Goal: Task Accomplishment & Management: Complete application form

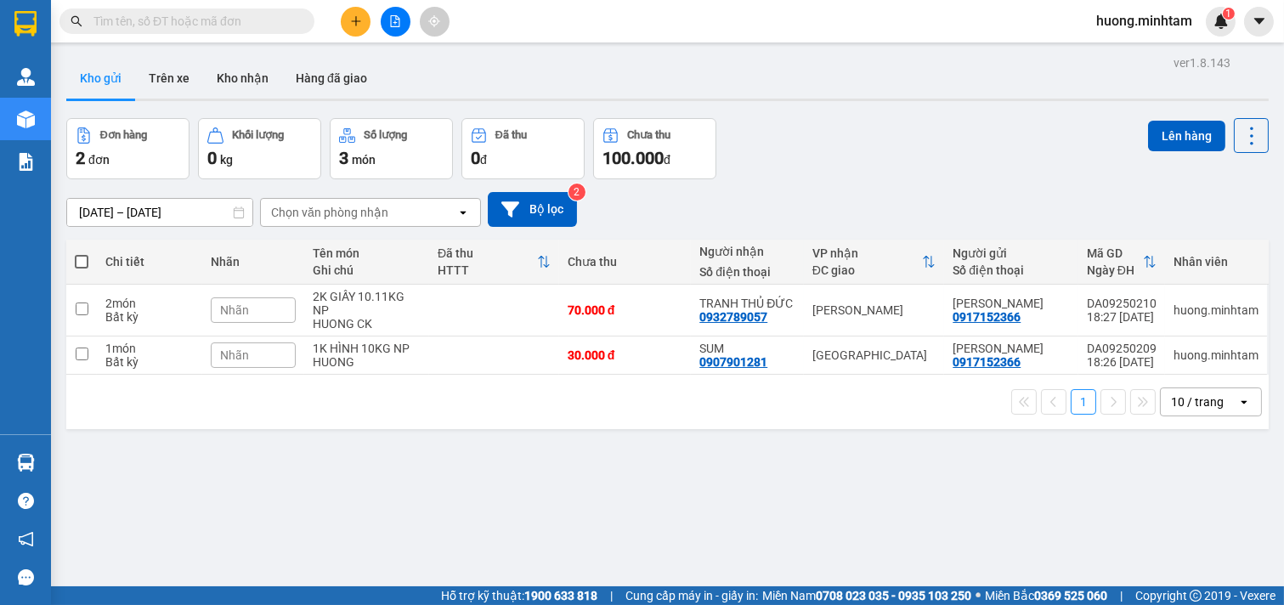
click at [82, 262] on span at bounding box center [82, 262] width 14 height 14
click at [82, 253] on input "checkbox" at bounding box center [82, 253] width 0 height 0
checkbox input "true"
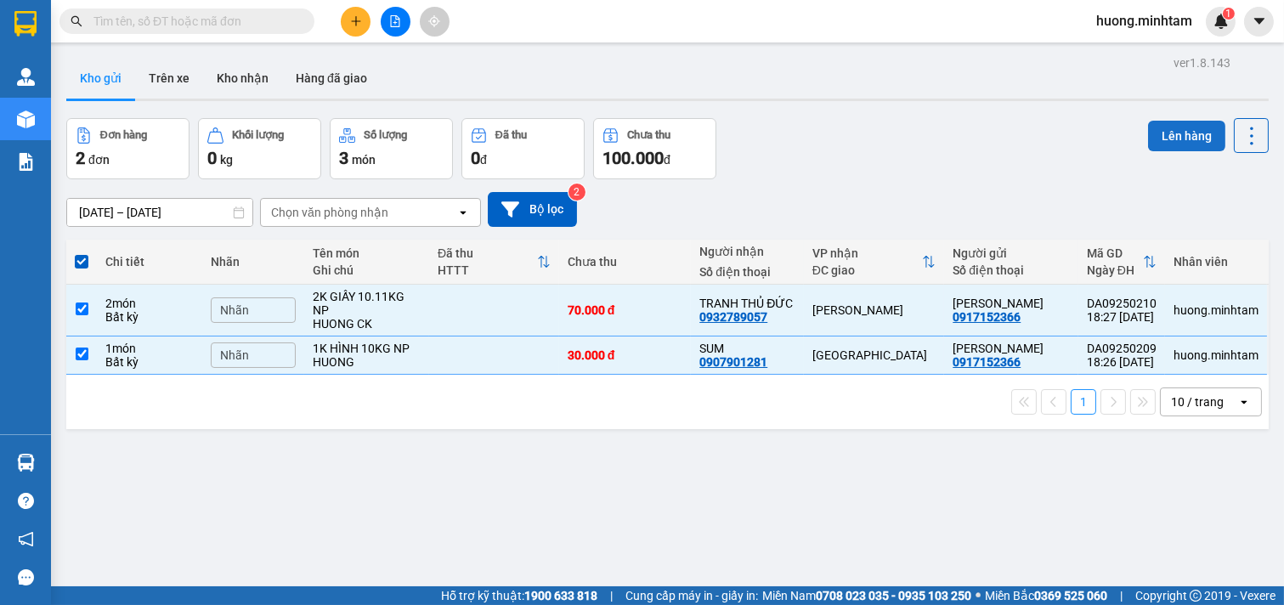
click at [1187, 136] on button "Lên hàng" at bounding box center [1186, 136] width 77 height 31
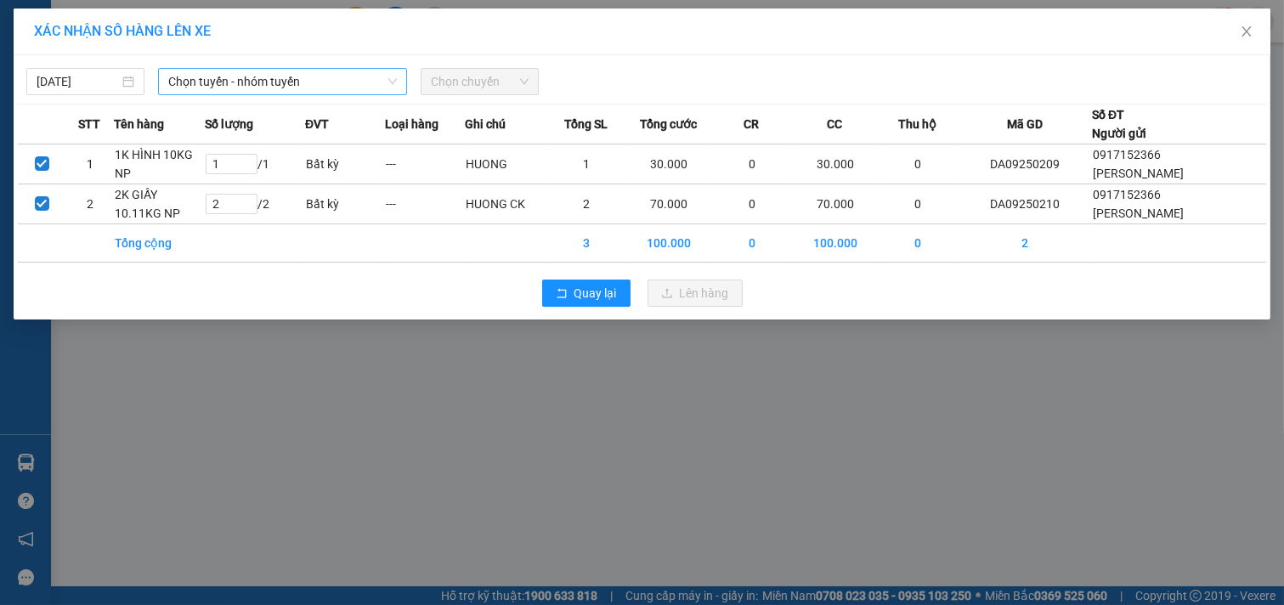
click at [312, 77] on span "Chọn tuyến - nhóm tuyến" at bounding box center [282, 81] width 229 height 25
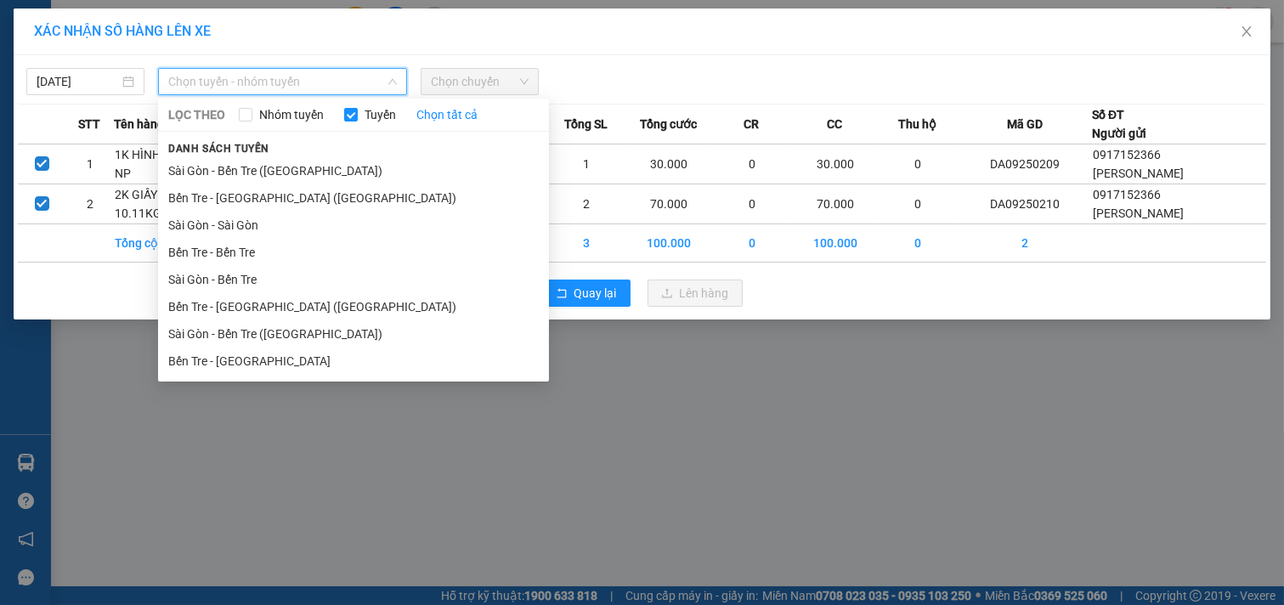
drag, startPoint x: 255, startPoint y: 308, endPoint x: 406, endPoint y: 225, distance: 172.3
click at [255, 309] on li "Bến Tre - [GEOGRAPHIC_DATA] ([GEOGRAPHIC_DATA])" at bounding box center [353, 306] width 391 height 27
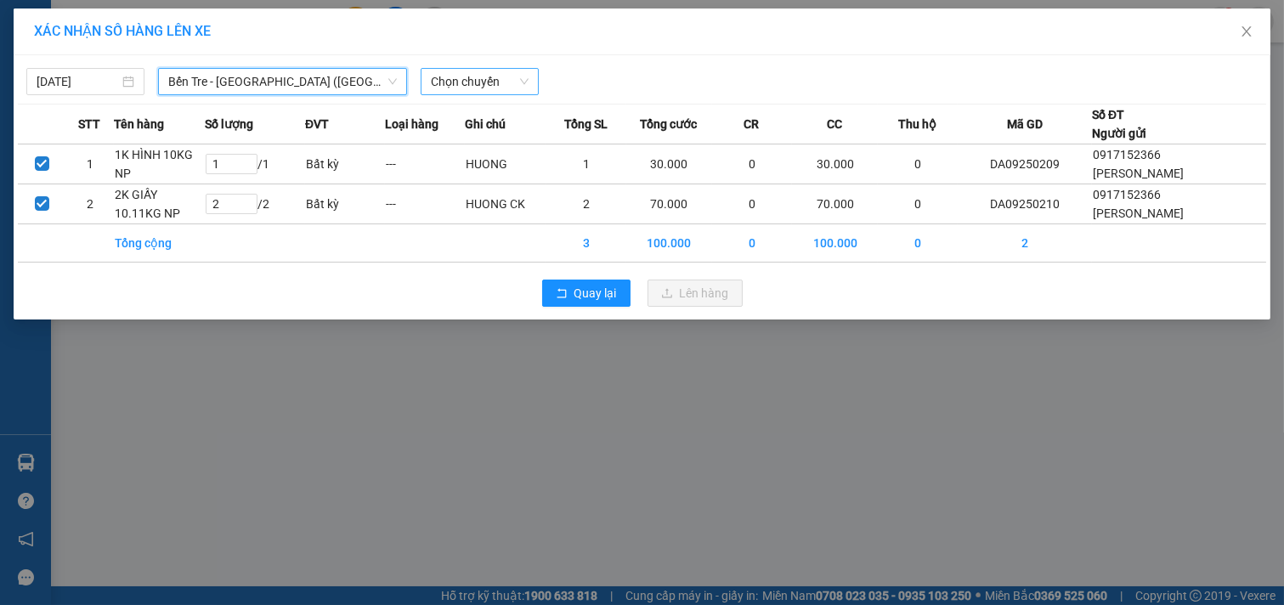
click at [525, 85] on span "Chọn chuyến" at bounding box center [480, 81] width 98 height 25
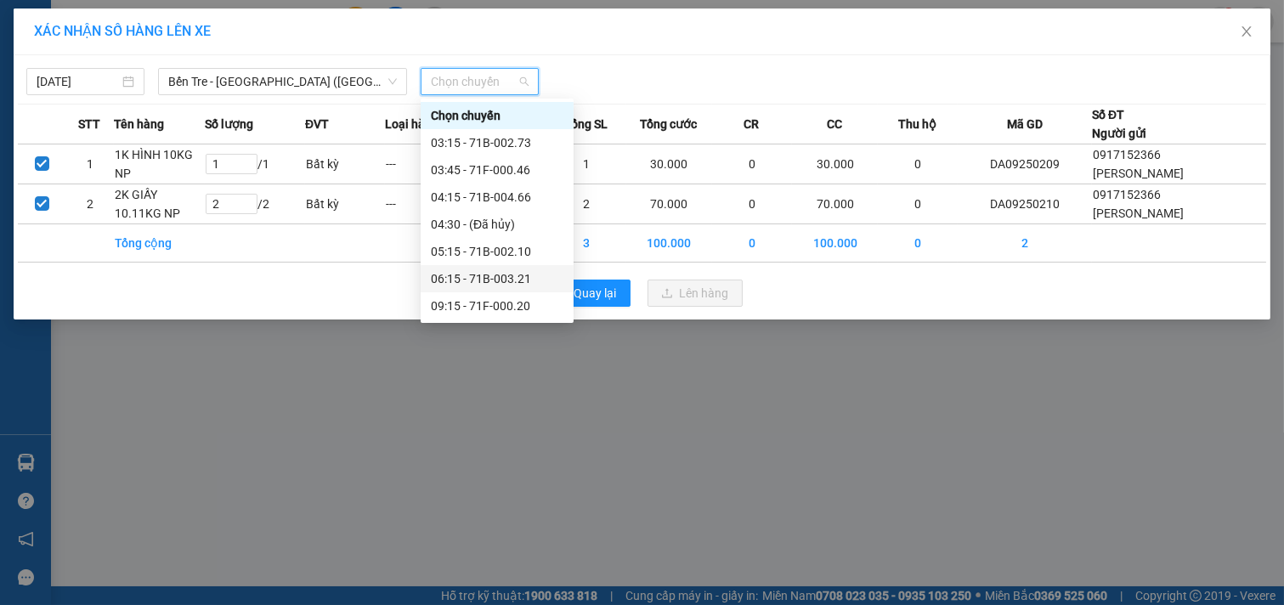
click at [506, 282] on div "06:15 - 71B-003.21" at bounding box center [497, 278] width 133 height 19
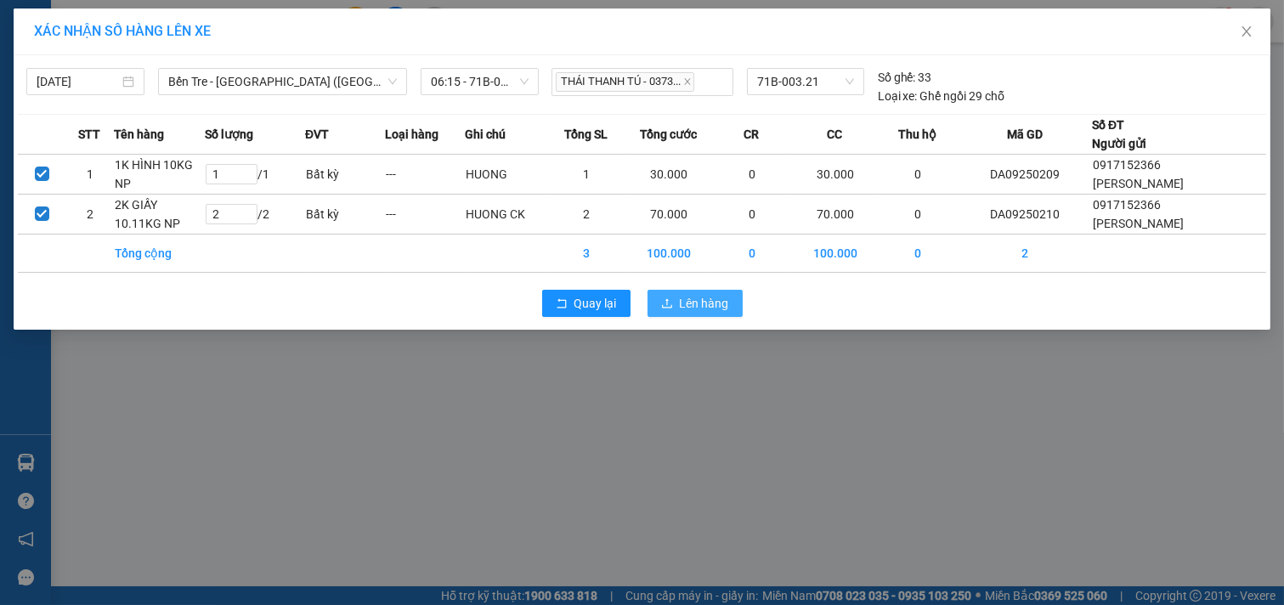
click at [684, 312] on span "Lên hàng" at bounding box center [704, 303] width 49 height 19
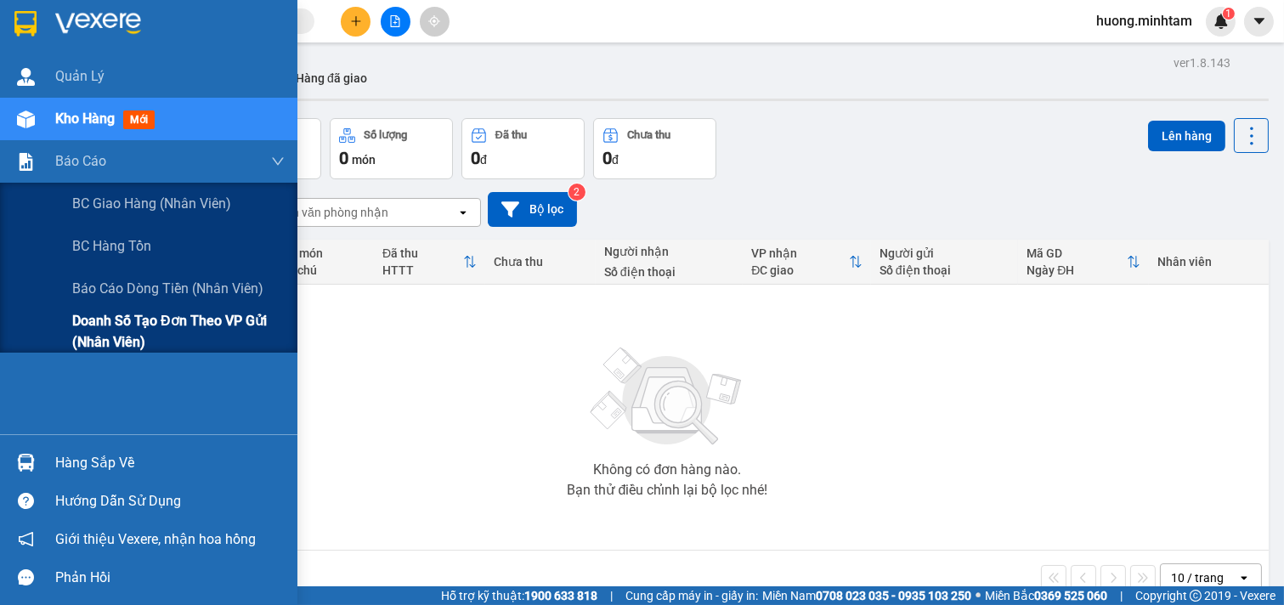
click at [176, 323] on span "Doanh số tạo đơn theo VP gửi (nhân viên)" at bounding box center [178, 331] width 212 height 42
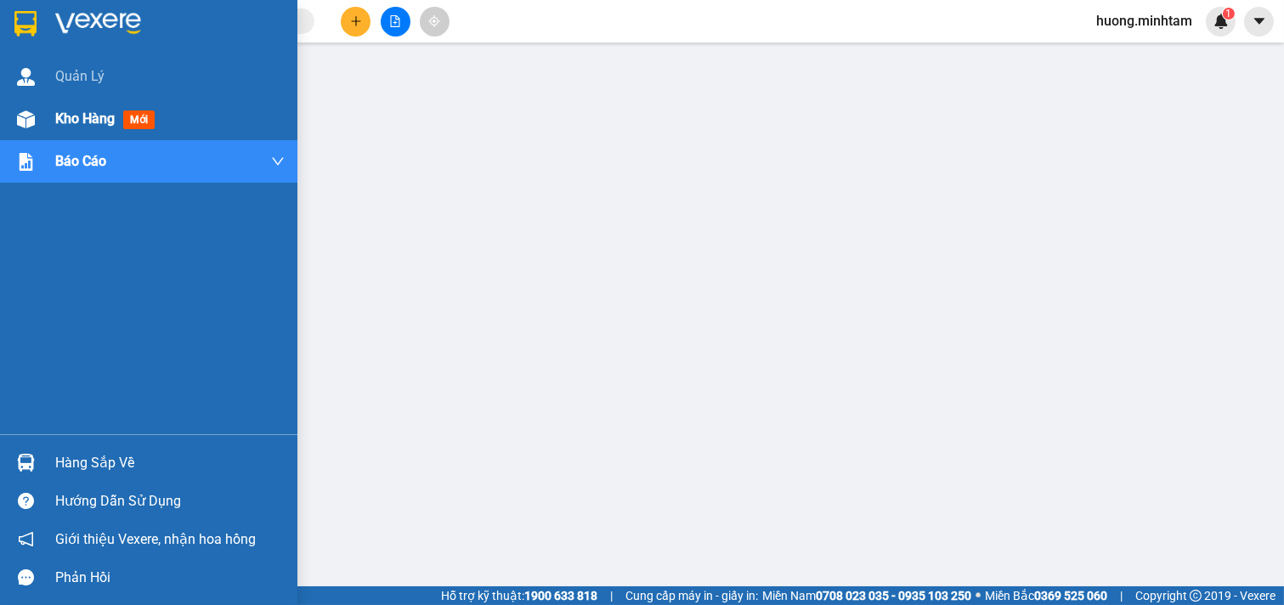
click at [110, 113] on span "Kho hàng" at bounding box center [84, 118] width 59 height 16
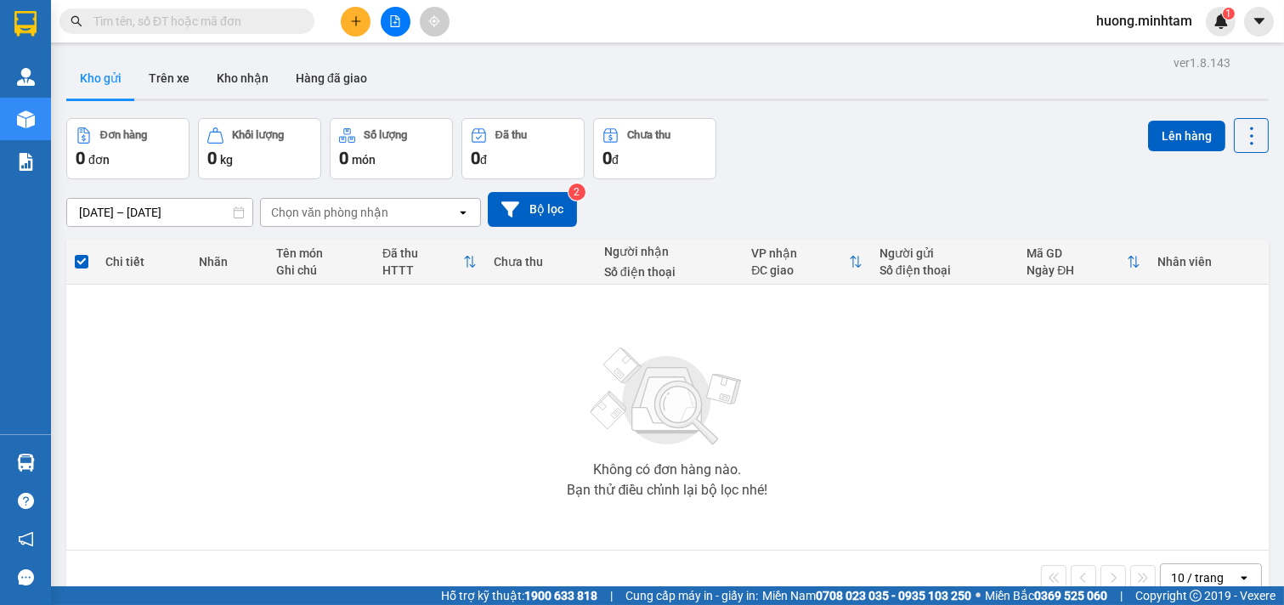
drag, startPoint x: 770, startPoint y: 414, endPoint x: 749, endPoint y: 401, distance: 24.8
click at [770, 414] on div "Không có đơn hàng nào. Bạn thử điều chỉnh lại bộ lọc nhé!" at bounding box center [668, 417] width 1186 height 255
click at [354, 22] on icon "plus" at bounding box center [356, 21] width 12 height 12
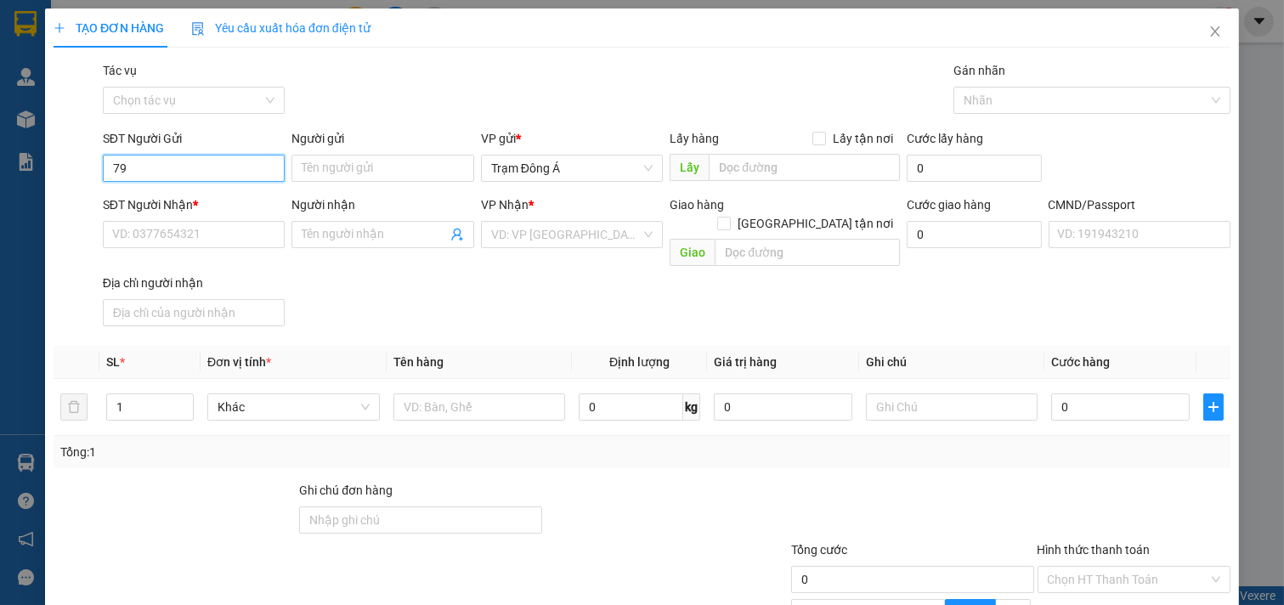
type input "7"
click at [218, 200] on div "0389377179 - HIỆP HƯNG" at bounding box center [207, 202] width 191 height 19
type input "0389377179"
type input "HIỆP HƯNG"
type input "0937111997"
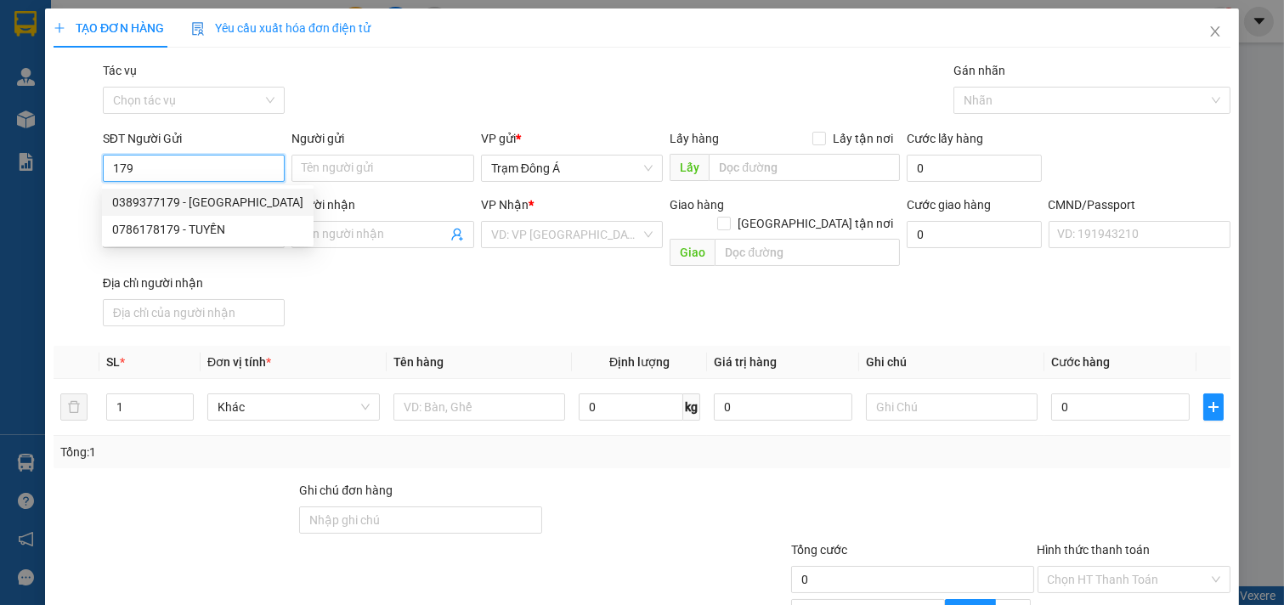
type input "HIỀN"
checkbox input "true"
type input "D3.ĐUÒNG 5B KHU HIM LAM TÂN HƯNG"
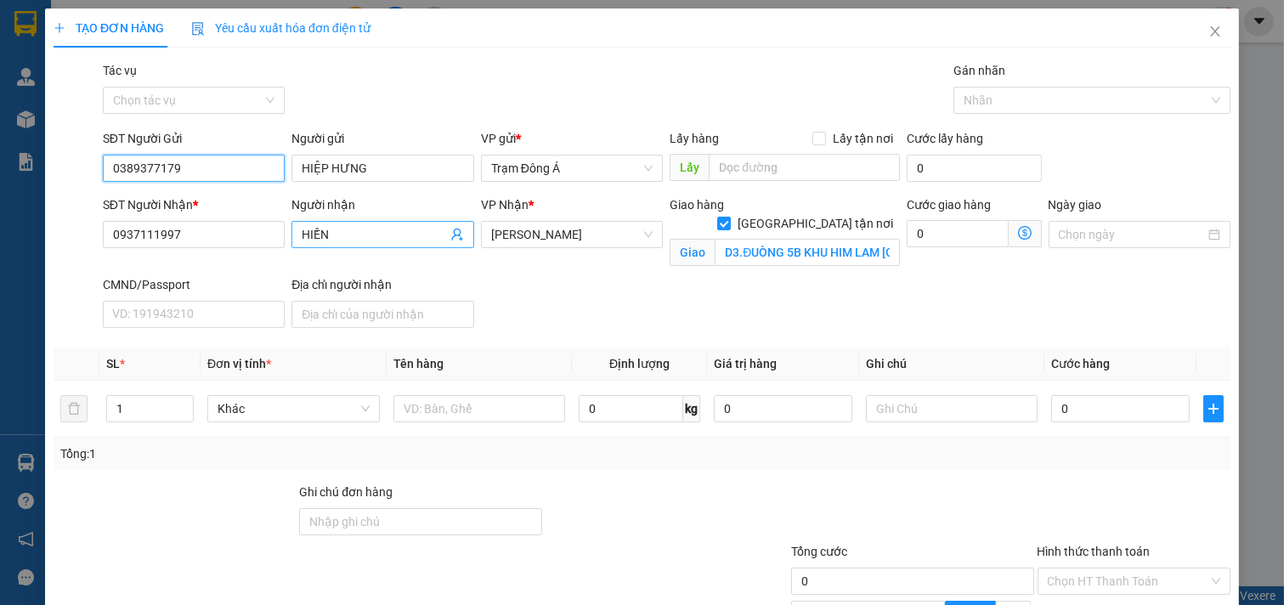
type input "0389377179"
click at [450, 232] on icon "user-add" at bounding box center [457, 235] width 14 height 14
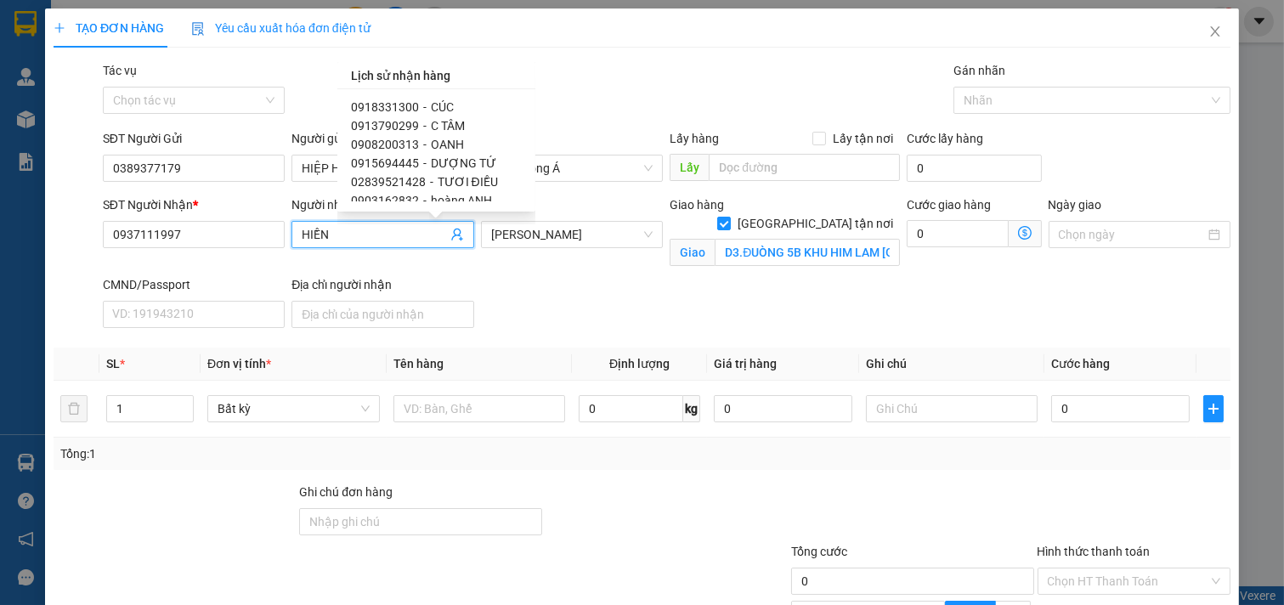
scroll to position [53, 0]
click at [473, 166] on span "TƯƠI ĐIỀU" at bounding box center [468, 168] width 60 height 14
type input "02839521428"
type input "TƯƠI ĐIỀU"
checkbox input "false"
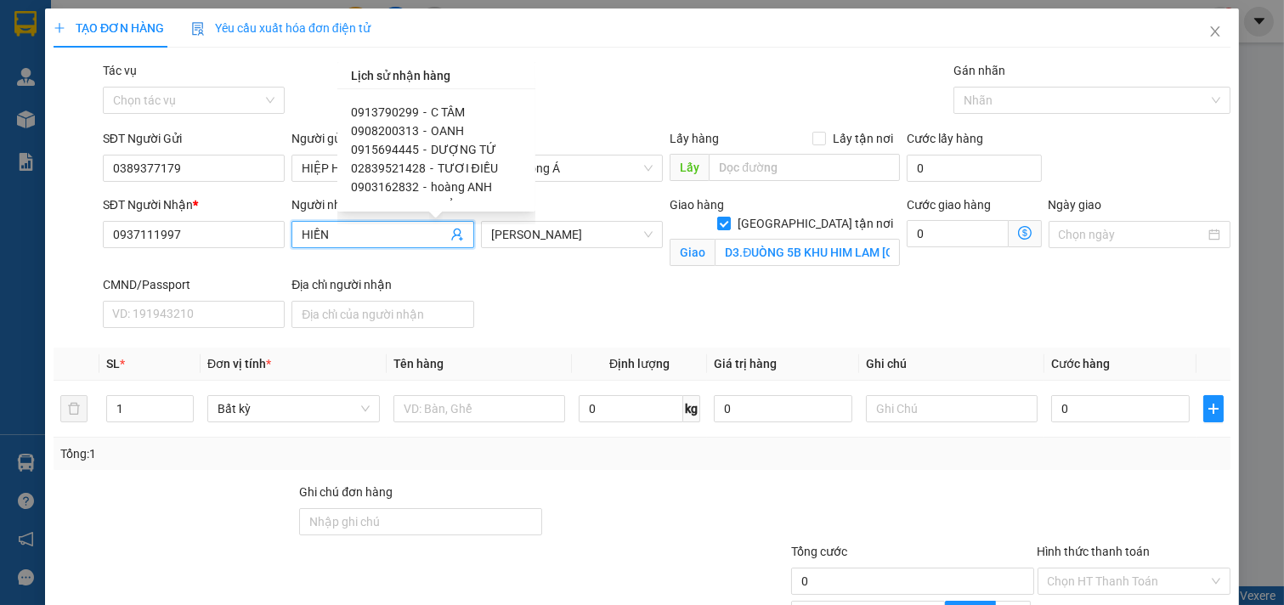
type input "SẠP 669 CHỢ BÌNH TÂY"
type input "80.000"
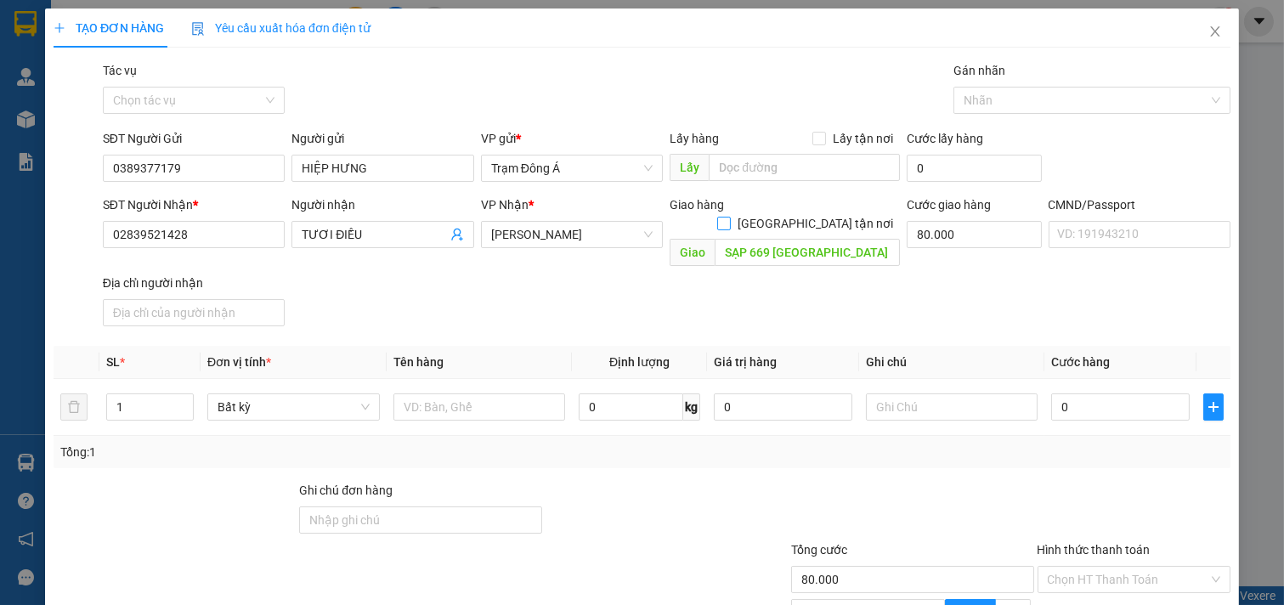
click at [729, 217] on input "[GEOGRAPHIC_DATA] tận nơi" at bounding box center [723, 223] width 12 height 12
checkbox input "true"
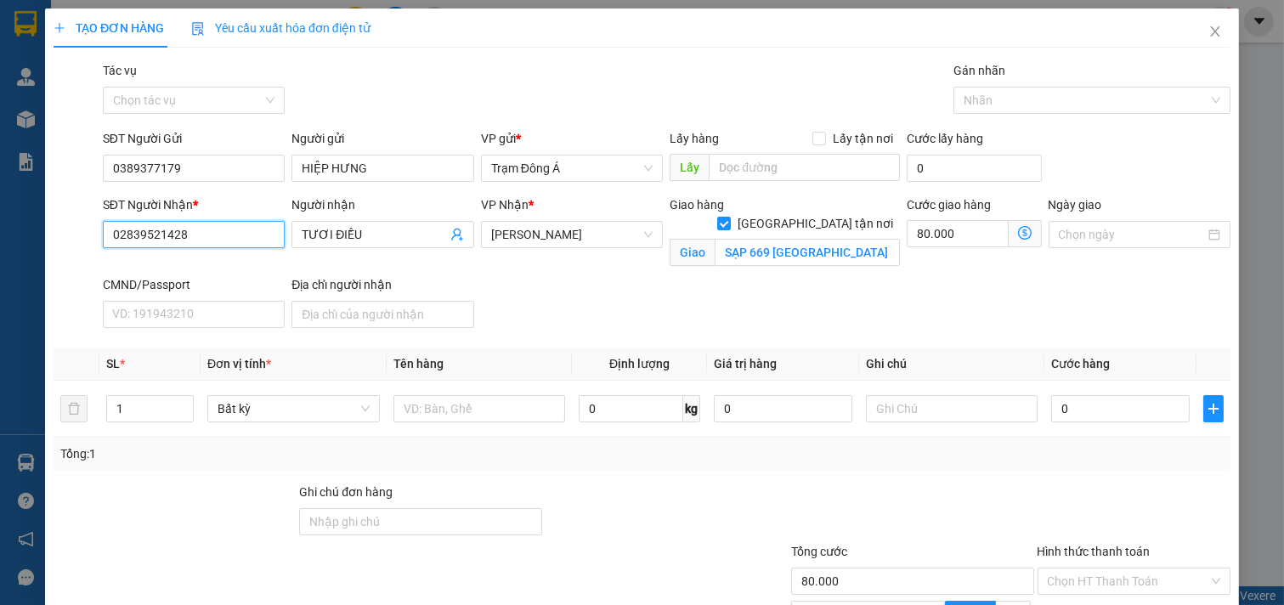
drag, startPoint x: 215, startPoint y: 248, endPoint x: 0, endPoint y: 245, distance: 215.1
click at [0, 245] on div "TẠO ĐƠN HÀNG Yêu cầu xuất hóa đơn điện tử Transit Pickup Surcharge Ids Transit …" at bounding box center [642, 302] width 1284 height 605
click at [1209, 35] on icon "close" at bounding box center [1216, 32] width 14 height 14
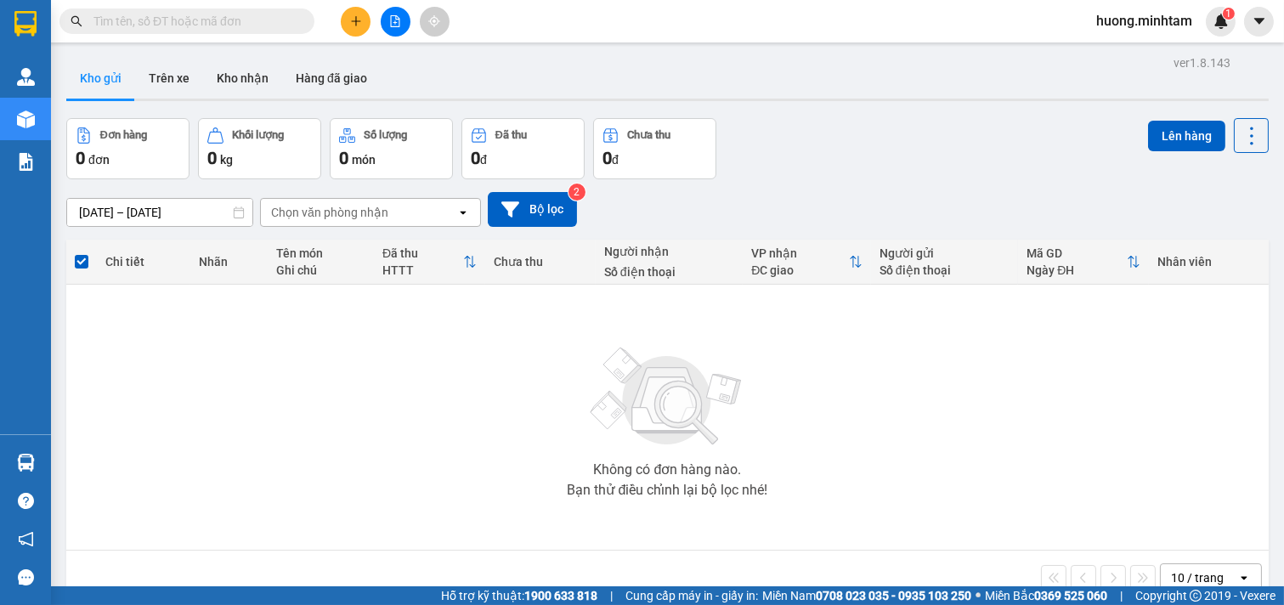
click at [207, 31] on span at bounding box center [186, 20] width 255 height 25
click at [210, 26] on input "text" at bounding box center [193, 21] width 201 height 19
paste input "02839521428"
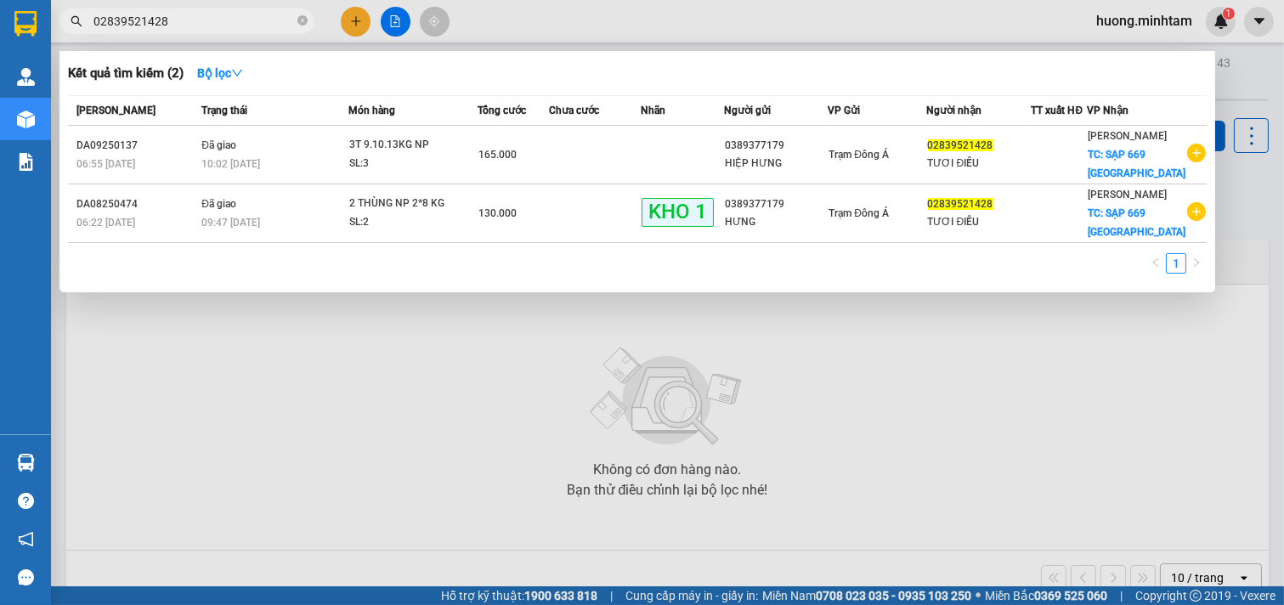
type input "02839521428"
click at [350, 14] on div at bounding box center [642, 302] width 1284 height 605
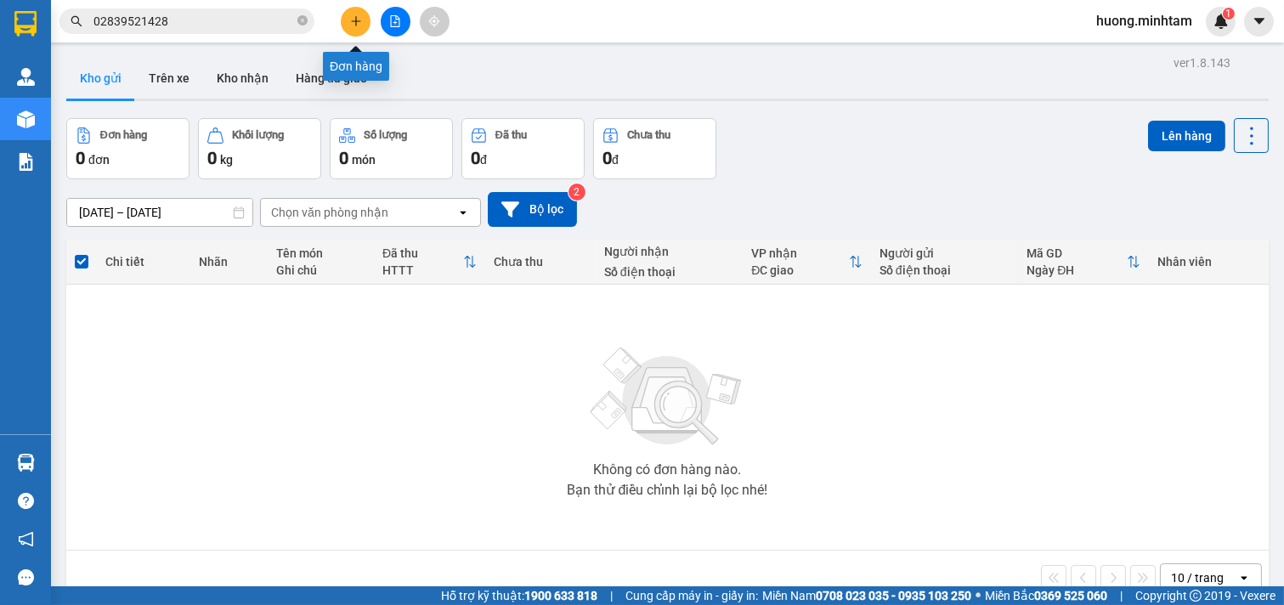
click at [350, 19] on icon "plus" at bounding box center [356, 21] width 12 height 12
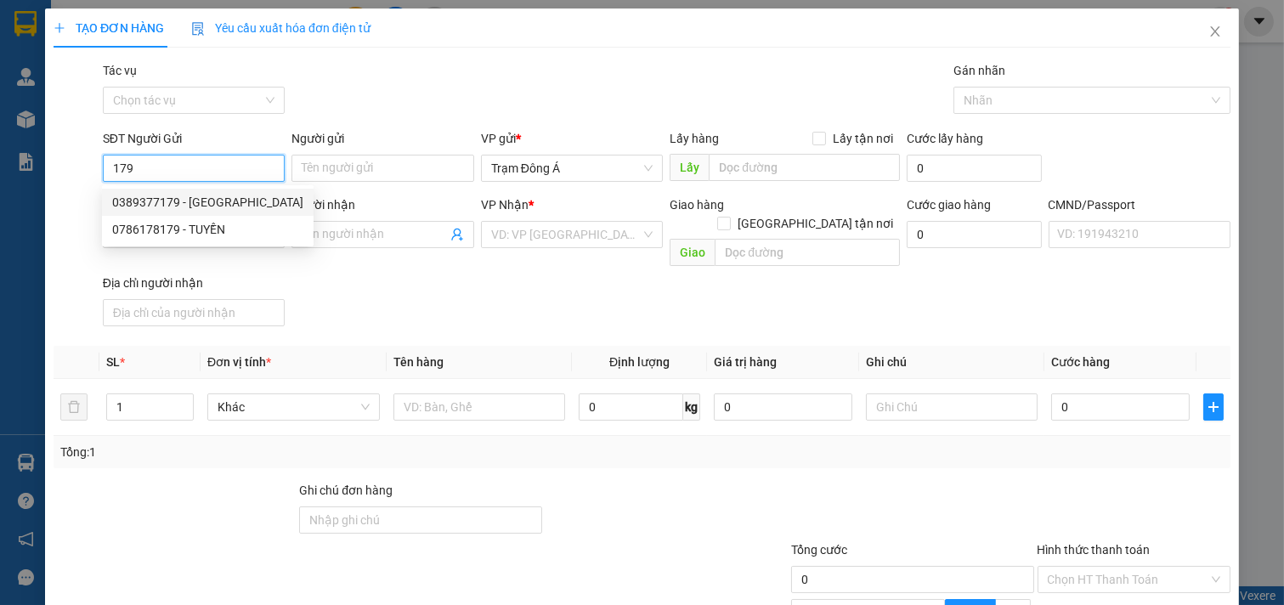
click at [228, 193] on div "0389377179 - HIỆP HƯNG" at bounding box center [207, 202] width 191 height 19
type input "0389377179"
type input "HIỆP HƯNG"
type input "0937111997"
type input "HIỀN"
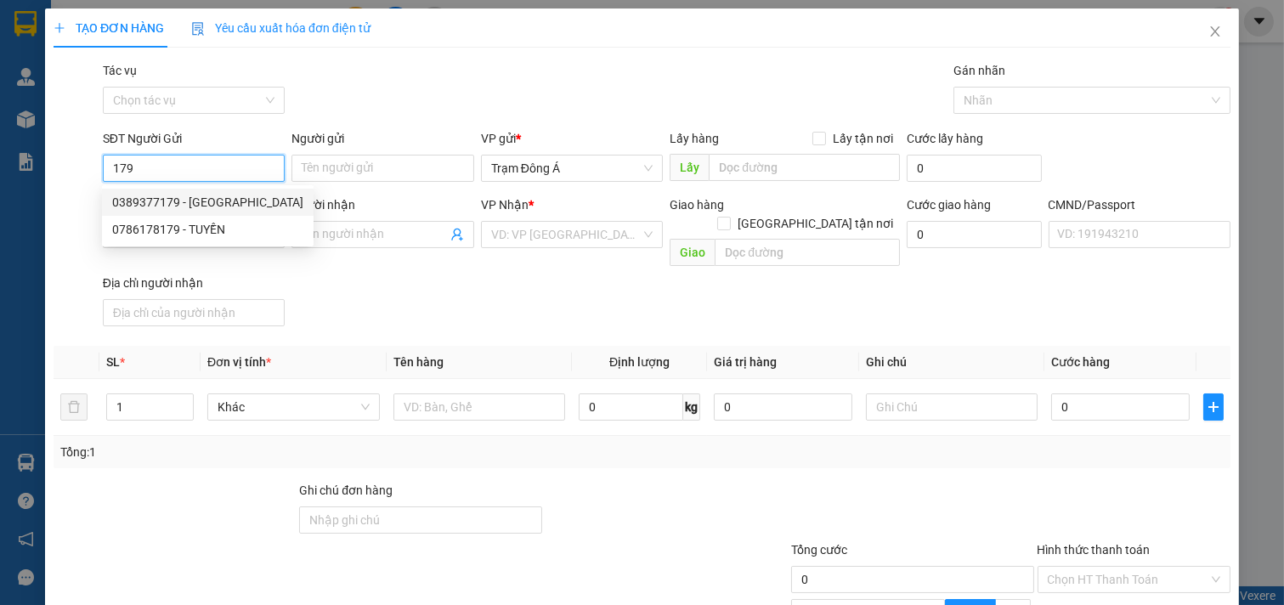
checkbox input "true"
type input "D3.ĐUÒNG 5B KHU HIM LAM TÂN HƯNG"
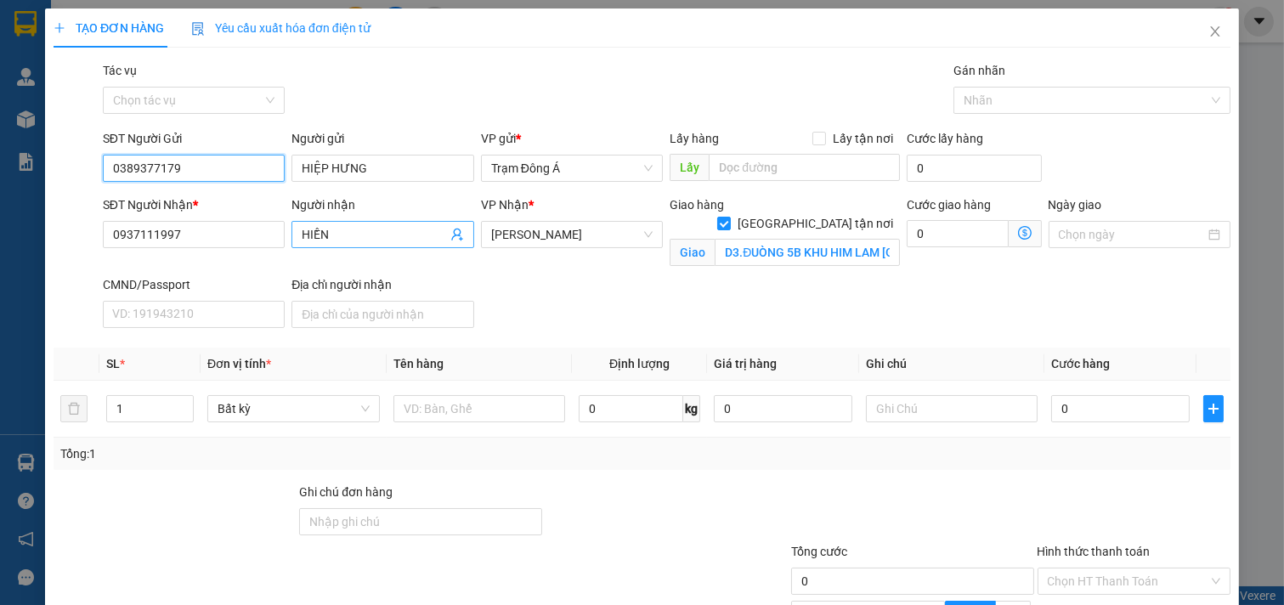
type input "0389377179"
click at [452, 234] on icon "user-add" at bounding box center [457, 235] width 14 height 14
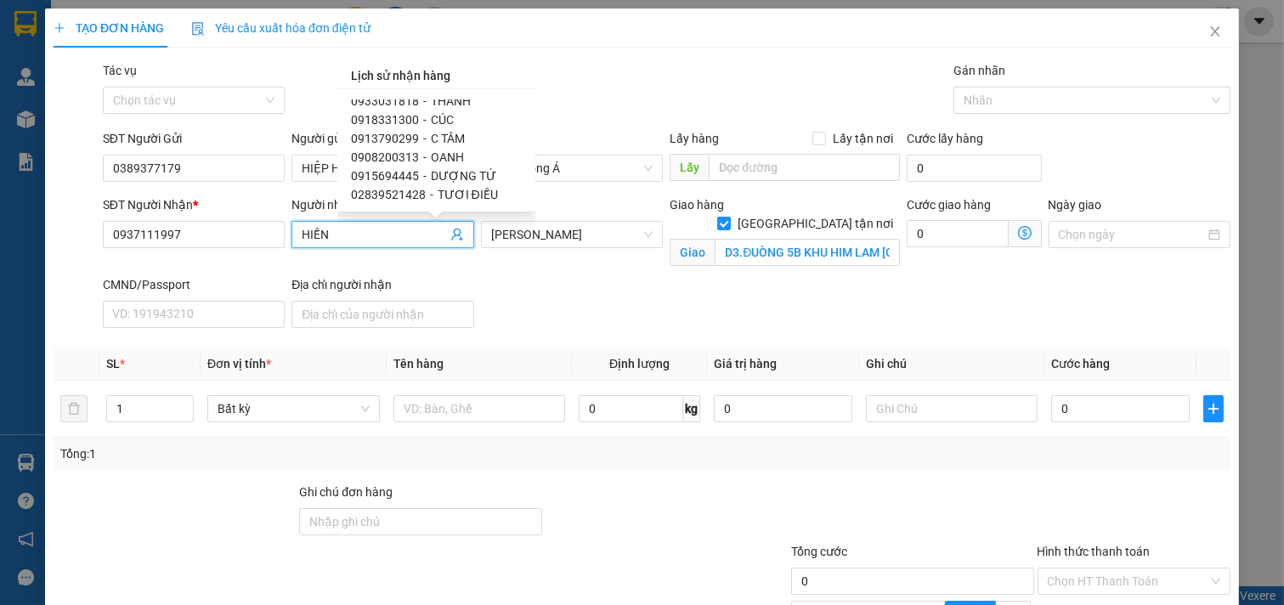
scroll to position [39, 0]
click at [470, 175] on span "TƯƠI ĐIỀU" at bounding box center [468, 182] width 60 height 14
type input "02839521428"
type input "TƯƠI ĐIỀU"
checkbox input "false"
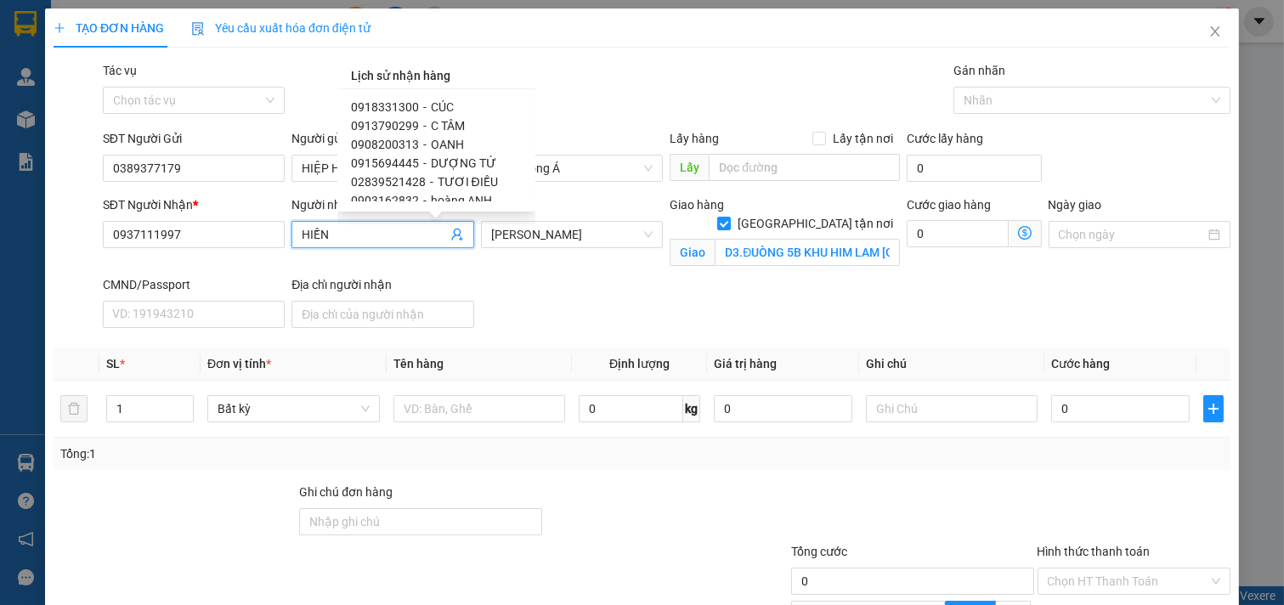
type input "SẠP 669 CHỢ BÌNH TÂY"
type input "80.000"
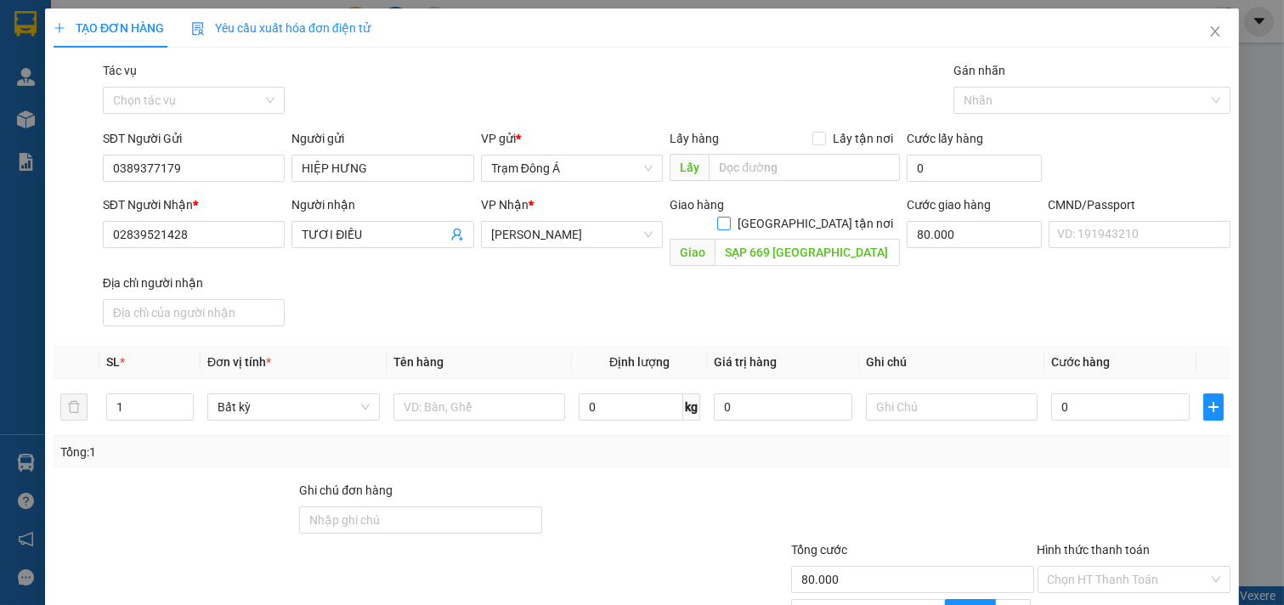
click at [729, 217] on input "[GEOGRAPHIC_DATA] tận nơi" at bounding box center [723, 223] width 12 height 12
checkbox input "true"
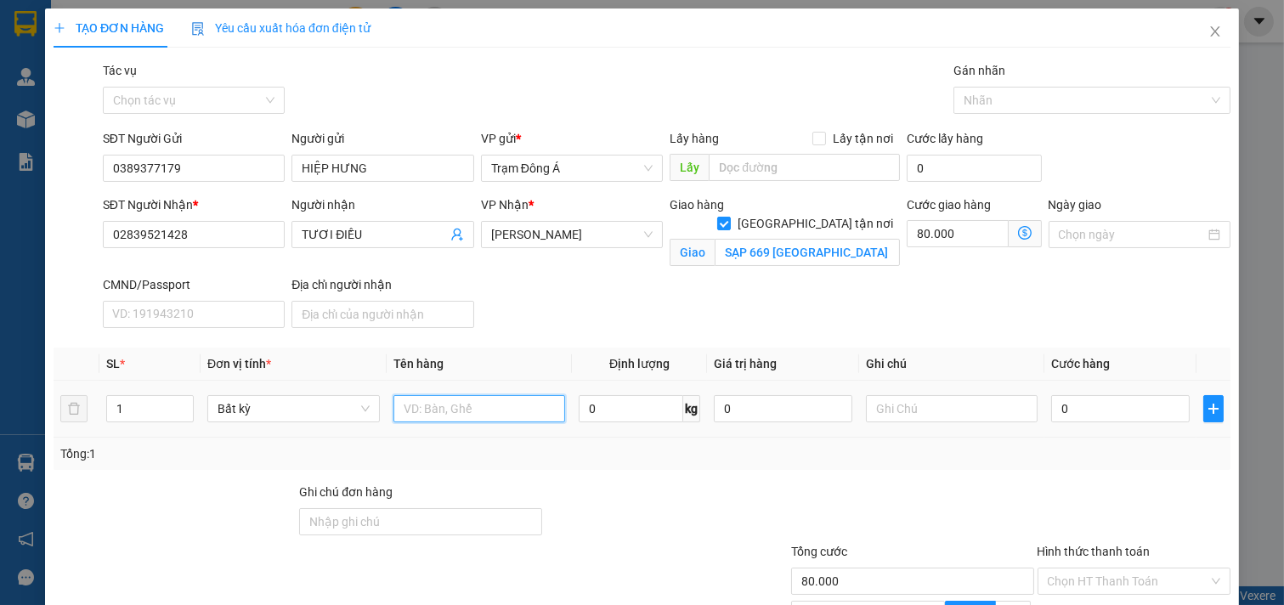
click at [490, 406] on input "text" at bounding box center [480, 408] width 173 height 27
type input "1t 15kg"
click at [906, 414] on input "text" at bounding box center [952, 408] width 173 height 27
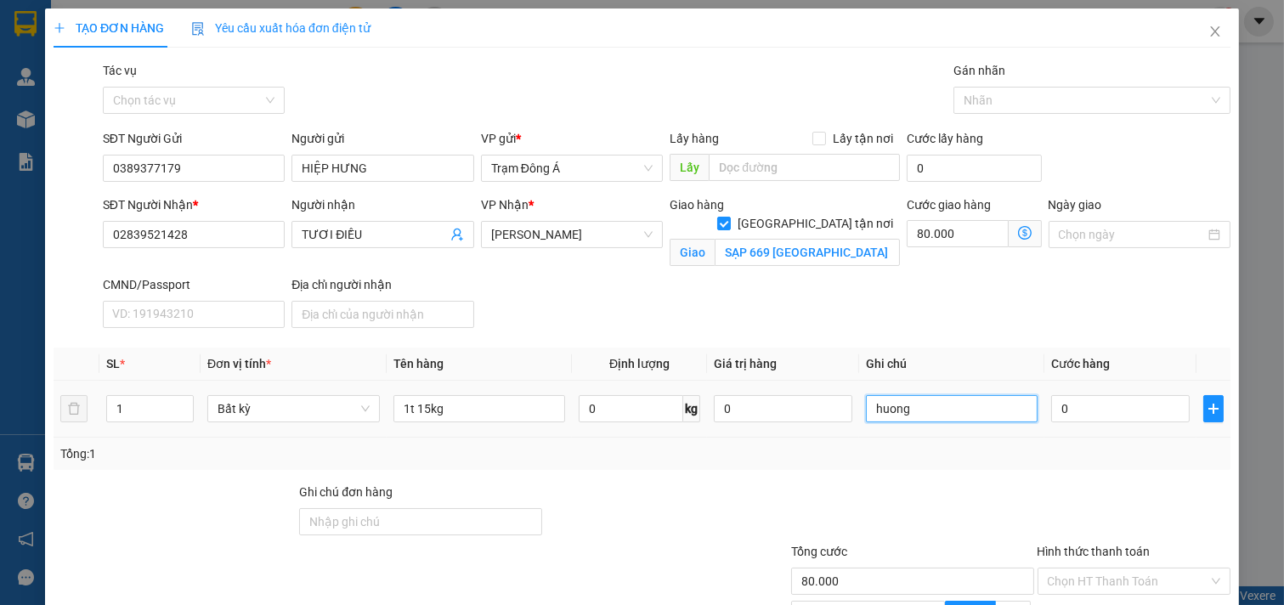
type input "huong"
type input "3"
type input "80.003"
type input "30"
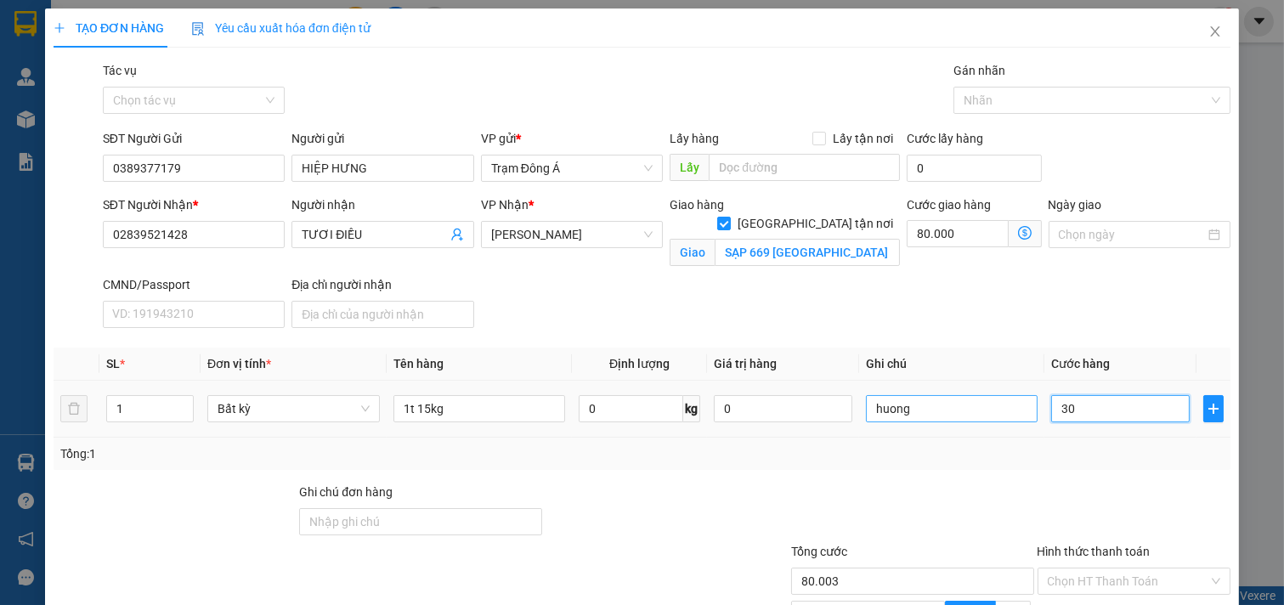
type input "80.030"
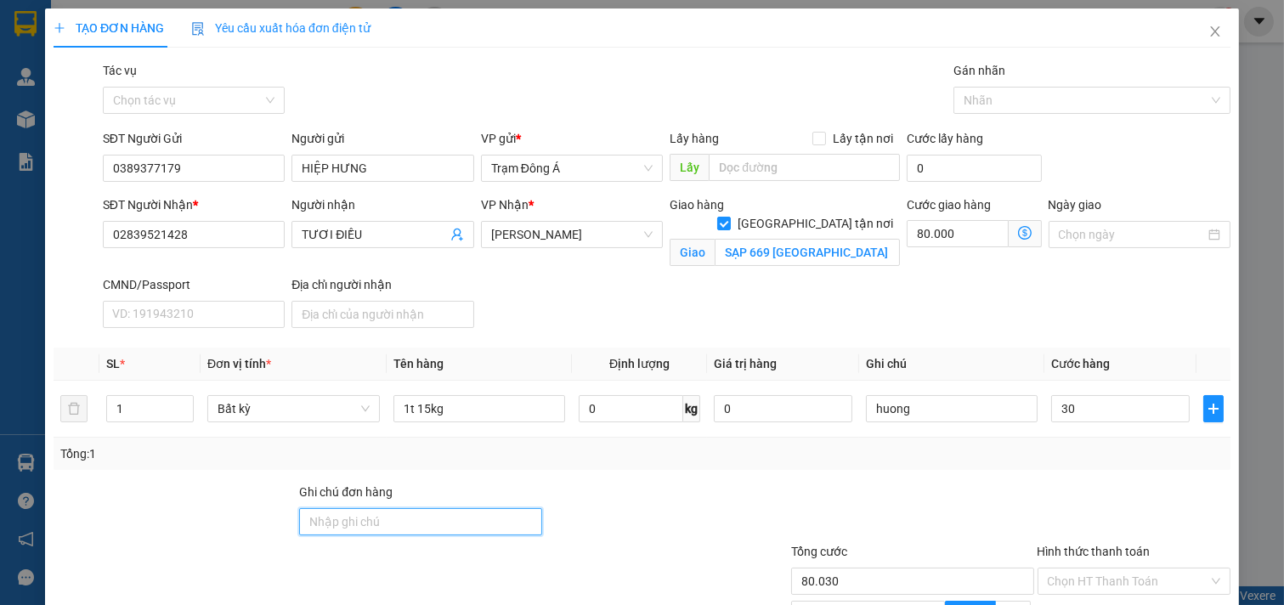
type input "30.000"
type input "110.000"
click at [377, 533] on input "Ghi chú đơn hàng" at bounding box center [420, 521] width 242 height 27
type input "d"
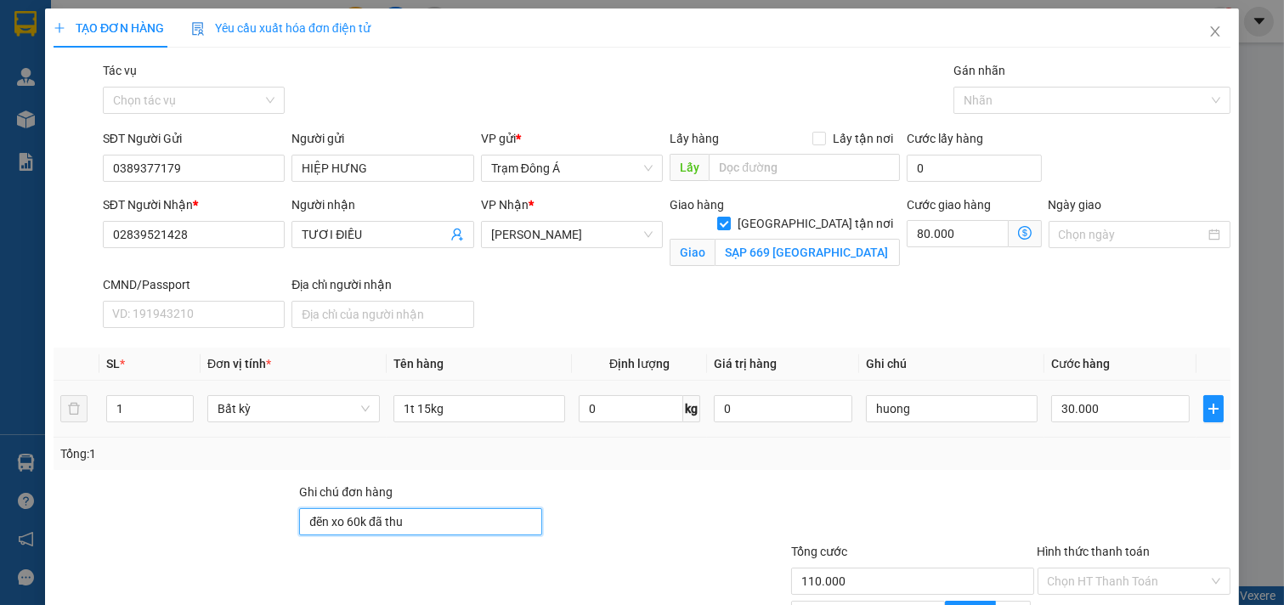
scroll to position [190, 0]
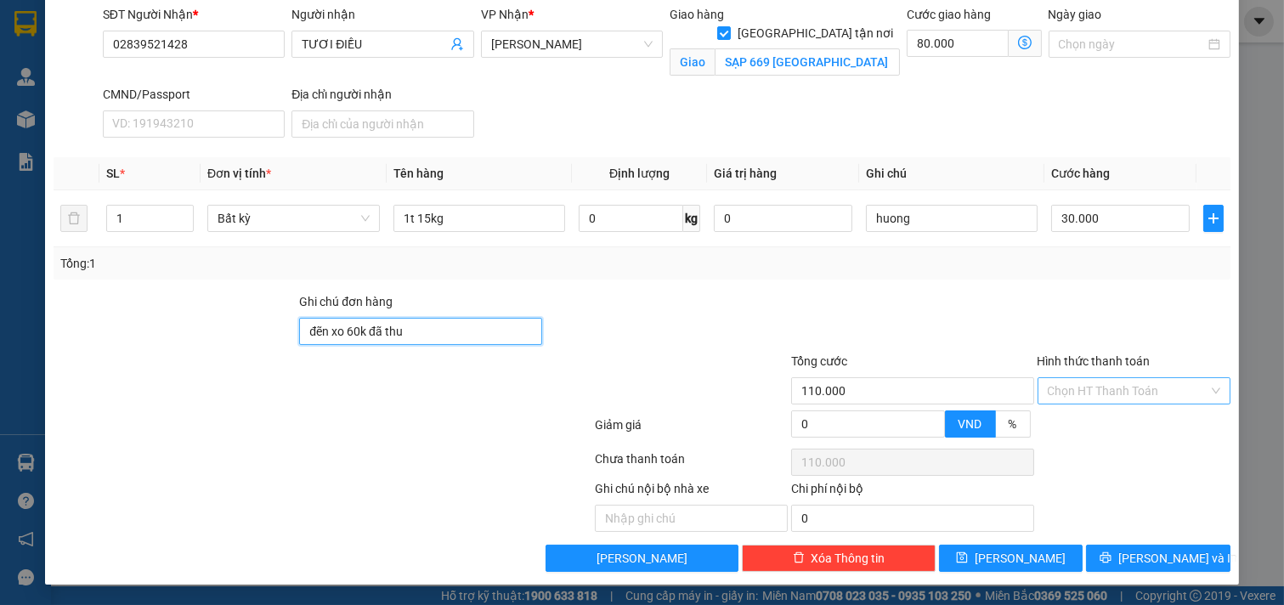
type input "đẽn xo 60k đã thu"
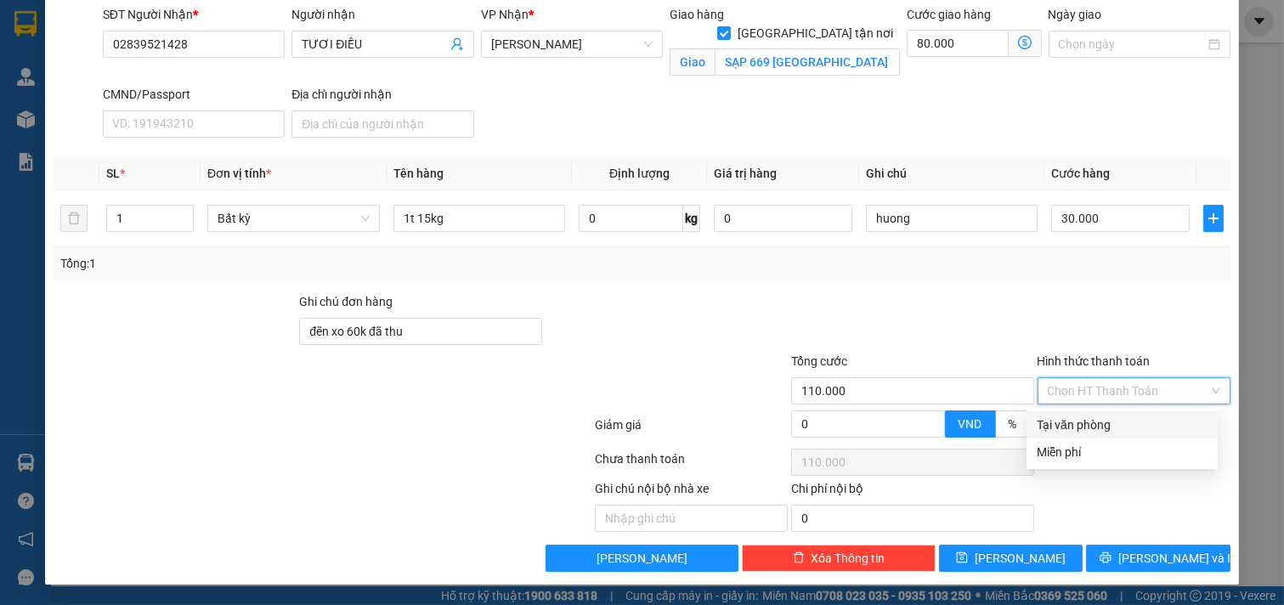
click at [1139, 395] on input "Hình thức thanh toán" at bounding box center [1128, 390] width 161 height 25
click at [1106, 431] on div "Tại văn phòng" at bounding box center [1122, 425] width 171 height 19
type input "0"
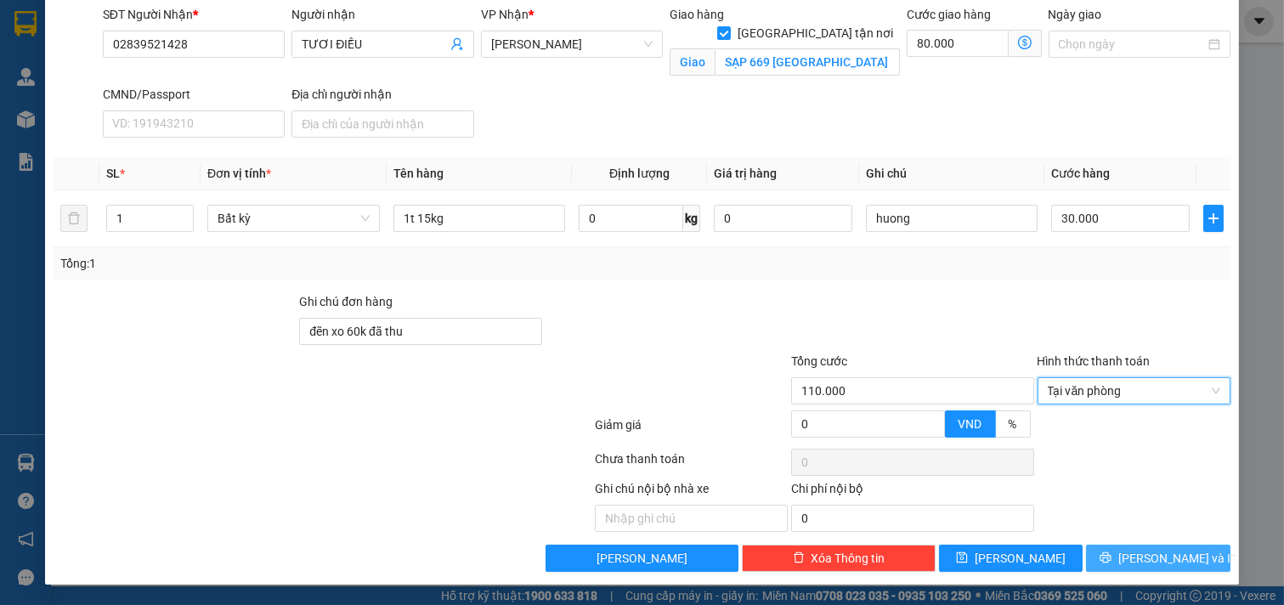
click at [1153, 564] on span "[PERSON_NAME] và In" at bounding box center [1178, 558] width 119 height 19
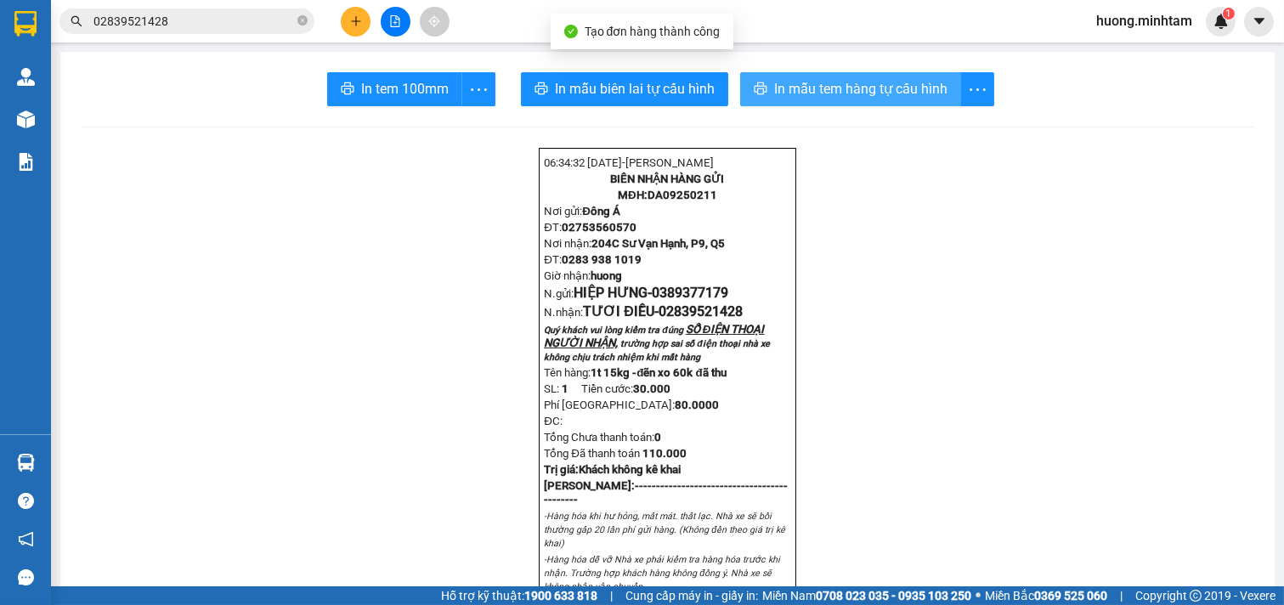
click at [861, 90] on span "In mẫu tem hàng tự cấu hình" at bounding box center [860, 88] width 173 height 21
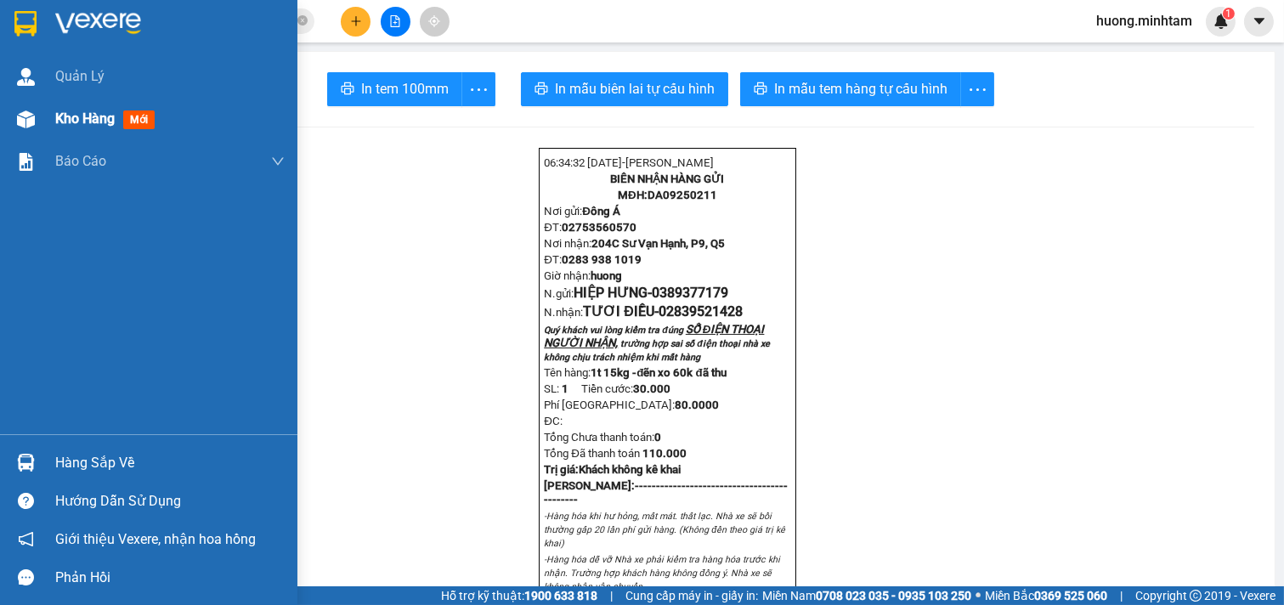
click at [115, 112] on span "Kho hàng" at bounding box center [84, 118] width 59 height 16
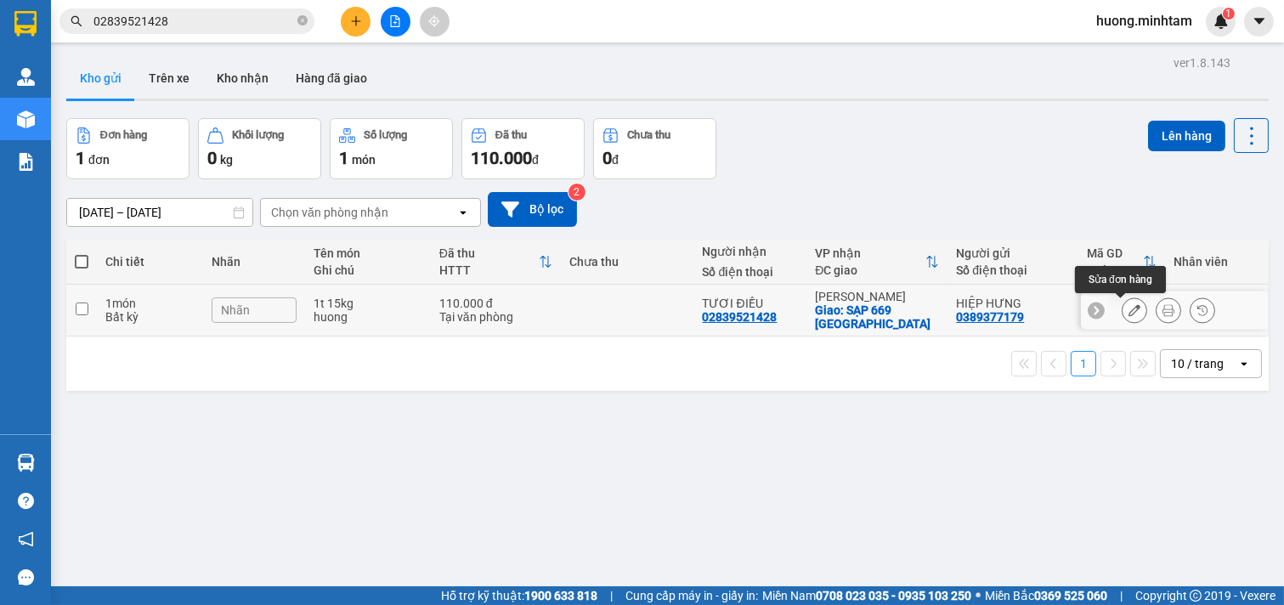
click at [1129, 310] on icon at bounding box center [1135, 310] width 12 height 12
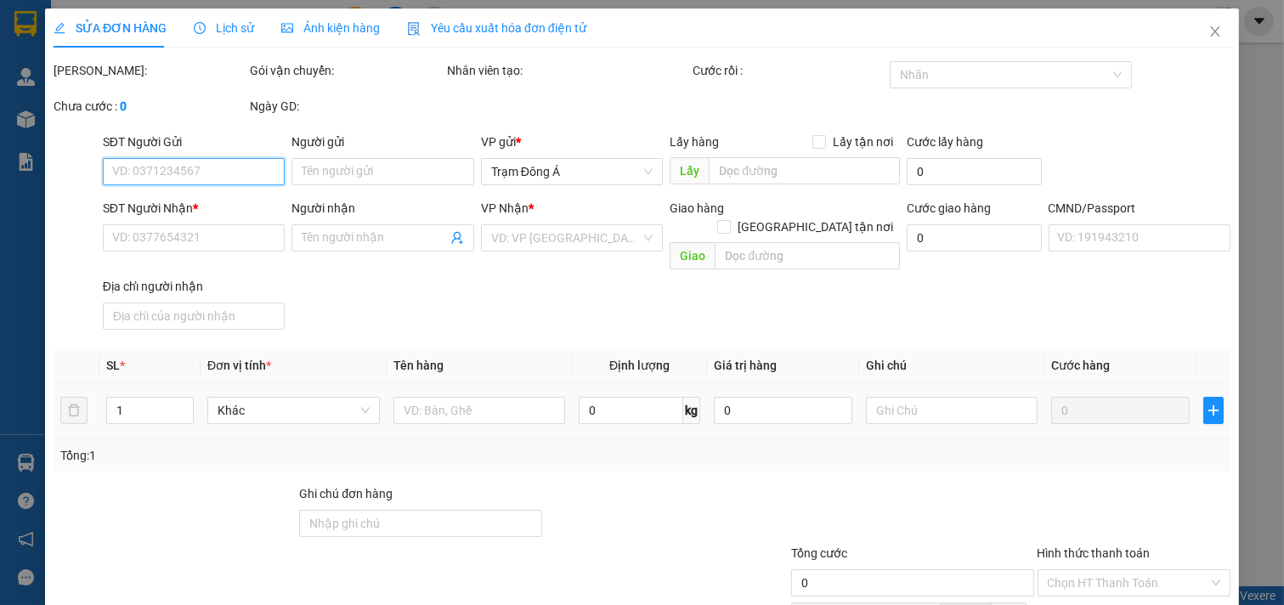
type input "0389377179"
type input "HIỆP HƯNG"
type input "02839521428"
type input "TƯƠI ĐIỀU"
checkbox input "true"
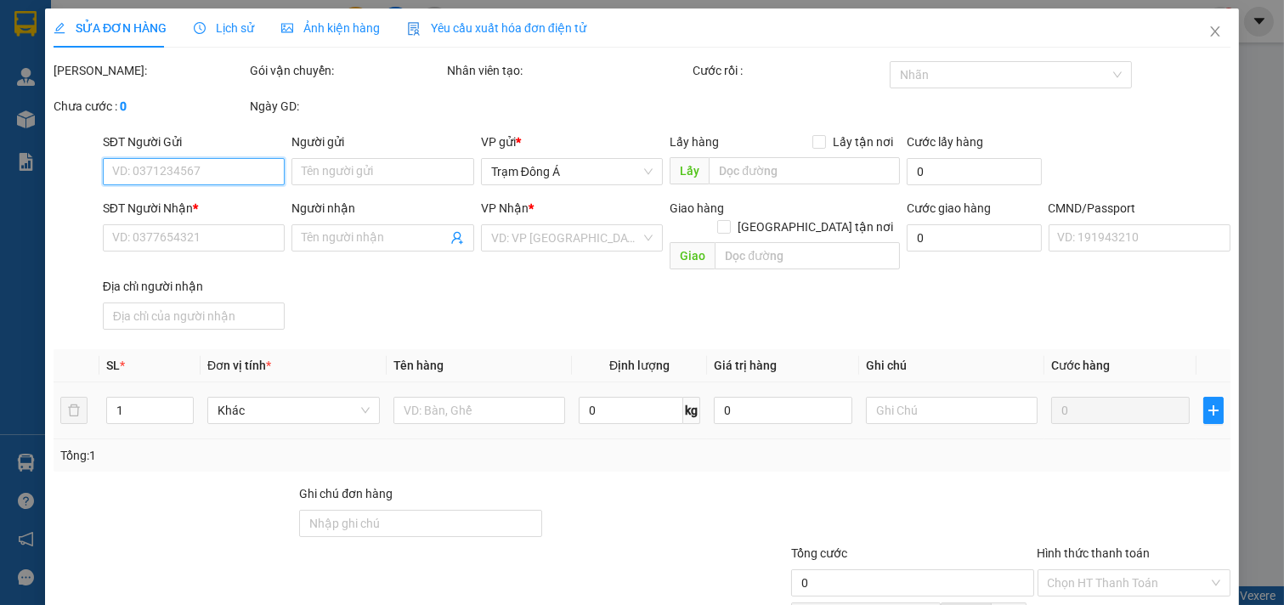
type input "SẠP 669 CHỢ BÌNH TÂY"
type input "đẽn xo 60k đã thu"
type input "110.000"
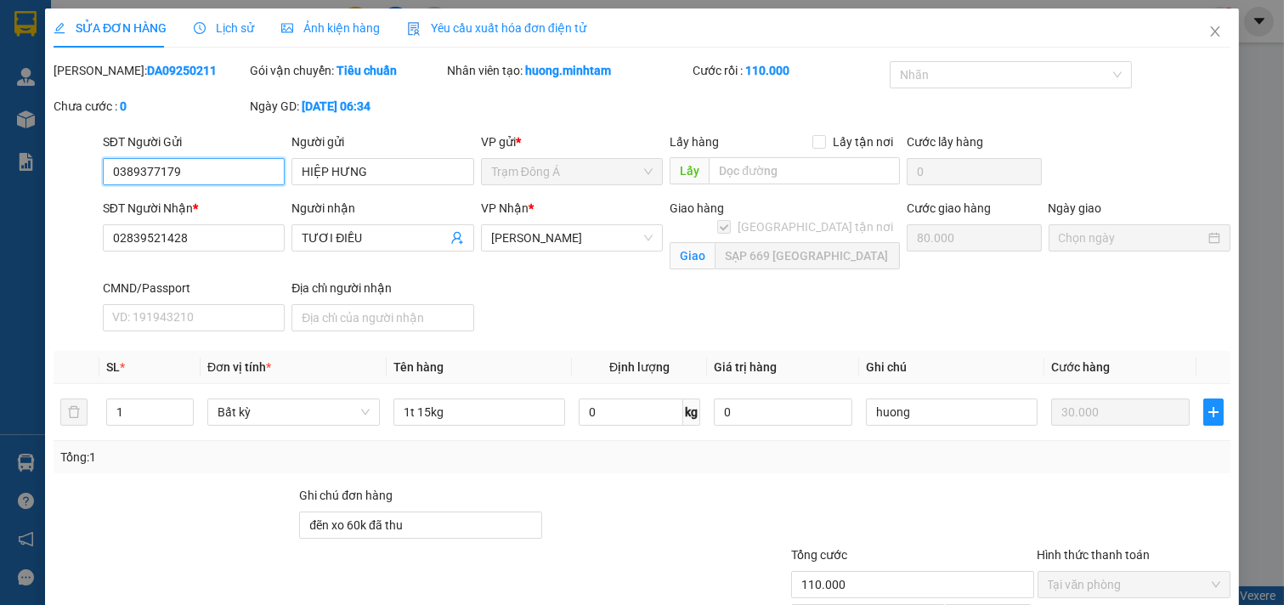
scroll to position [194, 0]
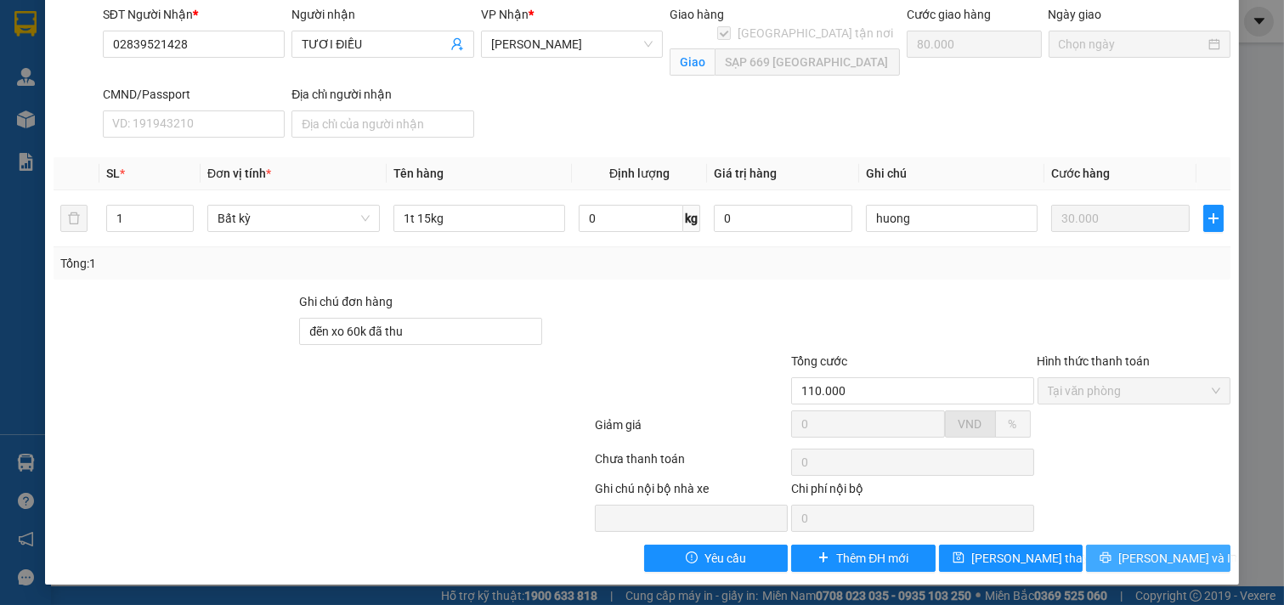
click at [1165, 562] on span "[PERSON_NAME] và In" at bounding box center [1178, 558] width 119 height 19
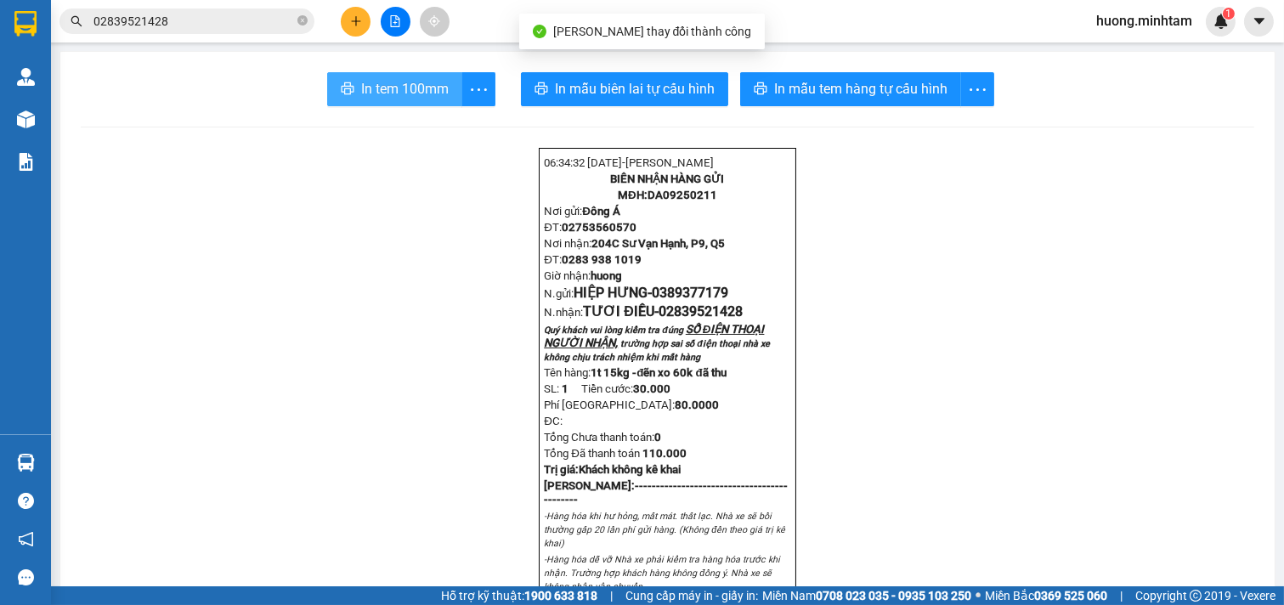
click at [374, 91] on span "In tem 100mm" at bounding box center [405, 88] width 88 height 21
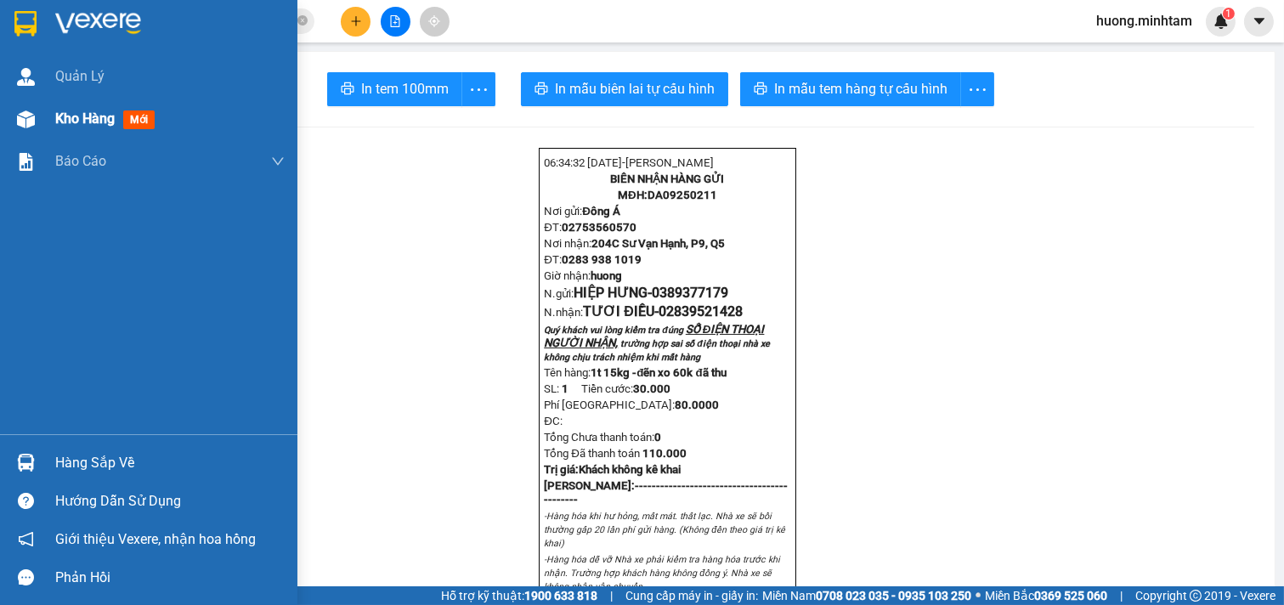
click at [82, 116] on span "Kho hàng" at bounding box center [84, 118] width 59 height 16
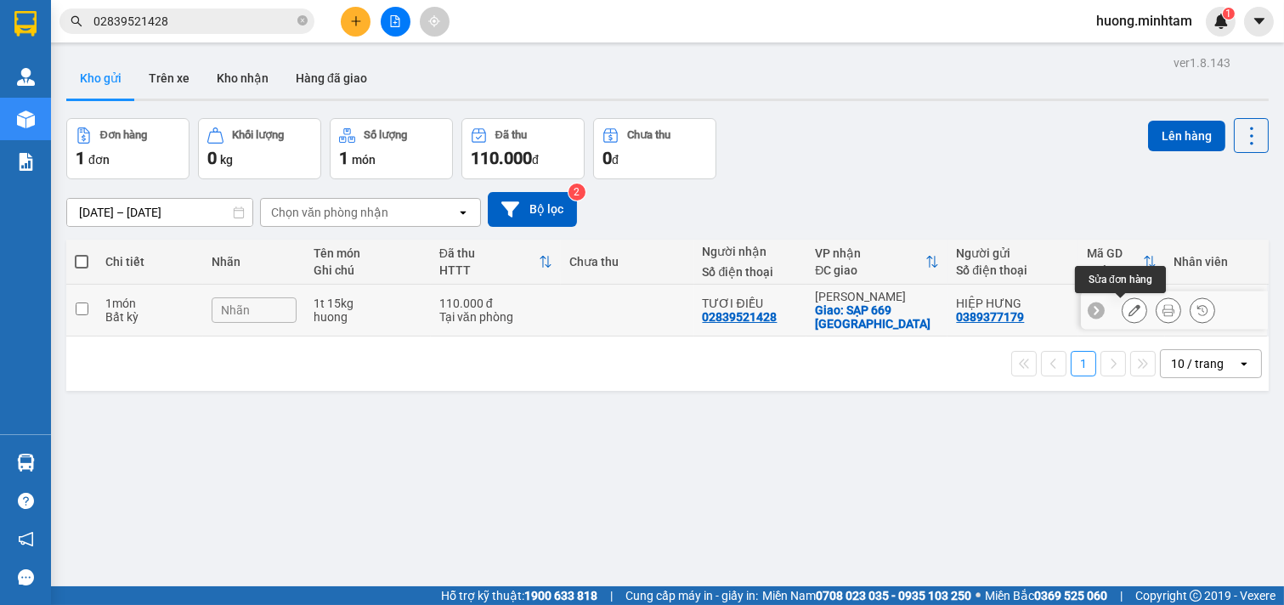
click at [1129, 314] on icon at bounding box center [1135, 310] width 12 height 12
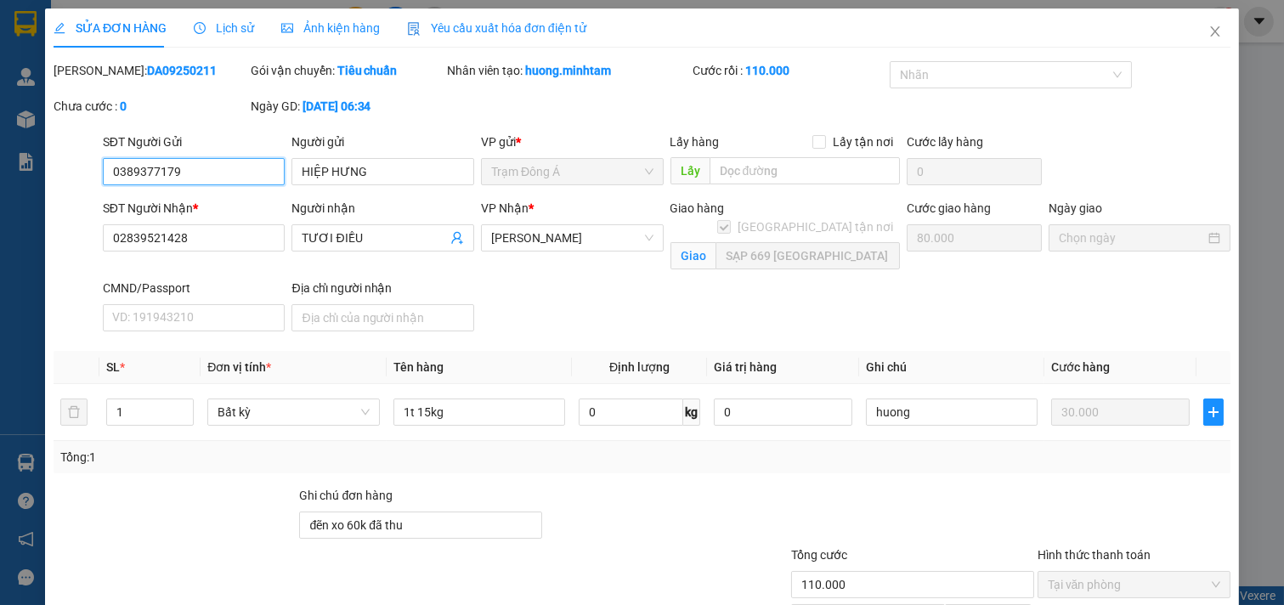
type input "0389377179"
type input "HIỆP HƯNG"
type input "02839521428"
type input "TƯƠI ĐIỀU"
checkbox input "true"
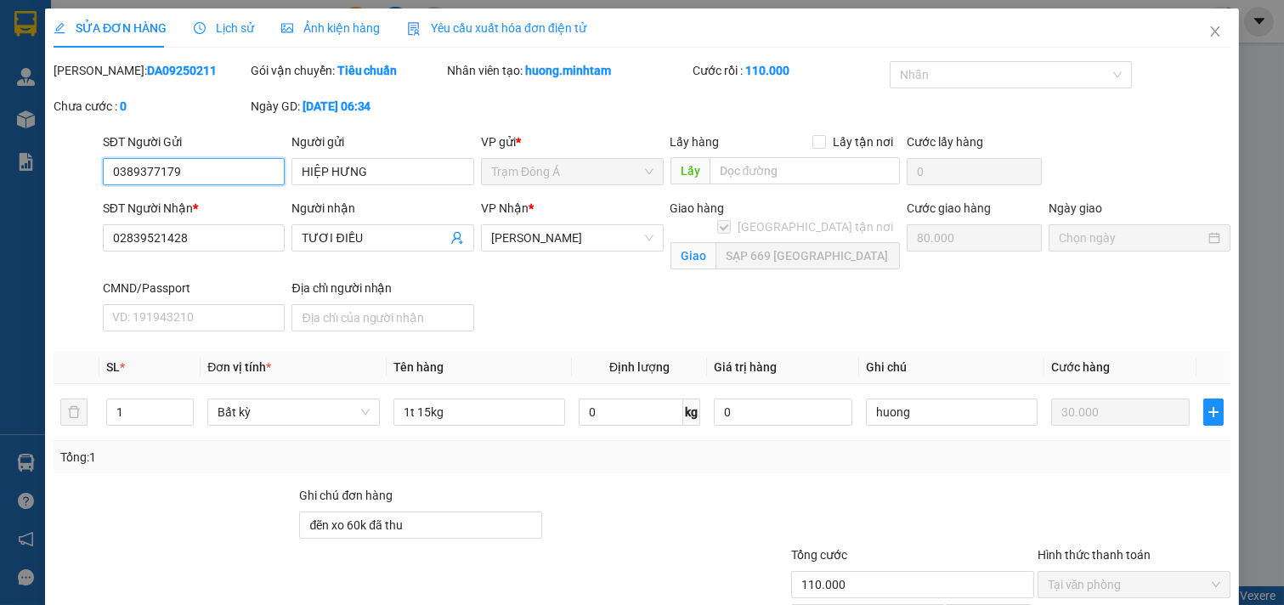
type input "SẠP 669 CHỢ BÌNH TÂY"
type input "đẽn xo 60k đã thu"
type input "110.000"
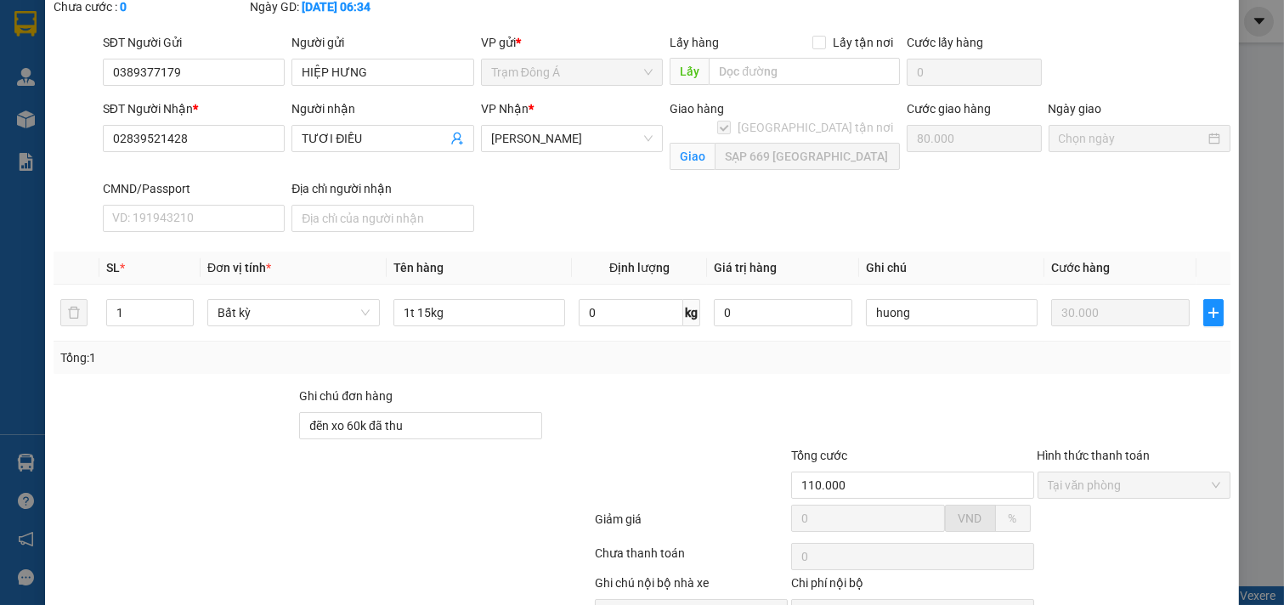
scroll to position [194, 0]
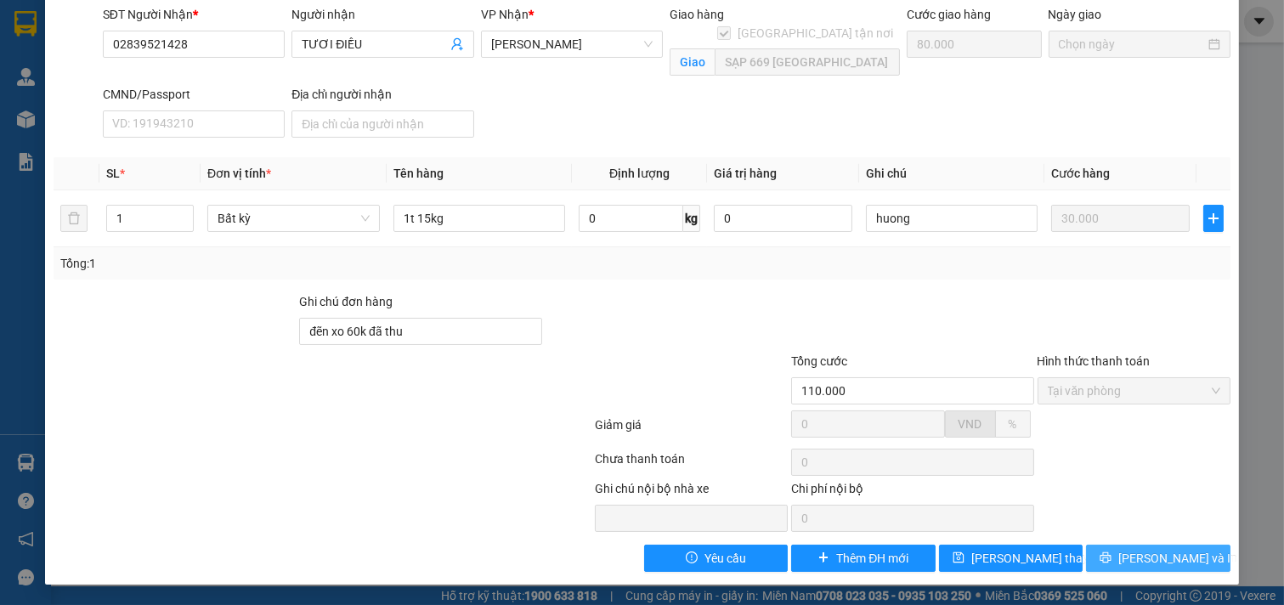
click at [1168, 555] on span "[PERSON_NAME] và In" at bounding box center [1178, 558] width 119 height 19
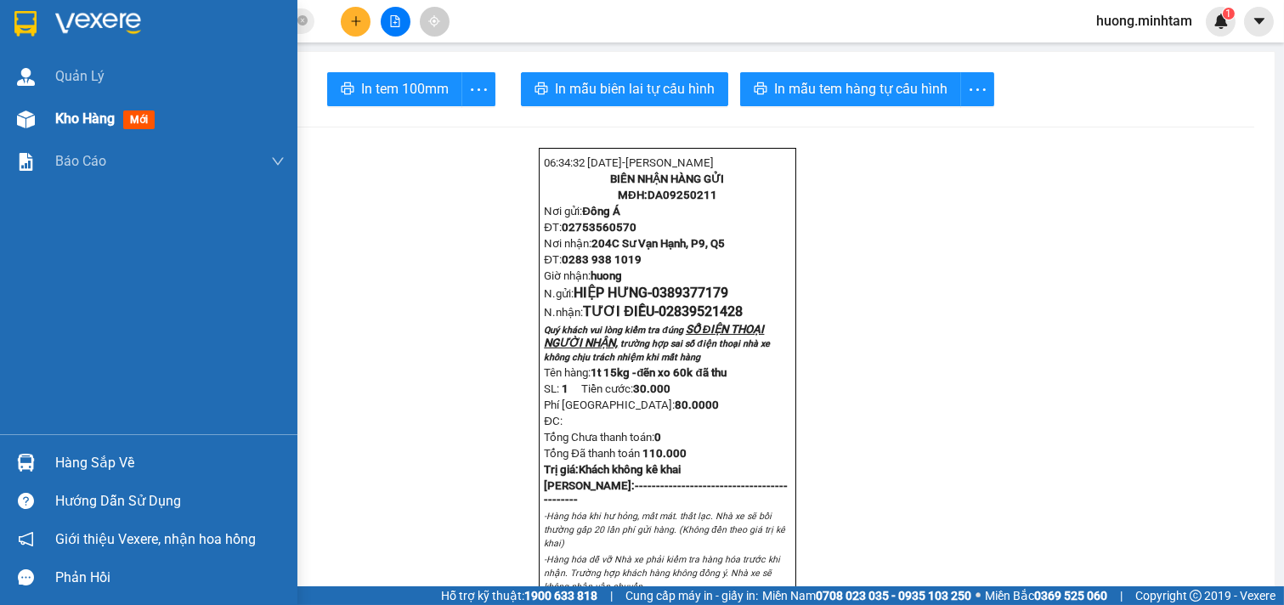
click at [99, 112] on span "Kho hàng" at bounding box center [84, 118] width 59 height 16
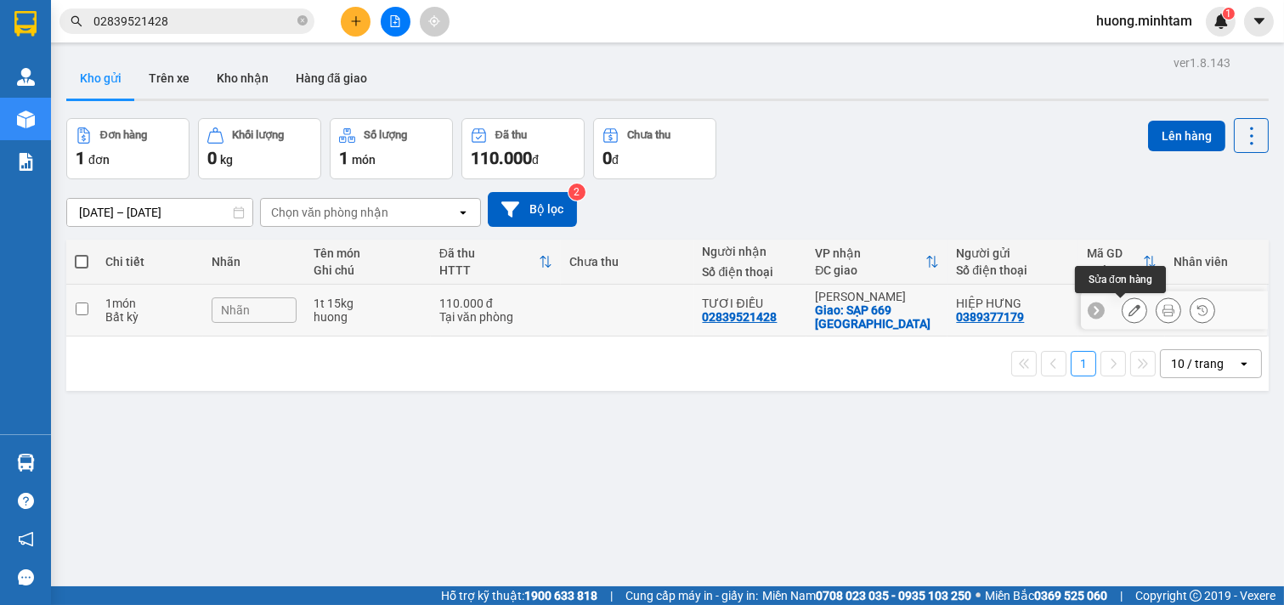
click at [1129, 311] on icon at bounding box center [1135, 310] width 12 height 12
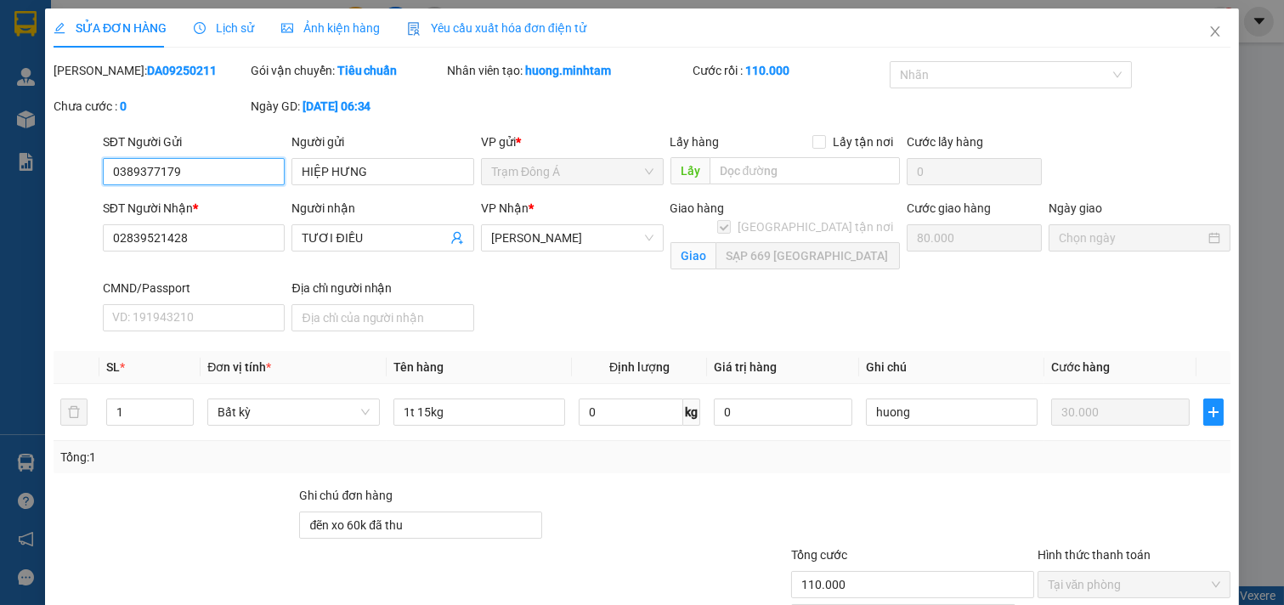
type input "0389377179"
type input "HIỆP HƯNG"
type input "02839521428"
type input "TƯƠI ĐIỀU"
checkbox input "true"
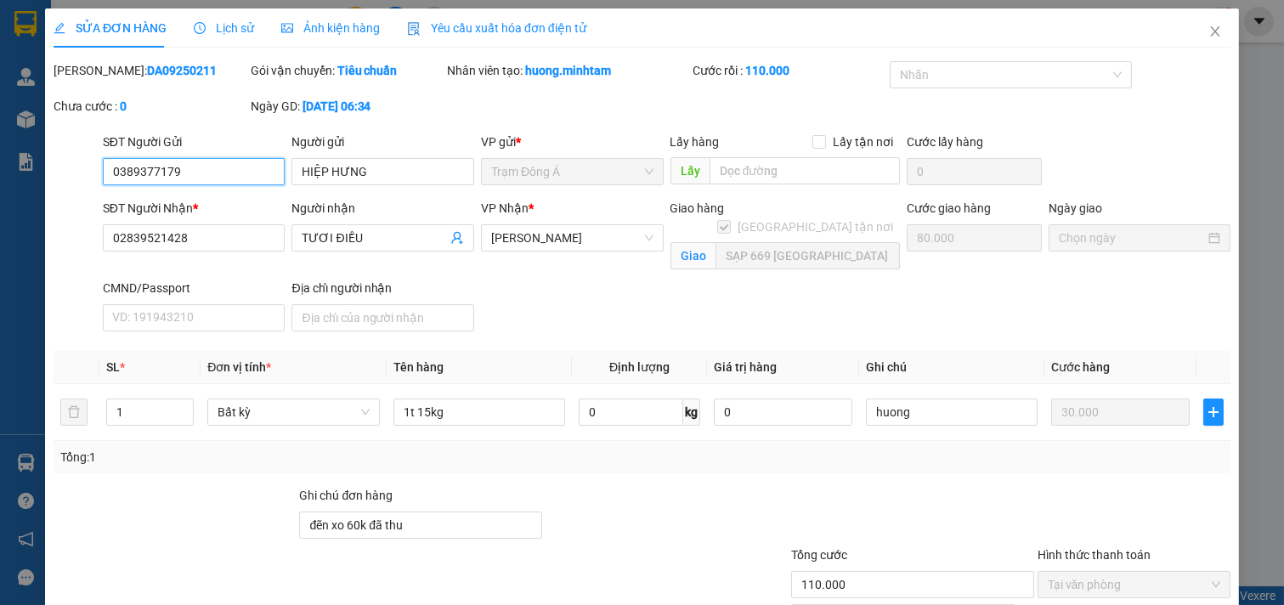
type input "SẠP 669 CHỢ BÌNH TÂY"
type input "đẽn xo 60k đã thu"
type input "110.000"
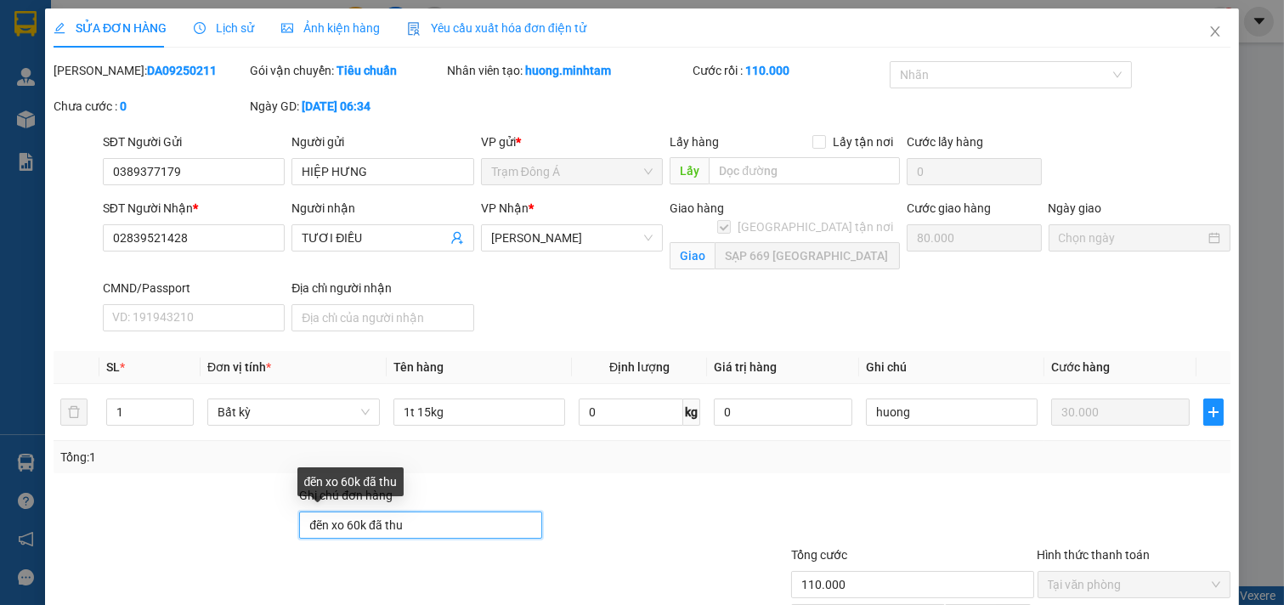
drag, startPoint x: 421, startPoint y: 518, endPoint x: 121, endPoint y: 558, distance: 302.6
click at [121, 558] on form "Ghi chú đơn hàng đẽn xo 60k đã thu Tổng cước 110.000 Hình thức thanh toán Tại v…" at bounding box center [642, 562] width 1177 height 153
type input "D"
type input "ĐEN XO 60K ĐÃ THU"
click at [731, 220] on span at bounding box center [724, 227] width 14 height 14
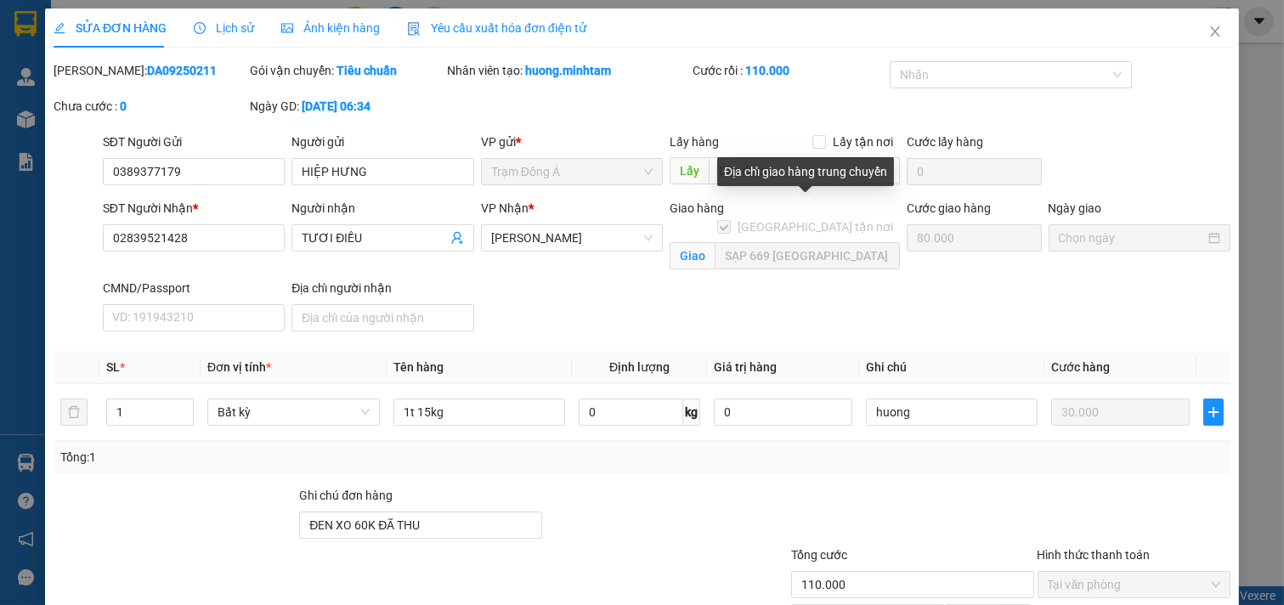
click at [830, 218] on span "[GEOGRAPHIC_DATA] tận nơi" at bounding box center [815, 227] width 169 height 19
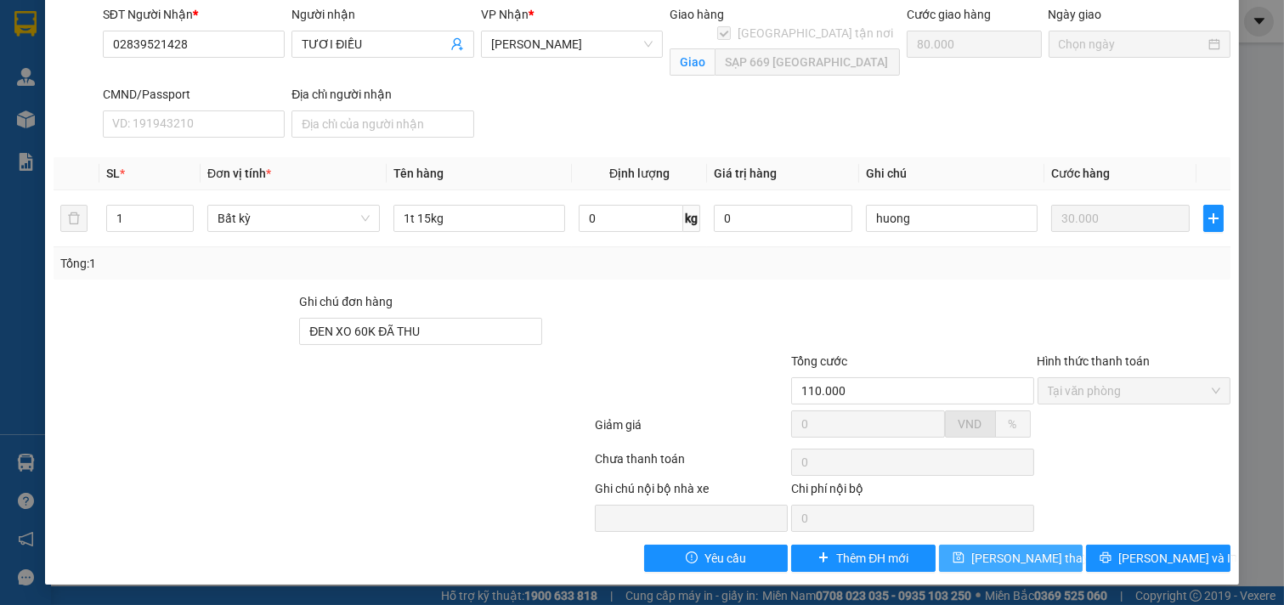
click at [1004, 556] on span "Lưu thay đổi" at bounding box center [1040, 558] width 136 height 19
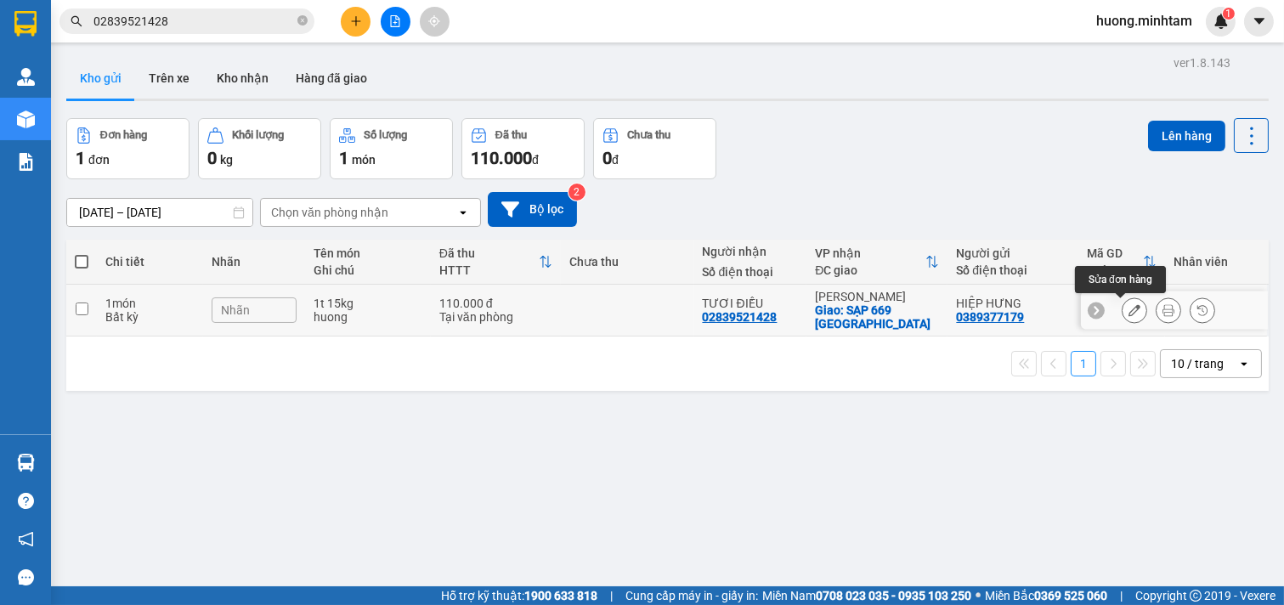
click at [1129, 309] on icon at bounding box center [1135, 310] width 12 height 12
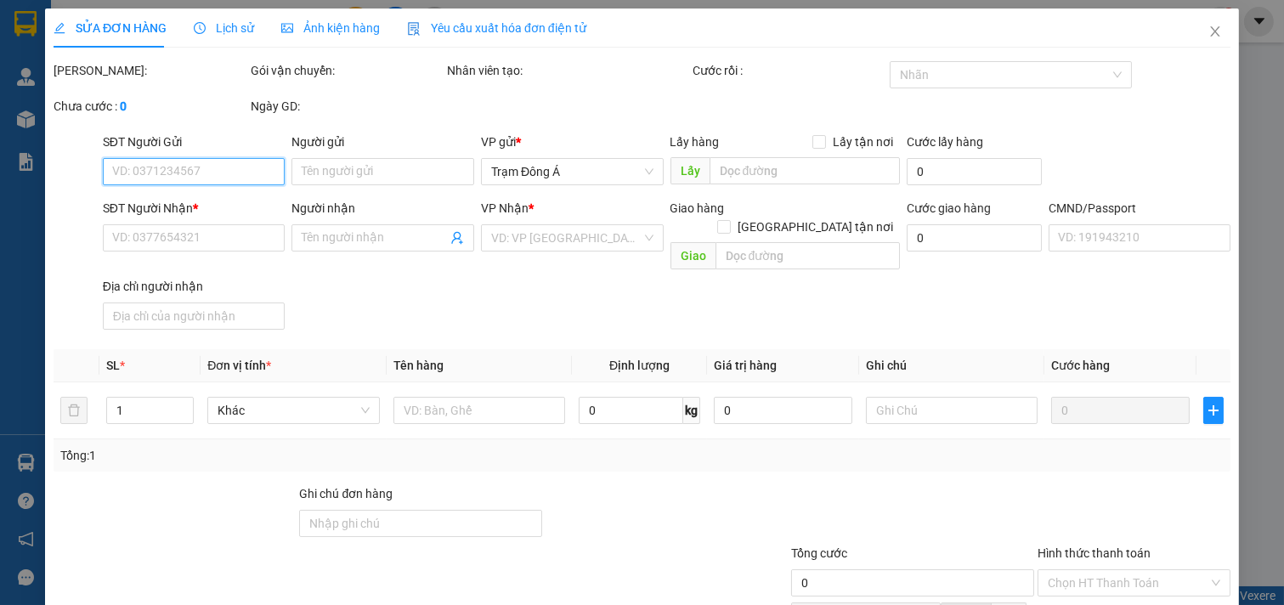
type input "0389377179"
type input "HIỆP HƯNG"
type input "02839521428"
type input "TƯƠI ĐIỀU"
checkbox input "true"
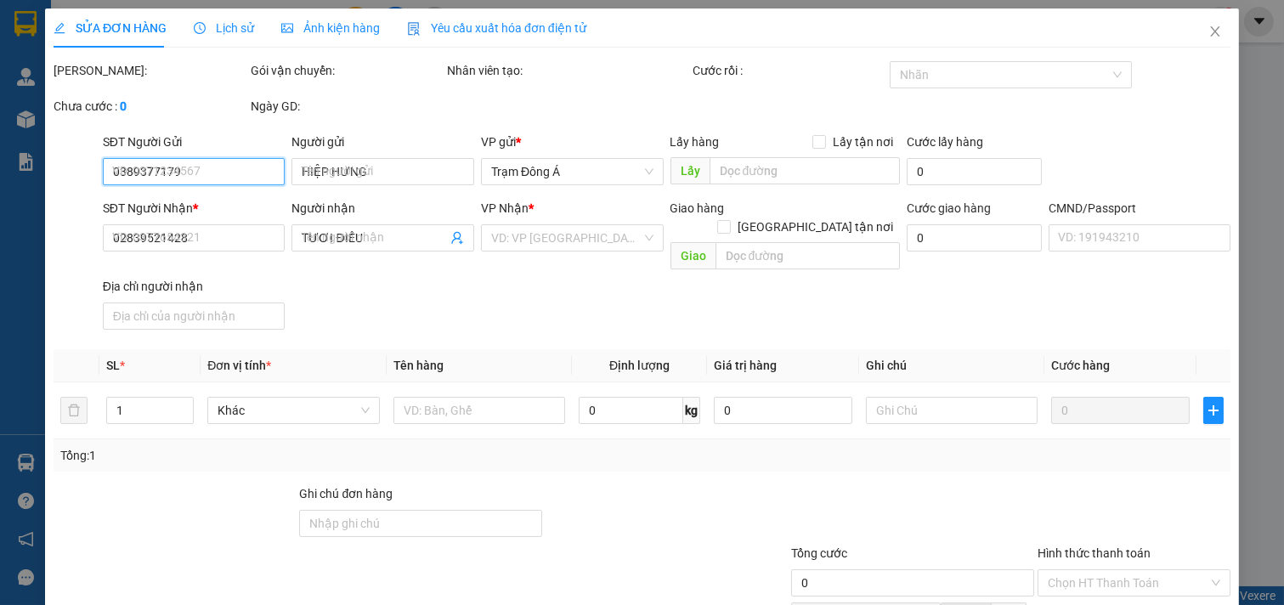
type input "SẠP 669 CHỢ BÌNH TÂY"
type input "ĐEN XO 60K ĐÃ THU"
type input "110.000"
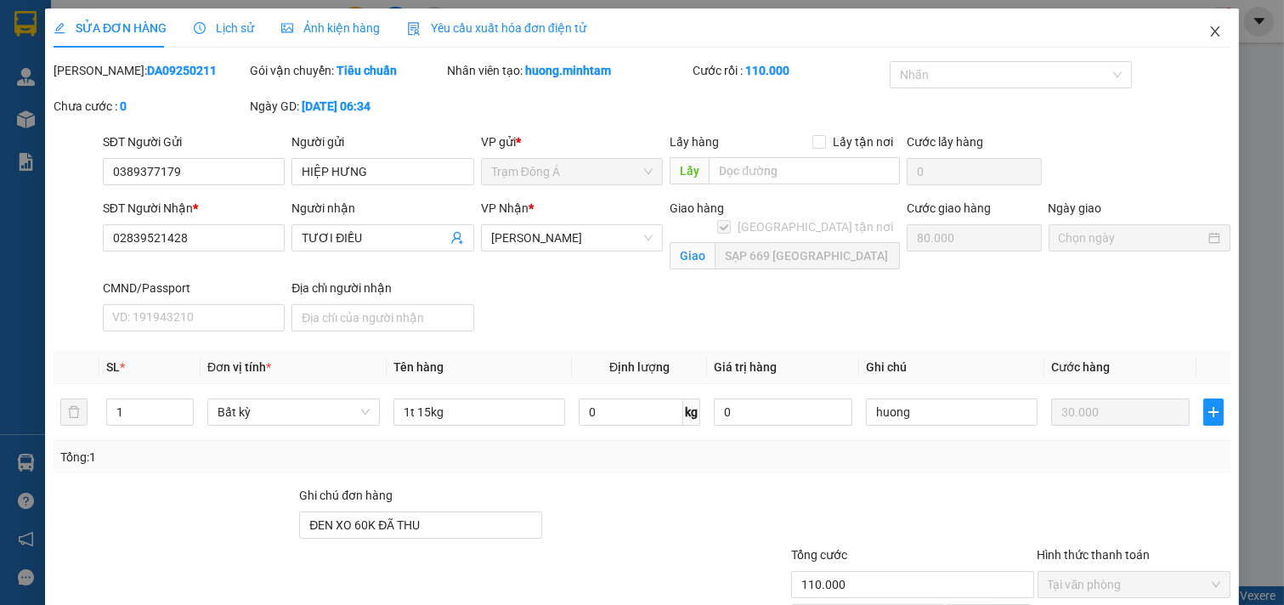
click at [1204, 40] on span "Close" at bounding box center [1216, 32] width 48 height 48
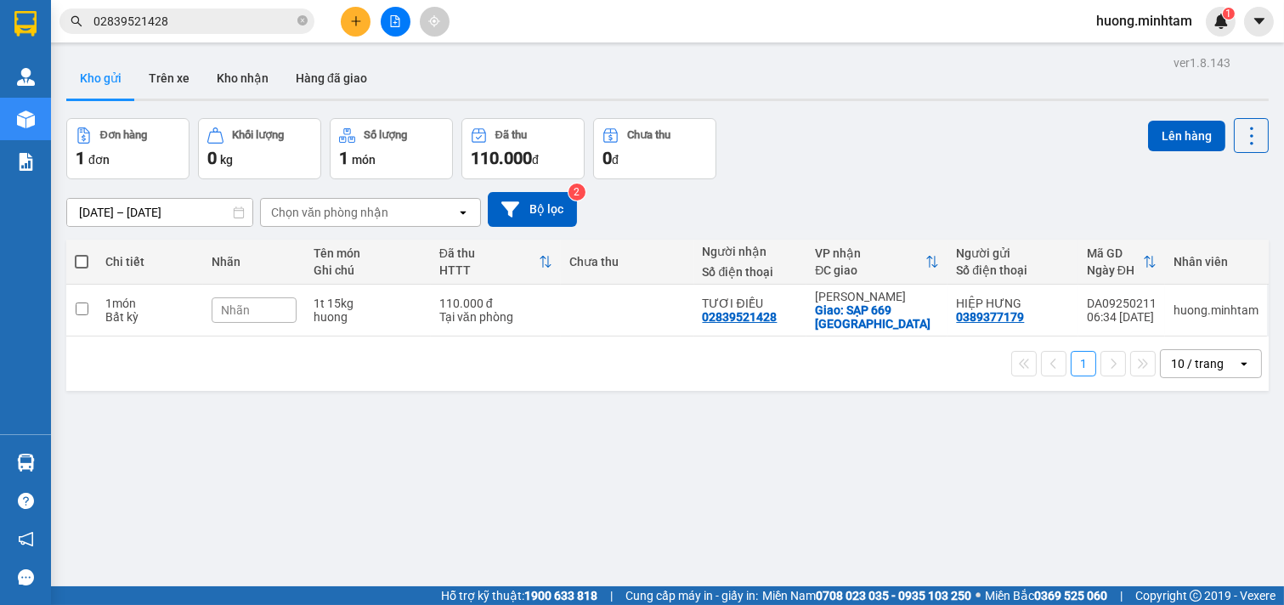
click at [359, 23] on icon "plus" at bounding box center [356, 21] width 12 height 12
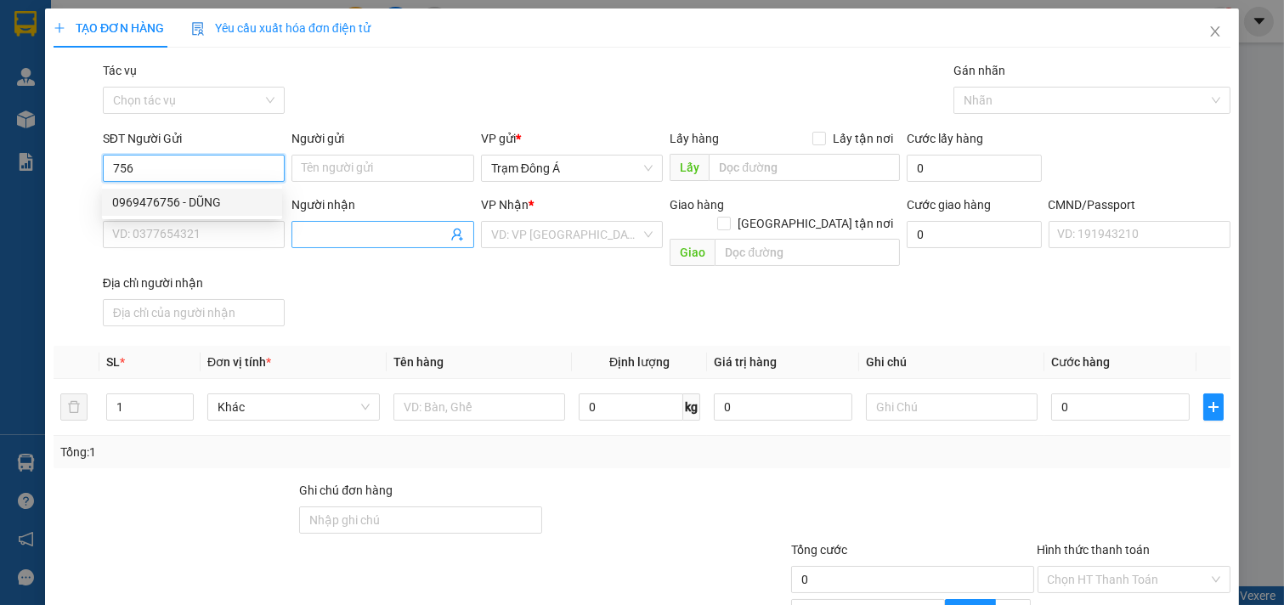
drag, startPoint x: 151, startPoint y: 204, endPoint x: 352, endPoint y: 223, distance: 201.5
click at [156, 202] on div "0969476756 - DŨNG" at bounding box center [192, 202] width 160 height 19
type input "0969476756"
type input "DŨNG"
type input "0931036383"
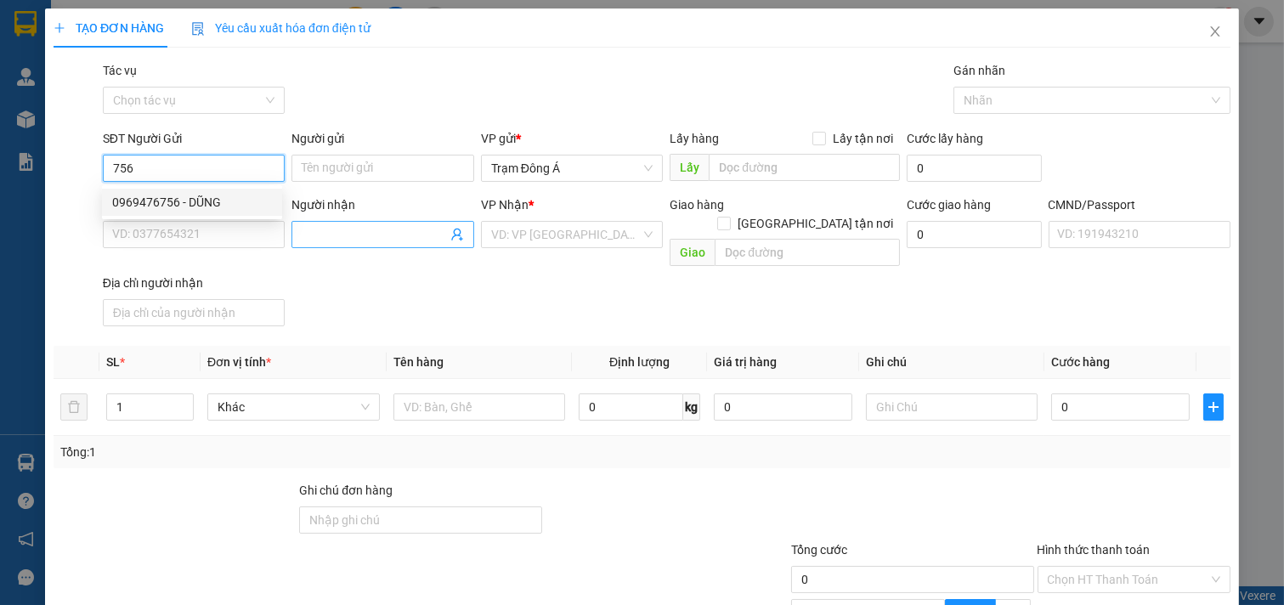
type input "HƯƠNG"
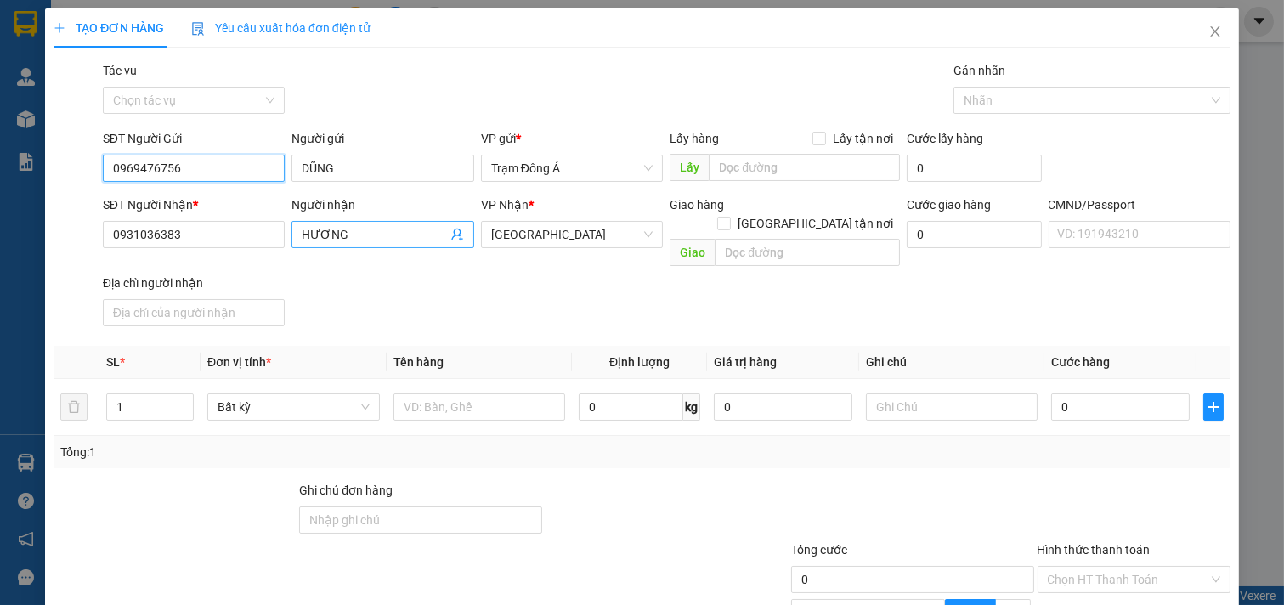
type input "0969476756"
click at [453, 231] on icon "user-add" at bounding box center [457, 235] width 14 height 14
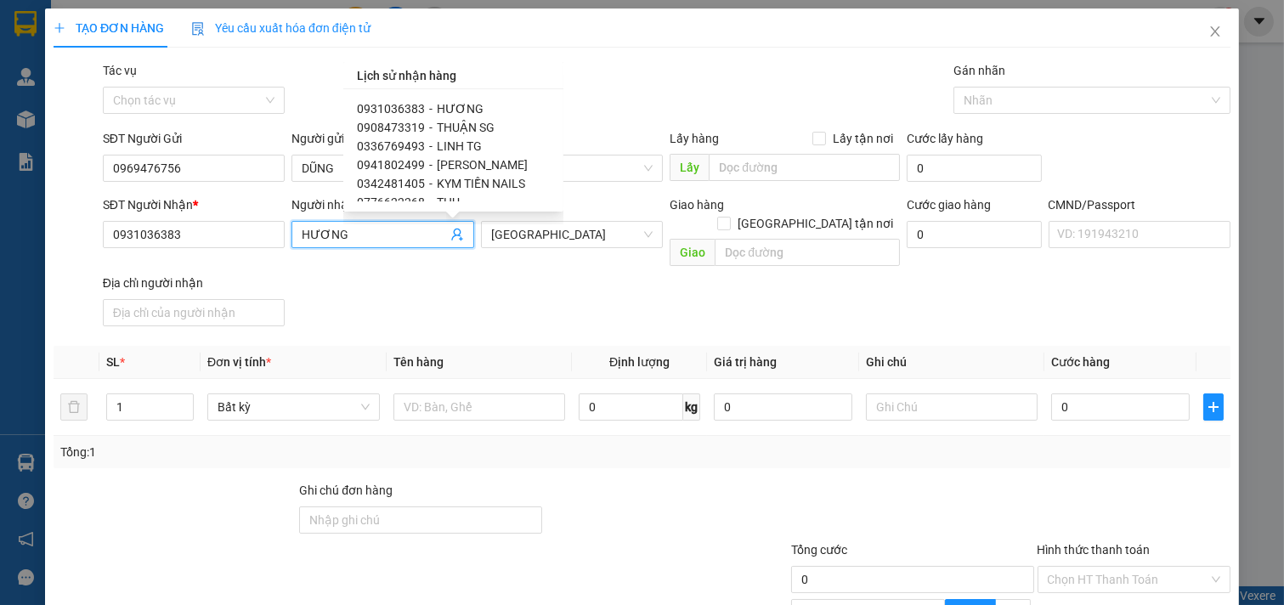
click at [535, 106] on div "0931036383 - HƯƠNG 0908473319 - THUẬN SG 0336769493 - LINH TG 0941802499 - THAN…" at bounding box center [453, 150] width 220 height 122
click at [496, 156] on span "PHƯƠNG THẠNH" at bounding box center [485, 163] width 97 height 14
type input "0354445270"
type input "PHƯƠNG THẠNH"
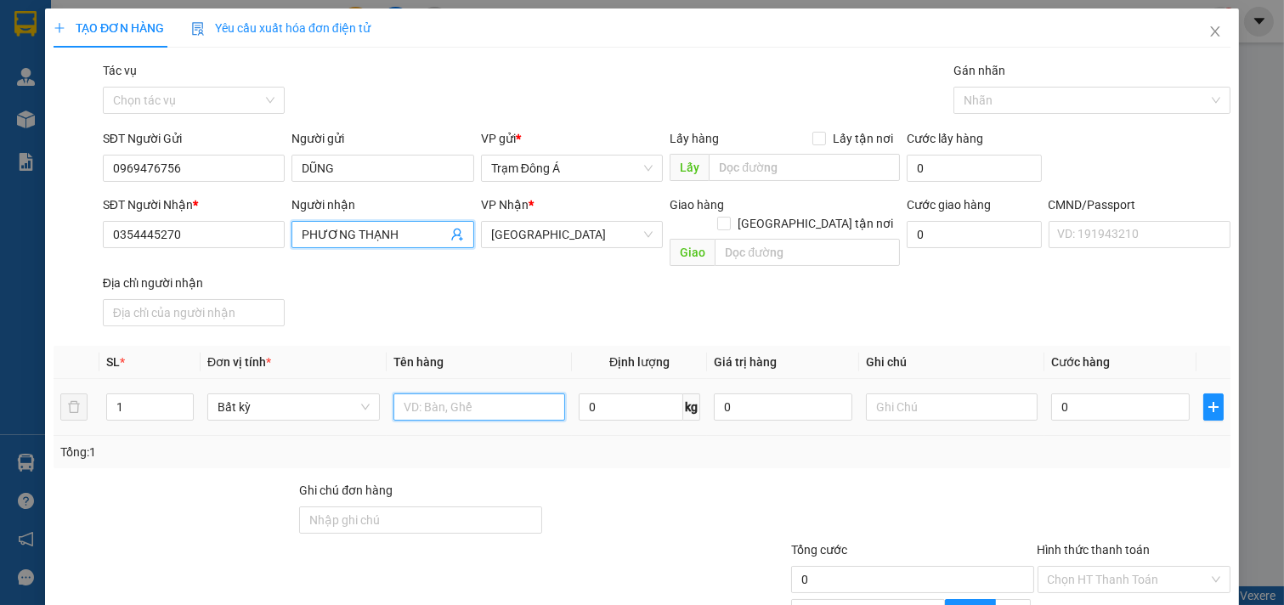
click at [459, 394] on input "text" at bounding box center [480, 407] width 173 height 27
type input "1X TRẮNG"
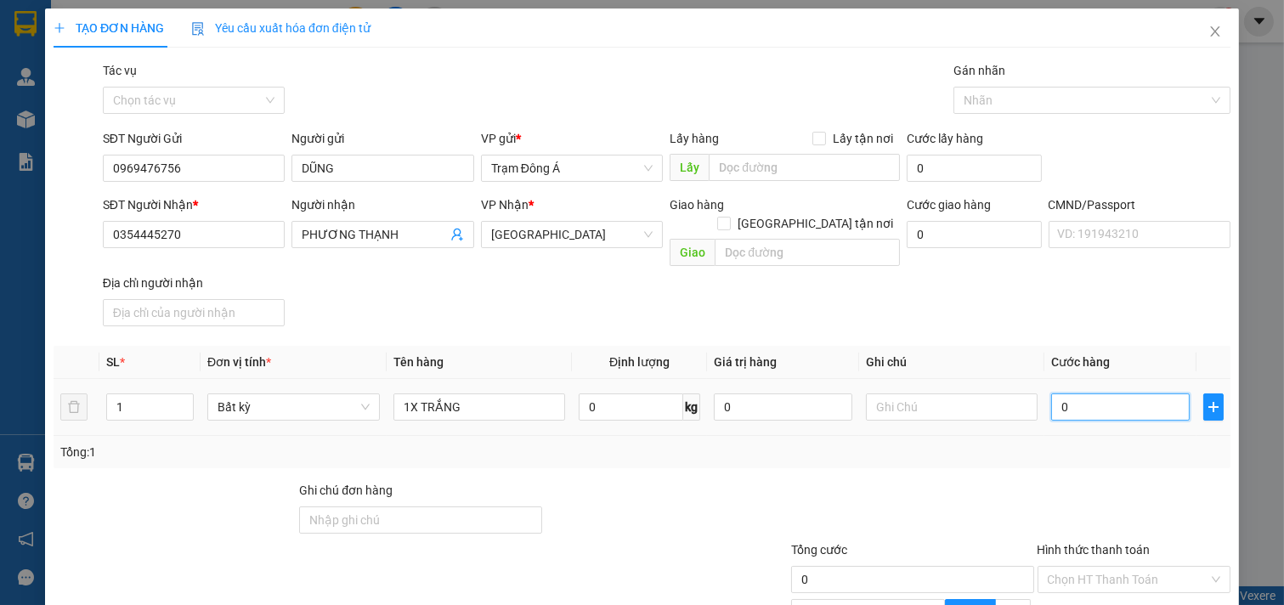
scroll to position [170, 0]
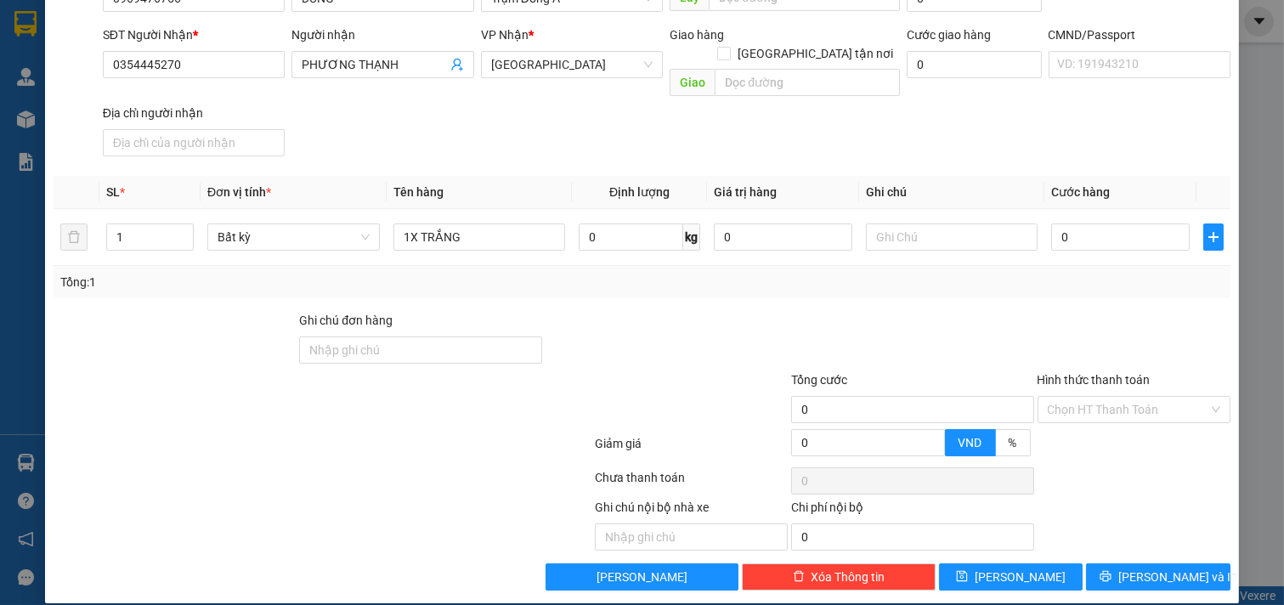
click at [1100, 275] on div "Tổng: 1" at bounding box center [642, 282] width 1177 height 32
click at [1082, 224] on input "0" at bounding box center [1120, 237] width 139 height 27
type input "2"
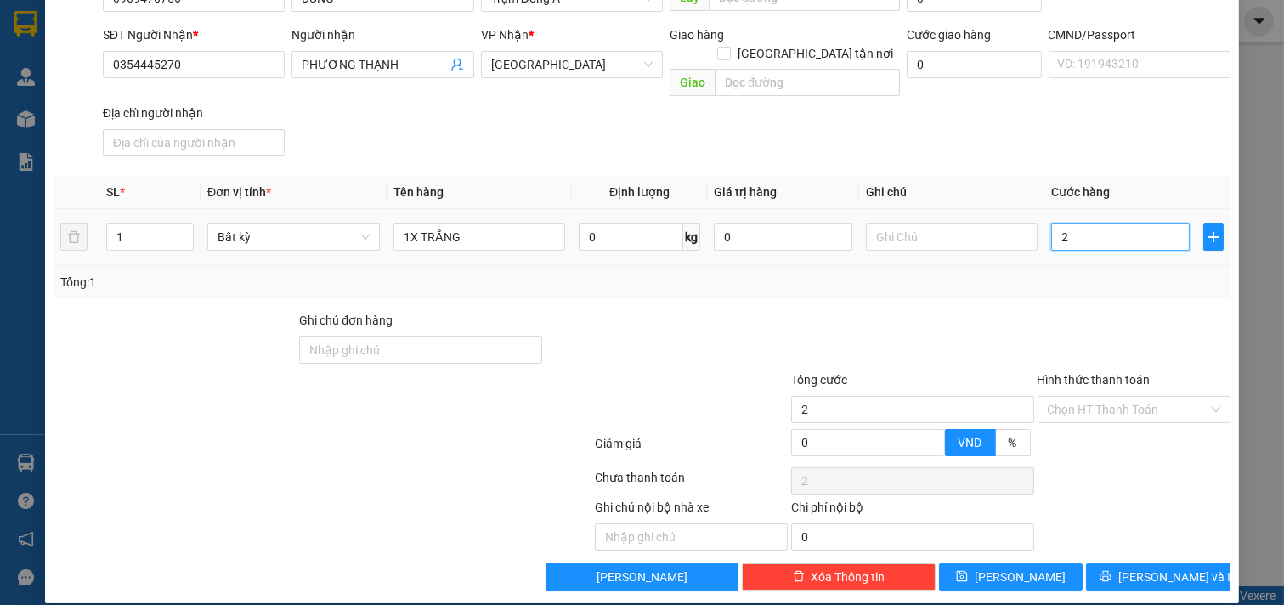
type input "20"
type input "20.000"
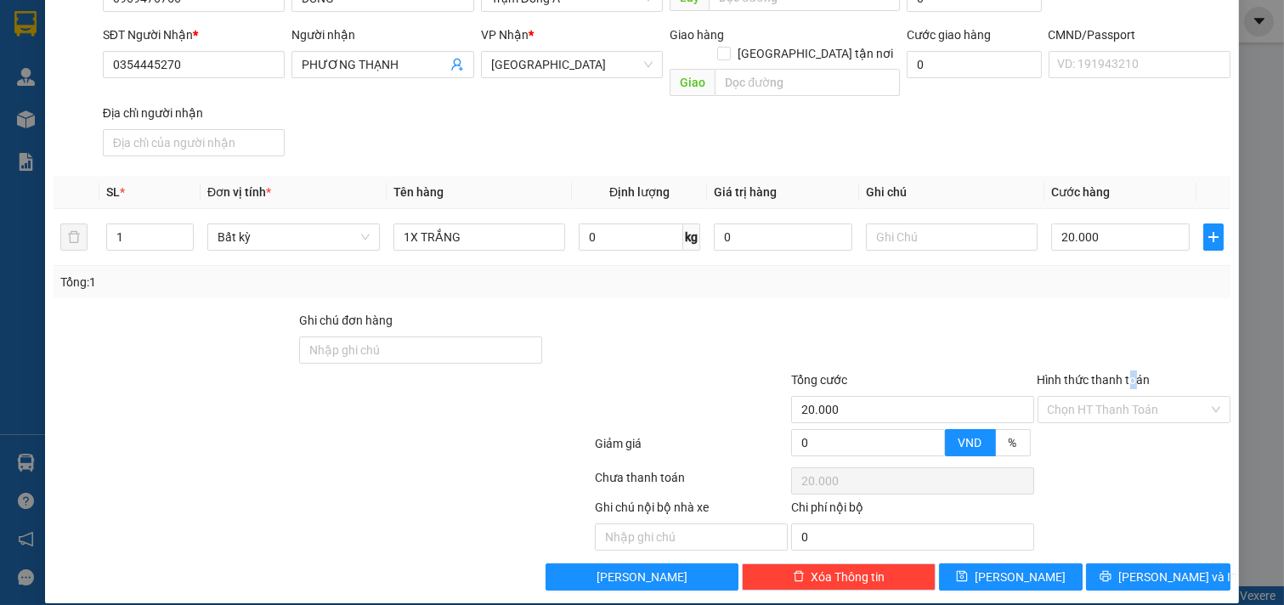
drag, startPoint x: 1123, startPoint y: 374, endPoint x: 1123, endPoint y: 408, distance: 34.0
click at [1125, 382] on div "Hình thức thanh toán Chọn HT Thanh Toán" at bounding box center [1135, 400] width 194 height 59
click at [1114, 402] on div "Chọn HT Thanh Toán" at bounding box center [1135, 409] width 194 height 27
click at [1103, 427] on div "Tại văn phòng" at bounding box center [1122, 425] width 171 height 19
type input "0"
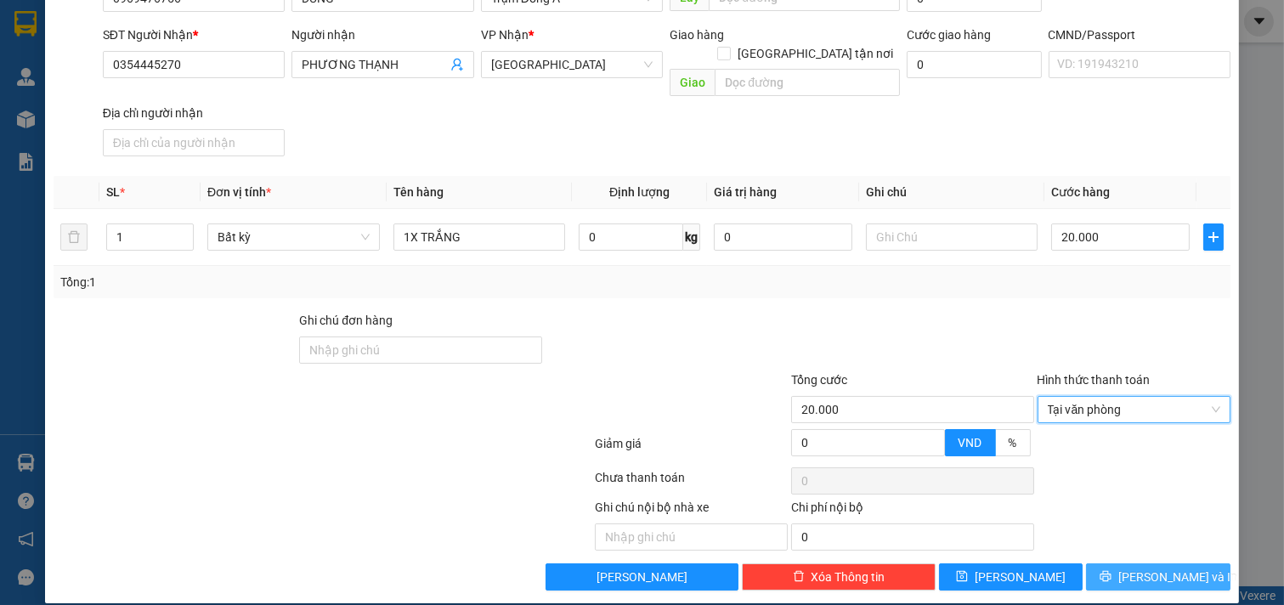
click at [1159, 568] on span "[PERSON_NAME] và In" at bounding box center [1178, 577] width 119 height 19
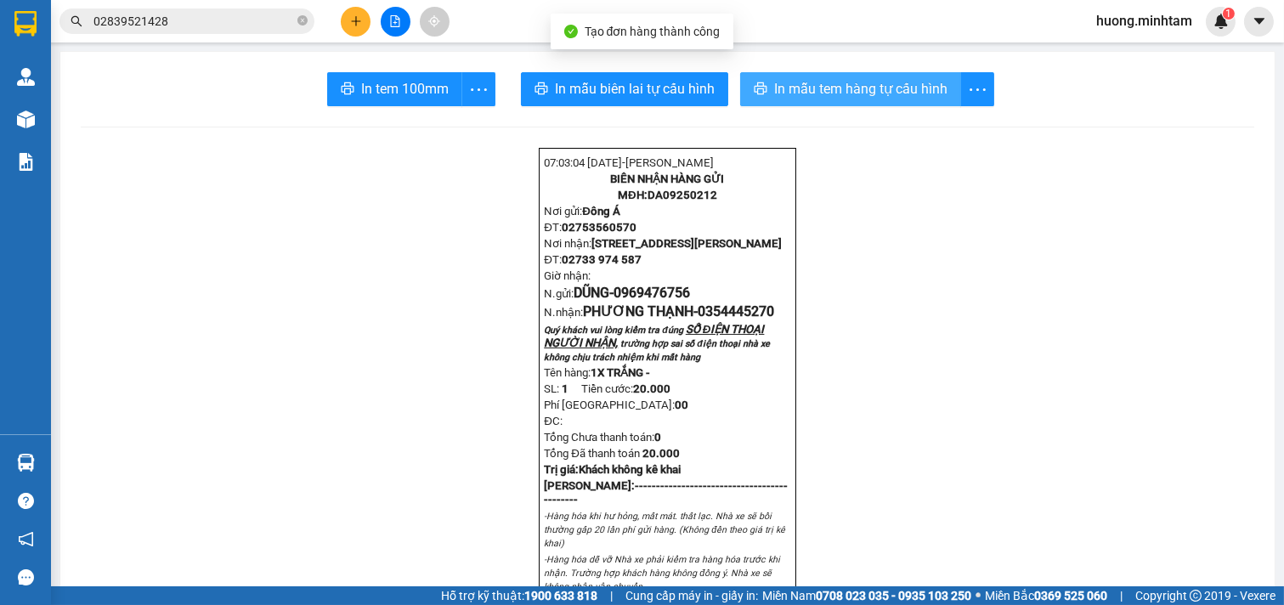
click at [868, 90] on span "In mẫu tem hàng tự cấu hình" at bounding box center [860, 88] width 173 height 21
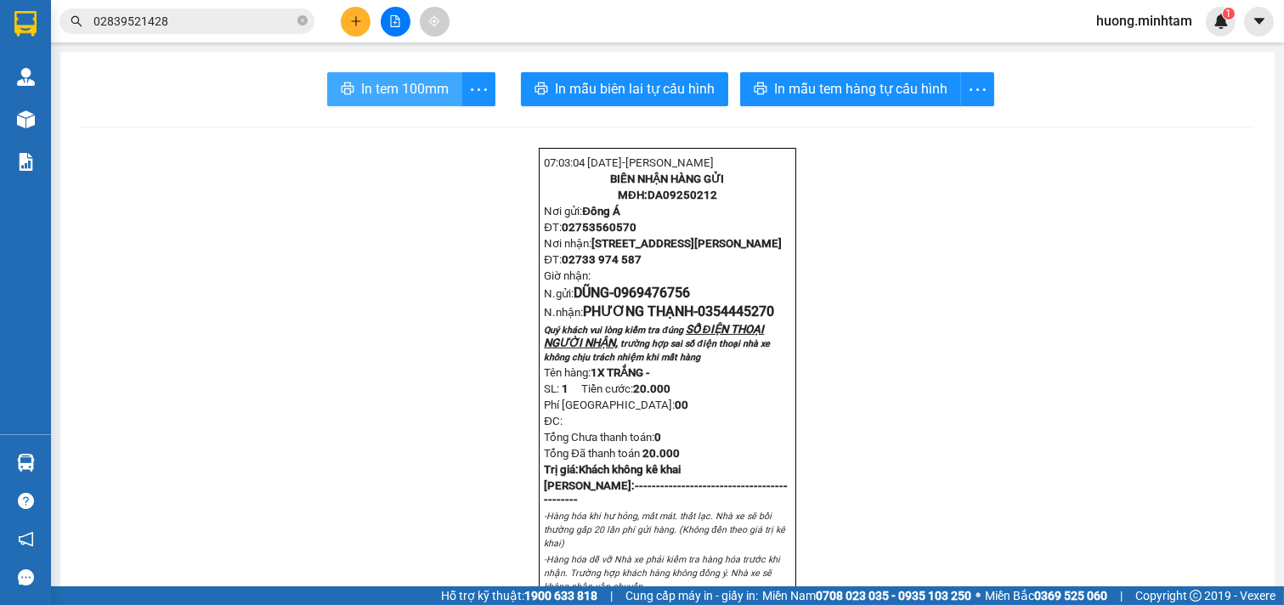
click at [385, 88] on span "In tem 100mm" at bounding box center [405, 88] width 88 height 21
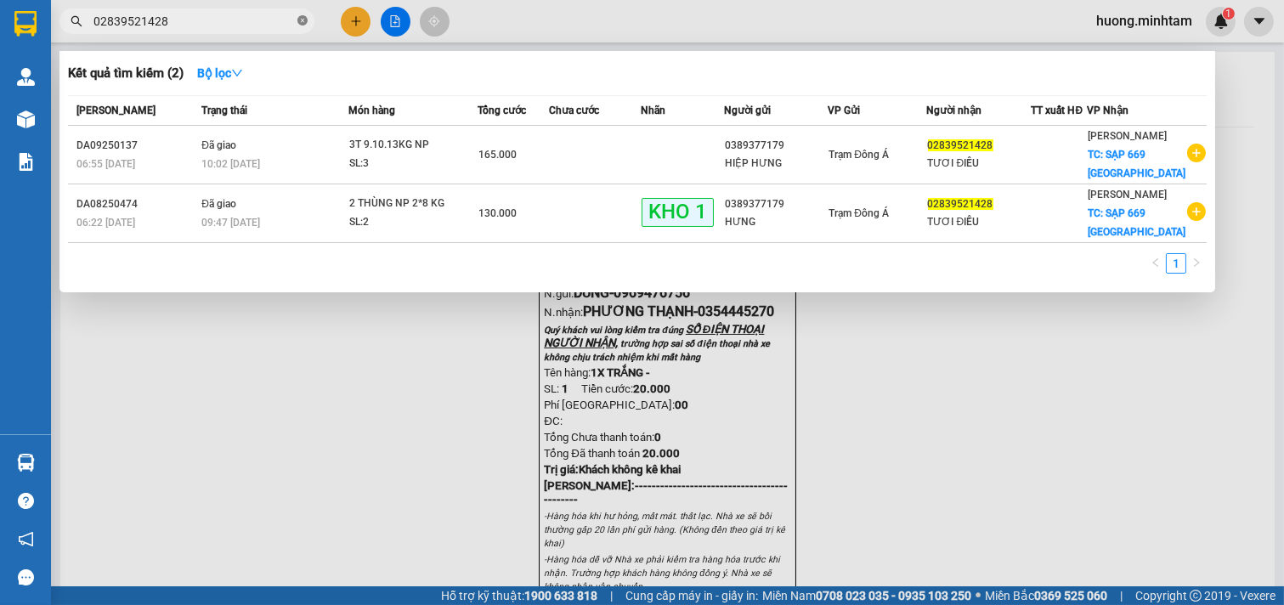
click at [299, 22] on icon "close-circle" at bounding box center [302, 20] width 10 height 10
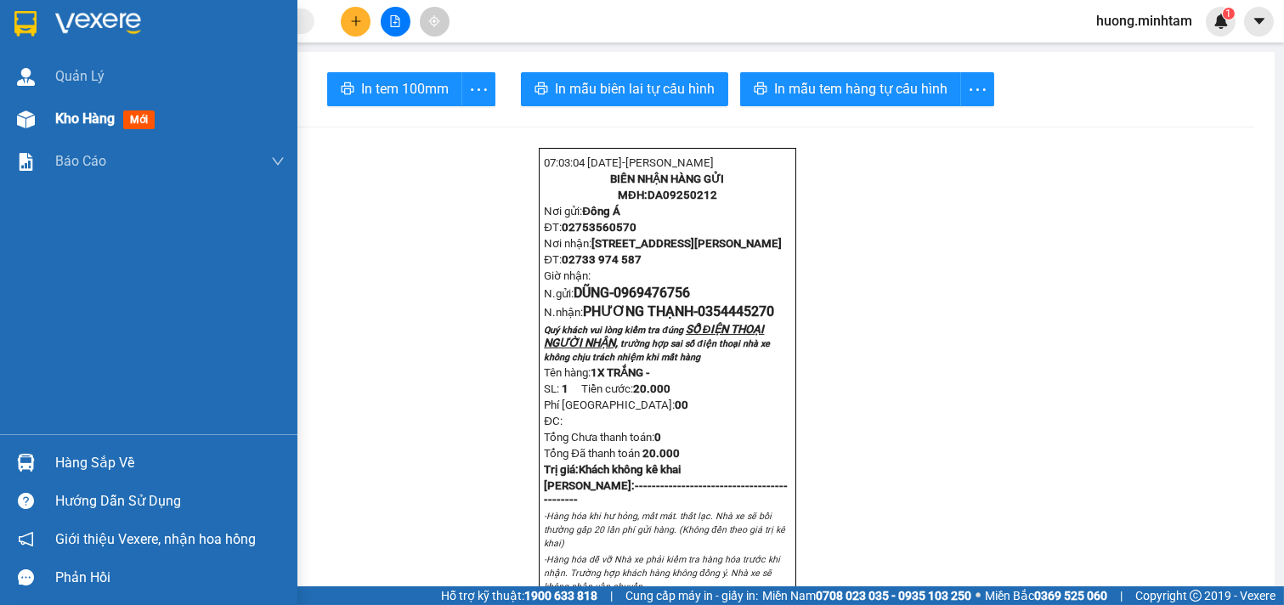
click at [73, 115] on span "Kho hàng" at bounding box center [84, 118] width 59 height 16
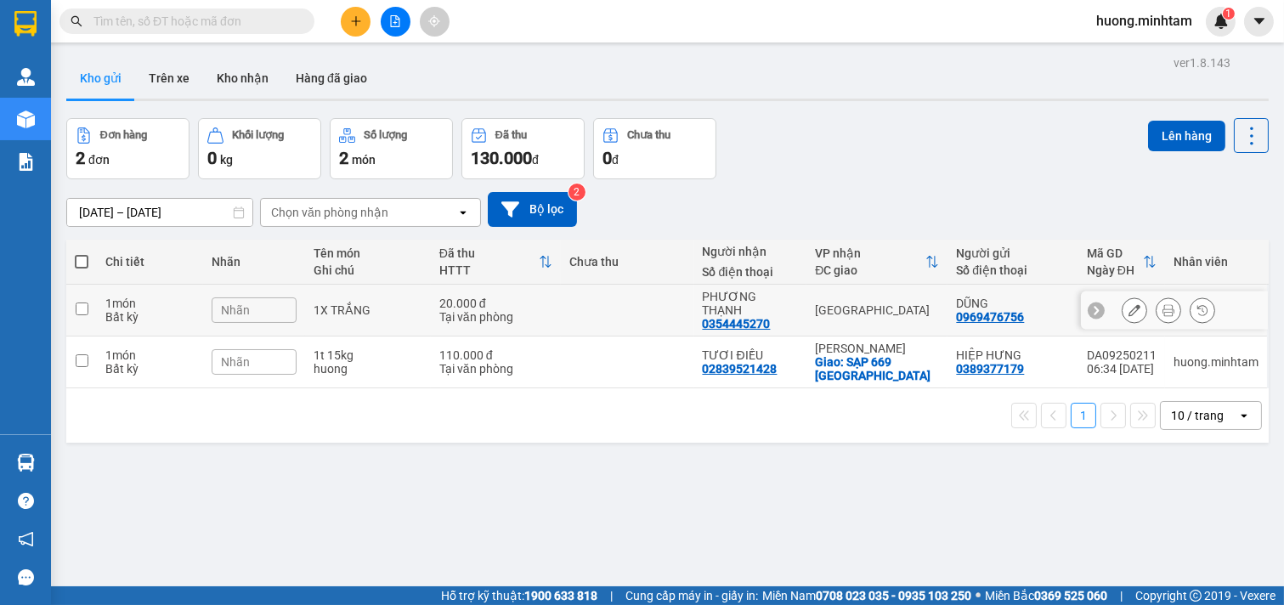
click at [90, 309] on td at bounding box center [81, 311] width 31 height 52
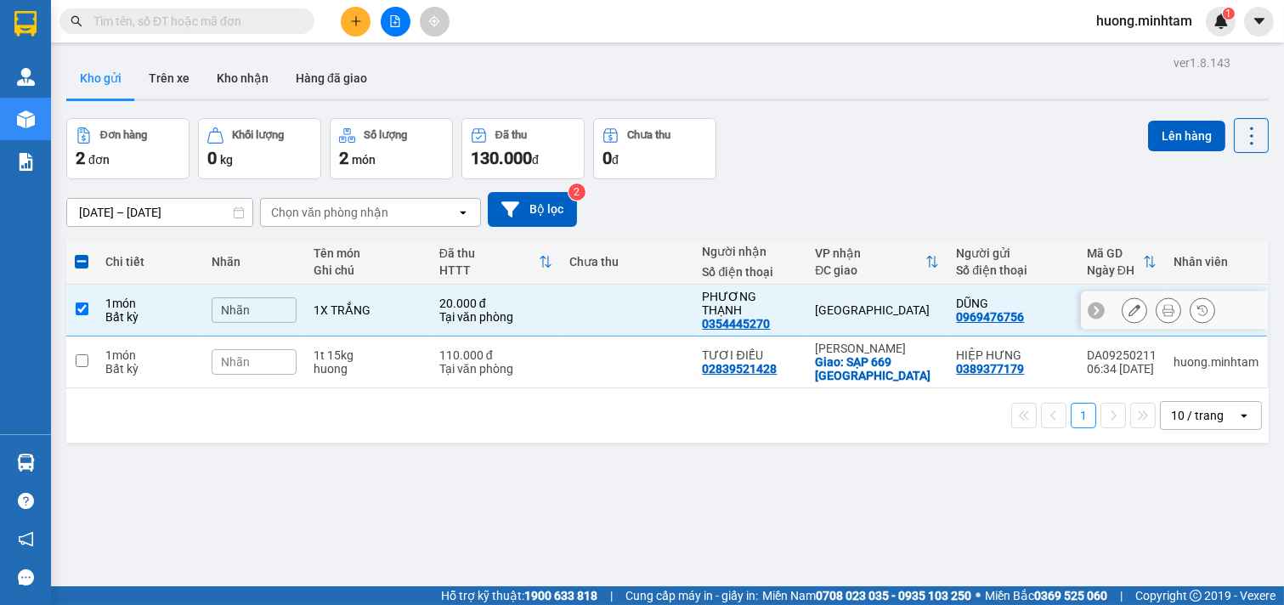
click at [121, 297] on div "1 món" at bounding box center [149, 304] width 89 height 14
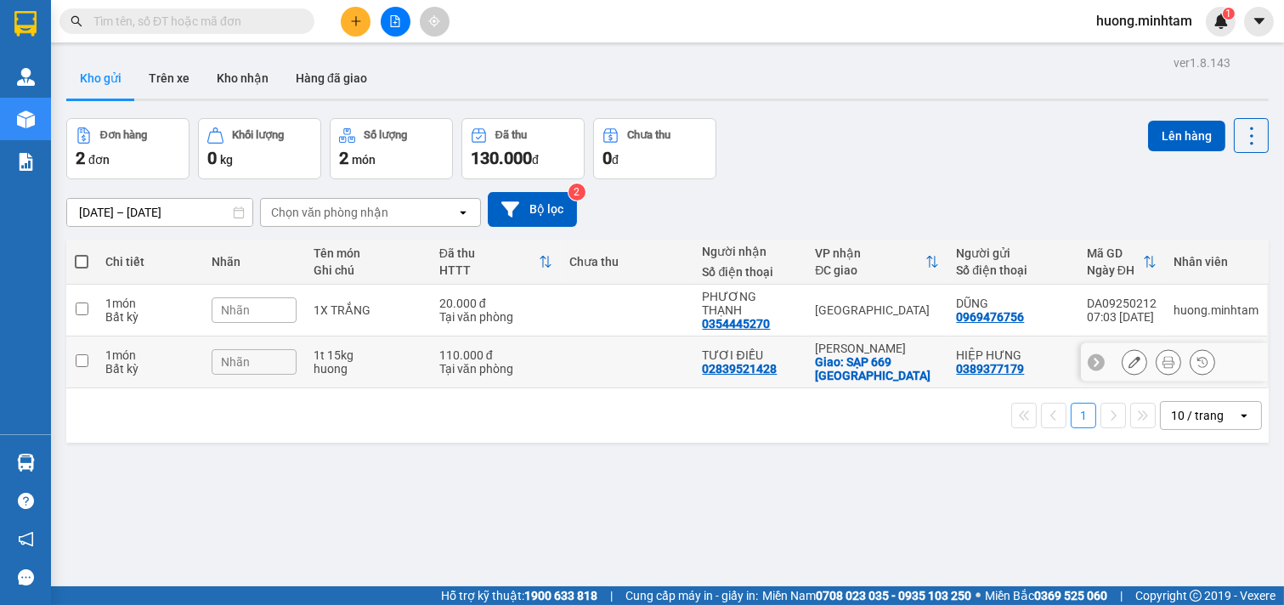
click at [105, 348] on div "1 món" at bounding box center [149, 355] width 89 height 14
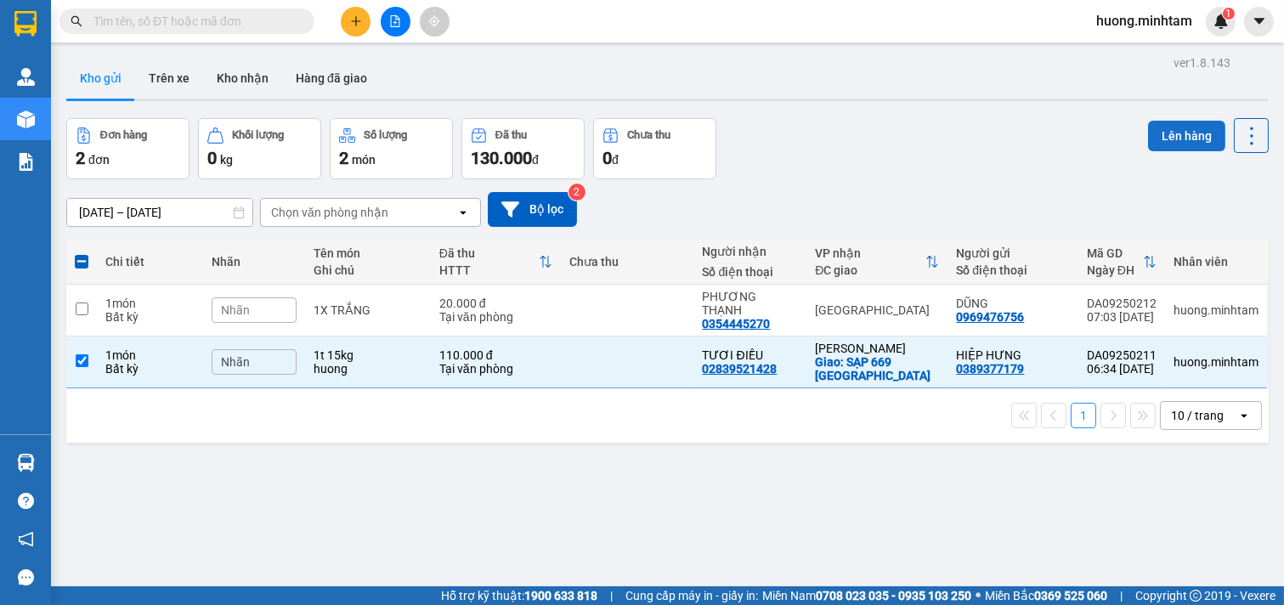
click at [1187, 139] on button "Lên hàng" at bounding box center [1186, 136] width 77 height 31
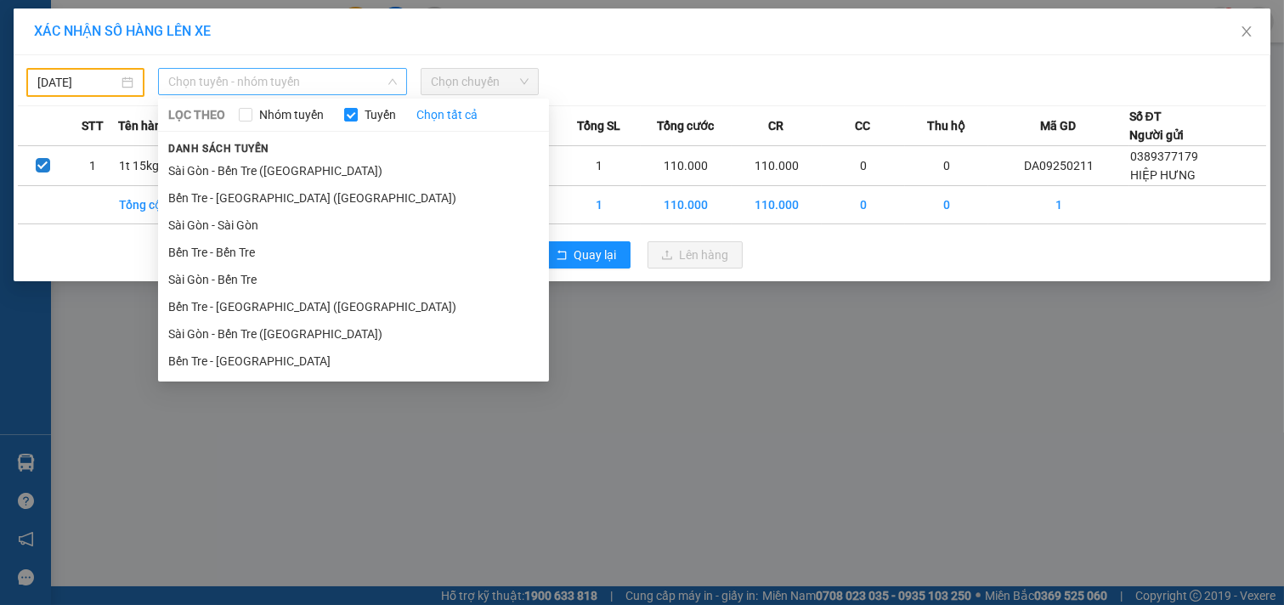
click at [389, 72] on span "Chọn tuyến - nhóm tuyến" at bounding box center [282, 81] width 229 height 25
click at [248, 362] on li "Bến Tre - Sài Gòn" at bounding box center [353, 361] width 391 height 27
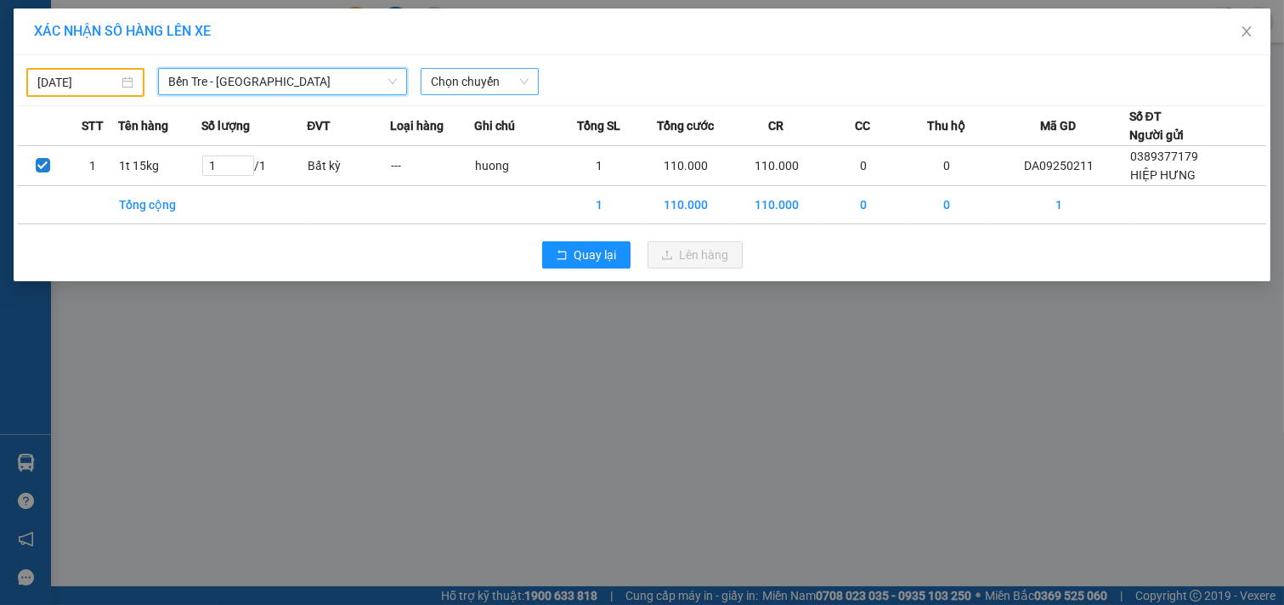
click at [500, 73] on span "Chọn chuyến" at bounding box center [480, 81] width 98 height 25
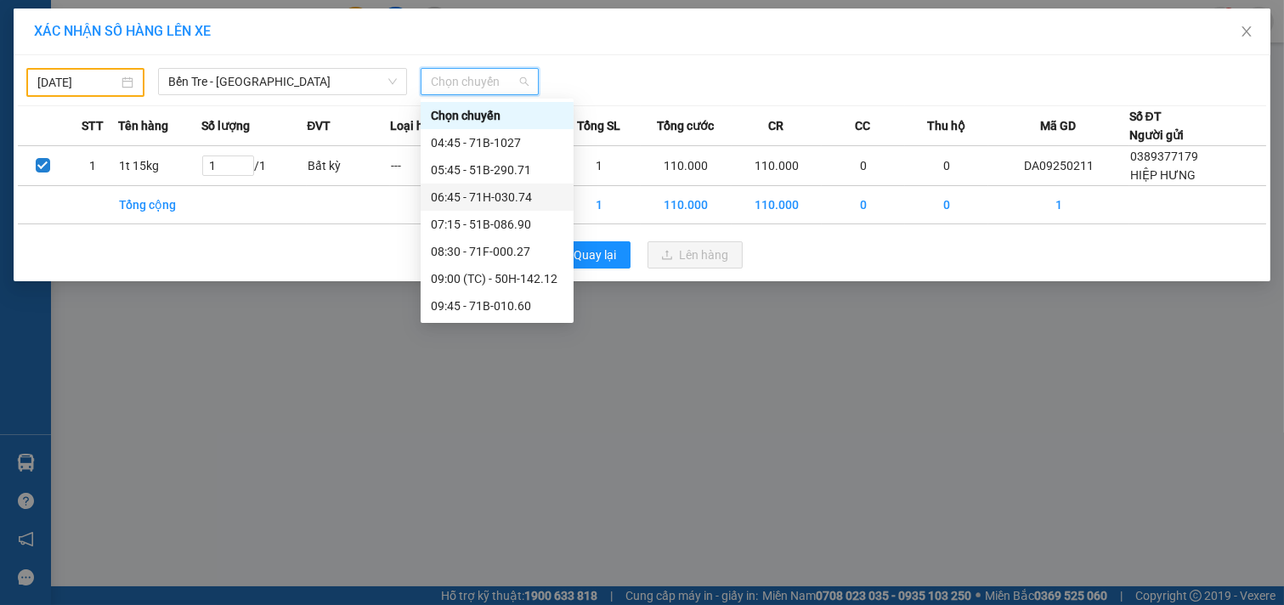
drag, startPoint x: 507, startPoint y: 200, endPoint x: 222, endPoint y: 117, distance: 296.4
click at [363, 156] on body "Kết quả tìm kiếm ( 2 ) Bộ lọc Mã ĐH Trạng thái Món hàng Tổng cước Chưa cước Nhã…" at bounding box center [642, 302] width 1284 height 605
click at [113, 82] on input "12/09/2025" at bounding box center [77, 82] width 81 height 19
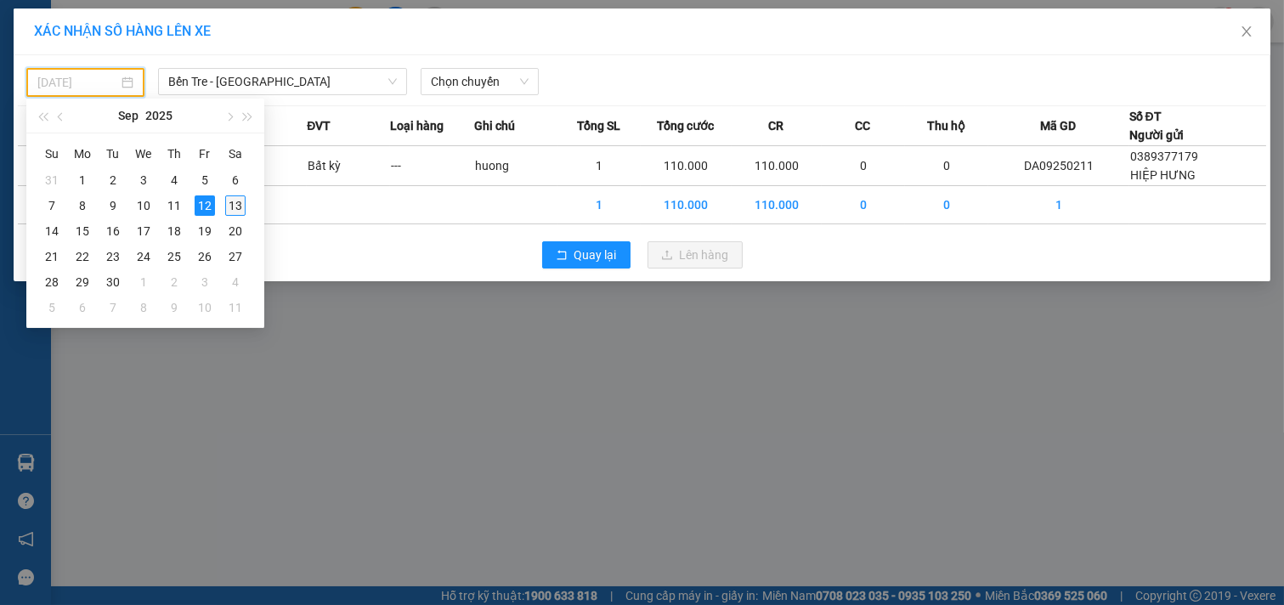
click at [232, 202] on div "13" at bounding box center [235, 205] width 20 height 20
type input "13/09/2025"
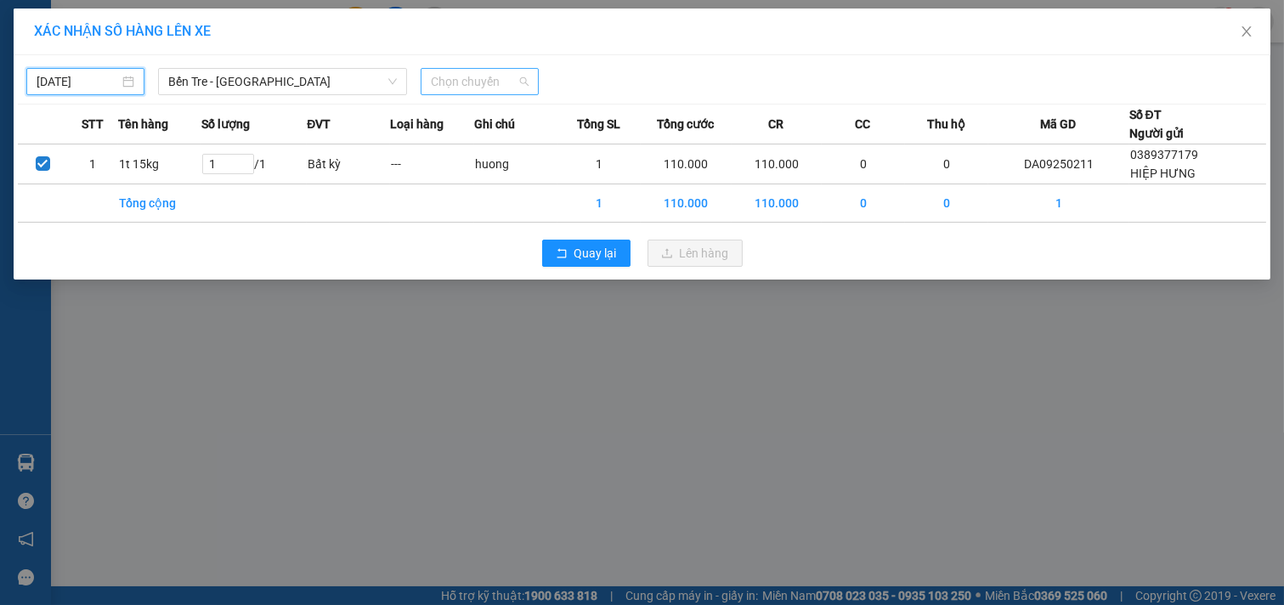
click at [498, 81] on span "Chọn chuyến" at bounding box center [480, 81] width 98 height 25
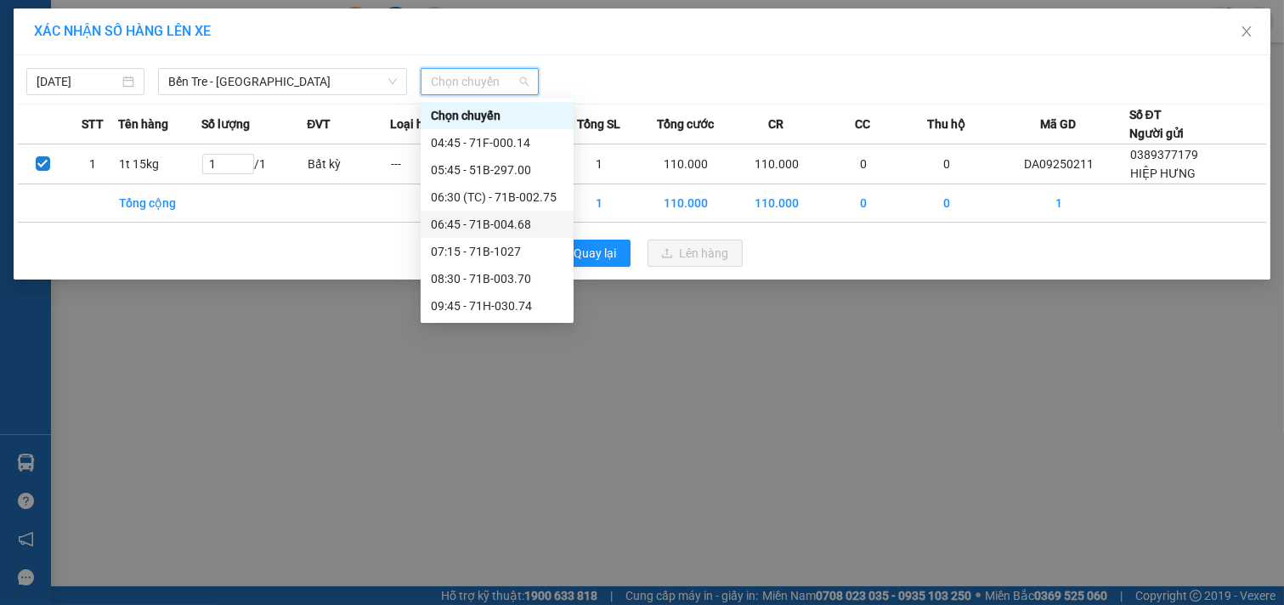
click at [510, 223] on div "06:45 - 71B-004.68" at bounding box center [497, 224] width 133 height 19
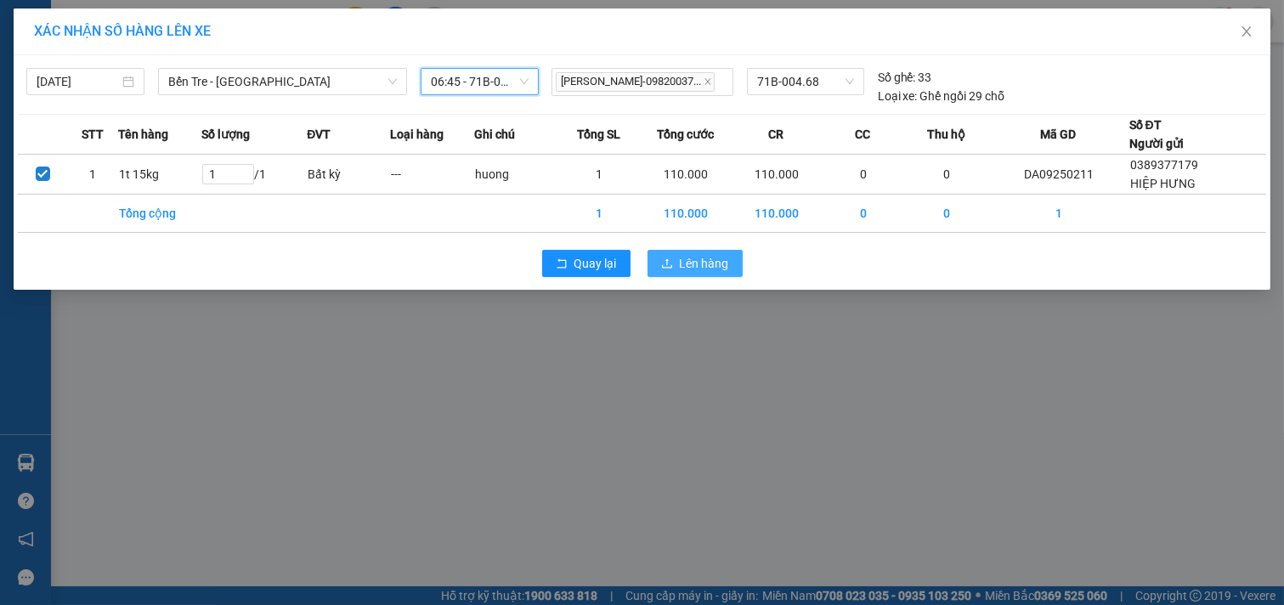
click at [709, 265] on span "Lên hàng" at bounding box center [704, 263] width 49 height 19
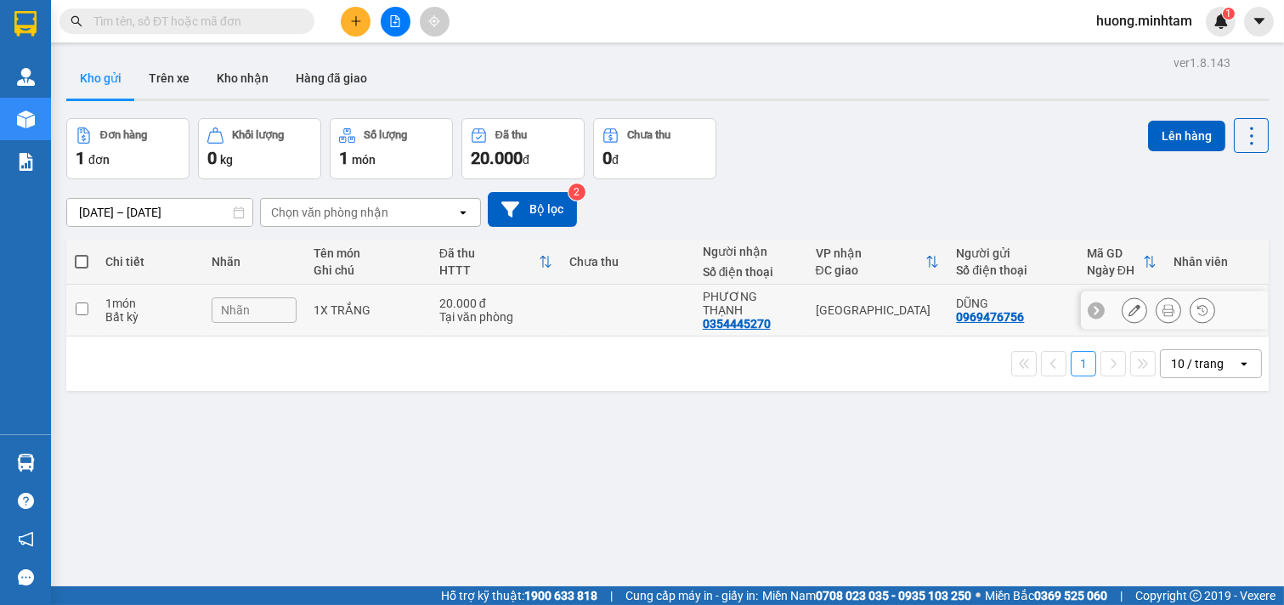
click at [91, 301] on td at bounding box center [81, 311] width 31 height 52
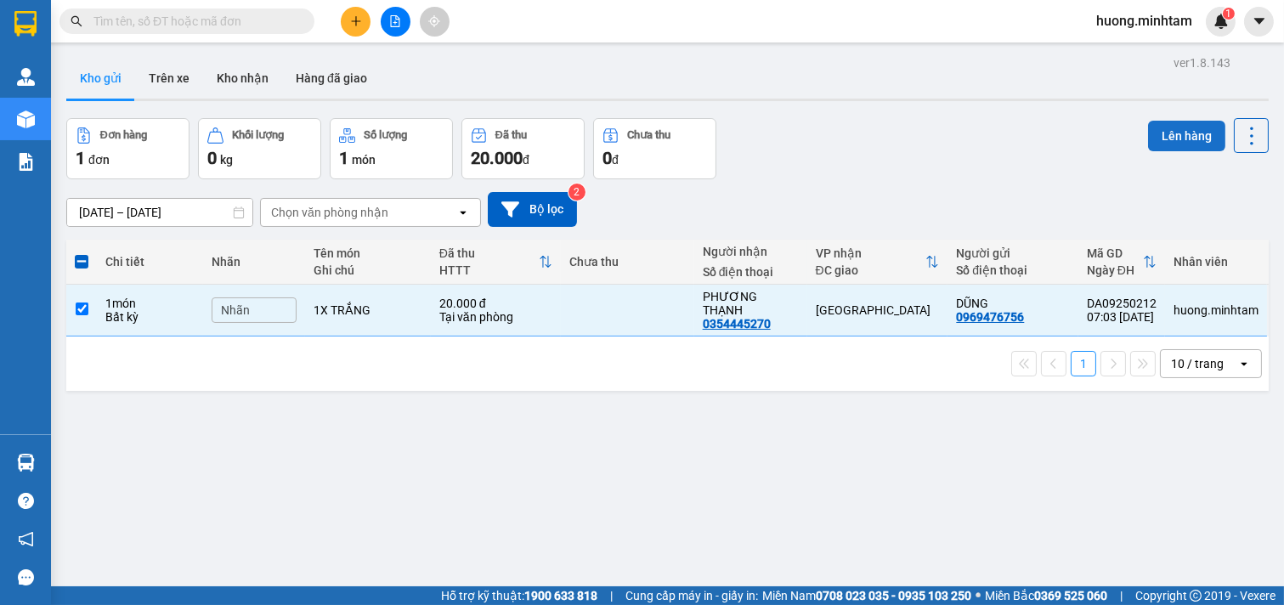
click at [1188, 139] on button "Lên hàng" at bounding box center [1186, 136] width 77 height 31
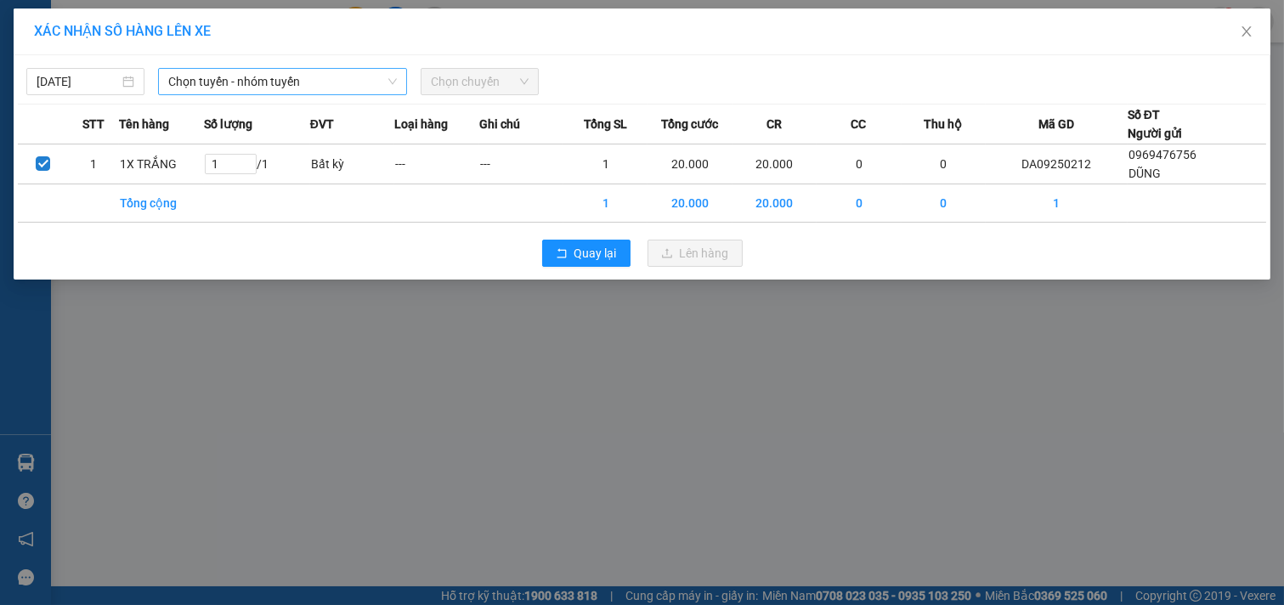
click at [292, 72] on span "Chọn tuyến - nhóm tuyến" at bounding box center [282, 81] width 229 height 25
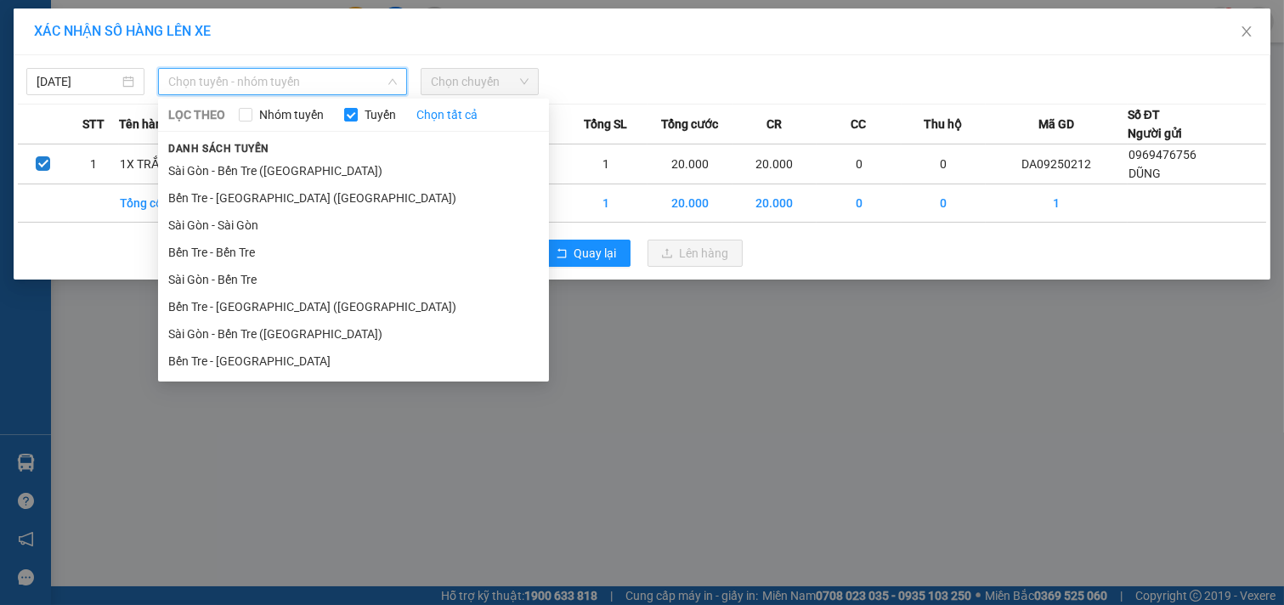
drag, startPoint x: 229, startPoint y: 361, endPoint x: 479, endPoint y: 201, distance: 296.6
click at [231, 360] on li "Bến Tre - Sài Gòn" at bounding box center [353, 361] width 391 height 27
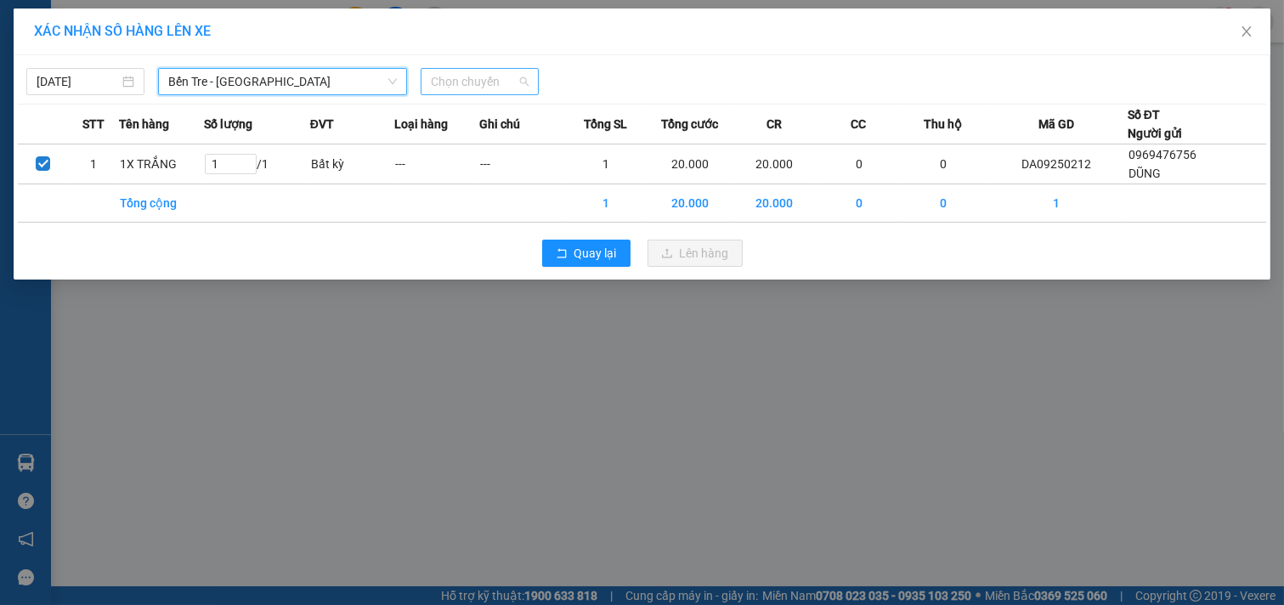
click at [490, 86] on span "Chọn chuyến" at bounding box center [480, 81] width 98 height 25
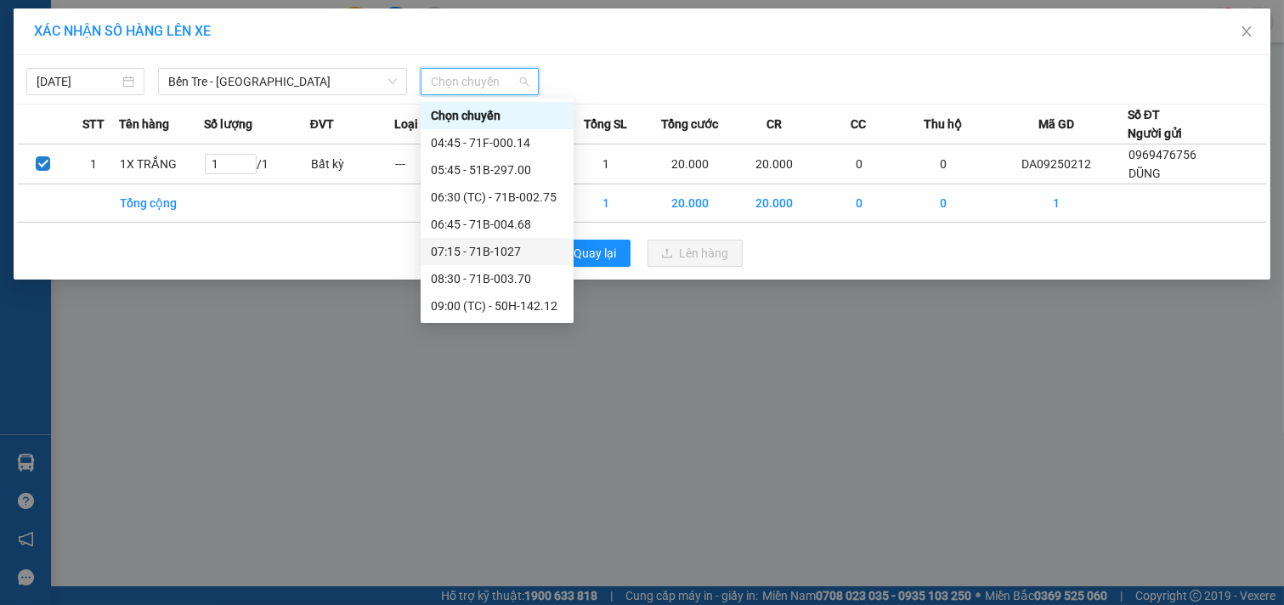
click at [500, 251] on div "07:15 - 71B-1027" at bounding box center [497, 251] width 133 height 19
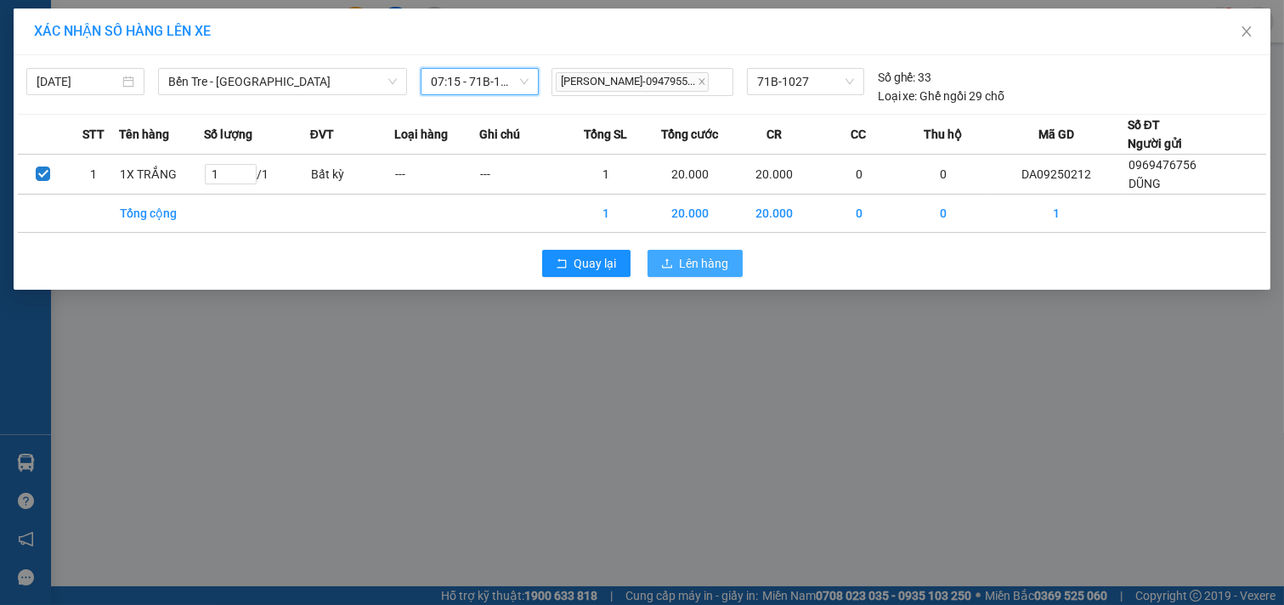
click at [686, 272] on span "Lên hàng" at bounding box center [704, 263] width 49 height 19
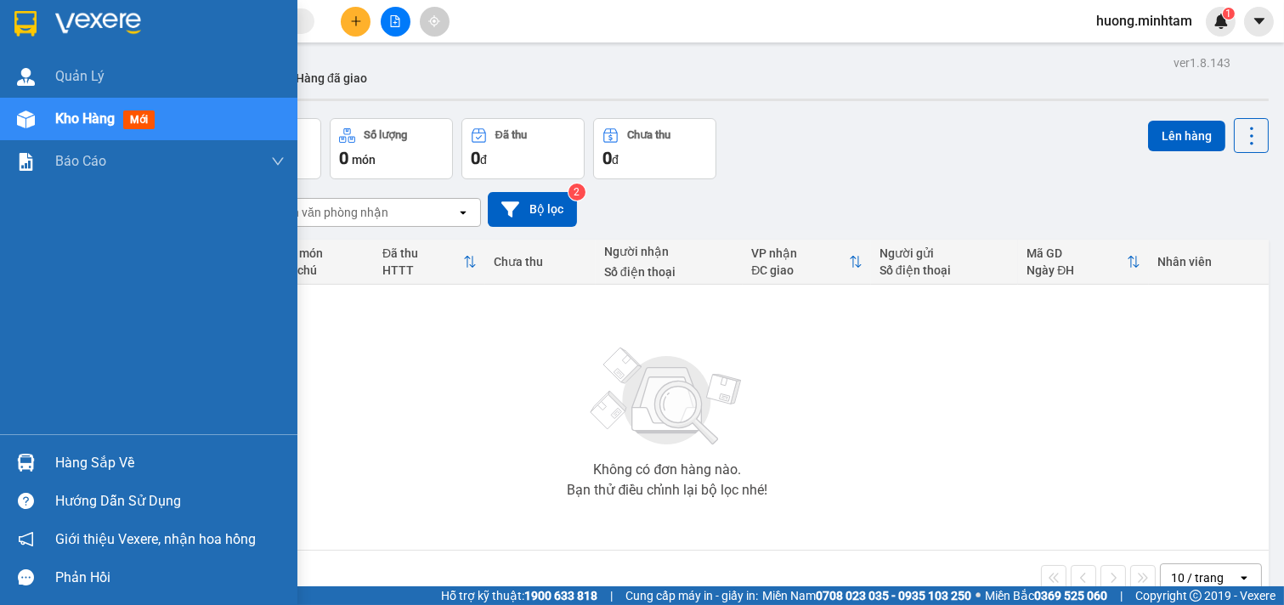
click at [126, 453] on div "Hàng sắp về" at bounding box center [169, 462] width 229 height 25
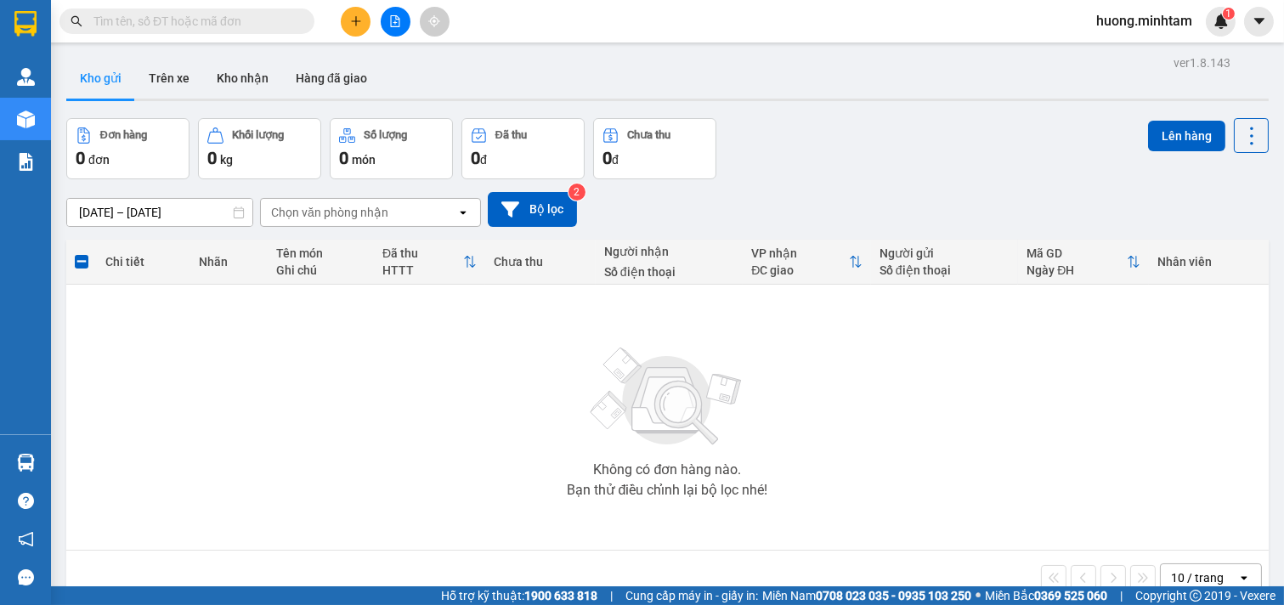
click at [241, 334] on section "Kết quả tìm kiếm ( 2 ) Bộ lọc Mã ĐH Trạng thái Món hàng Tổng cước Chưa cước Nhã…" at bounding box center [642, 302] width 1284 height 605
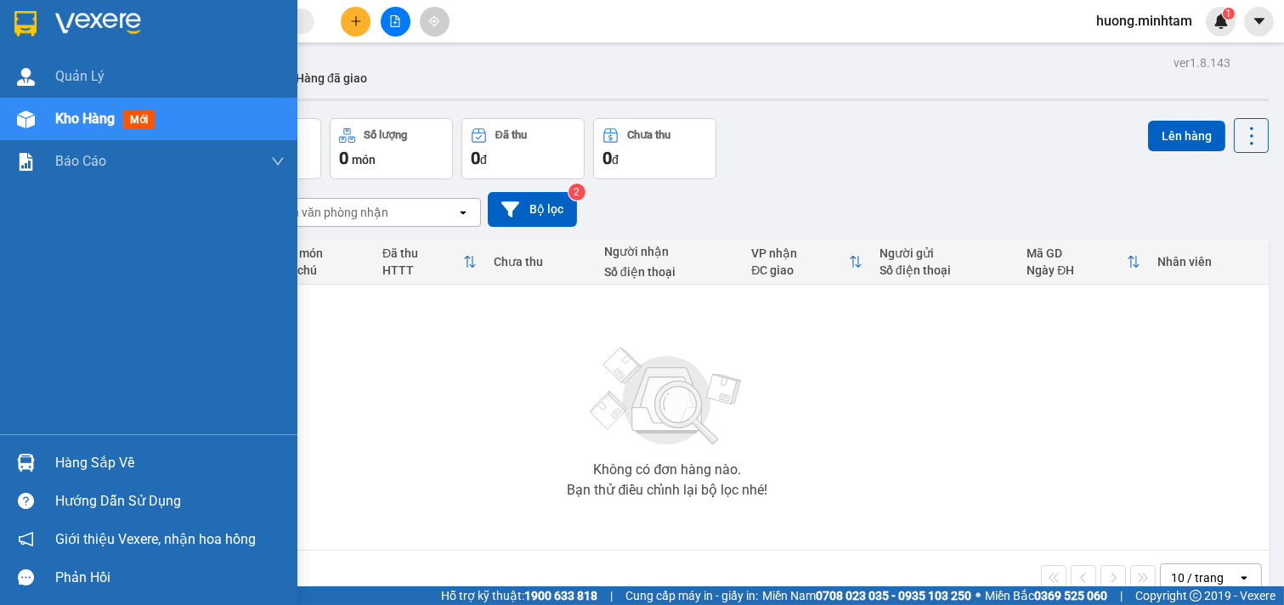
click at [123, 465] on div "Hàng sắp về" at bounding box center [169, 462] width 229 height 25
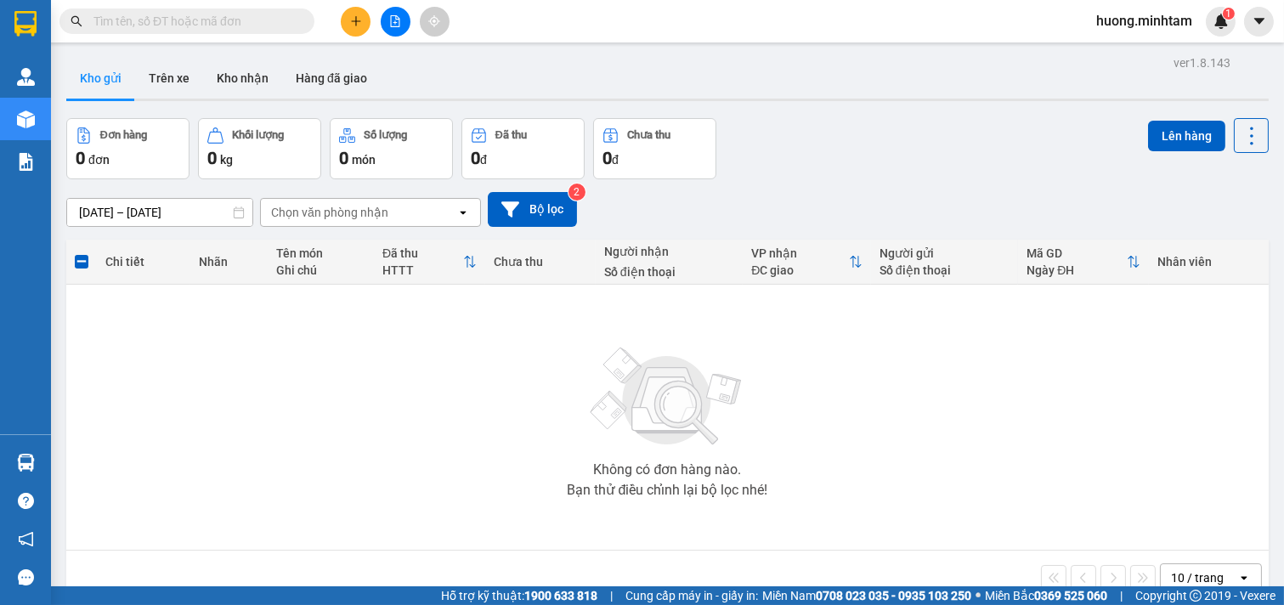
click at [588, 325] on section "Kết quả tìm kiếm ( 2 ) Bộ lọc Mã ĐH Trạng thái Món hàng Tổng cước Chưa cước Nhã…" at bounding box center [642, 302] width 1284 height 605
click at [362, 19] on button at bounding box center [356, 22] width 30 height 30
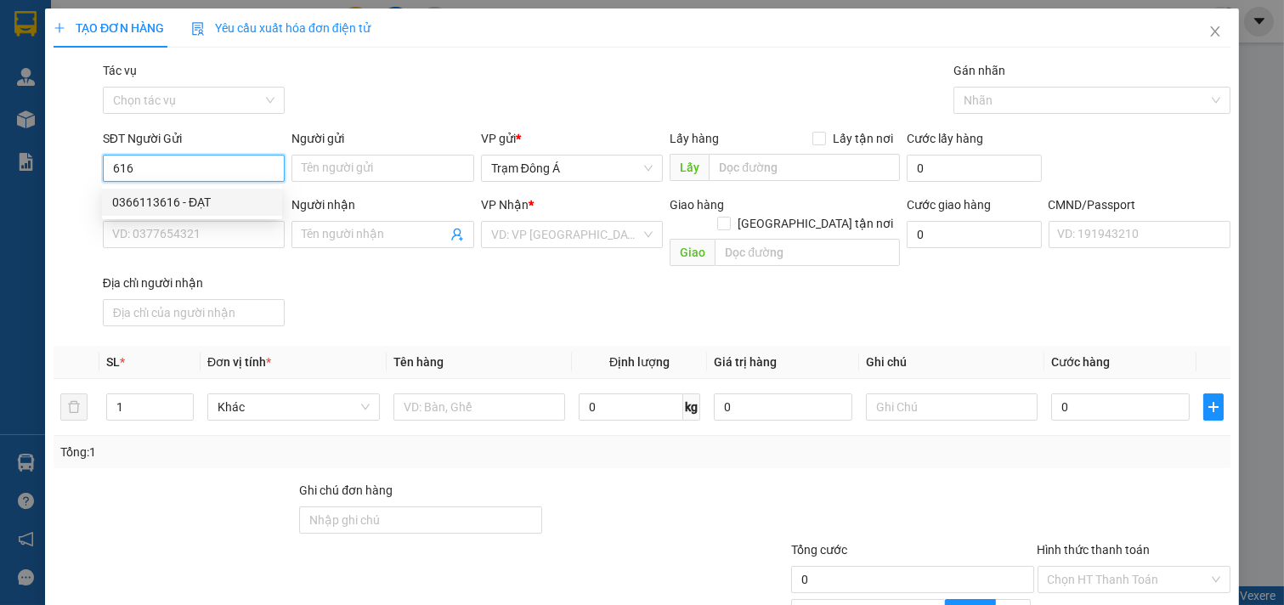
click at [201, 205] on div "0366113616 - ĐẠT" at bounding box center [192, 202] width 160 height 19
type input "0366113616"
type input "ĐẠT"
type input "0768004434"
type input "LOAN"
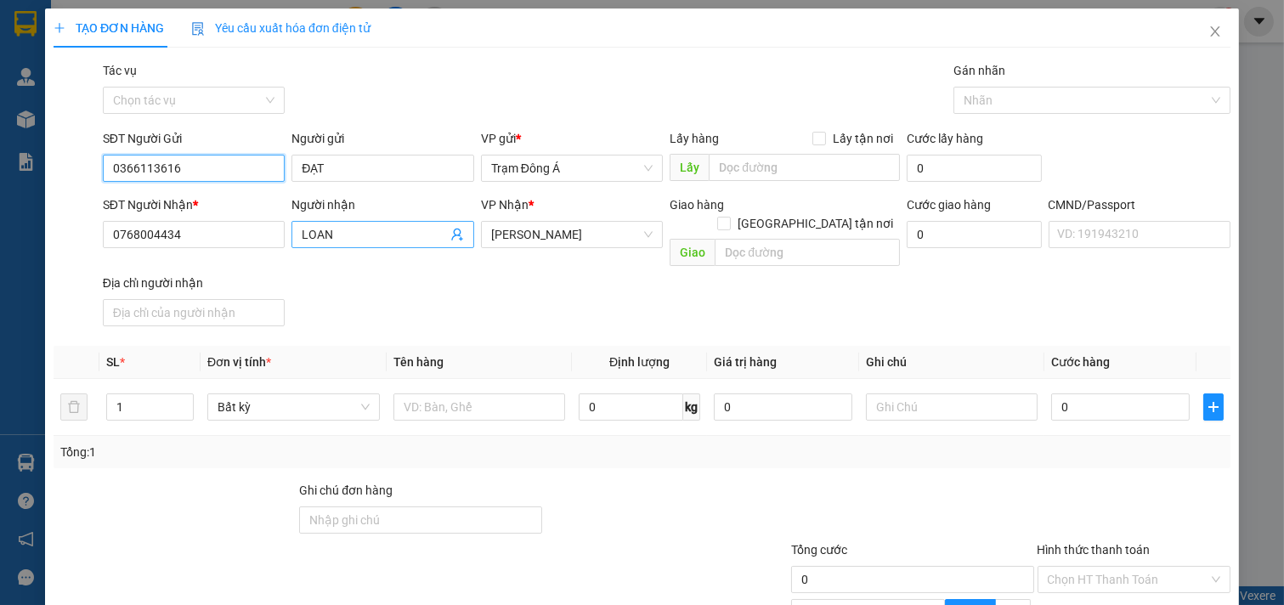
type input "0366113616"
click at [450, 233] on icon "user-add" at bounding box center [457, 235] width 14 height 14
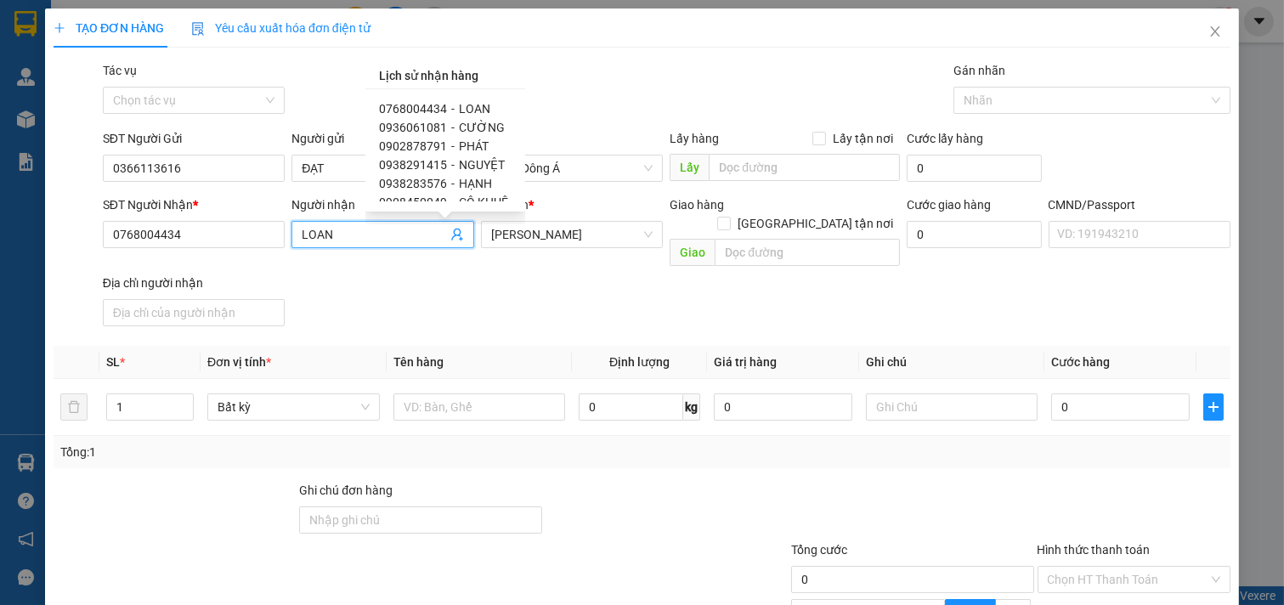
drag, startPoint x: 365, startPoint y: 236, endPoint x: 519, endPoint y: 425, distance: 243.5
click at [113, 238] on div "SĐT Người Nhận * 0768004434 Người nhận LOAN LOAN VP Nhận * Hồ Chí Minh Giao hàn…" at bounding box center [666, 264] width 1135 height 138
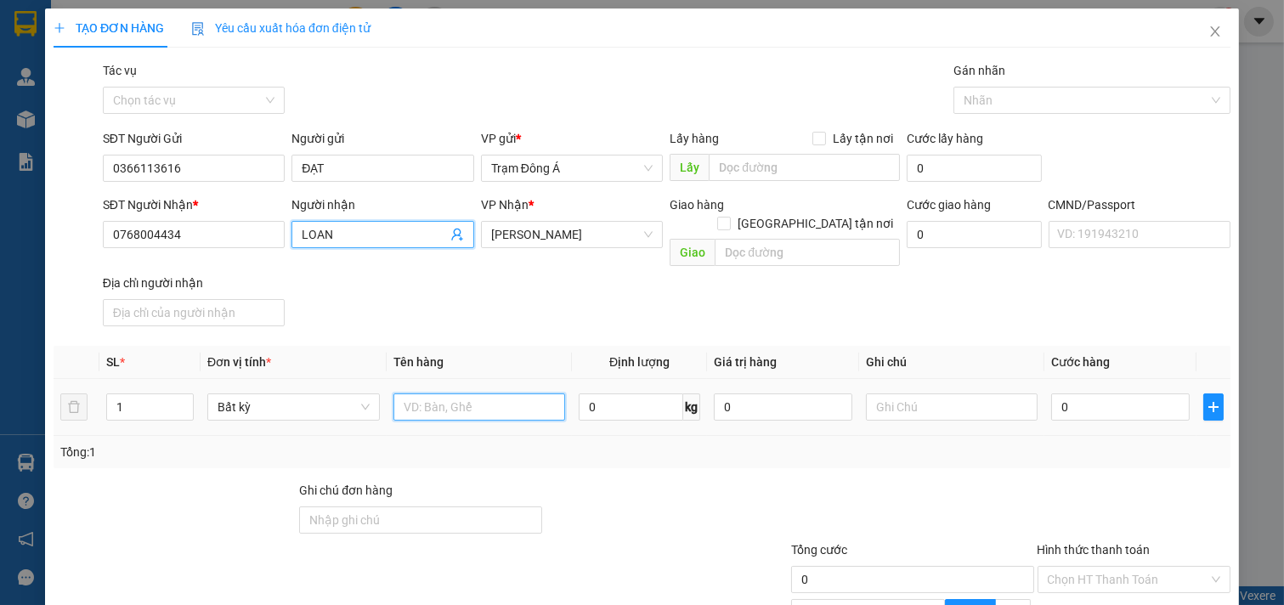
click at [426, 394] on input "text" at bounding box center [480, 407] width 173 height 27
type input "1X ĐEN 6KG"
click at [450, 233] on icon "user-add" at bounding box center [457, 235] width 14 height 14
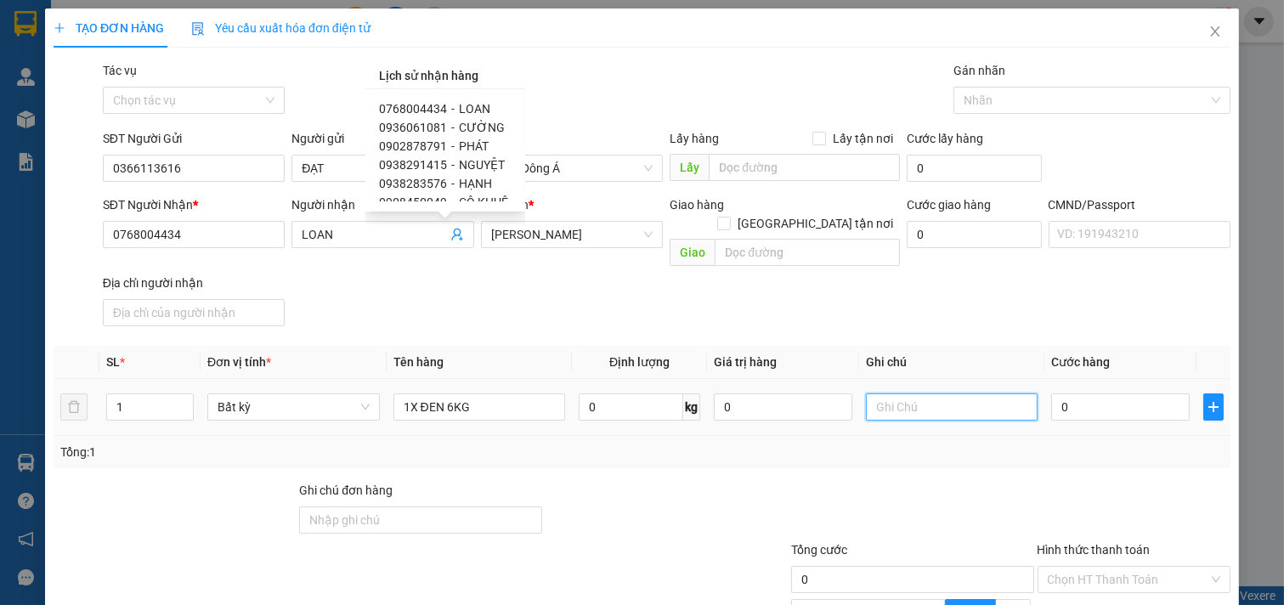
click at [913, 395] on input "text" at bounding box center [952, 407] width 173 height 27
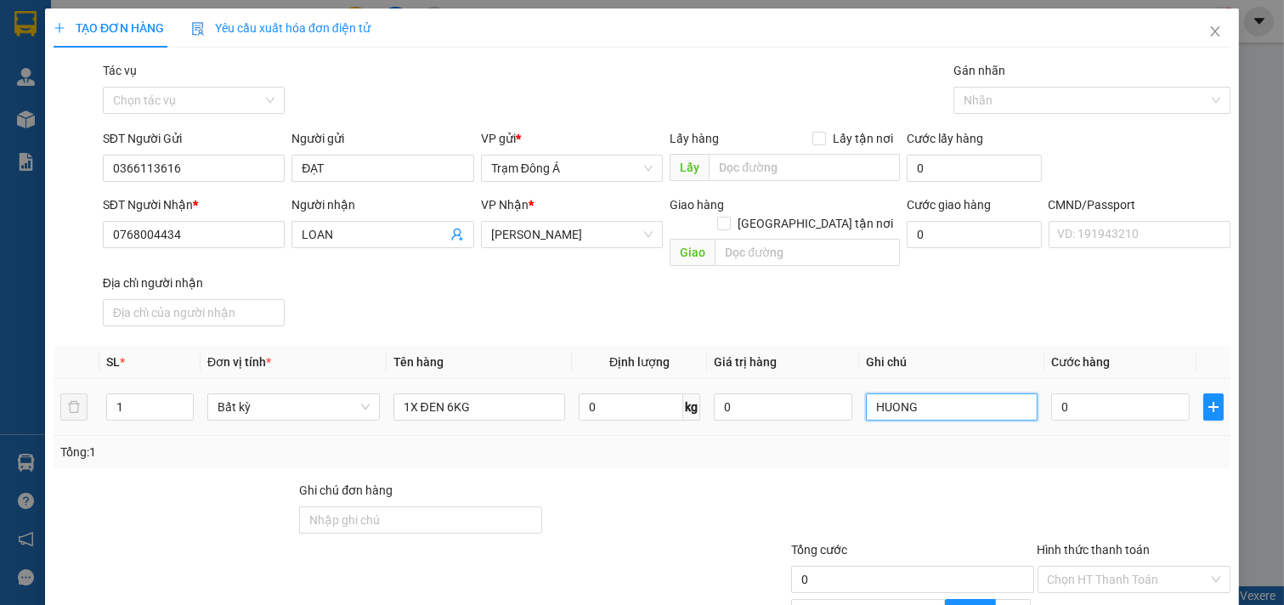
type input "HUONG"
type input "2"
type input "25"
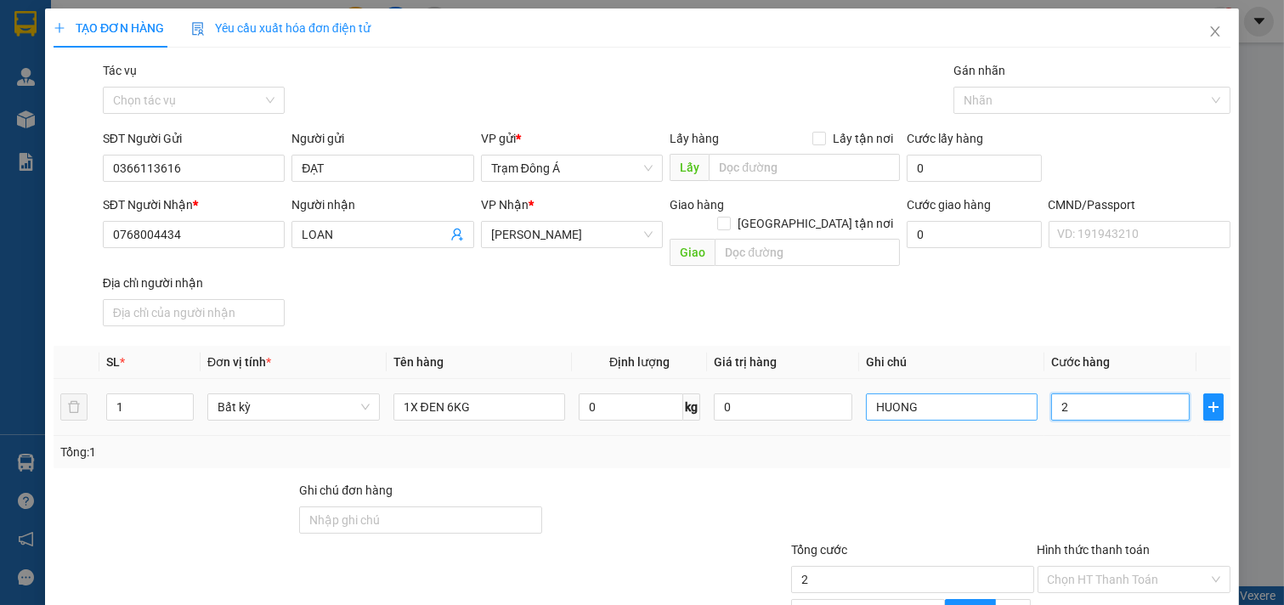
type input "25"
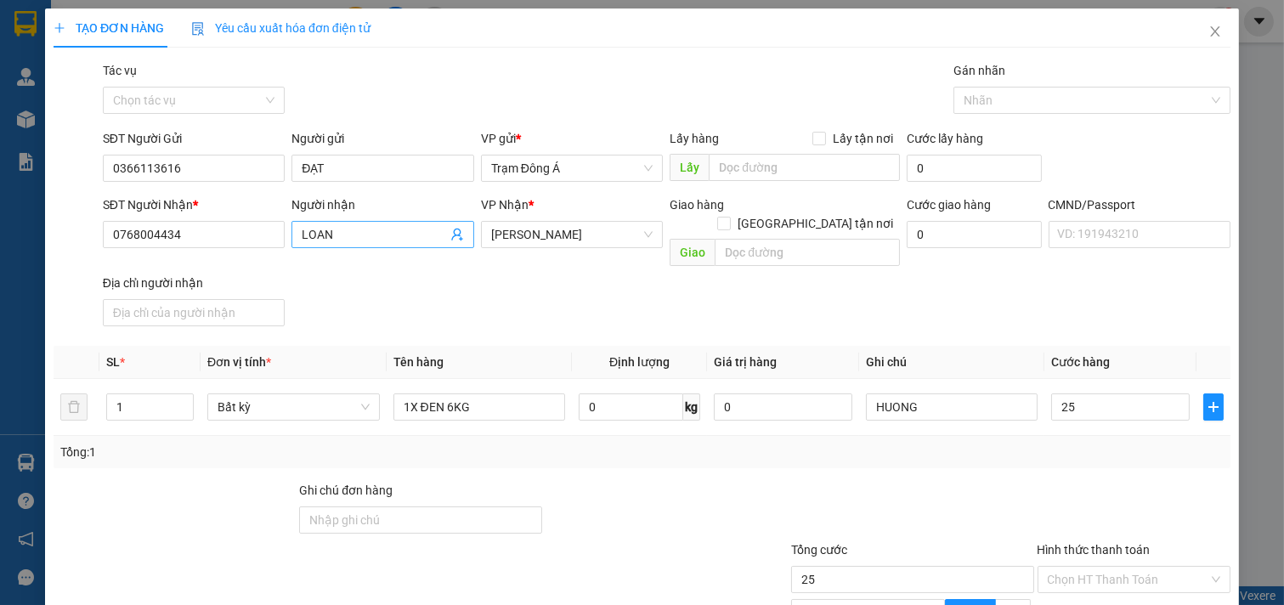
type input "25.000"
drag, startPoint x: 212, startPoint y: 235, endPoint x: 0, endPoint y: 296, distance: 221.1
click at [0, 296] on div "TẠO ĐƠN HÀNG Yêu cầu xuất hóa đơn điện tử Transit Pickup Surcharge Ids Transit …" at bounding box center [642, 302] width 1284 height 605
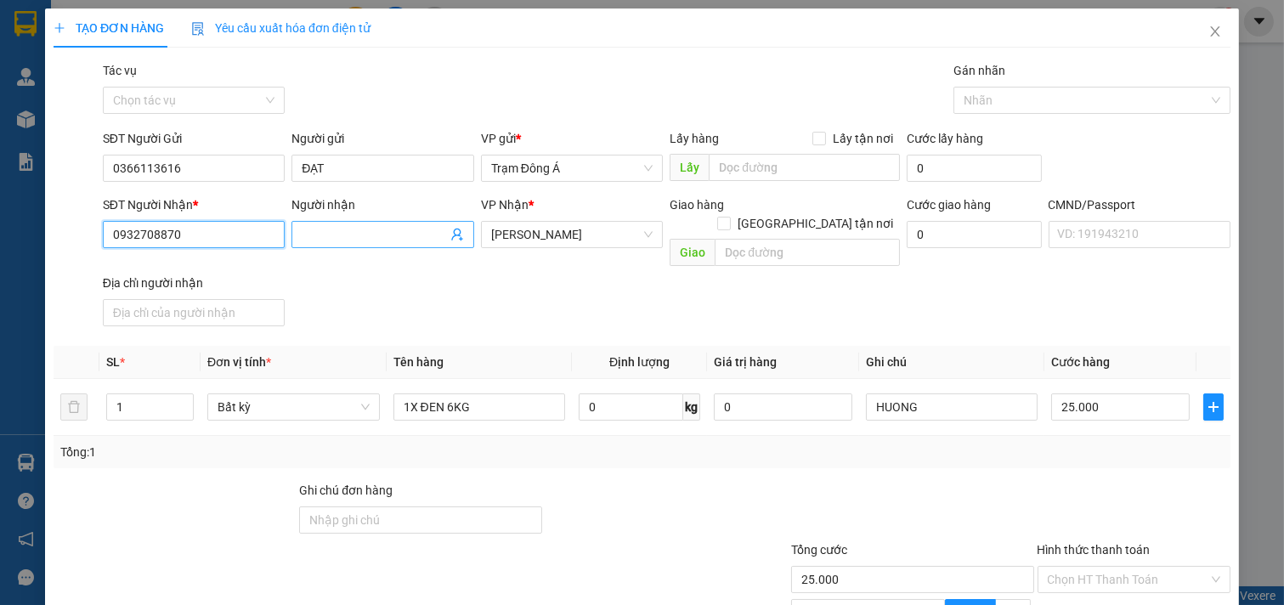
type input "0932708870"
click at [350, 232] on input "Người nhận" at bounding box center [374, 234] width 145 height 19
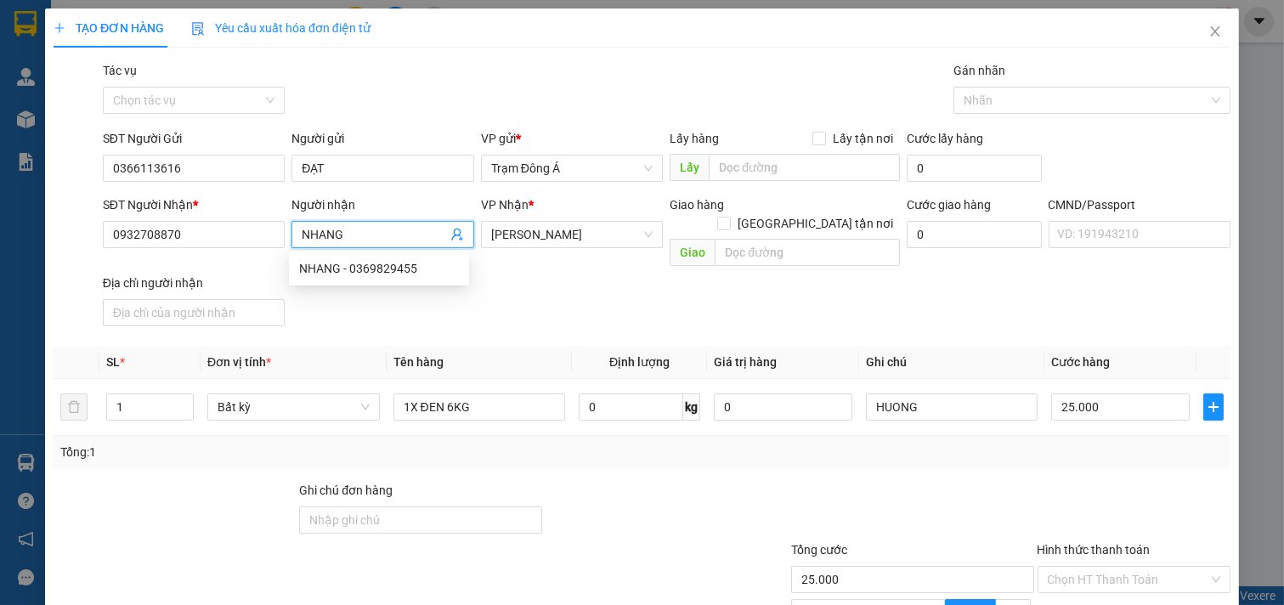
drag, startPoint x: 344, startPoint y: 235, endPoint x: 0, endPoint y: 256, distance: 344.9
click at [0, 256] on div "TẠO ĐƠN HÀNG Yêu cầu xuất hóa đơn điện tử Transit Pickup Surcharge Ids Transit …" at bounding box center [642, 302] width 1284 height 605
type input "GIANG"
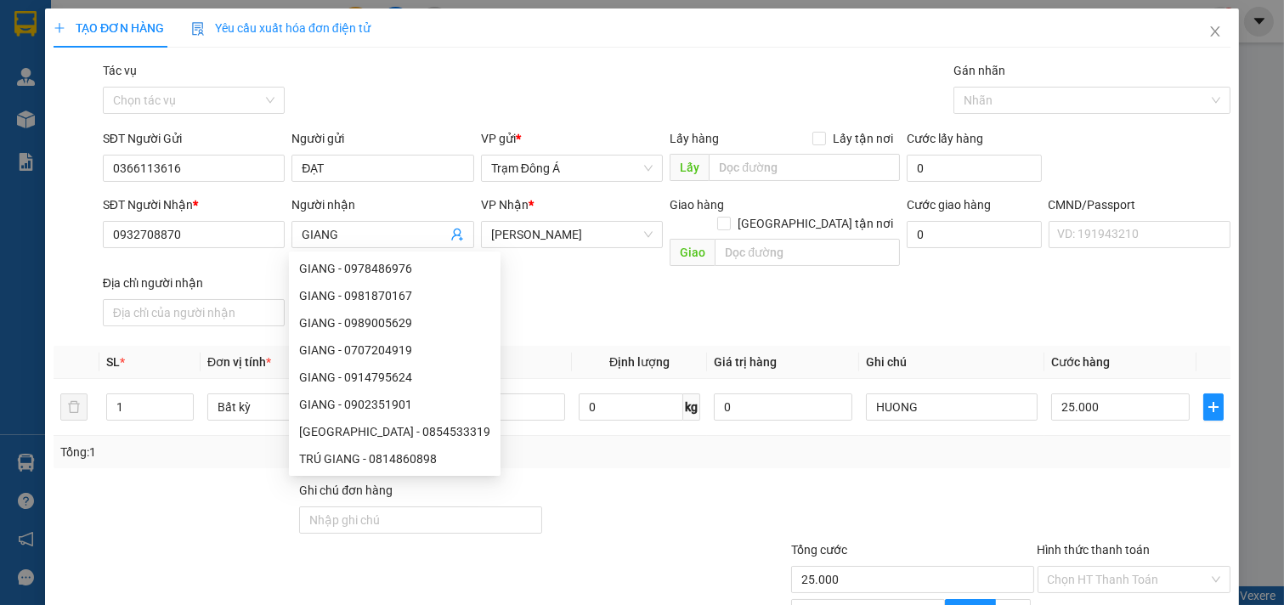
click at [1071, 481] on div at bounding box center [1134, 510] width 197 height 59
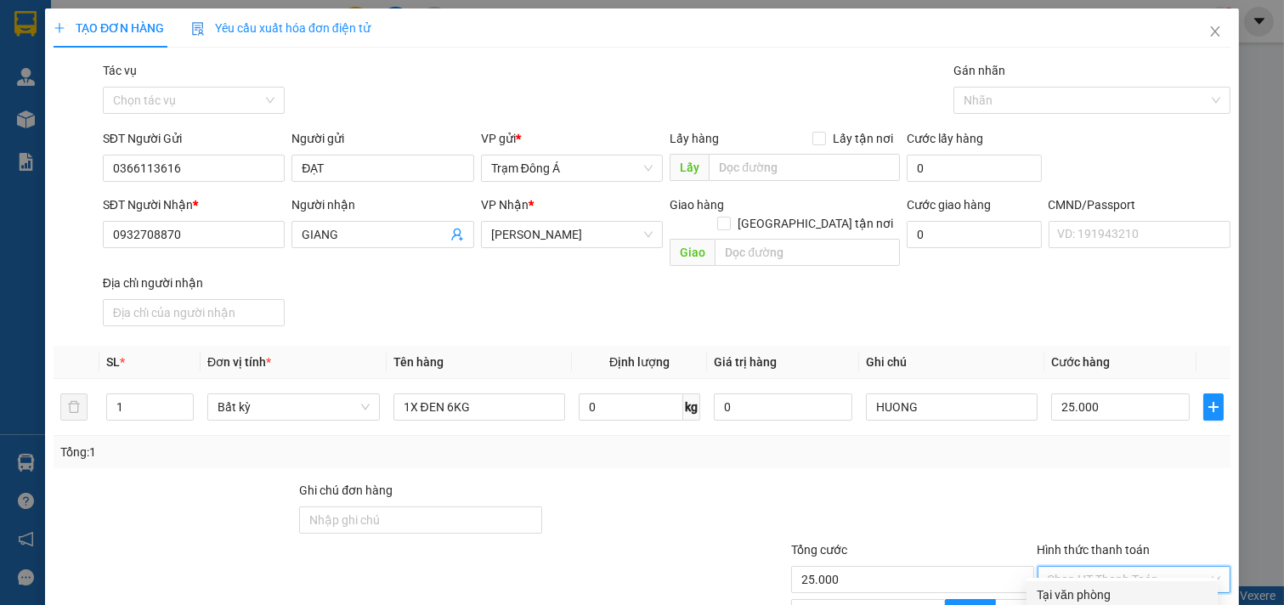
click at [1134, 567] on input "Hình thức thanh toán" at bounding box center [1128, 579] width 161 height 25
click at [1114, 586] on div "Tại văn phòng" at bounding box center [1122, 595] width 171 height 19
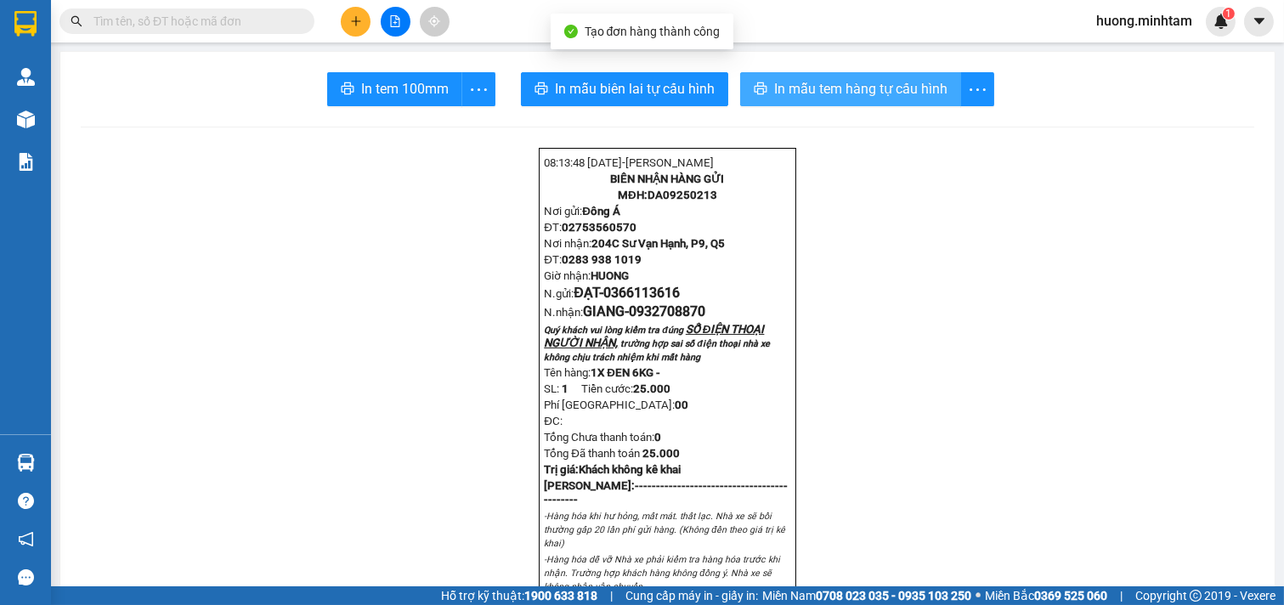
click at [863, 102] on button "In mẫu tem hàng tự cấu hình" at bounding box center [850, 89] width 221 height 34
click at [388, 94] on span "In tem 100mm" at bounding box center [405, 88] width 88 height 21
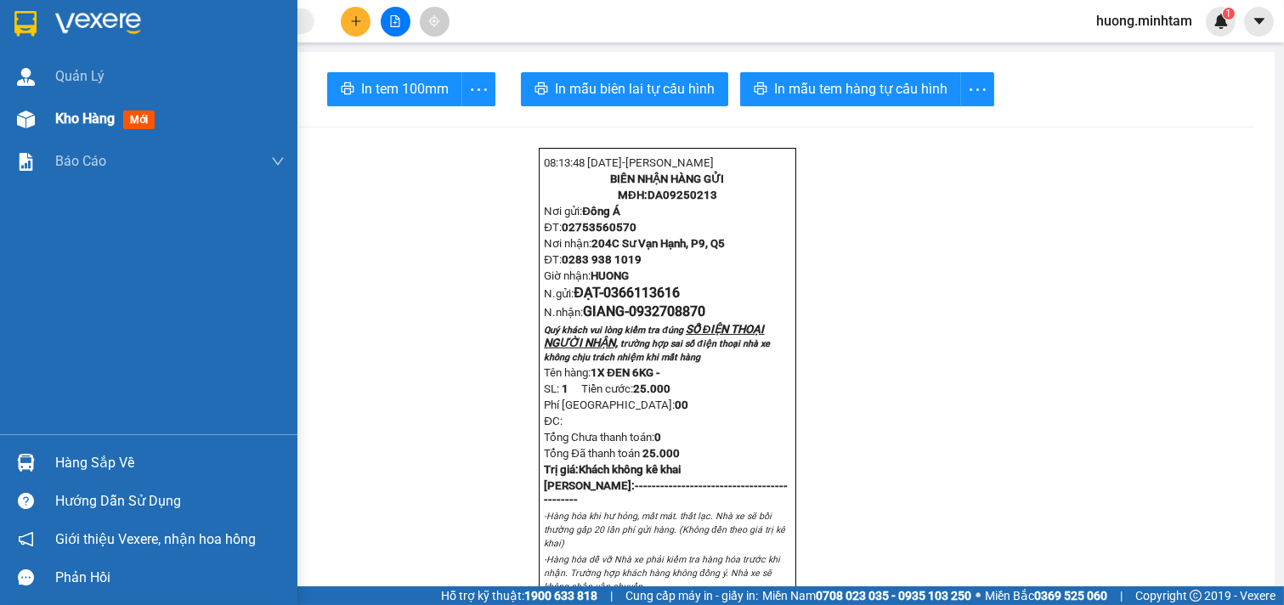
click at [98, 123] on span "Kho hàng" at bounding box center [84, 118] width 59 height 16
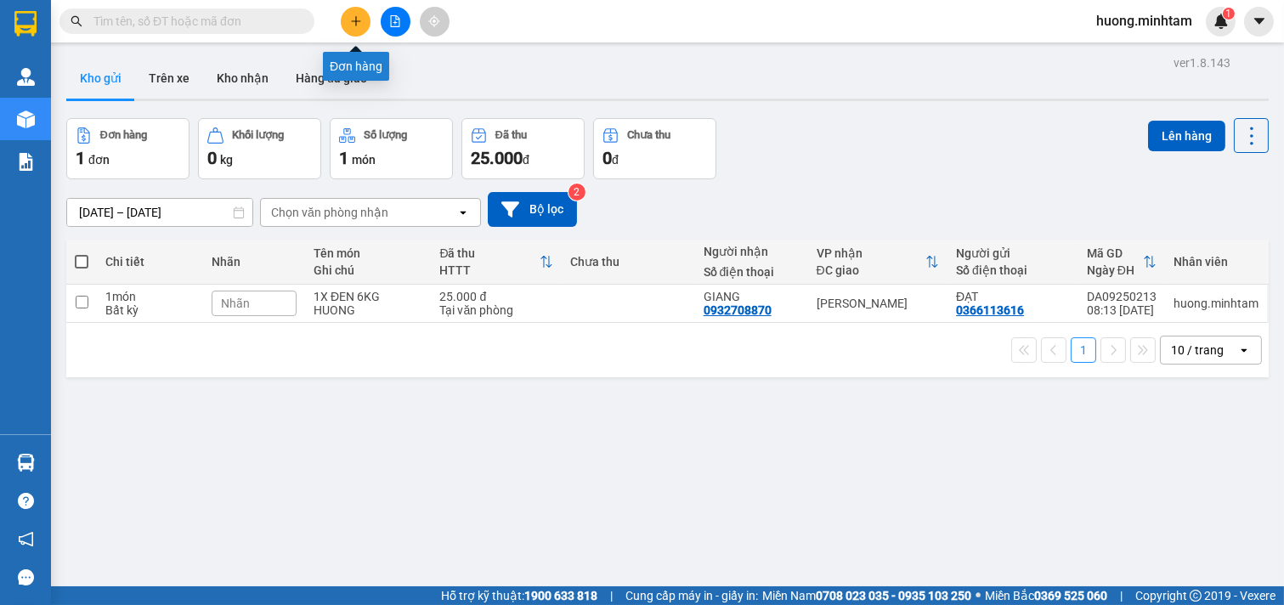
click at [357, 21] on icon "plus" at bounding box center [355, 20] width 9 height 1
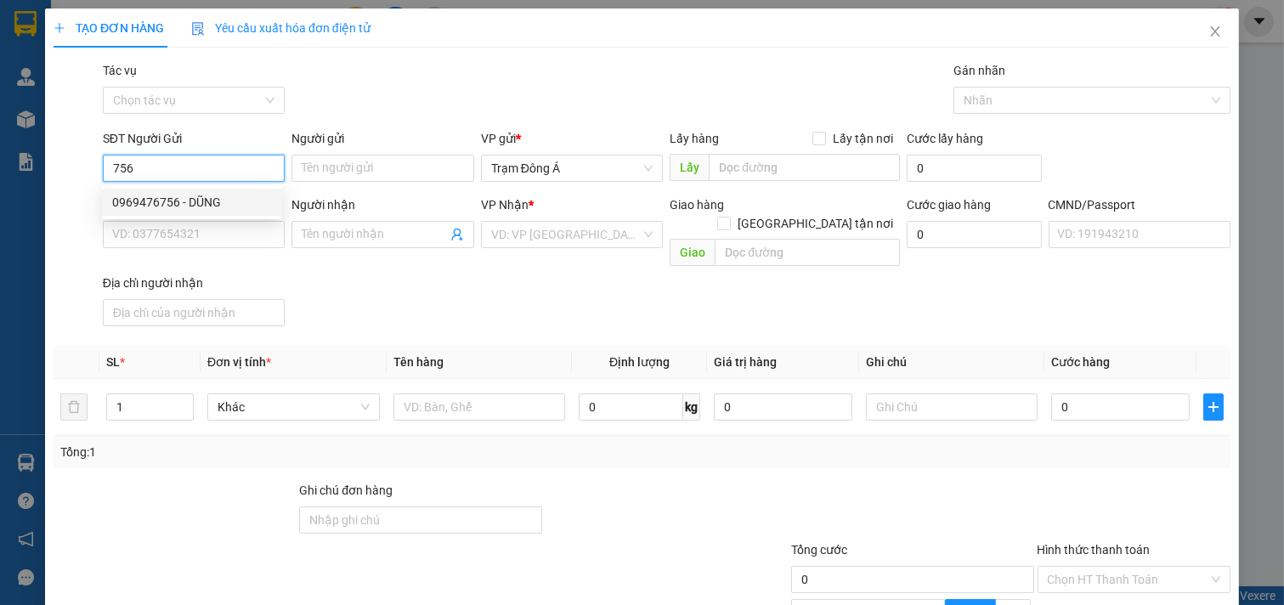
click at [148, 202] on div "0969476756 - DŨNG" at bounding box center [192, 202] width 160 height 19
type input "0969476756"
type input "DŨNG"
type input "0354445270"
type input "PHƯƠNG THẠNH"
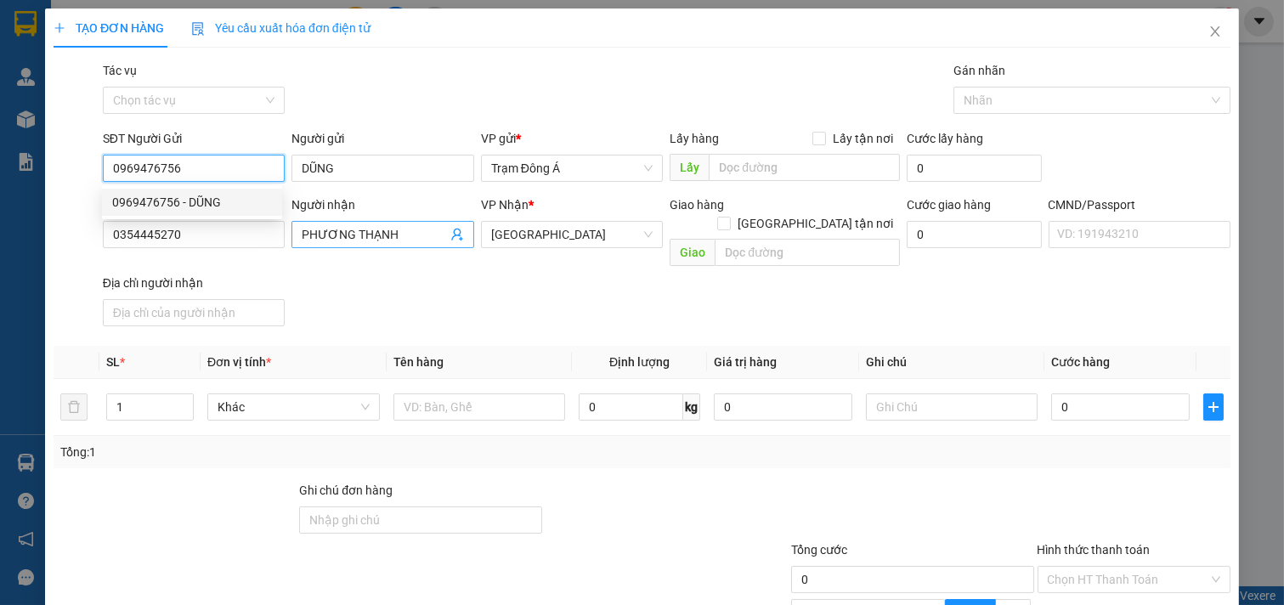
type input "0969476756"
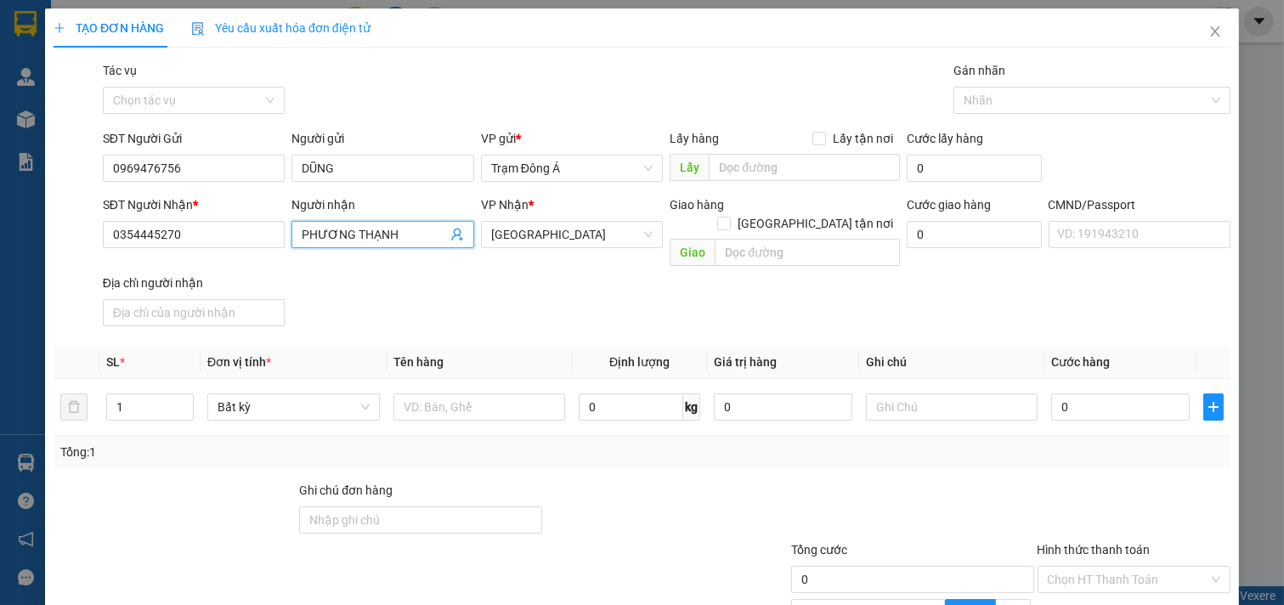
click at [451, 238] on icon "user-add" at bounding box center [457, 235] width 14 height 14
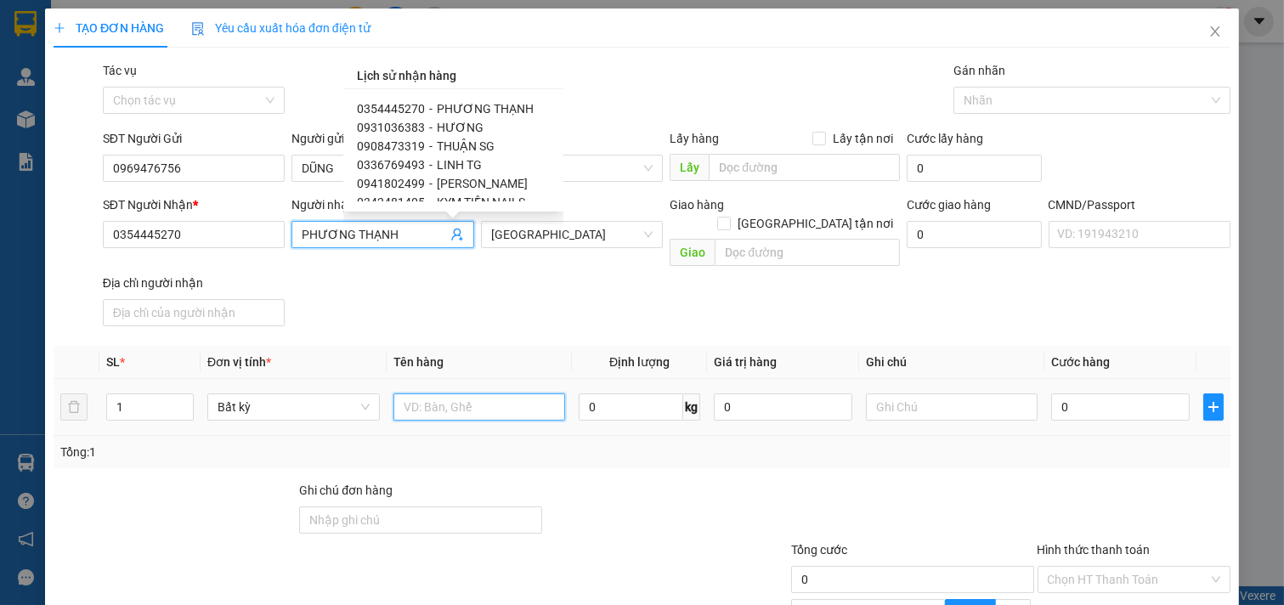
click at [500, 394] on input "text" at bounding box center [480, 407] width 173 height 27
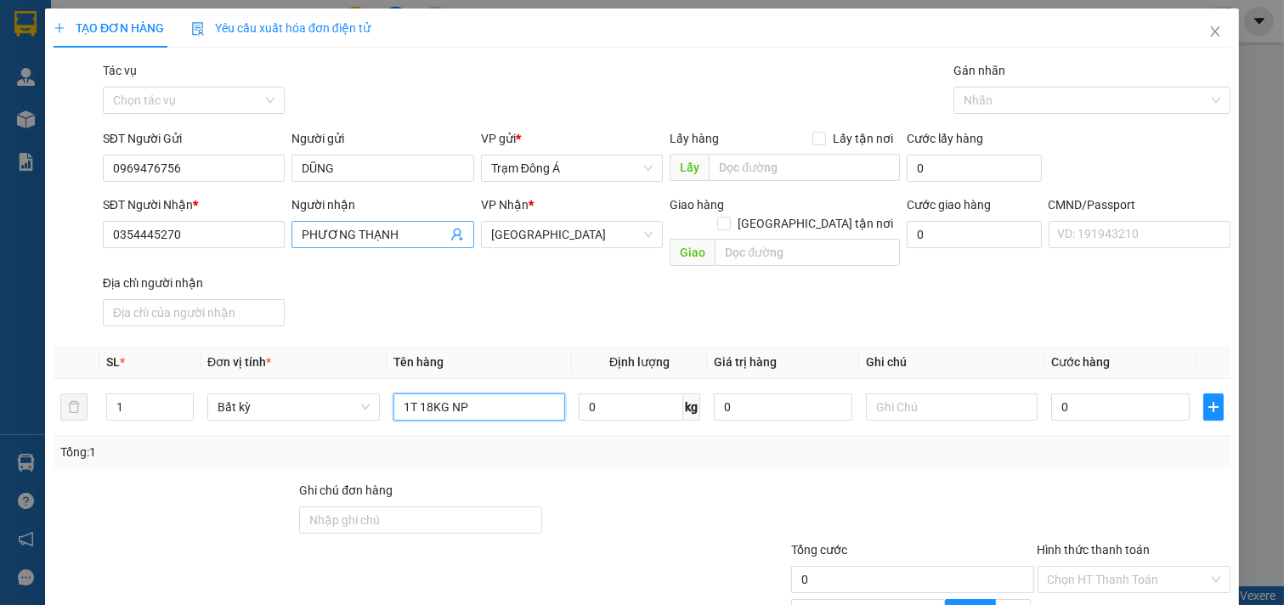
type input "1T 18KG NP"
drag, startPoint x: 436, startPoint y: 235, endPoint x: 176, endPoint y: 252, distance: 260.7
click at [176, 252] on div "SĐT Người Nhận * 0354445270 Người nhận PHƯƠNG THẠNH PHƯƠNG THẠNH VP Nhận * Tiền…" at bounding box center [666, 264] width 1135 height 138
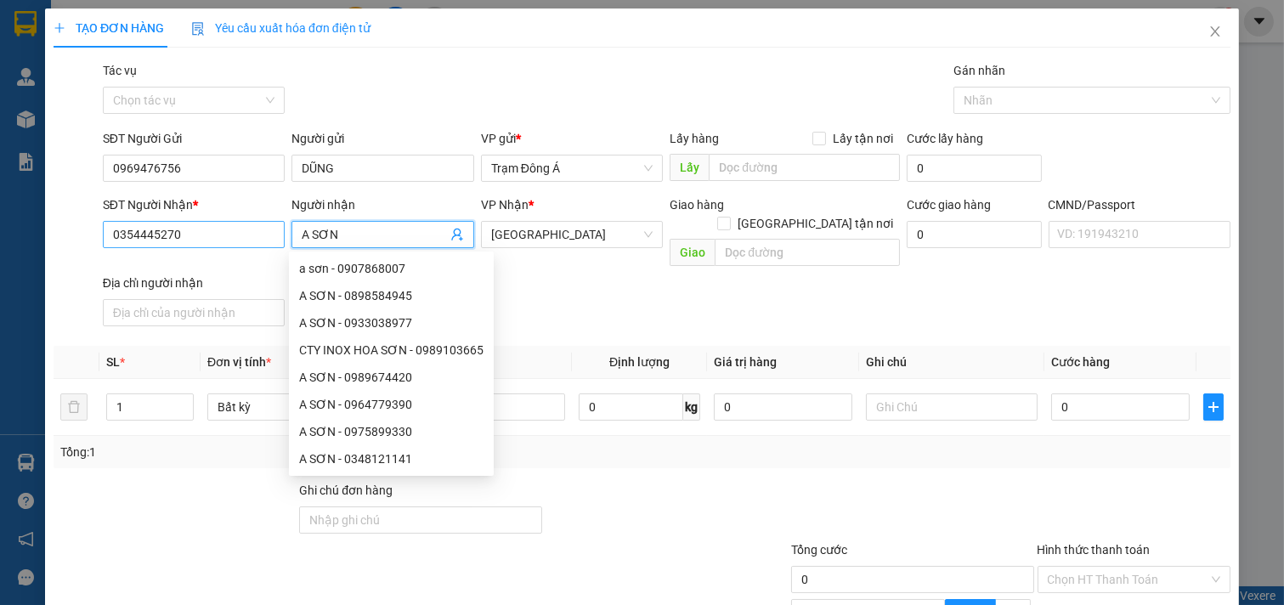
type input "A SƠN"
drag, startPoint x: 200, startPoint y: 248, endPoint x: 0, endPoint y: 281, distance: 202.5
click at [0, 281] on div "TẠO ĐƠN HÀNG Yêu cầu xuất hóa đơn điện tử Transit Pickup Surcharge Ids Transit …" at bounding box center [642, 302] width 1284 height 605
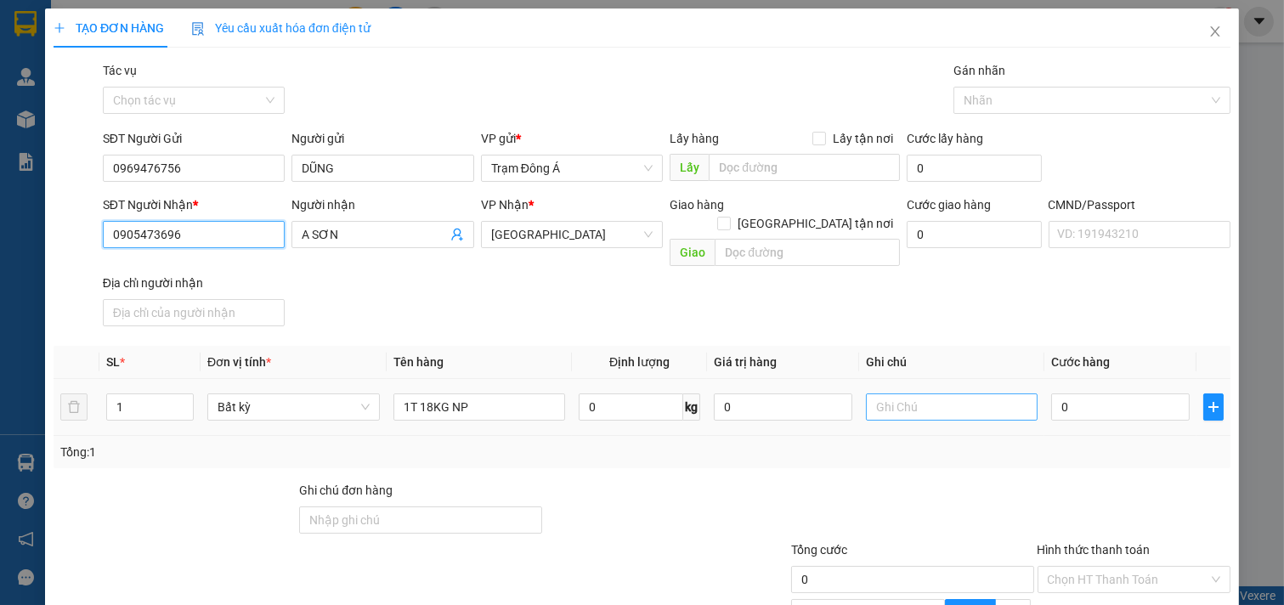
type input "0905473696"
click at [922, 394] on input "text" at bounding box center [952, 407] width 173 height 27
type input "HUONG"
type input "3"
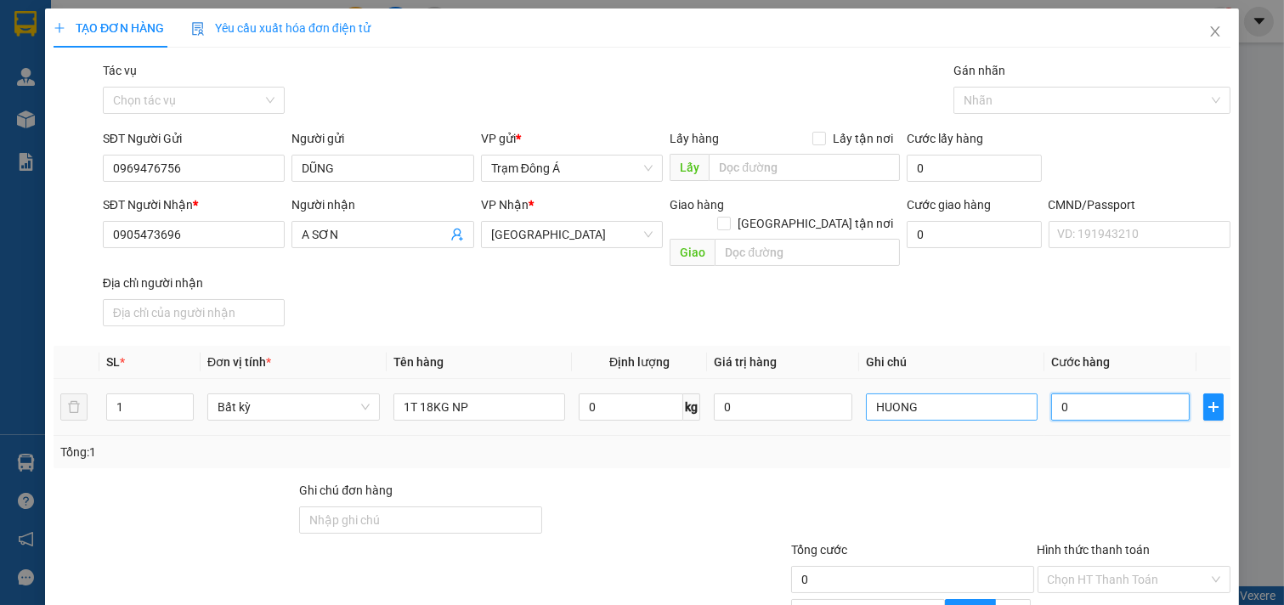
type input "3"
type input "35"
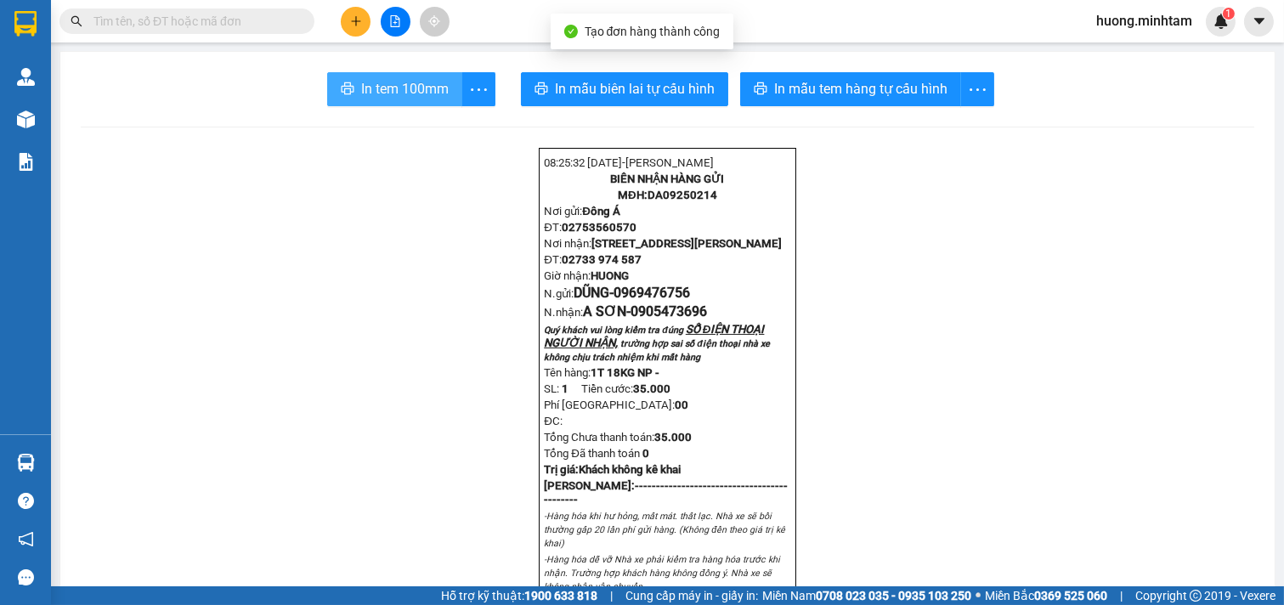
click at [404, 94] on span "In tem 100mm" at bounding box center [405, 88] width 88 height 21
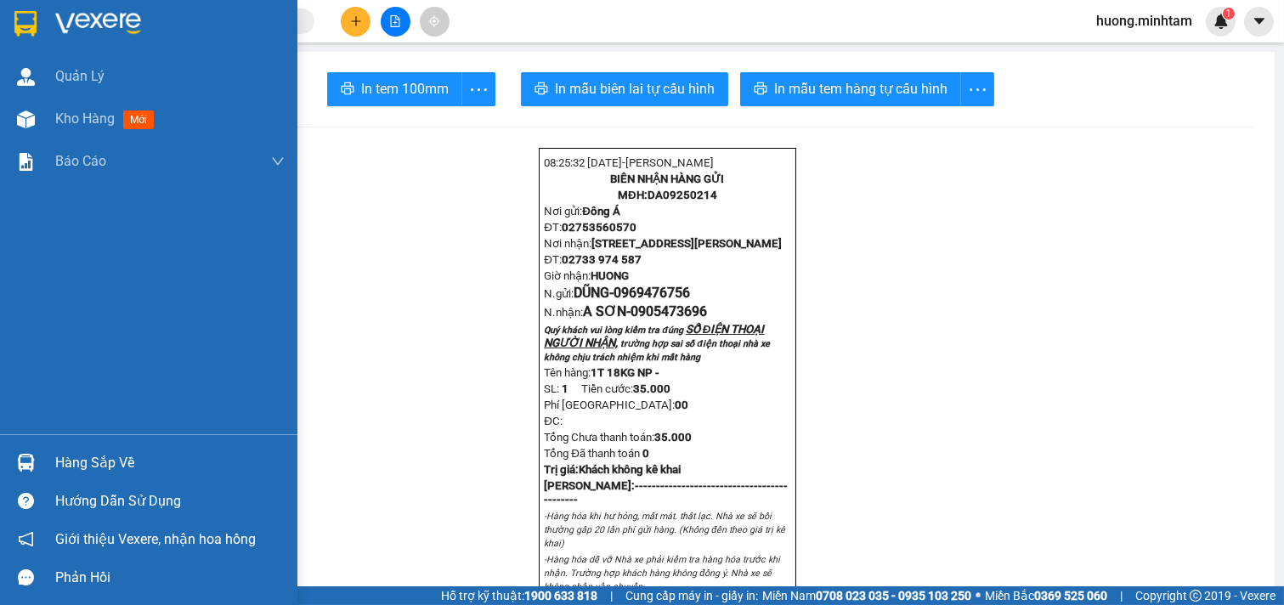
click at [80, 121] on span "Kho hàng" at bounding box center [84, 118] width 59 height 16
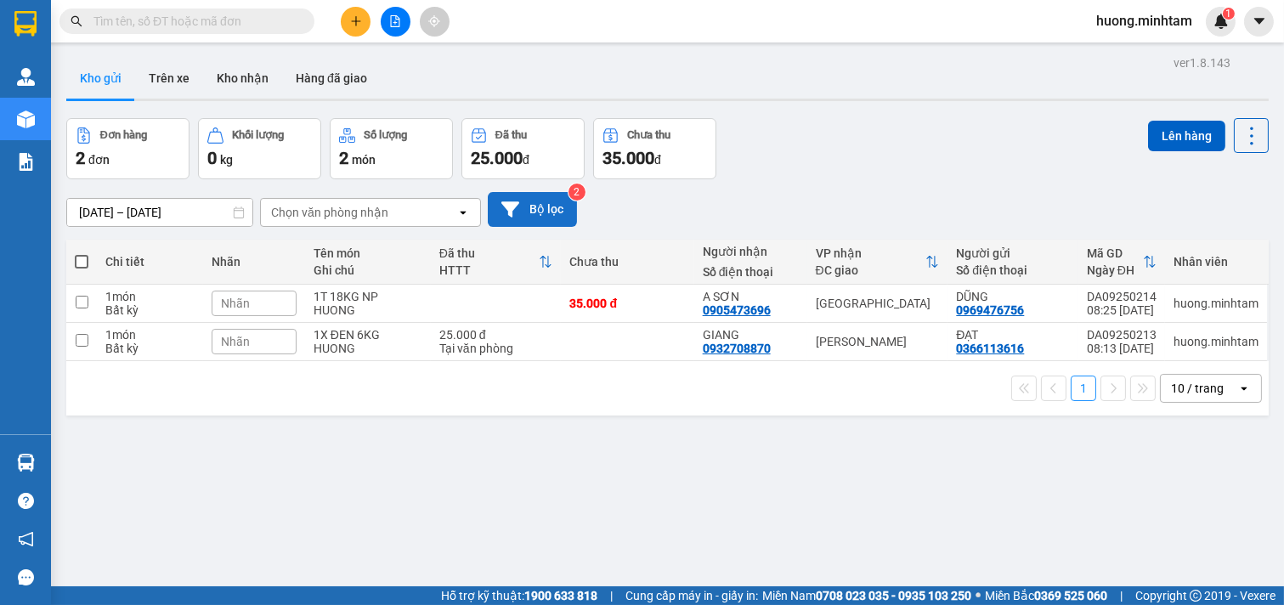
click at [534, 217] on button "Bộ lọc" at bounding box center [532, 209] width 89 height 35
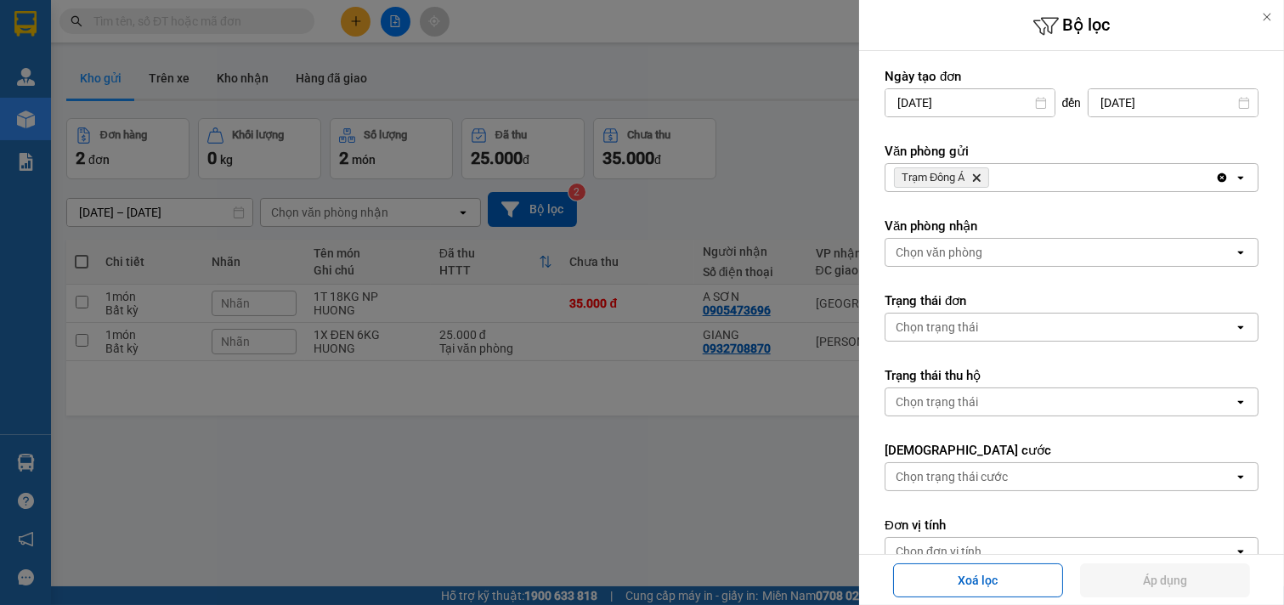
drag, startPoint x: 1051, startPoint y: 174, endPoint x: 1052, endPoint y: 190, distance: 16.2
click at [1054, 174] on div "Trạm Đông Á Delete" at bounding box center [1051, 177] width 330 height 27
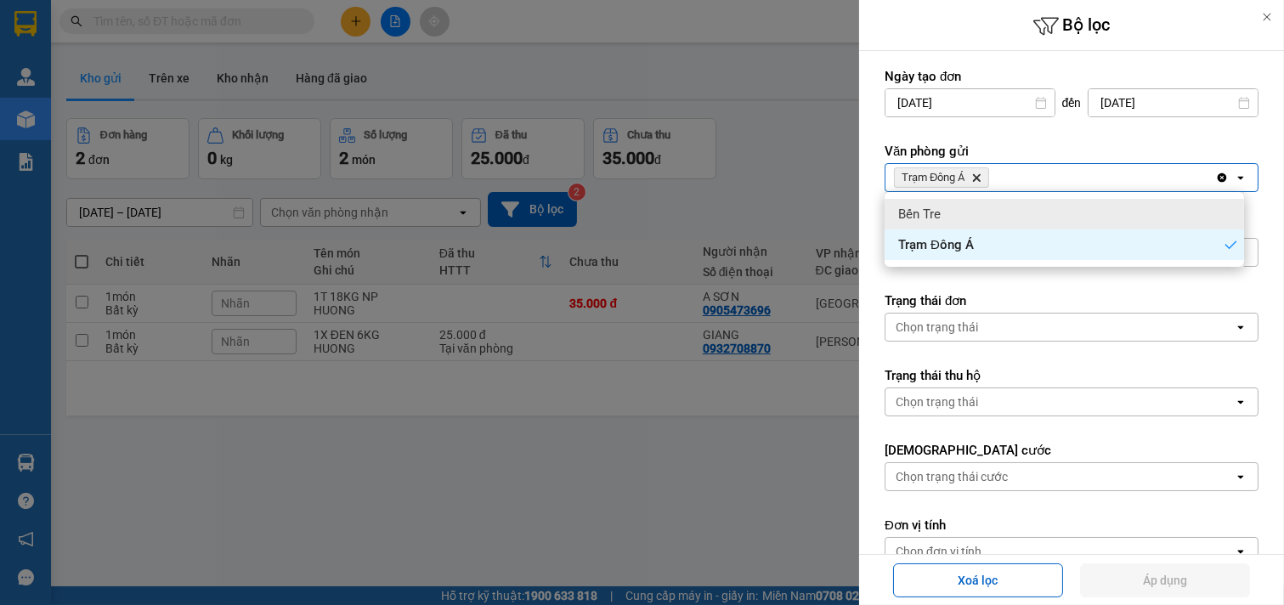
click at [1018, 205] on div "Bến Tre" at bounding box center [1065, 214] width 360 height 31
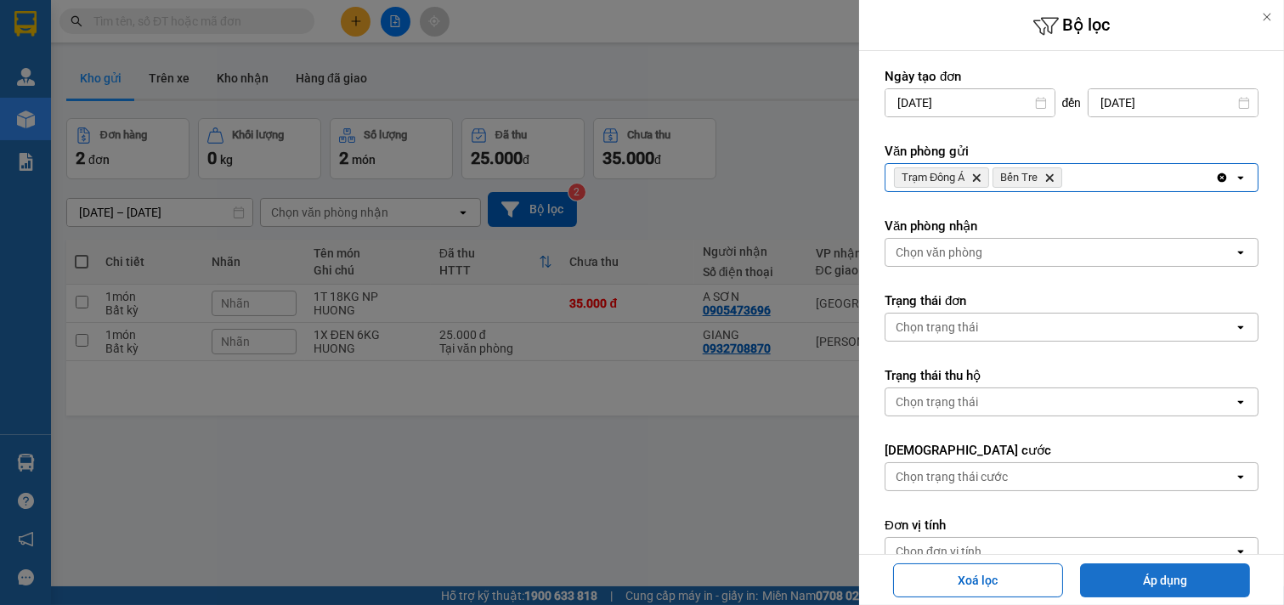
click at [1190, 582] on button "Áp dụng" at bounding box center [1165, 581] width 170 height 34
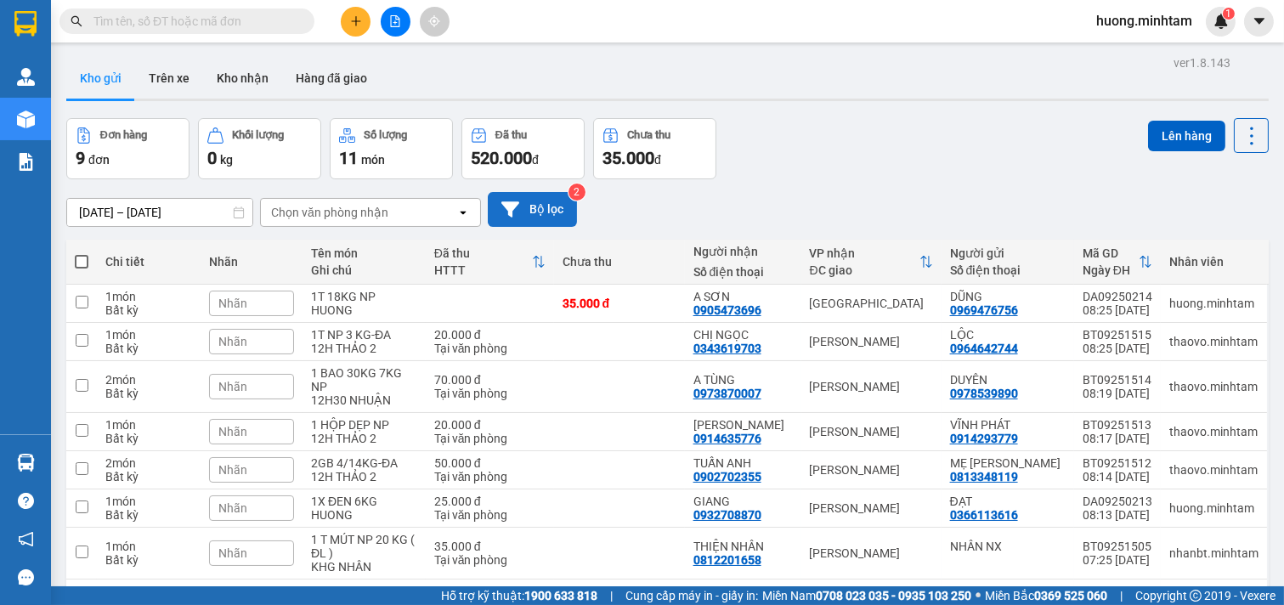
click at [542, 192] on button "Bộ lọc" at bounding box center [532, 209] width 89 height 35
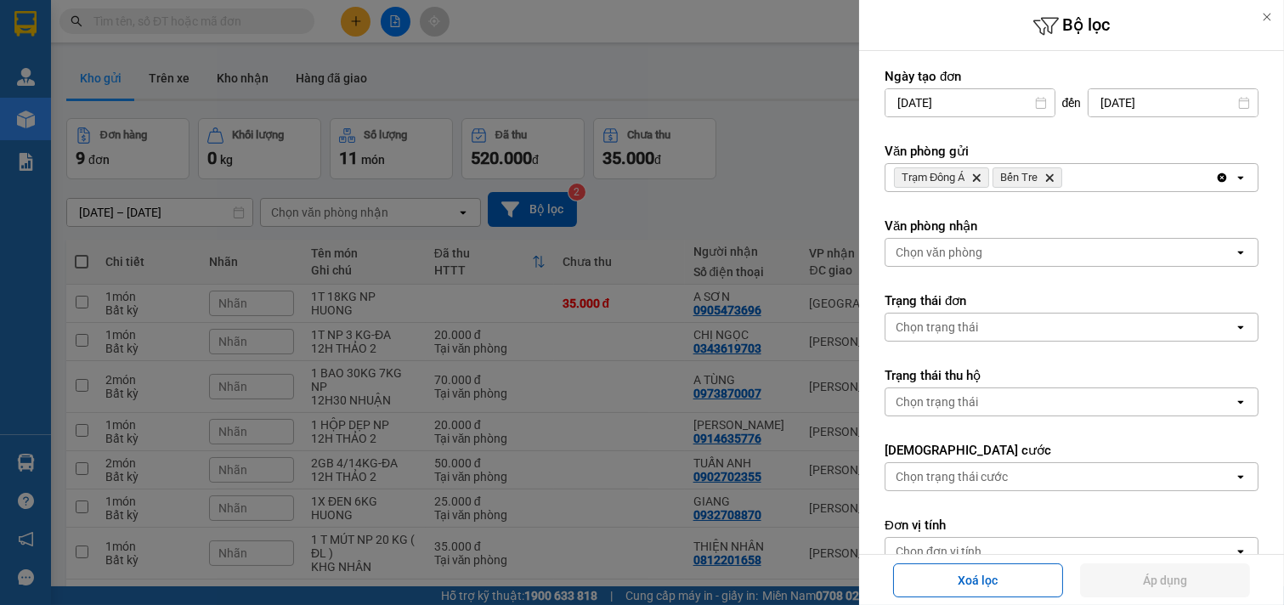
click at [1051, 180] on icon "Delete" at bounding box center [1050, 178] width 10 height 10
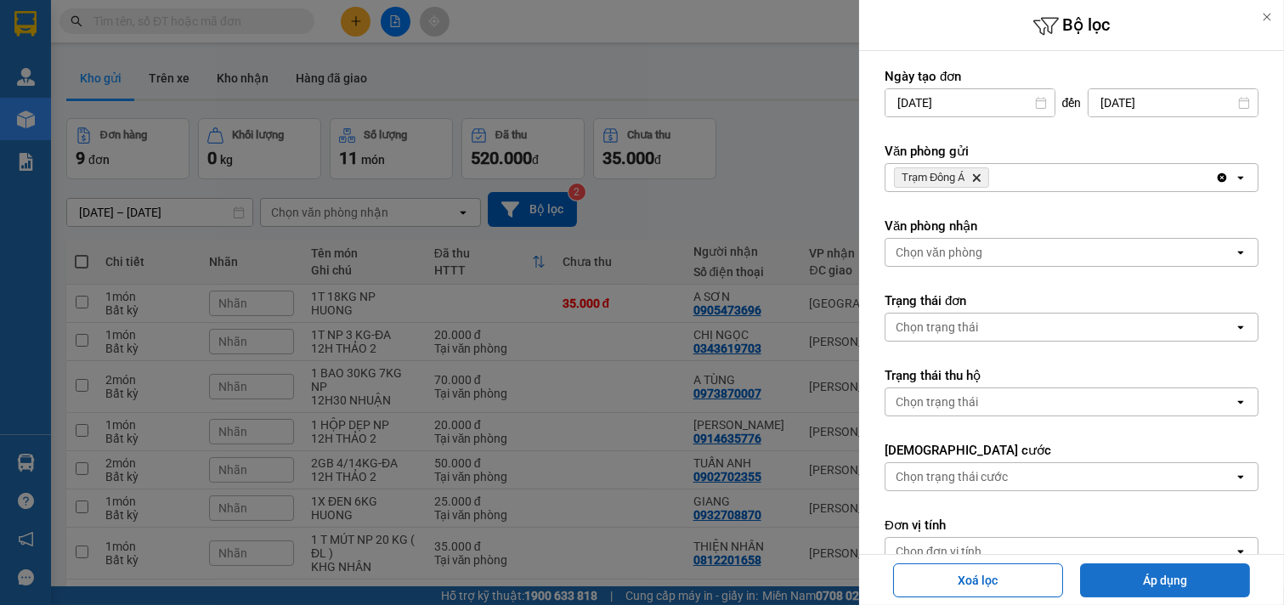
click at [1187, 590] on button "Áp dụng" at bounding box center [1165, 581] width 170 height 34
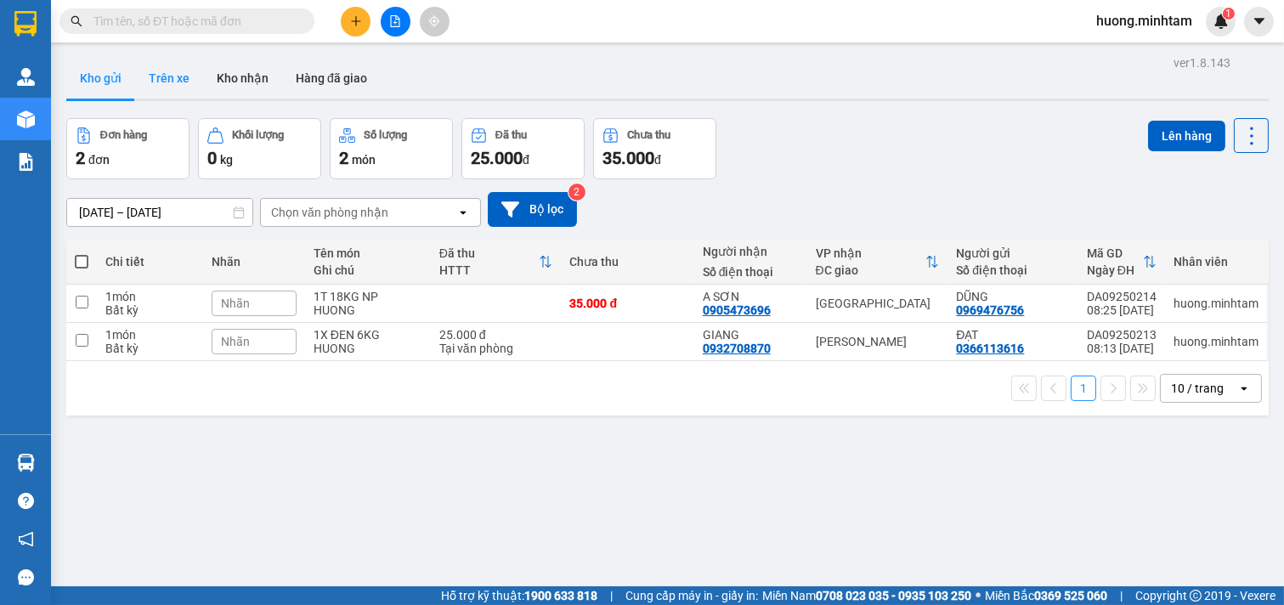
click at [167, 82] on button "Trên xe" at bounding box center [169, 78] width 68 height 41
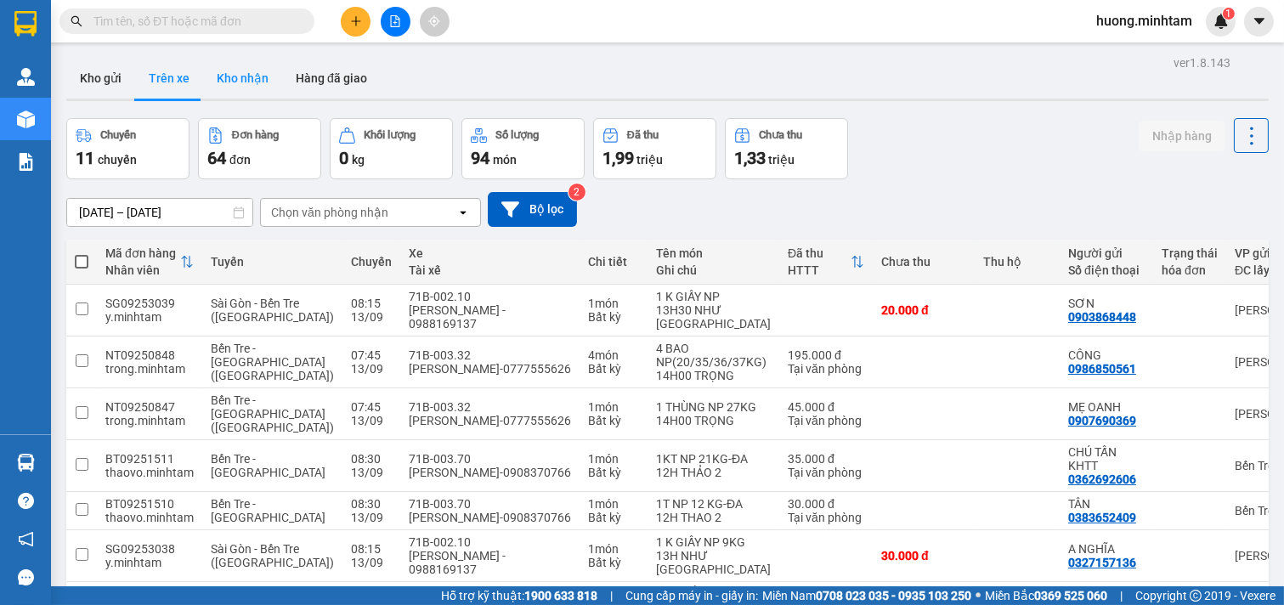
click at [242, 82] on button "Kho nhận" at bounding box center [242, 78] width 79 height 41
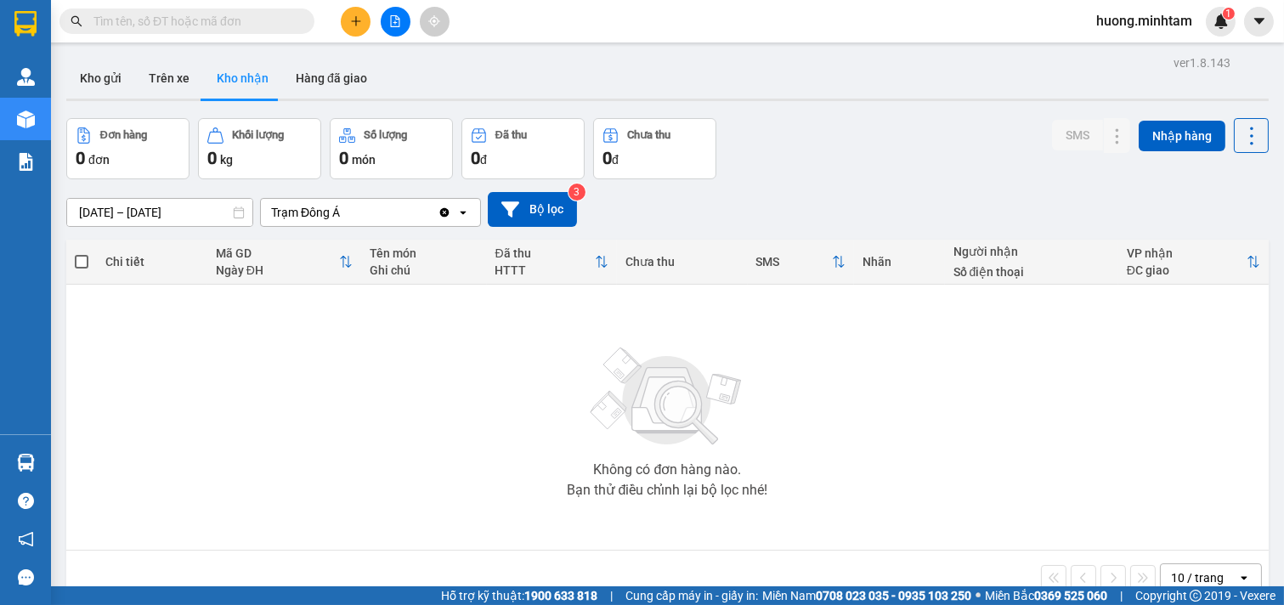
click at [96, 70] on button "Kho gửi" at bounding box center [100, 78] width 69 height 41
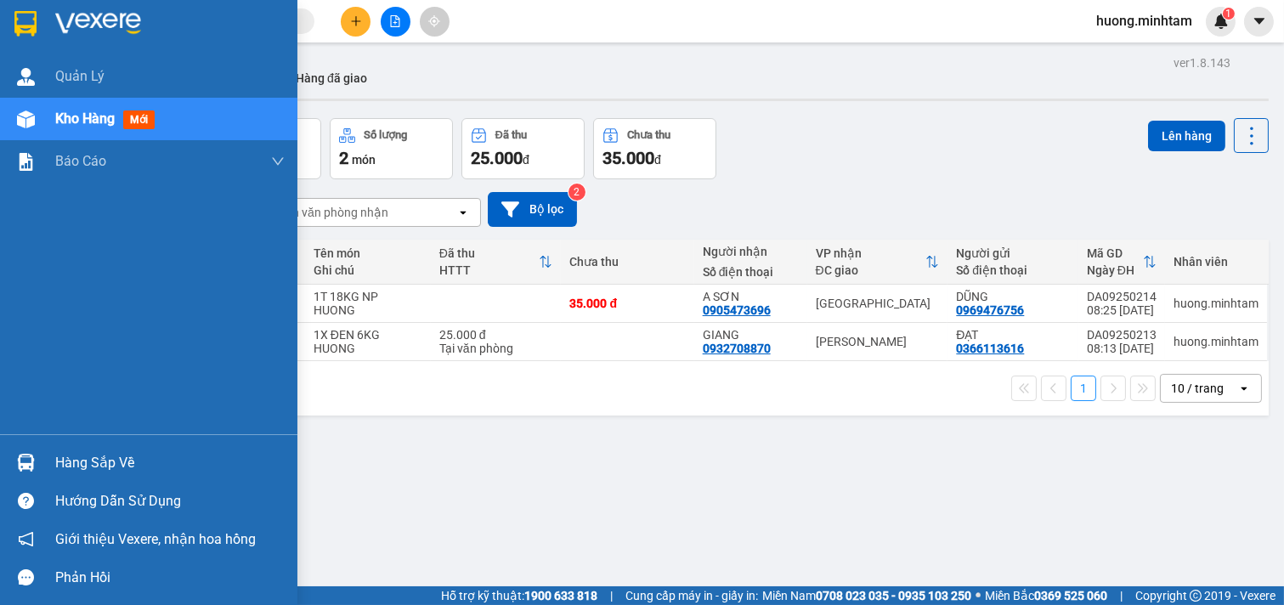
click at [90, 461] on div "Hàng sắp về" at bounding box center [169, 462] width 229 height 25
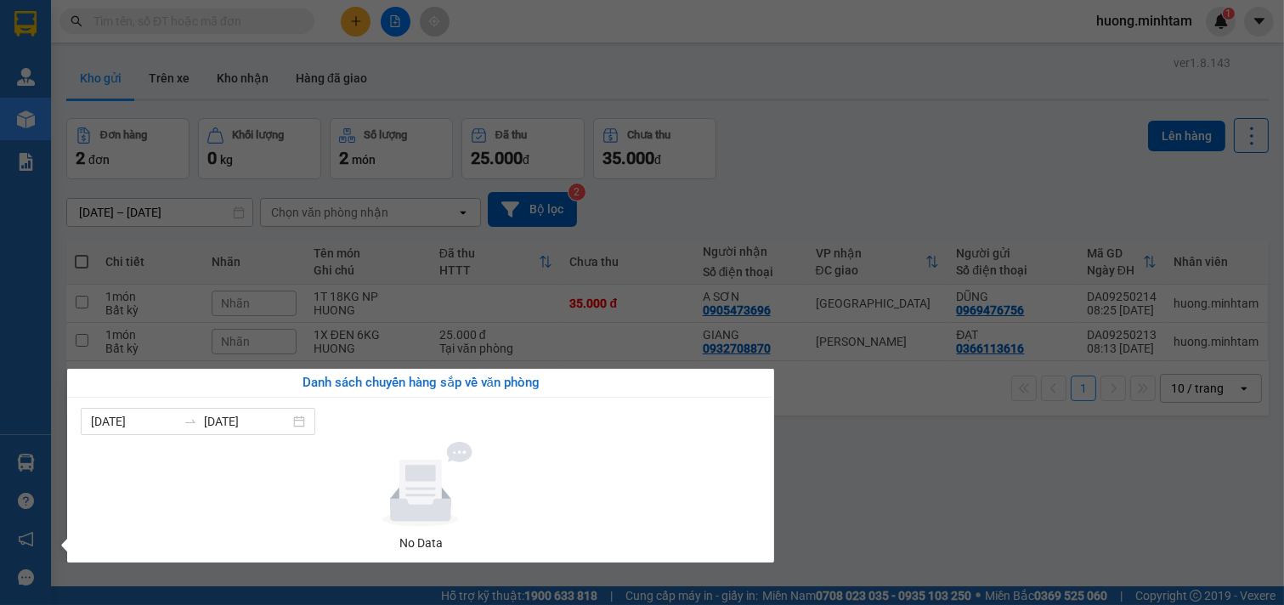
click at [894, 500] on section "Kết quả tìm kiếm ( 2 ) Bộ lọc Mã ĐH Trạng thái Món hàng Tổng cước Chưa cước Nhã…" at bounding box center [642, 302] width 1284 height 605
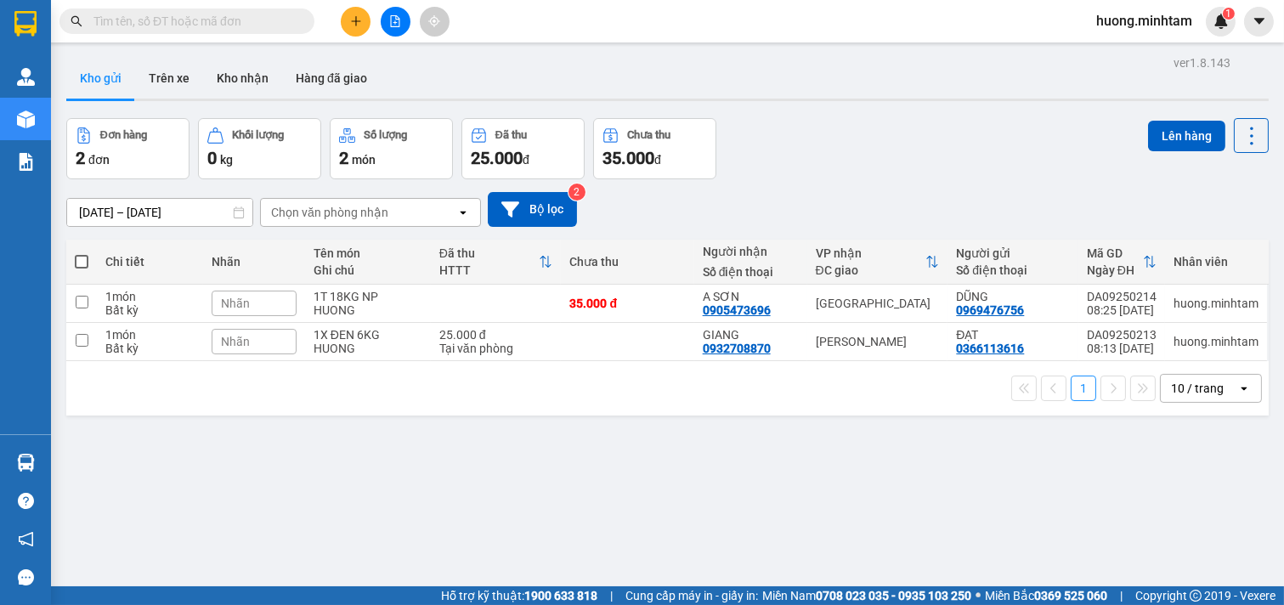
click at [82, 262] on span at bounding box center [82, 262] width 14 height 14
click at [82, 253] on input "checkbox" at bounding box center [82, 253] width 0 height 0
checkbox input "true"
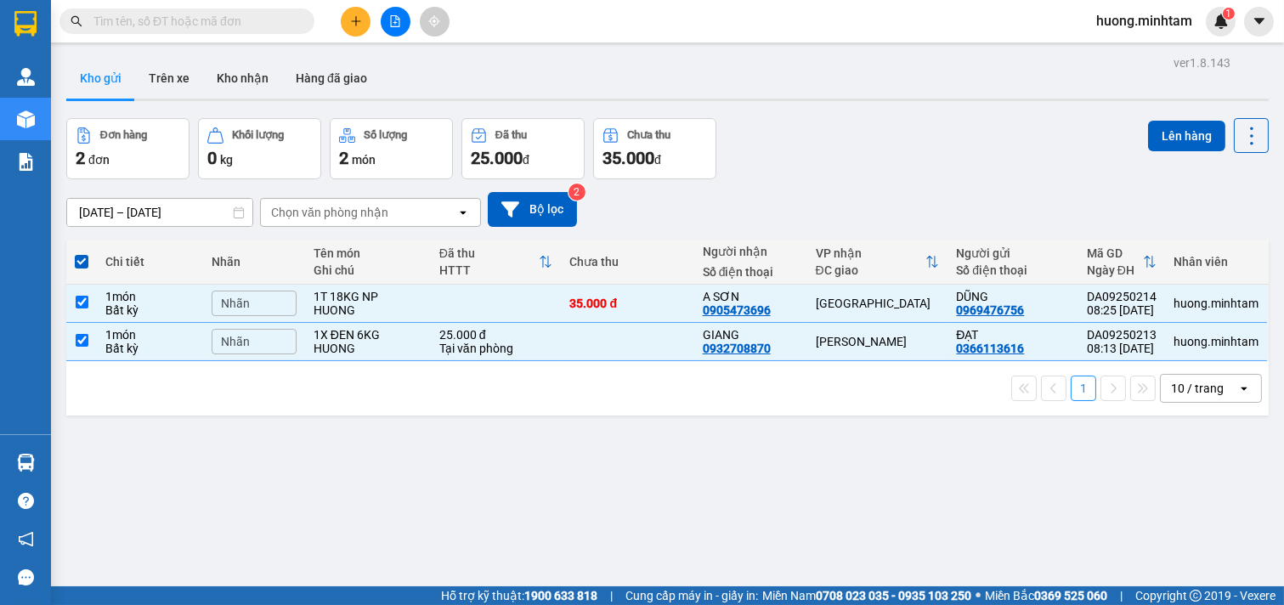
click at [90, 264] on th at bounding box center [81, 262] width 31 height 45
click at [89, 261] on th at bounding box center [81, 262] width 31 height 45
click at [79, 260] on span at bounding box center [82, 262] width 14 height 14
click at [82, 253] on input "checkbox" at bounding box center [82, 253] width 0 height 0
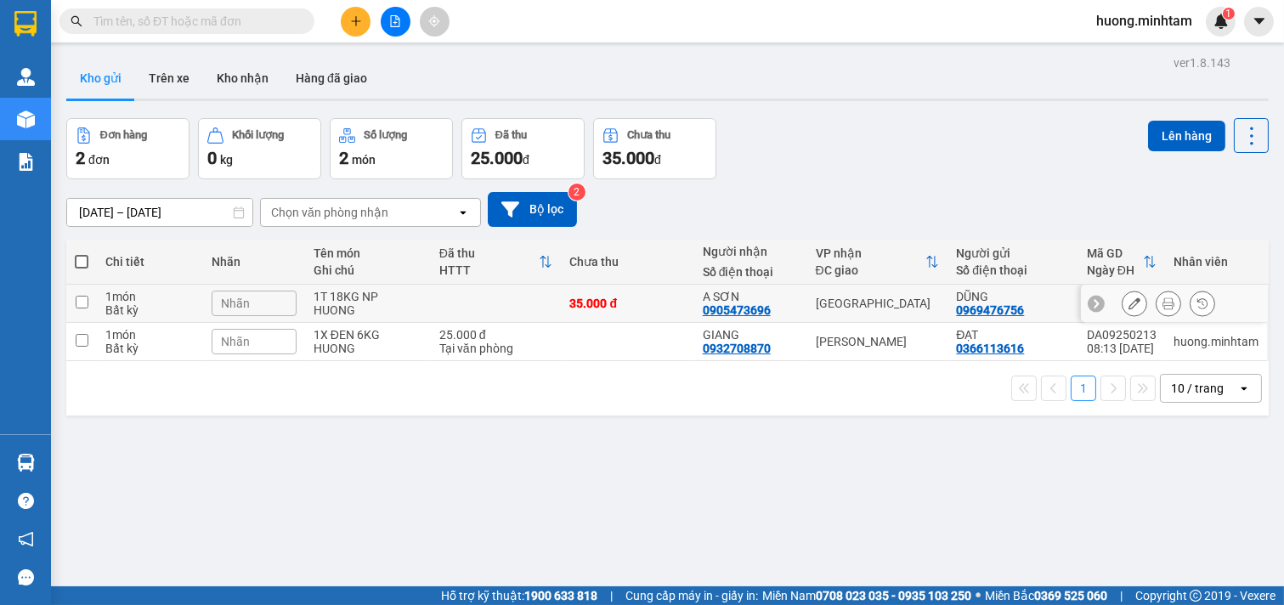
click at [1129, 309] on icon at bounding box center [1135, 303] width 12 height 12
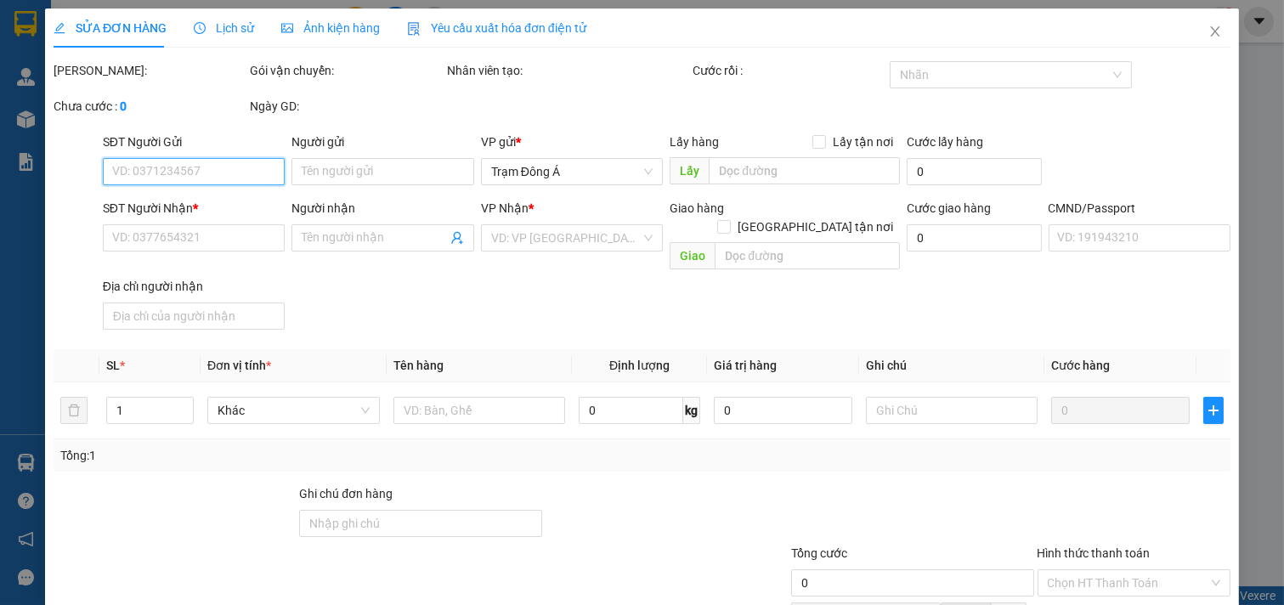
type input "0969476756"
type input "DŨNG"
type input "0905473696"
type input "A SƠN"
type input "35.000"
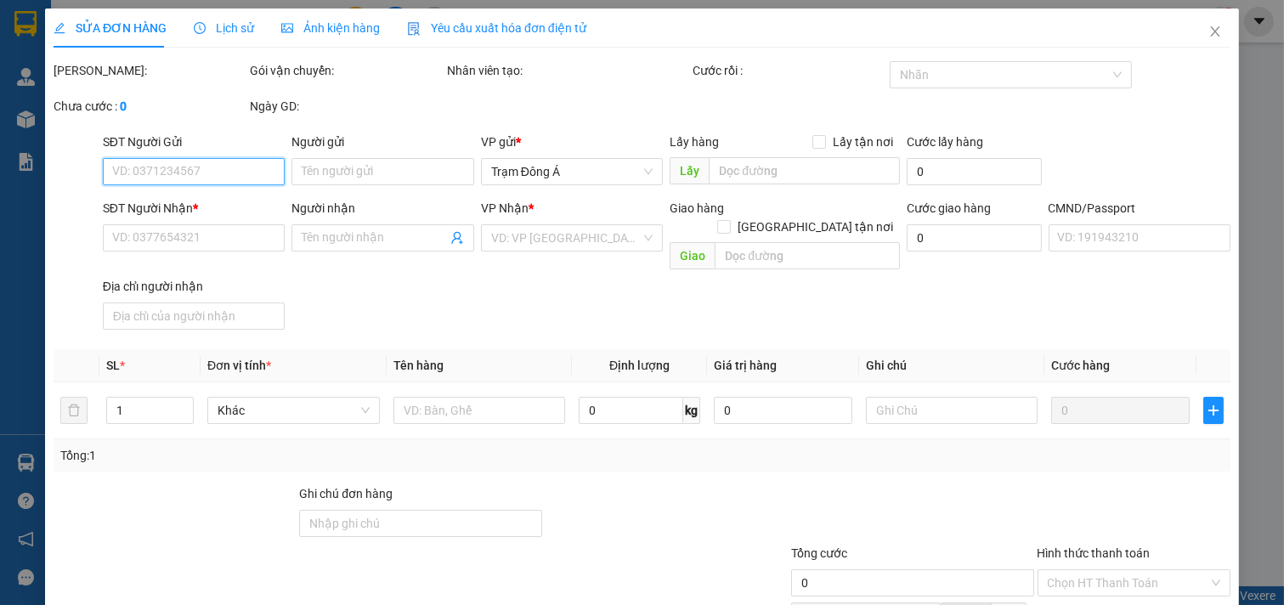
type input "35.000"
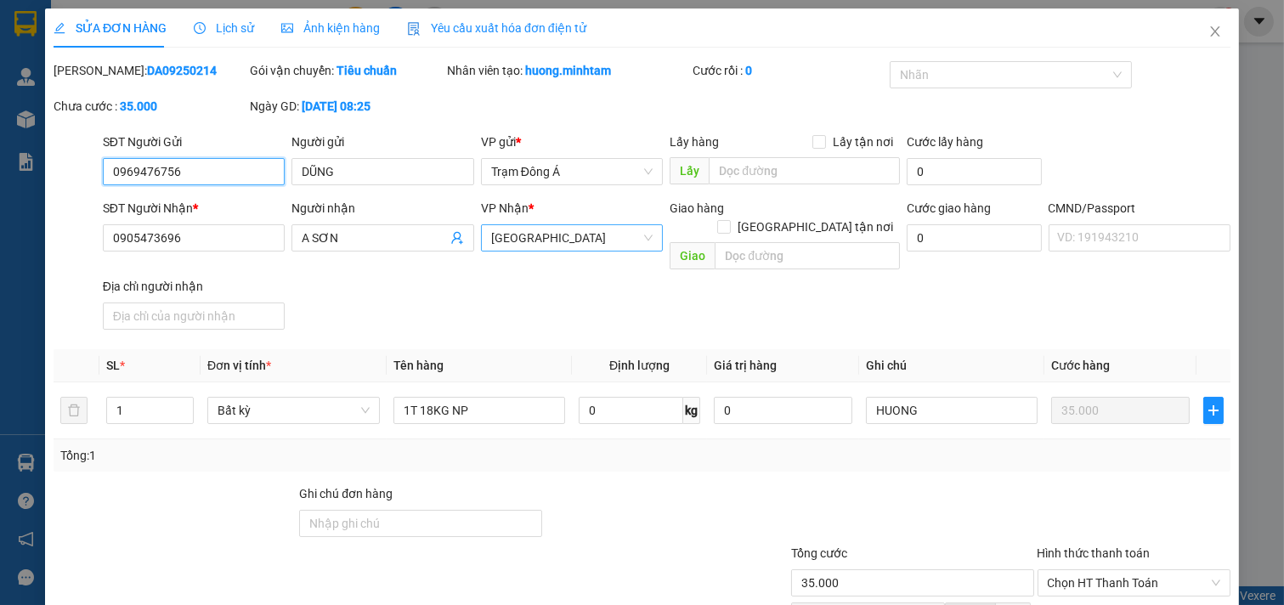
click at [623, 228] on span "[GEOGRAPHIC_DATA]" at bounding box center [572, 237] width 162 height 25
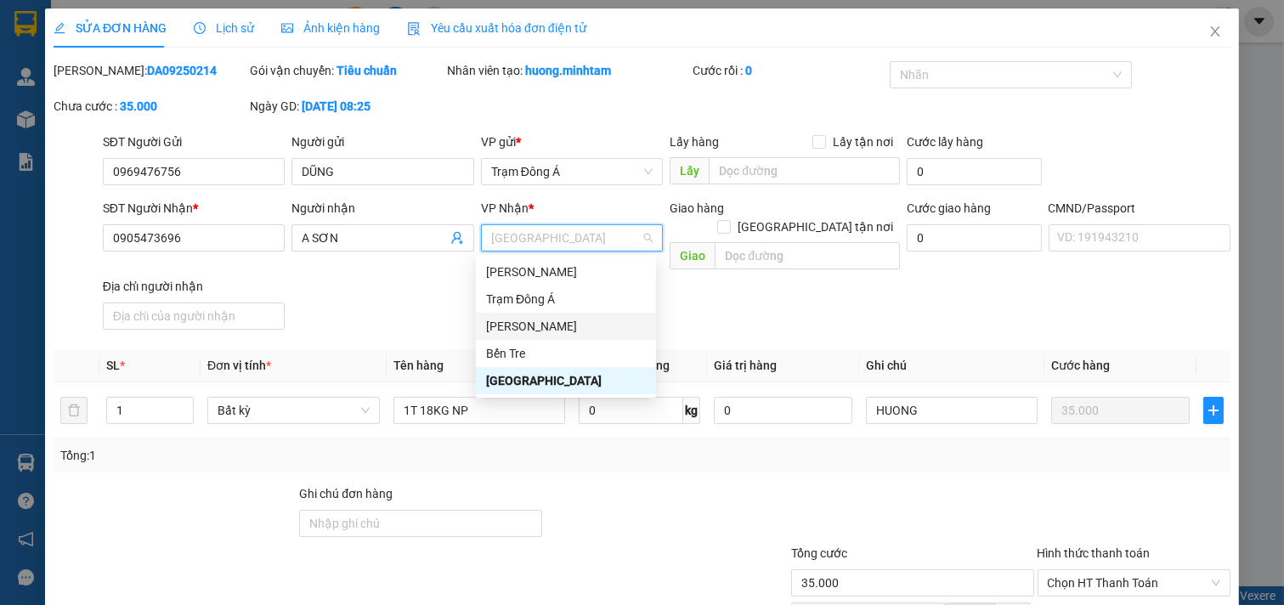
click at [547, 330] on div "Hồ Chí Minh" at bounding box center [566, 326] width 160 height 19
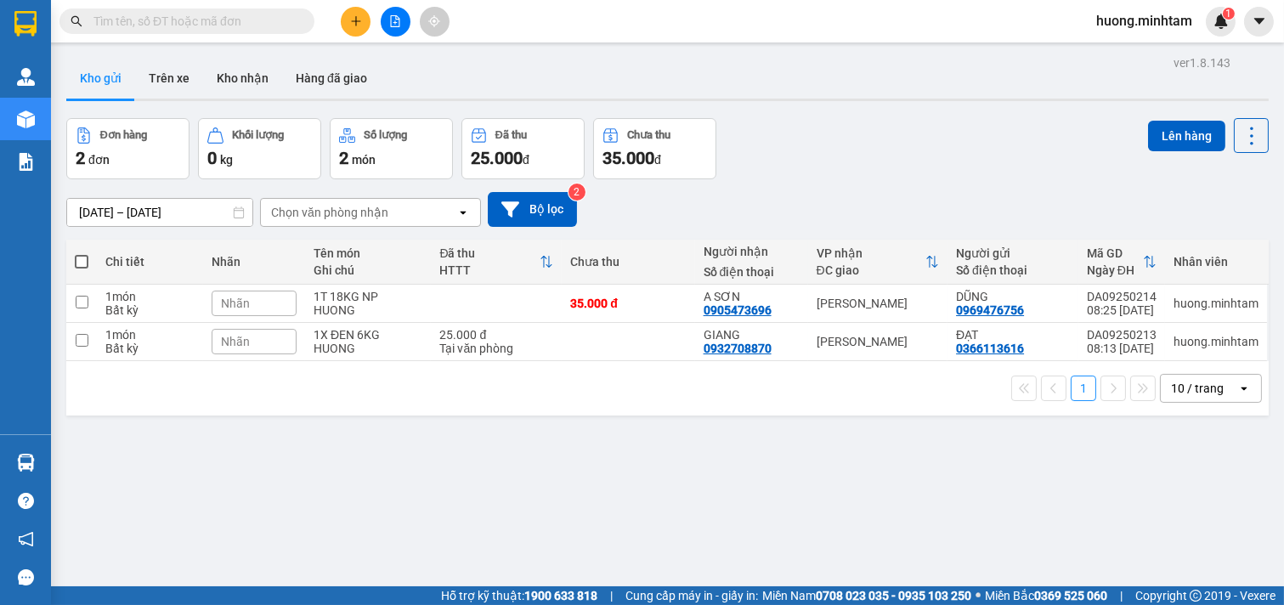
click at [80, 264] on span at bounding box center [82, 262] width 14 height 14
click at [82, 253] on input "checkbox" at bounding box center [82, 253] width 0 height 0
checkbox input "true"
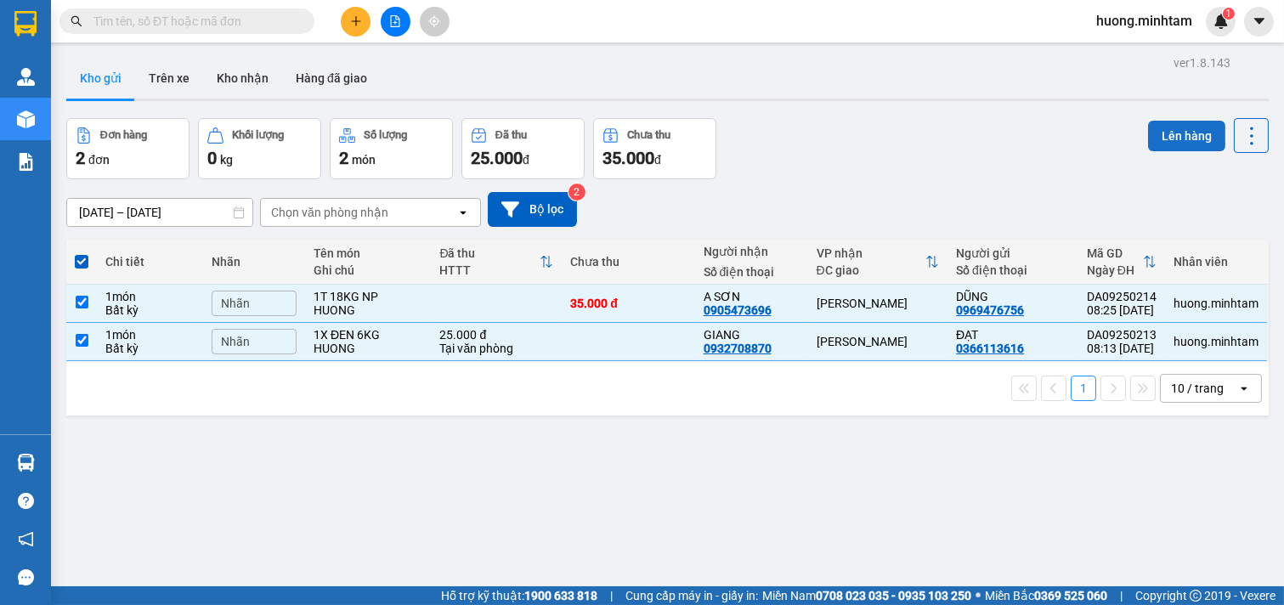
click at [1175, 139] on button "Lên hàng" at bounding box center [1186, 136] width 77 height 31
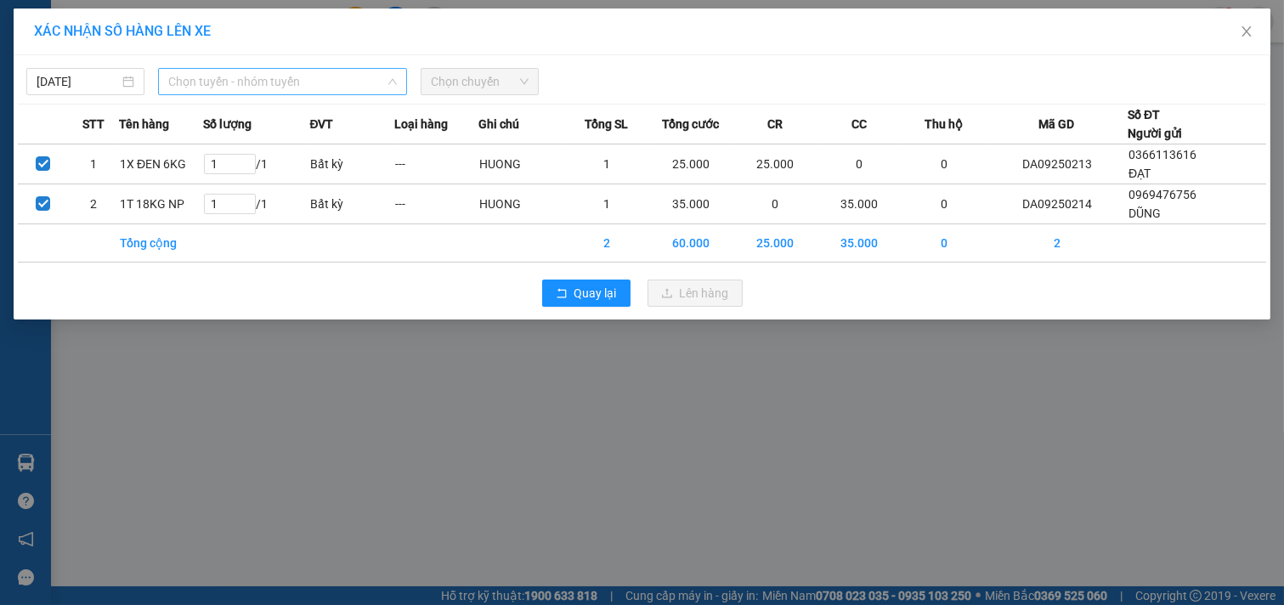
click at [303, 86] on span "Chọn tuyến - nhóm tuyến" at bounding box center [282, 81] width 229 height 25
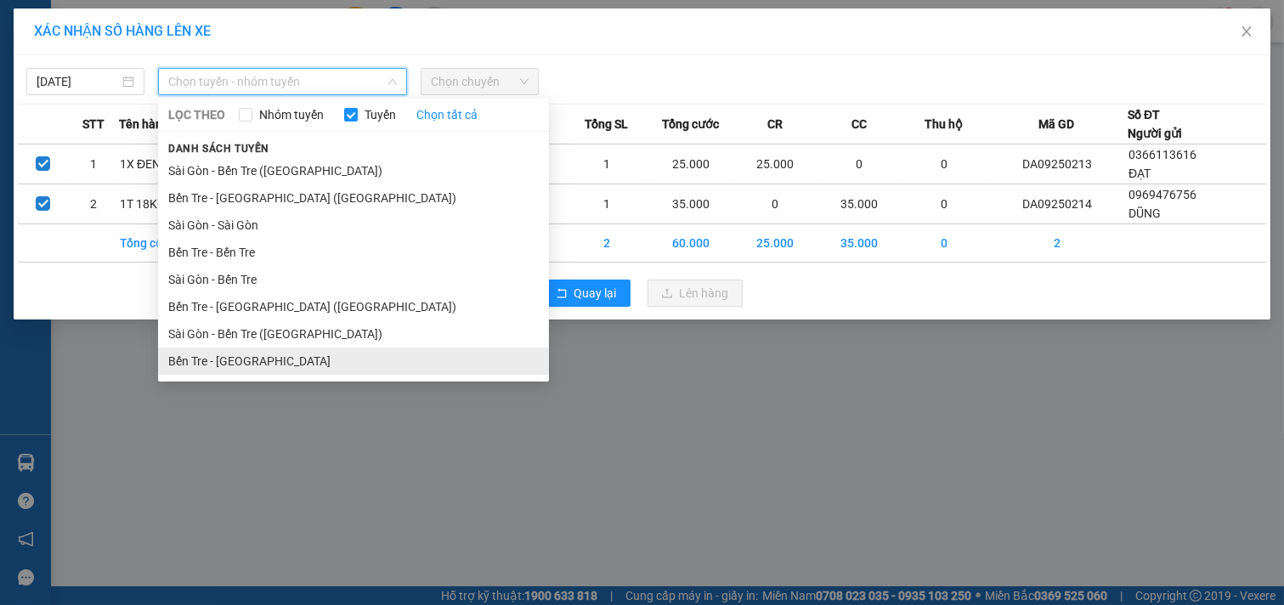
click at [250, 364] on li "Bến Tre - Sài Gòn" at bounding box center [353, 361] width 391 height 27
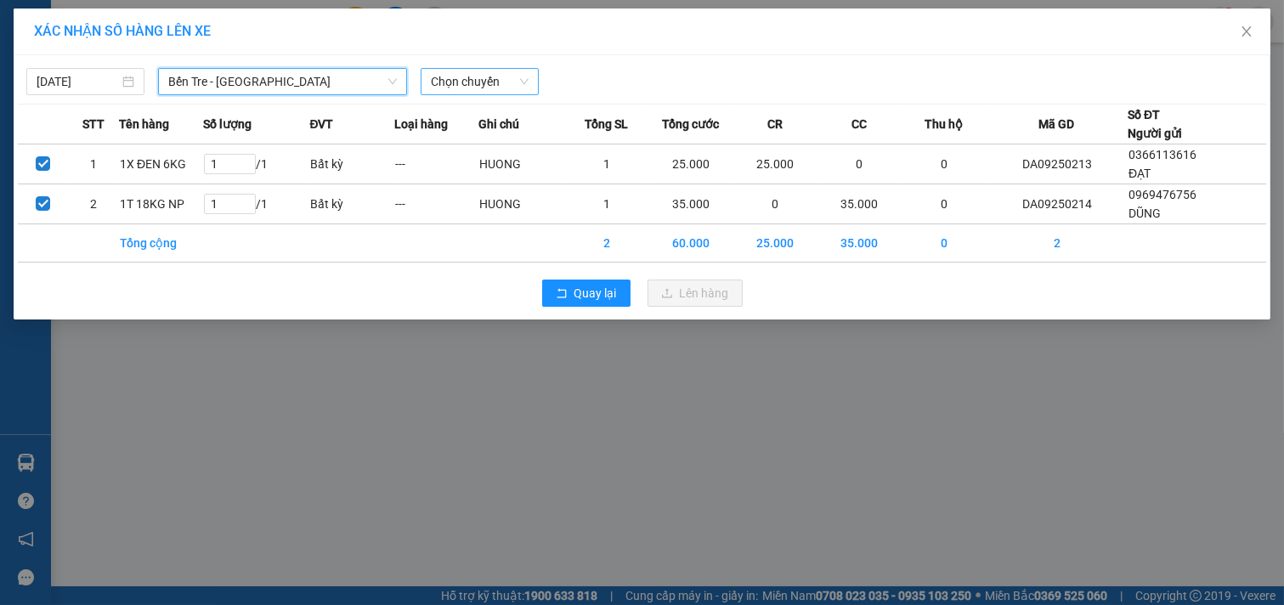
click at [514, 79] on span "Chọn chuyến" at bounding box center [480, 81] width 98 height 25
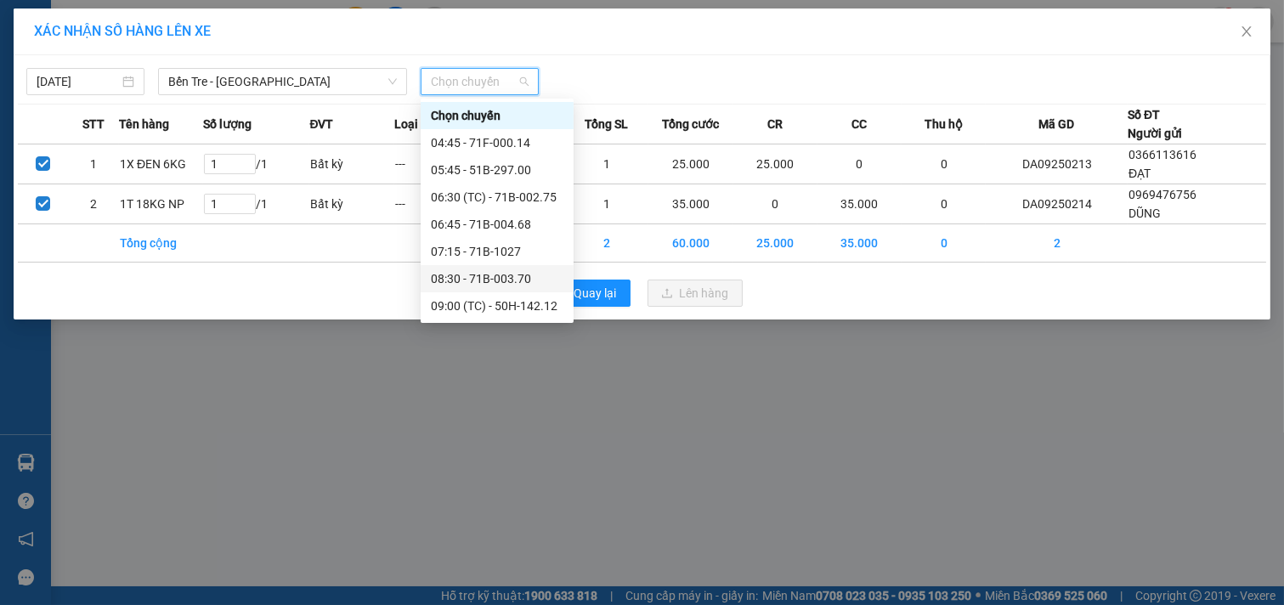
click at [496, 285] on div "08:30 - 71B-003.70" at bounding box center [497, 278] width 133 height 19
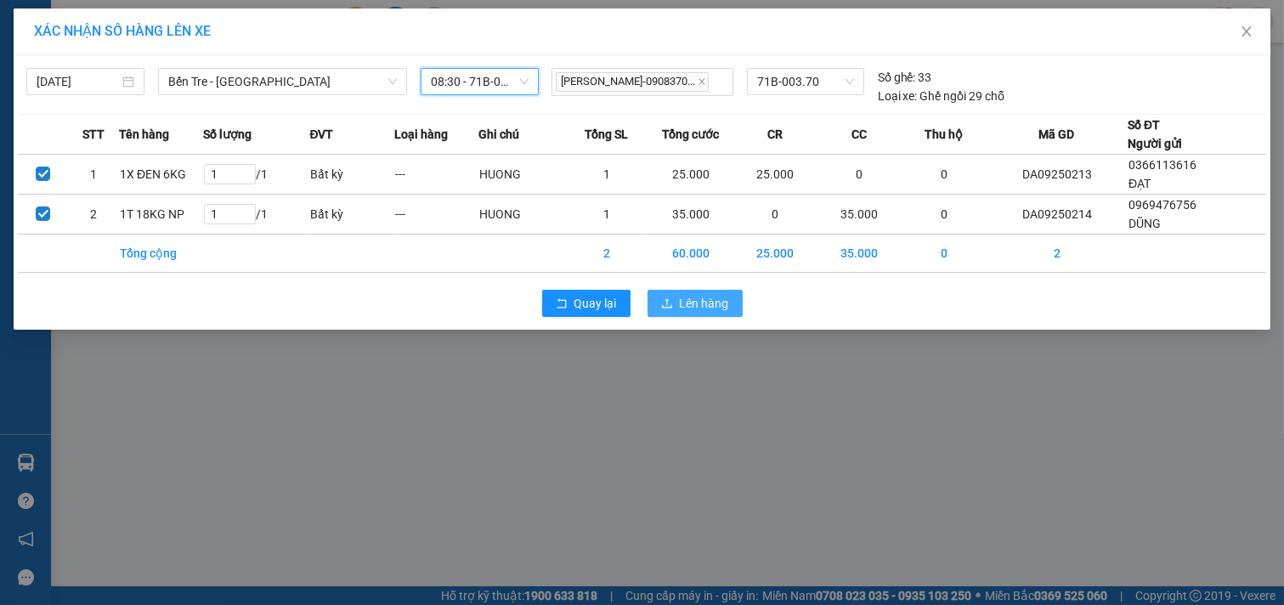
click at [711, 311] on span "Lên hàng" at bounding box center [704, 303] width 49 height 19
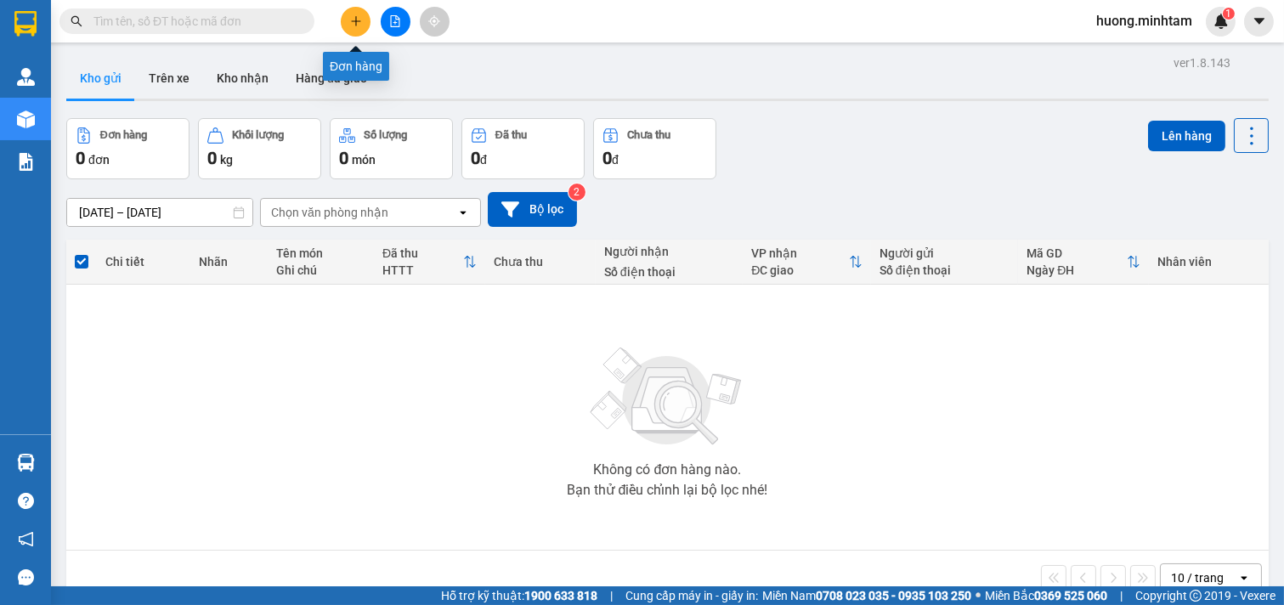
click at [359, 26] on icon "plus" at bounding box center [356, 21] width 12 height 12
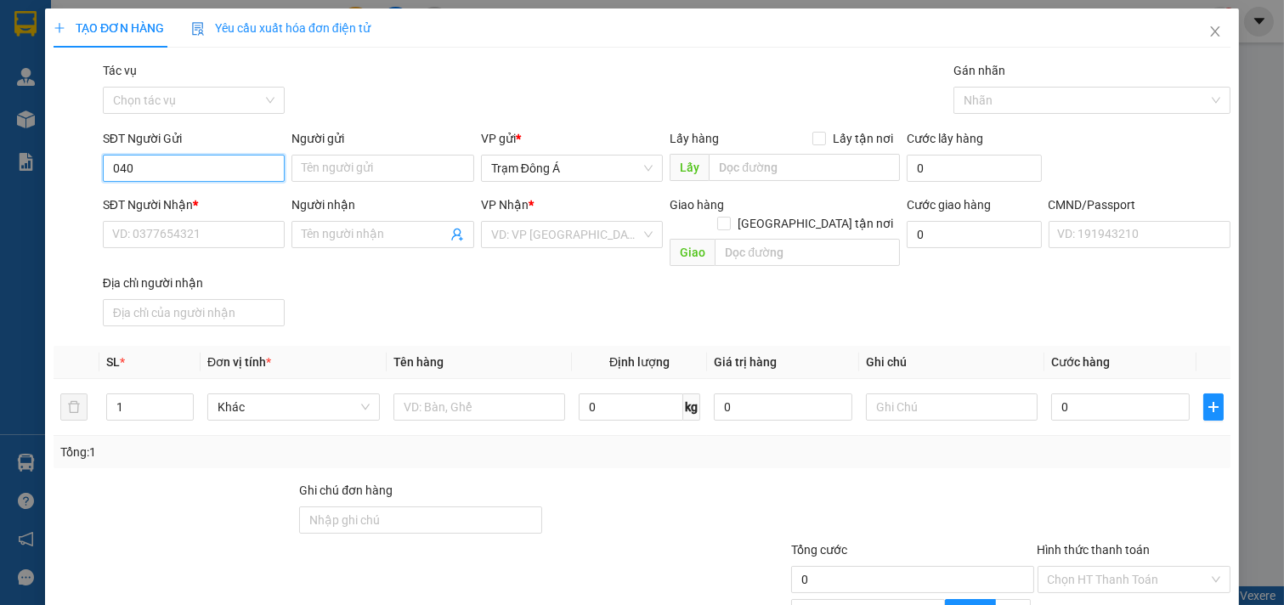
click at [153, 167] on input "040" at bounding box center [194, 168] width 183 height 27
click at [177, 165] on input "040" at bounding box center [194, 168] width 183 height 27
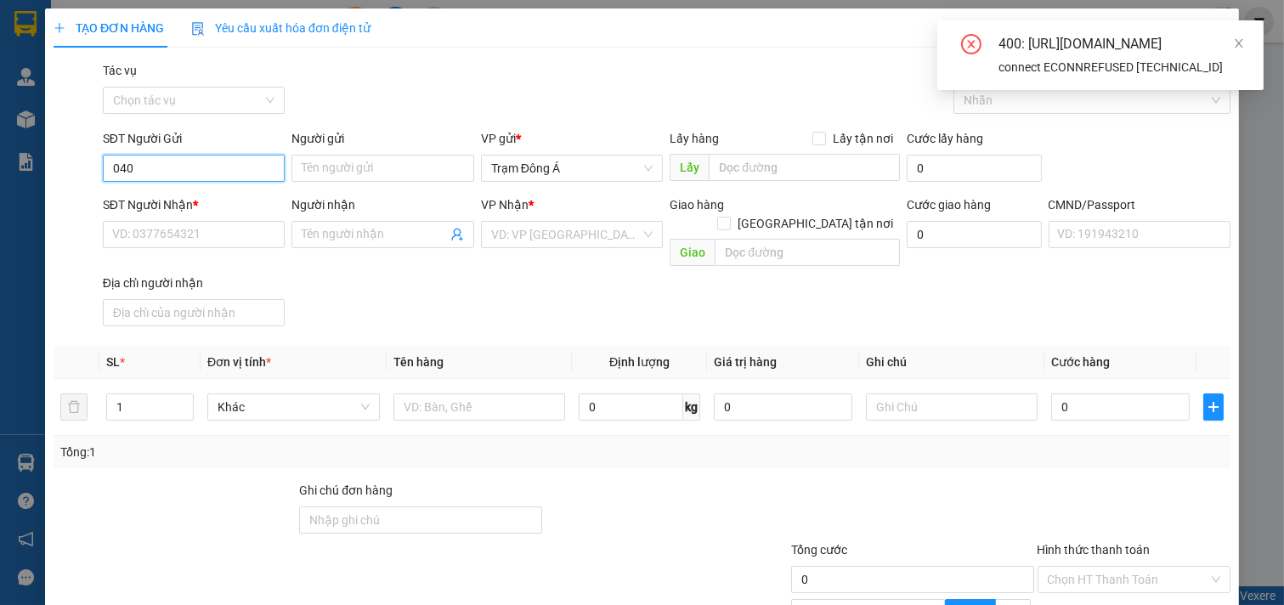
click at [190, 172] on input "040" at bounding box center [194, 168] width 183 height 27
click at [191, 172] on input "040" at bounding box center [194, 168] width 183 height 27
click at [185, 163] on input "040" at bounding box center [194, 168] width 183 height 27
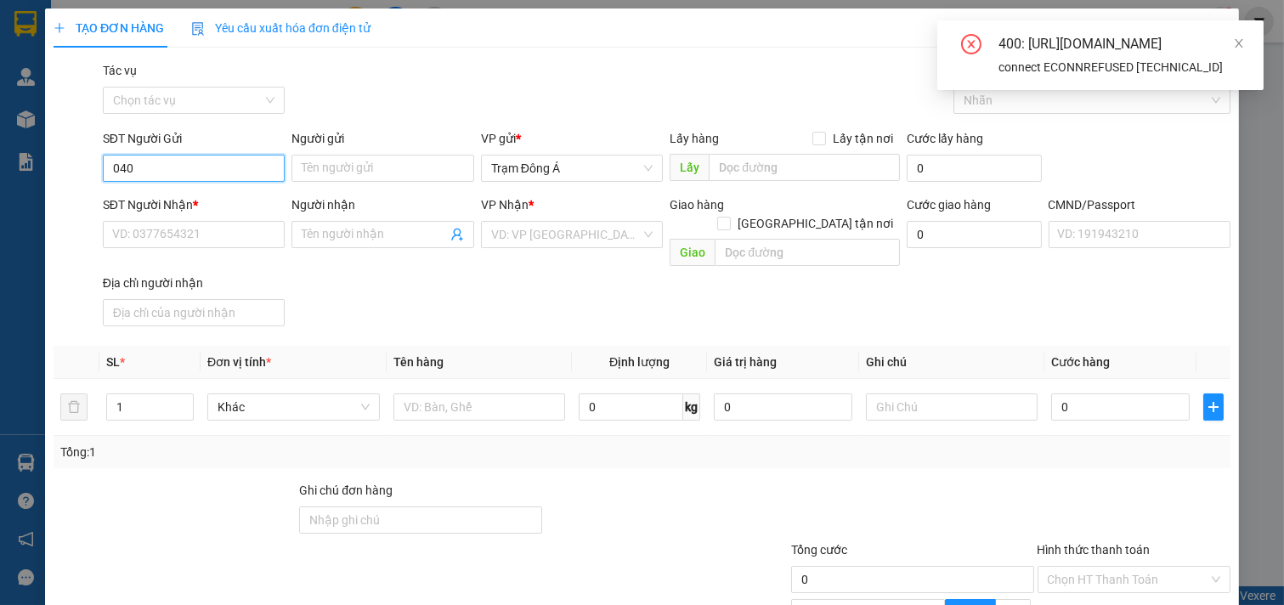
click at [185, 163] on input "040" at bounding box center [194, 168] width 183 height 27
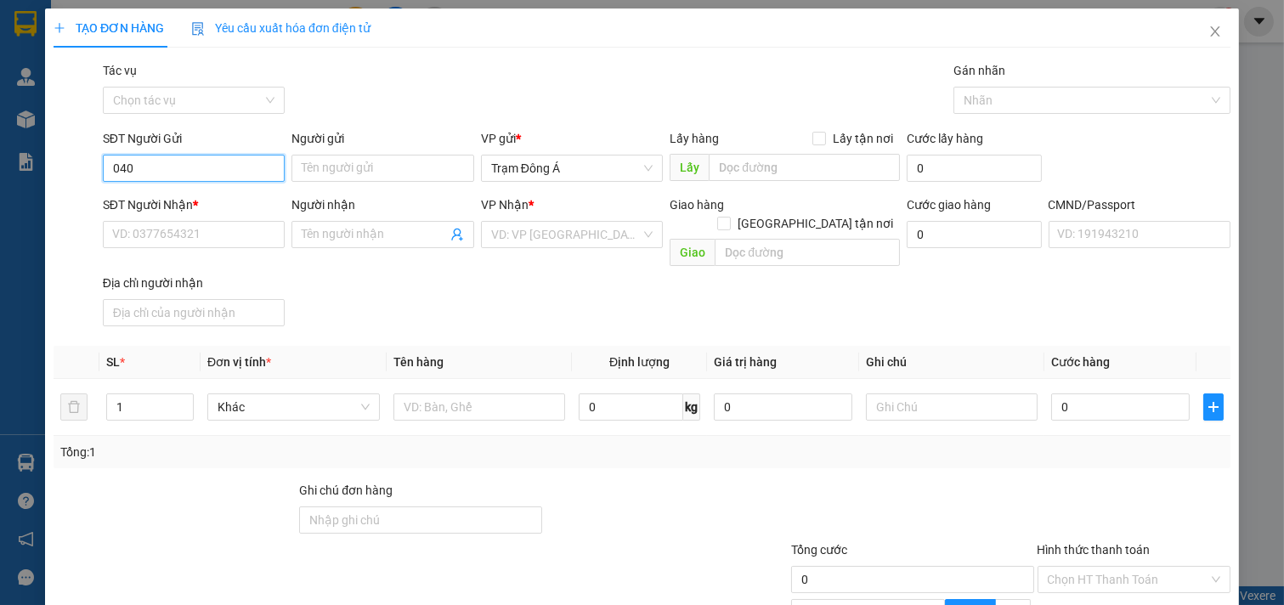
click at [185, 163] on input "040" at bounding box center [194, 168] width 183 height 27
click at [187, 175] on input "040" at bounding box center [194, 168] width 183 height 27
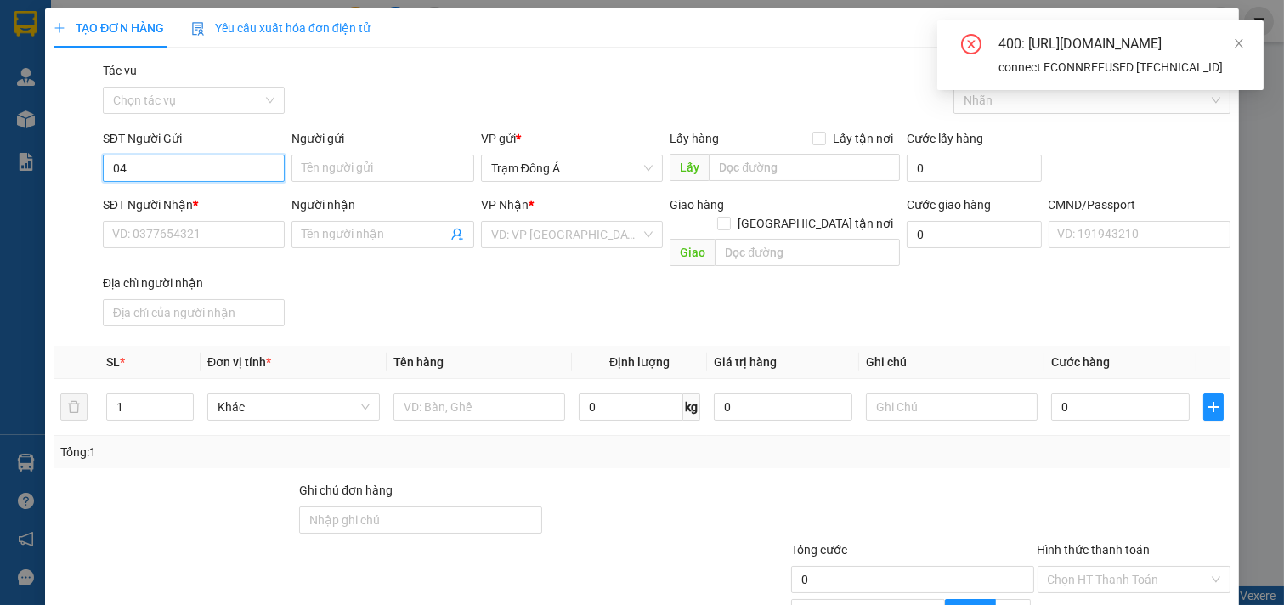
type input "0"
click at [1239, 42] on icon "close" at bounding box center [1239, 43] width 8 height 8
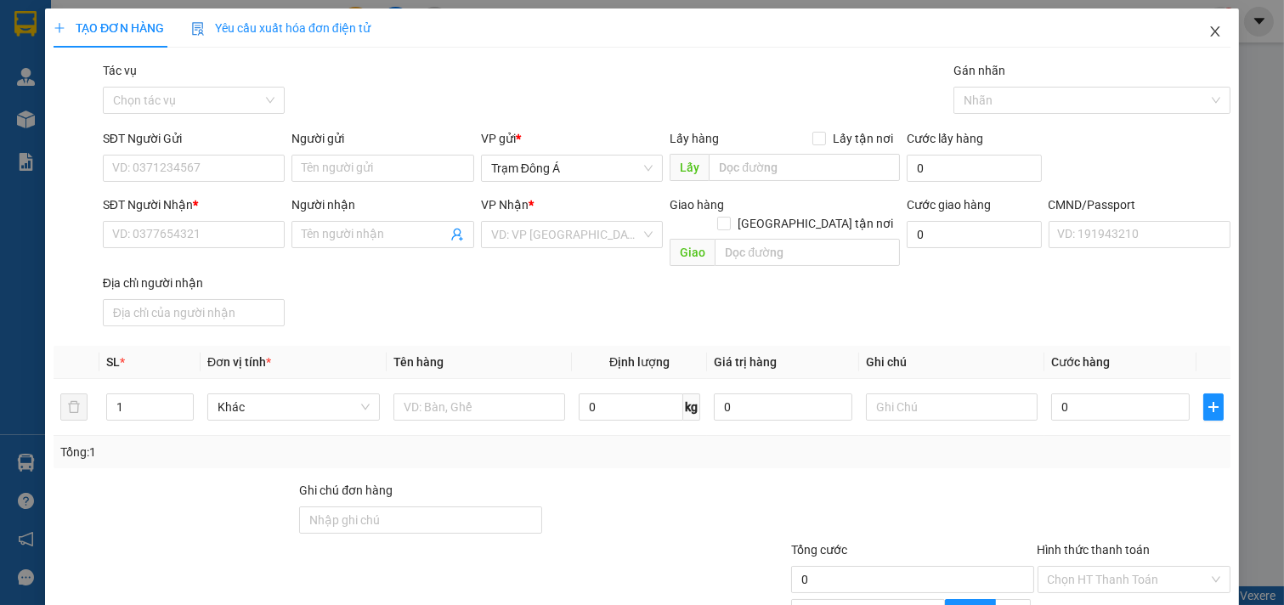
click at [1210, 35] on icon "close" at bounding box center [1214, 31] width 9 height 10
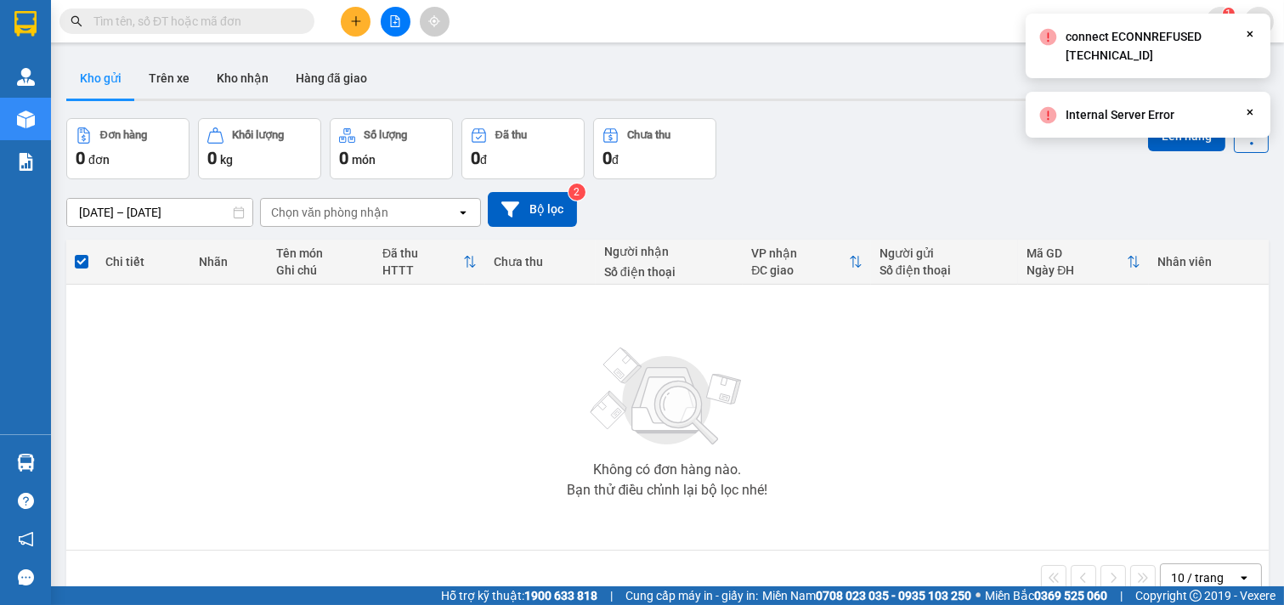
click at [364, 20] on button at bounding box center [356, 22] width 30 height 30
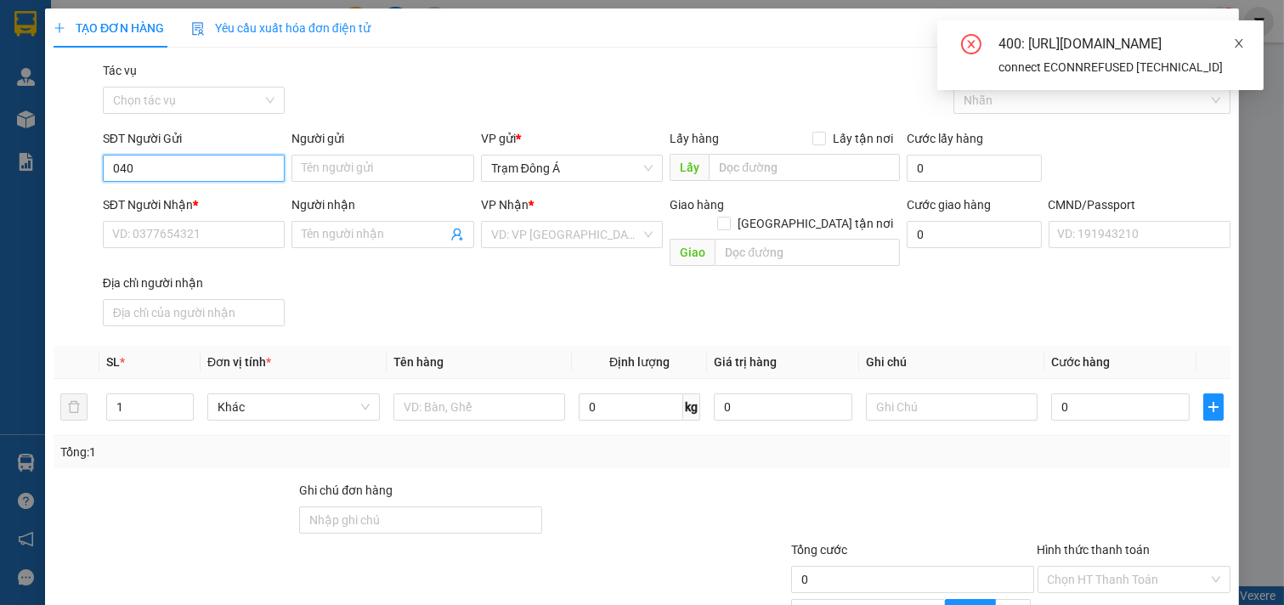
type input "040"
click at [1241, 42] on icon "close" at bounding box center [1239, 43] width 8 height 8
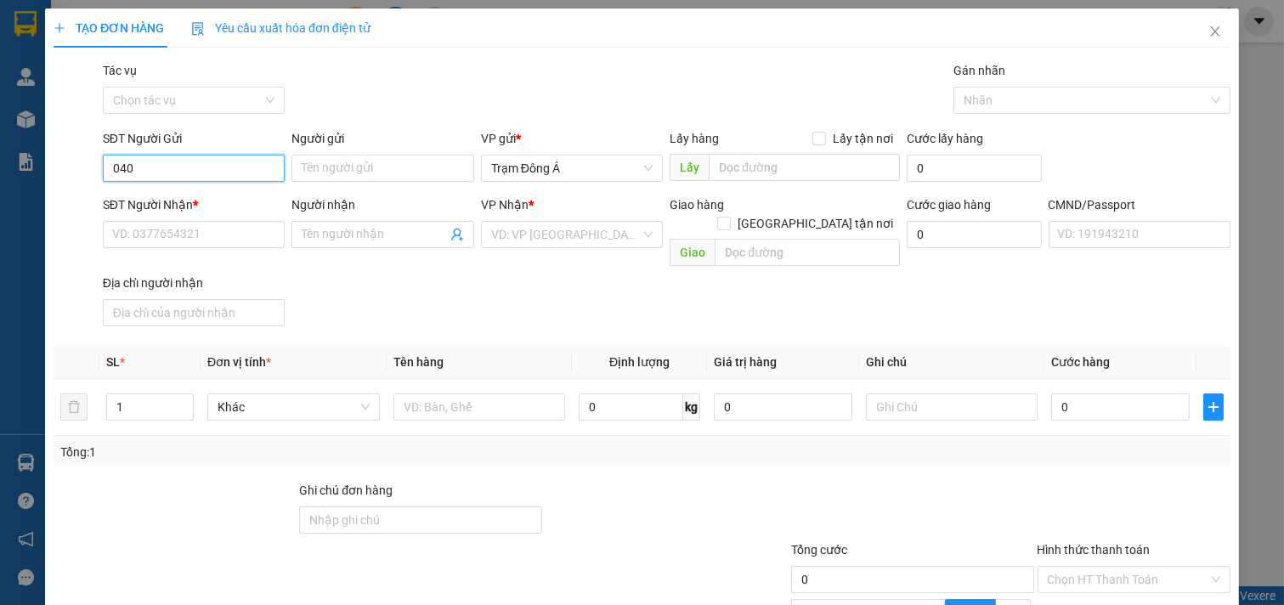
drag, startPoint x: 140, startPoint y: 167, endPoint x: 5, endPoint y: 150, distance: 136.3
click at [0, 150] on div "TẠO ĐƠN HÀNG Yêu cầu xuất hóa đơn điện tử Transit Pickup Surcharge Ids Transit …" at bounding box center [642, 302] width 1284 height 605
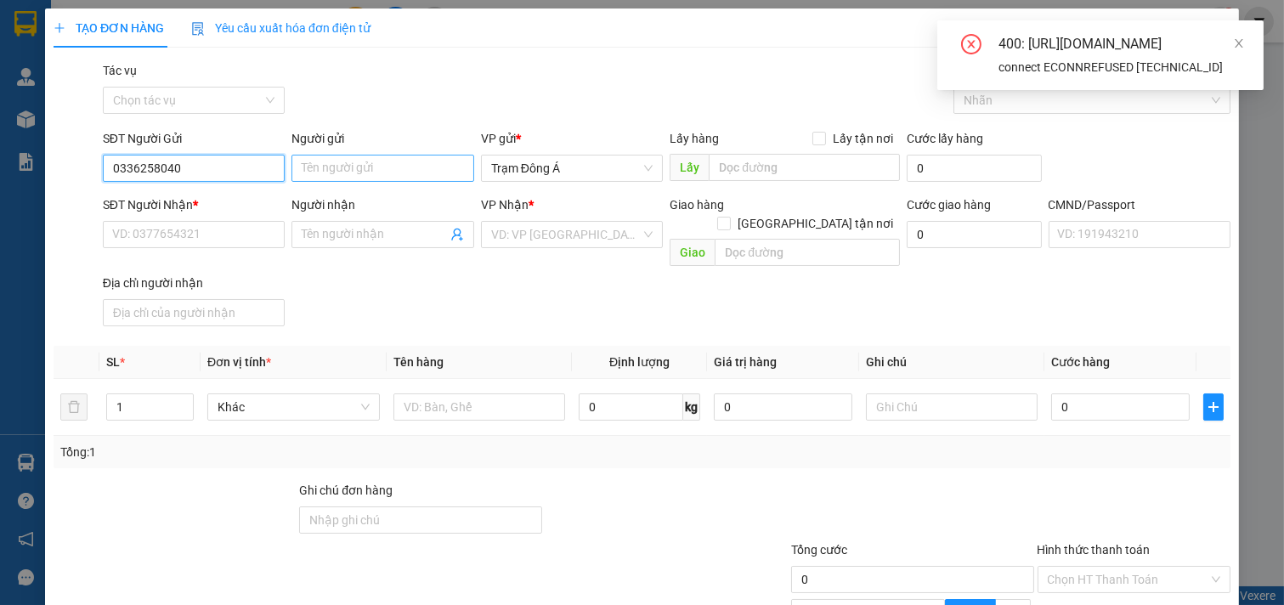
type input "0336258040"
click at [351, 174] on input "Người gửi" at bounding box center [383, 168] width 183 height 27
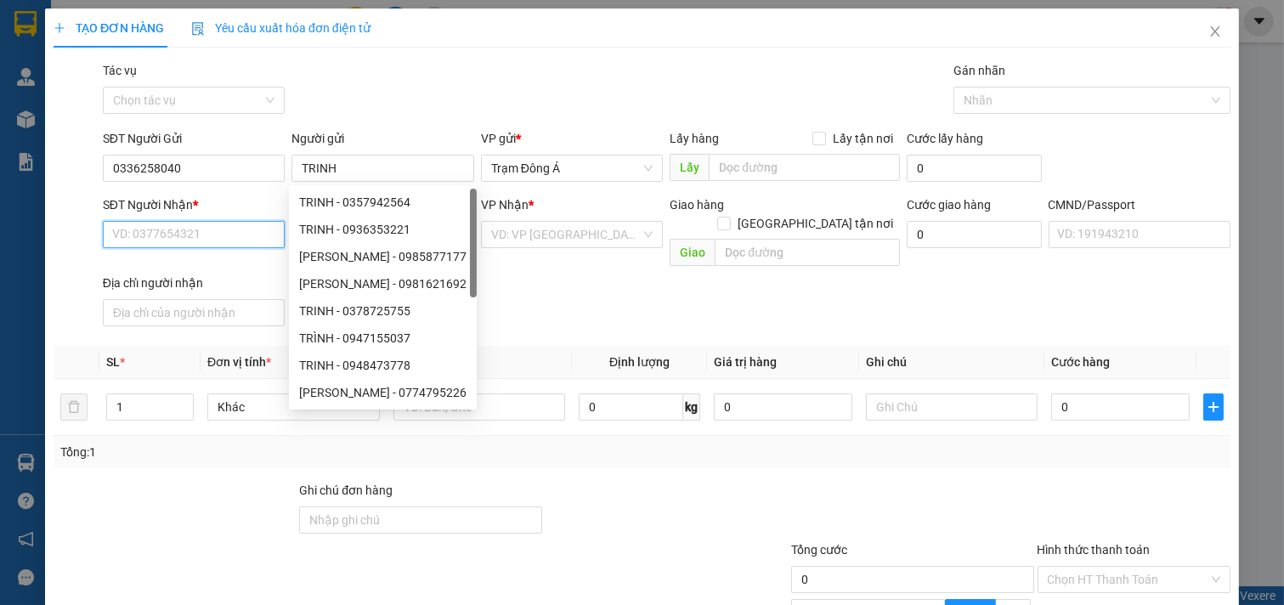
click at [201, 234] on input "SĐT Người Nhận *" at bounding box center [194, 234] width 183 height 27
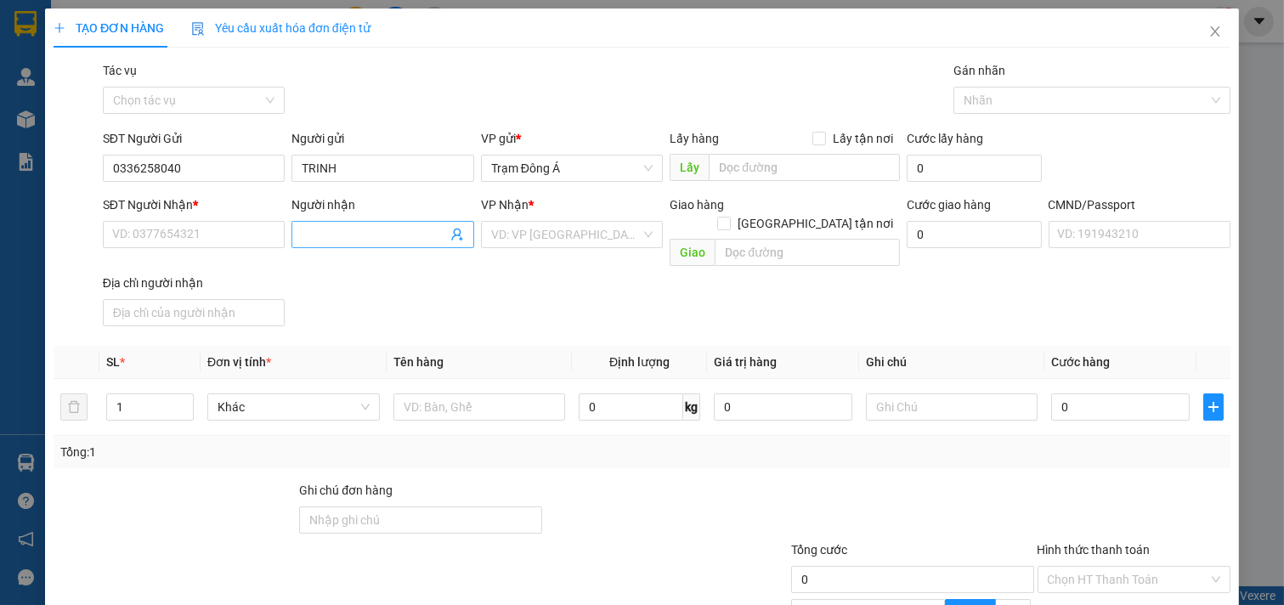
click at [450, 236] on icon "user-add" at bounding box center [457, 235] width 14 height 14
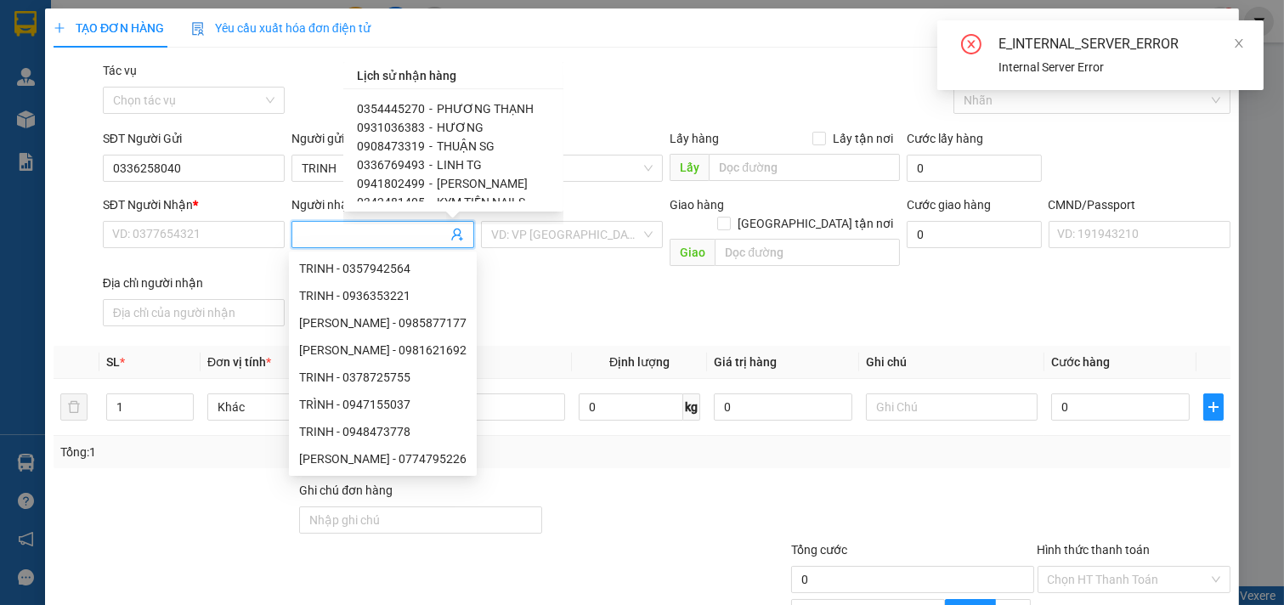
click at [391, 235] on input "Người nhận" at bounding box center [374, 234] width 145 height 19
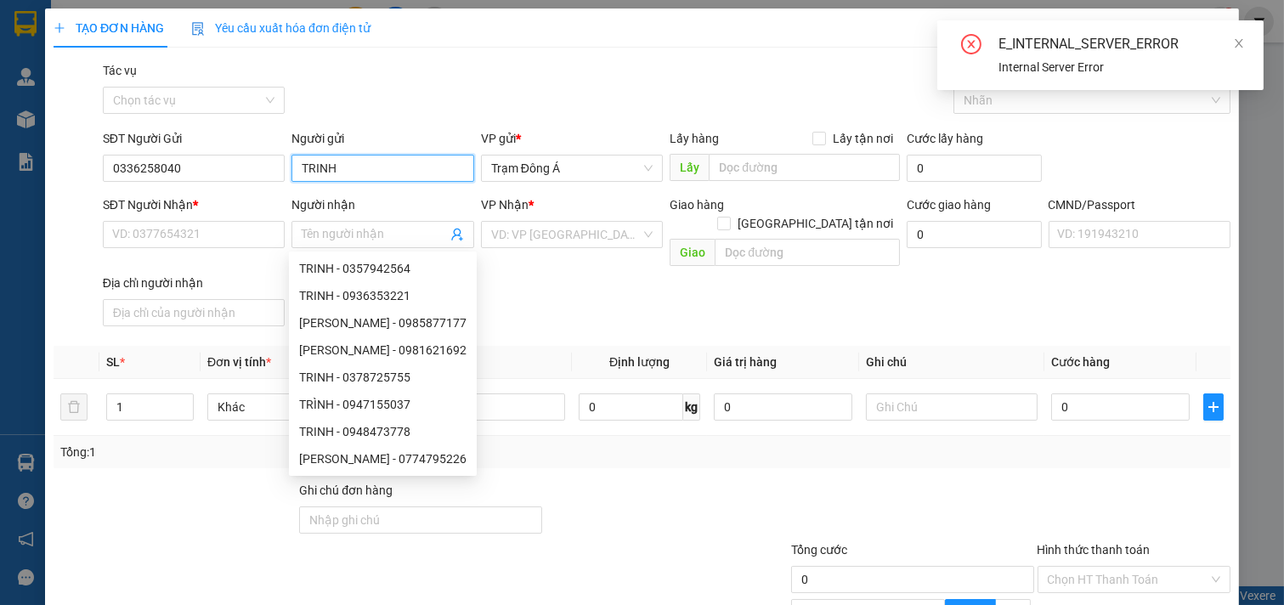
drag, startPoint x: 361, startPoint y: 170, endPoint x: 290, endPoint y: 178, distance: 71.9
click at [292, 178] on input "TRINH" at bounding box center [383, 168] width 183 height 27
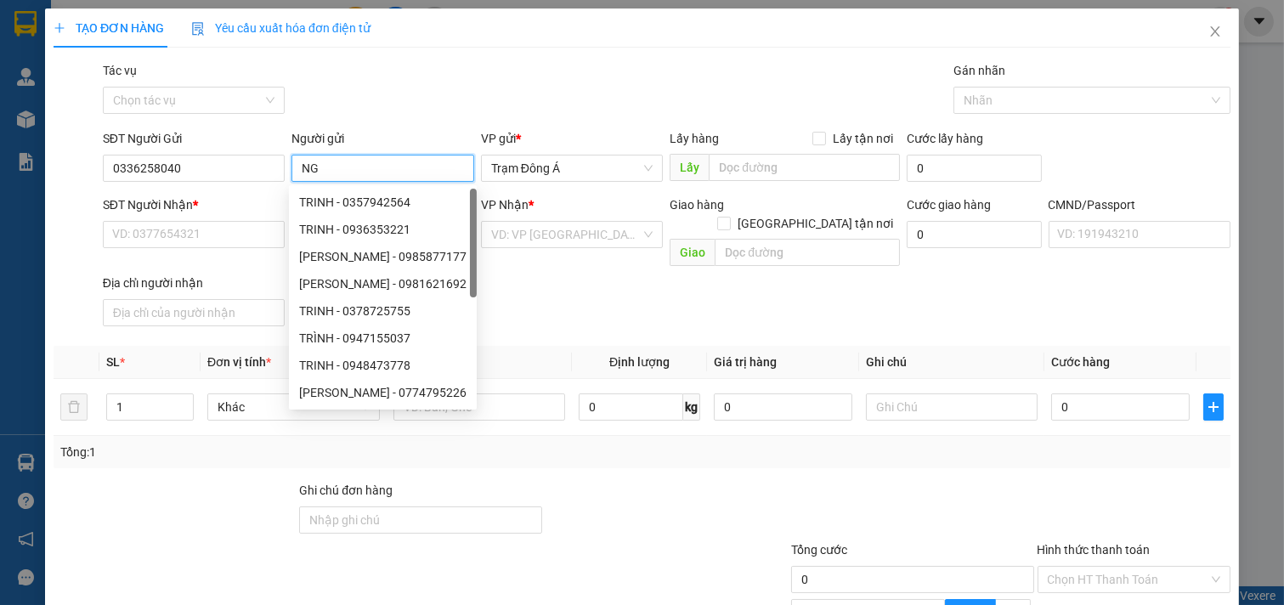
type input "N"
type input "TRÂM"
click at [652, 295] on div "SĐT Người Nhận * VD: 0377654321 Người nhận Tên người nhận VP Nhận * VD: VP Sài …" at bounding box center [666, 264] width 1135 height 138
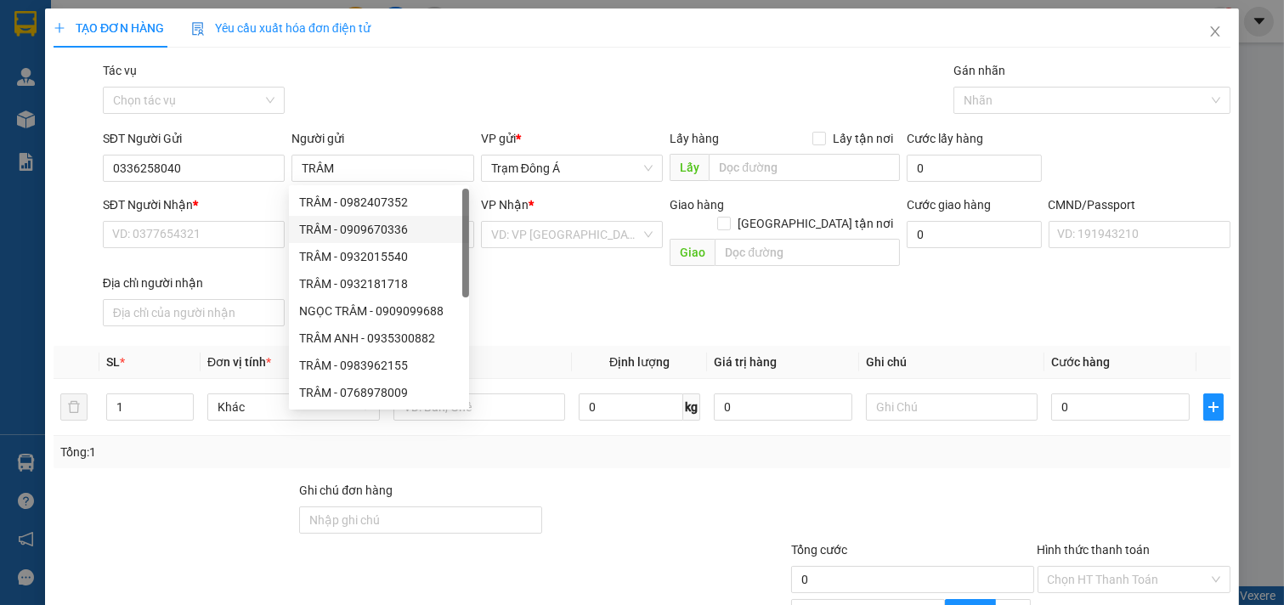
click at [652, 295] on div "SĐT Người Nhận * VD: 0377654321 Người nhận Tên người nhận VP Nhận * VD: VP Sài …" at bounding box center [666, 264] width 1135 height 138
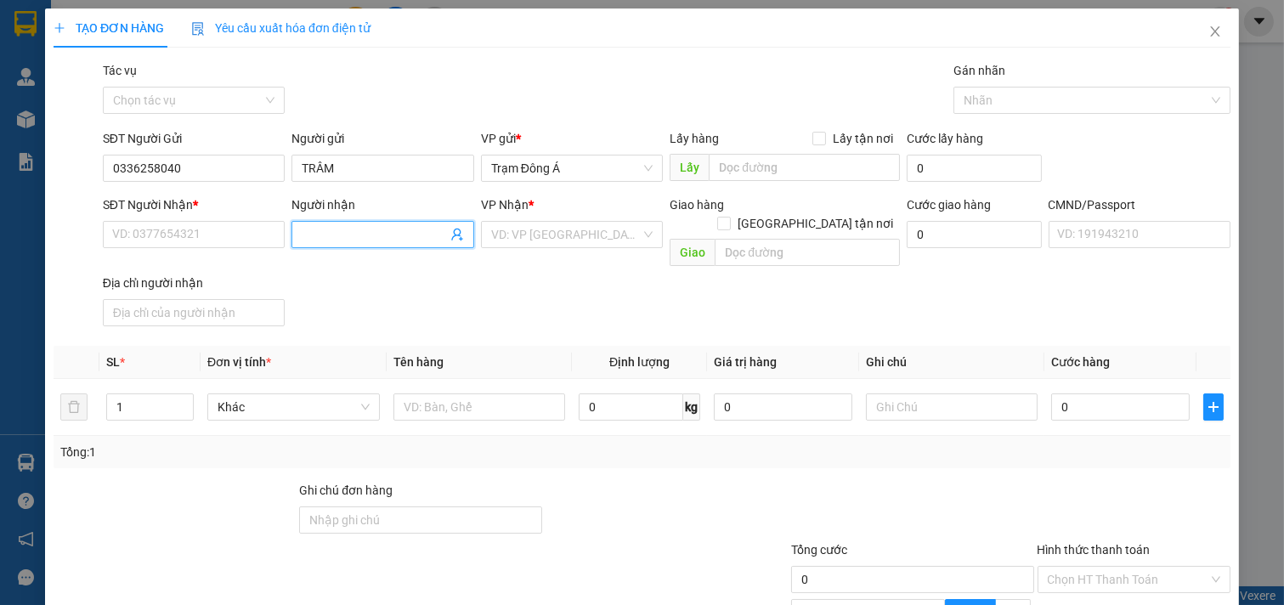
click at [459, 230] on span at bounding box center [383, 234] width 183 height 27
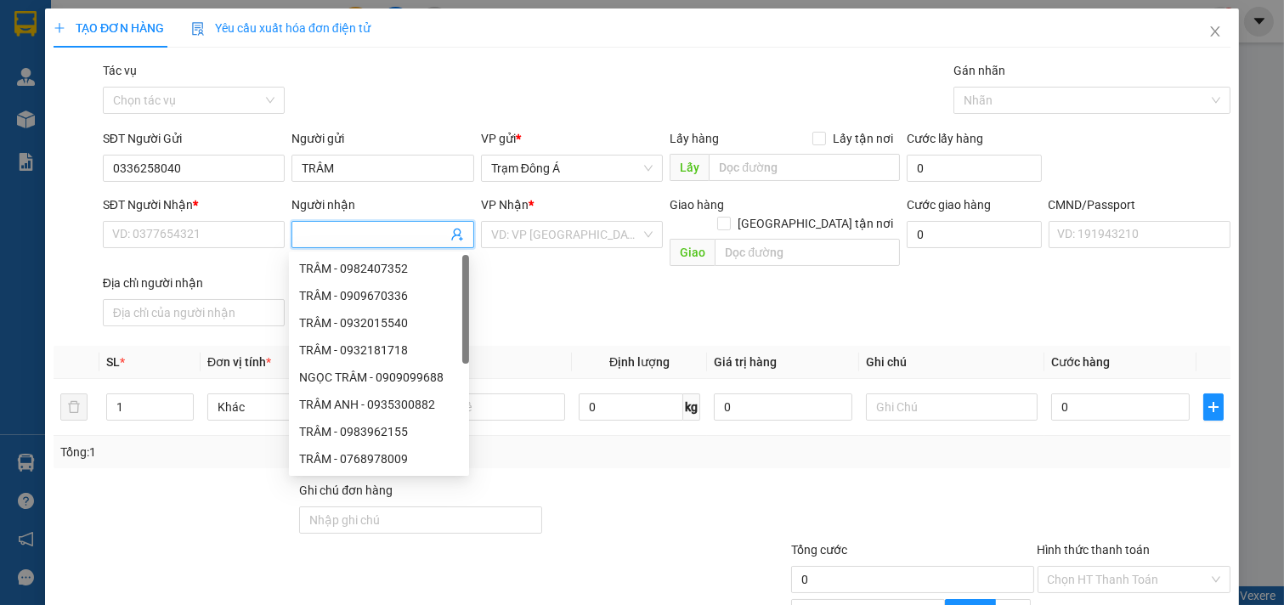
click at [451, 233] on icon "user-add" at bounding box center [457, 235] width 14 height 14
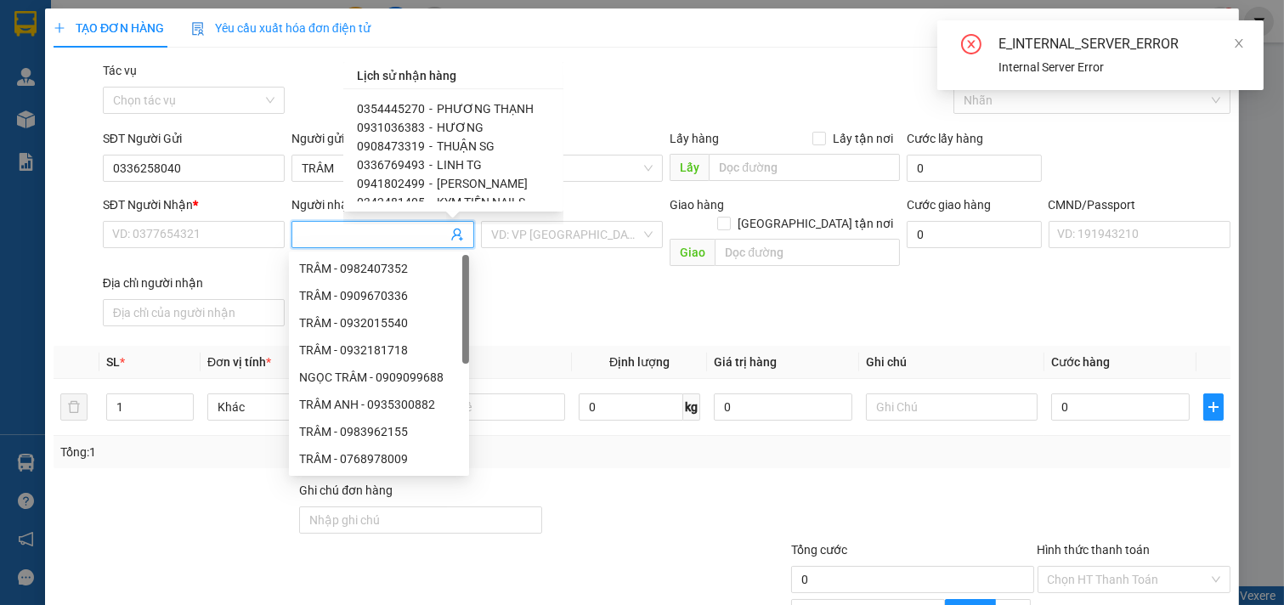
click at [451, 233] on icon "user-add" at bounding box center [457, 235] width 14 height 14
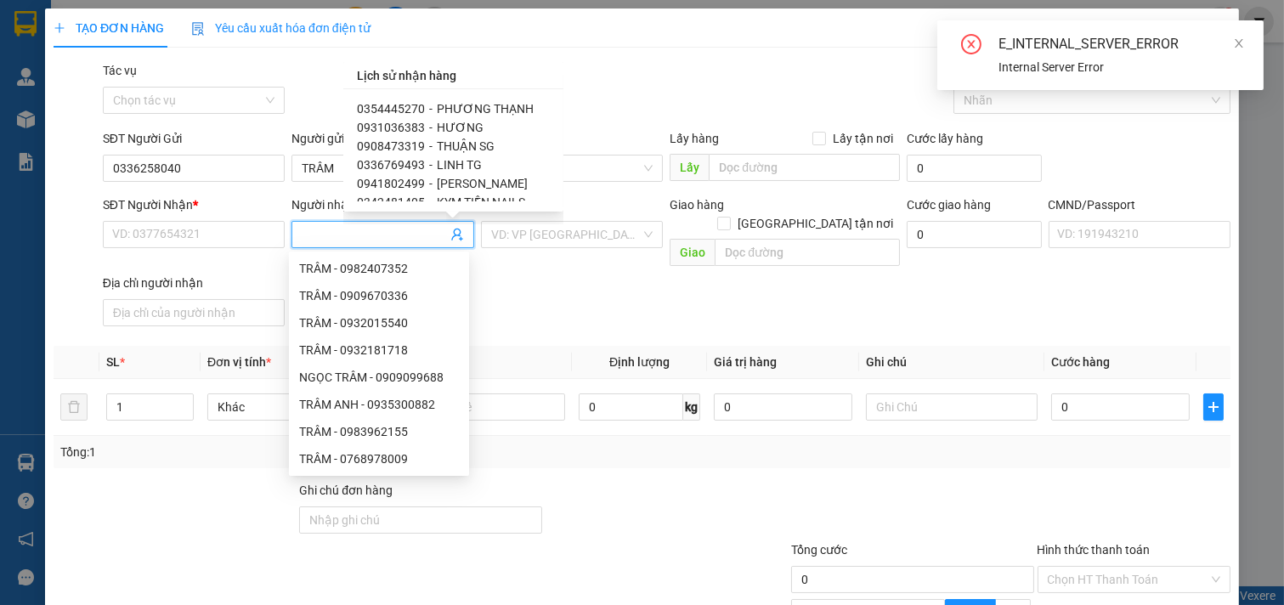
click at [450, 233] on icon "user-add" at bounding box center [457, 235] width 14 height 14
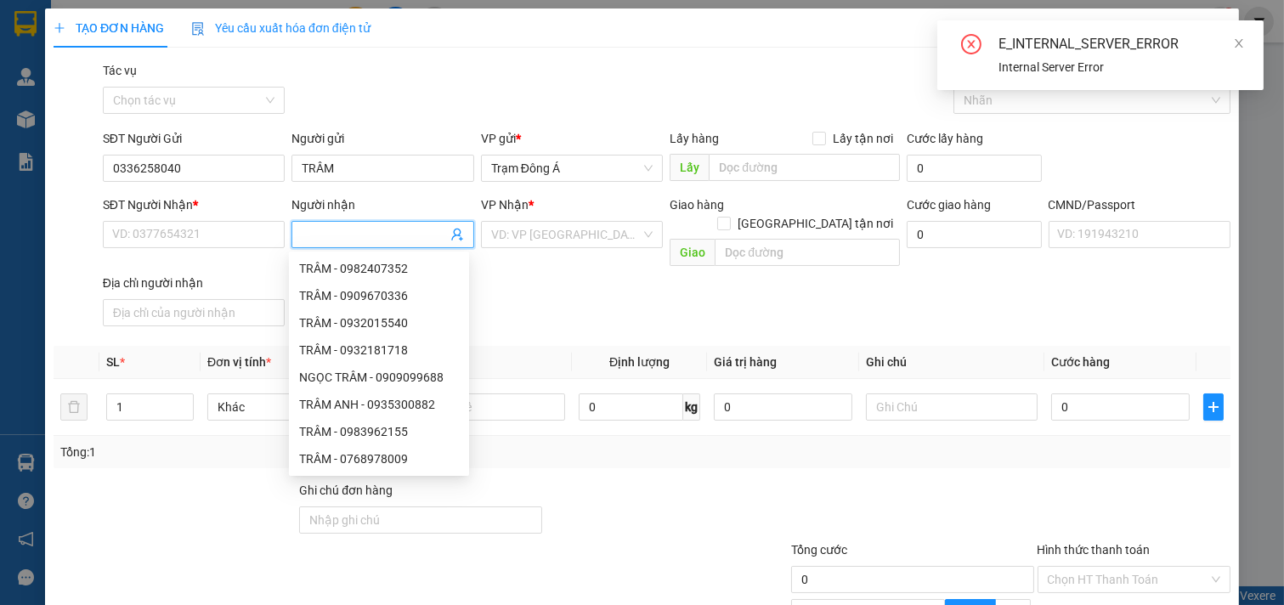
click at [627, 311] on div "SĐT Người Nhận * VD: 0377654321 Người nhận Tên người nhận VP Nhận * VD: VP Sài …" at bounding box center [666, 264] width 1135 height 138
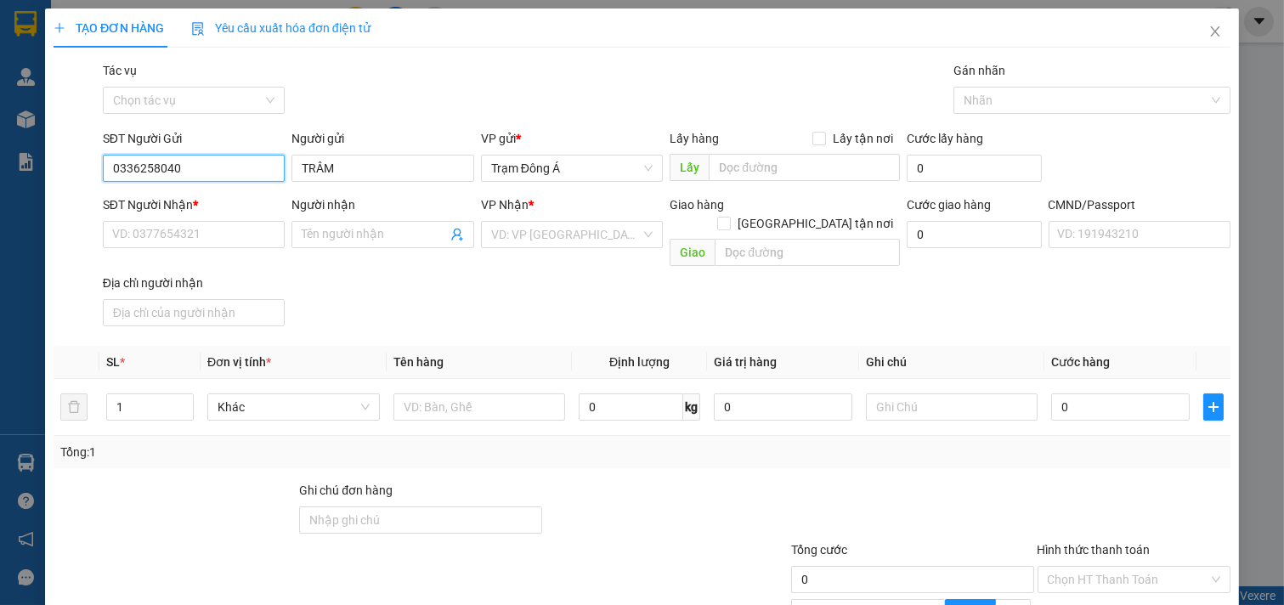
drag, startPoint x: 211, startPoint y: 174, endPoint x: 0, endPoint y: 174, distance: 210.8
click at [0, 174] on div "TẠO ĐƠN HÀNG Yêu cầu xuất hóa đơn điện tử Transit Pickup Surcharge Ids Transit …" at bounding box center [642, 302] width 1284 height 605
paste input "0336258040"
type input "0336258040"
click at [201, 199] on div "0336258040 - TRÂM" at bounding box center [192, 202] width 160 height 19
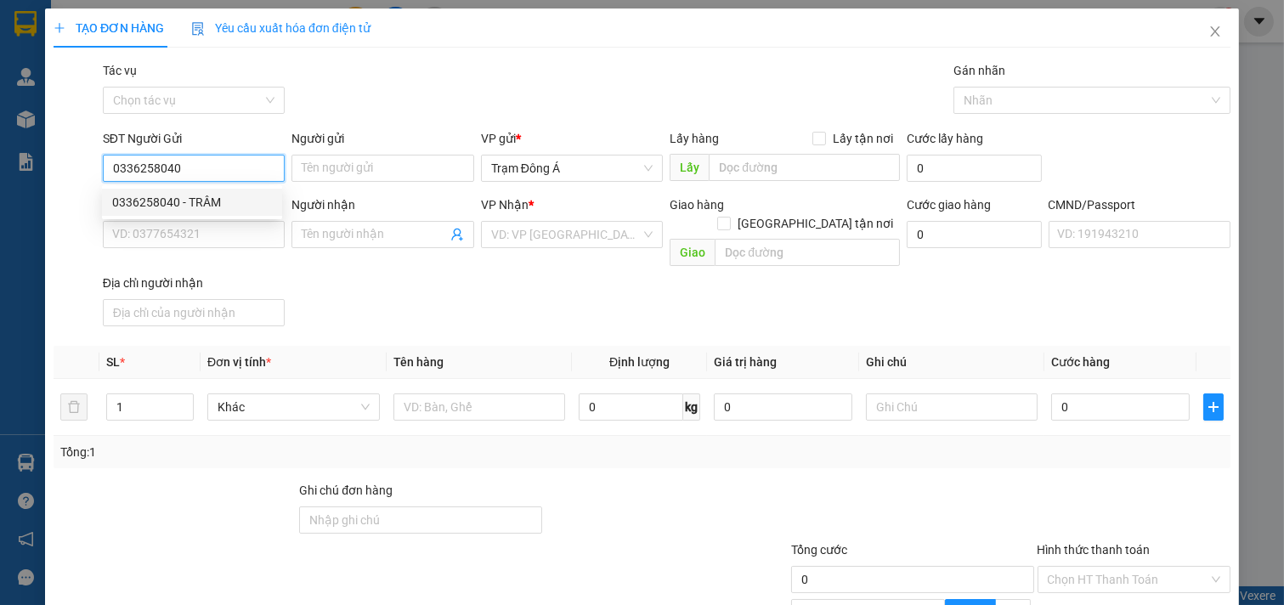
type input "TRÂM"
type input "0907177286"
type input "TRINH"
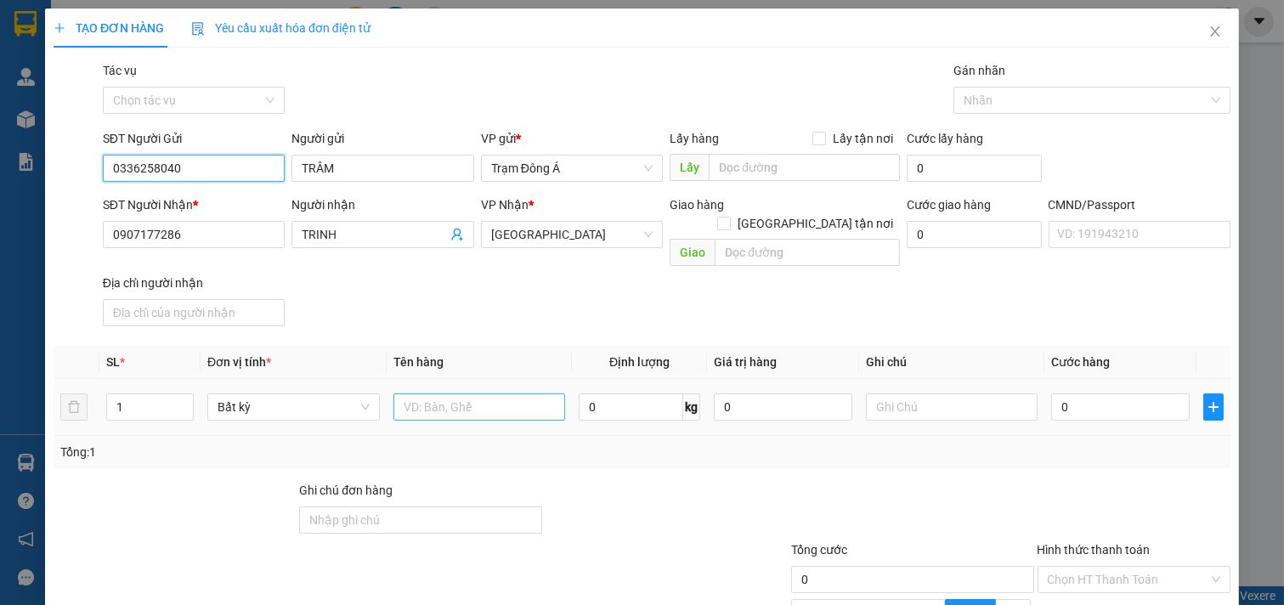
type input "0336258040"
click at [496, 394] on input "text" at bounding box center [480, 407] width 173 height 27
type input "1"
type input "1K T 8KG"
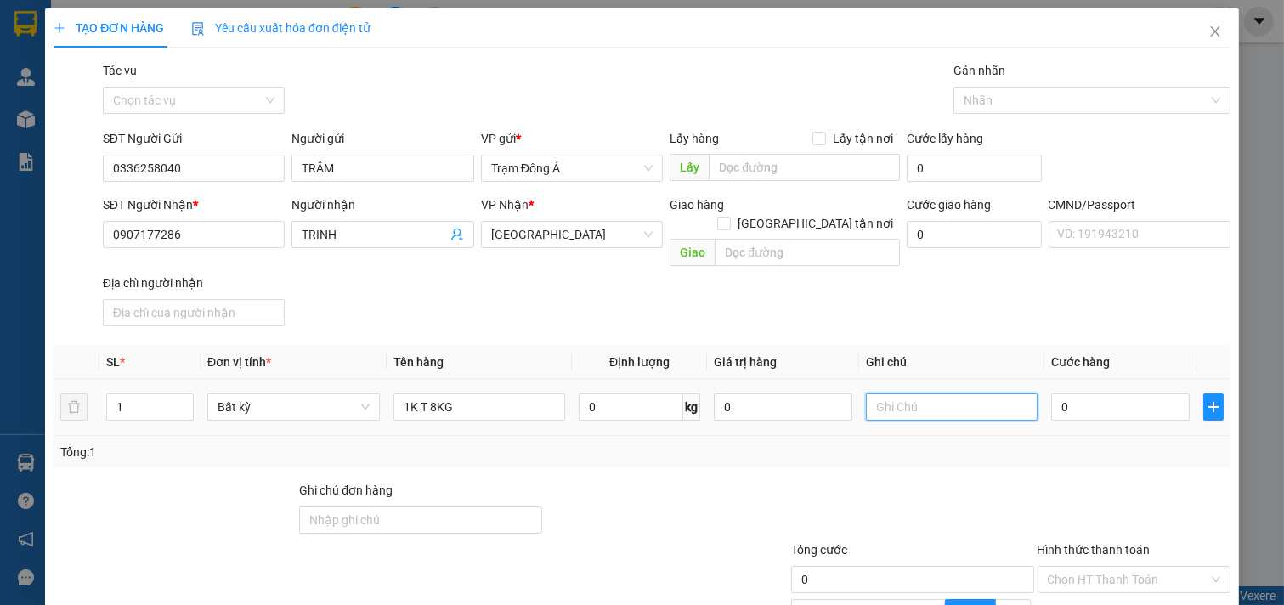
click at [960, 394] on input "text" at bounding box center [952, 407] width 173 height 27
type input "HUONG"
type input "2"
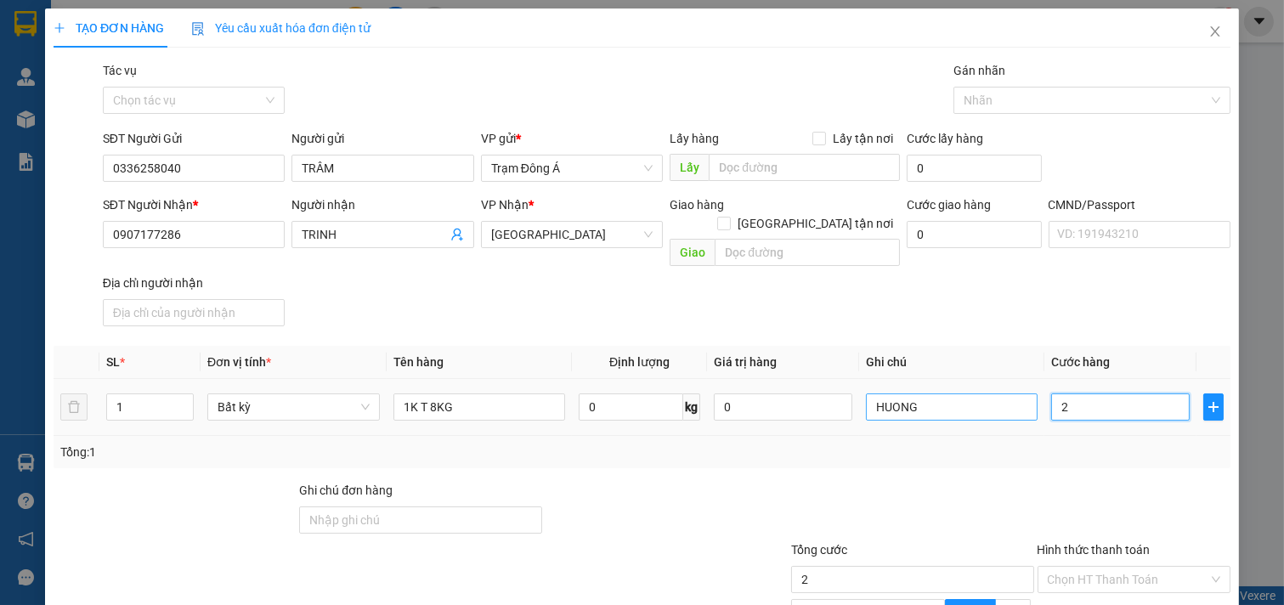
type input "25"
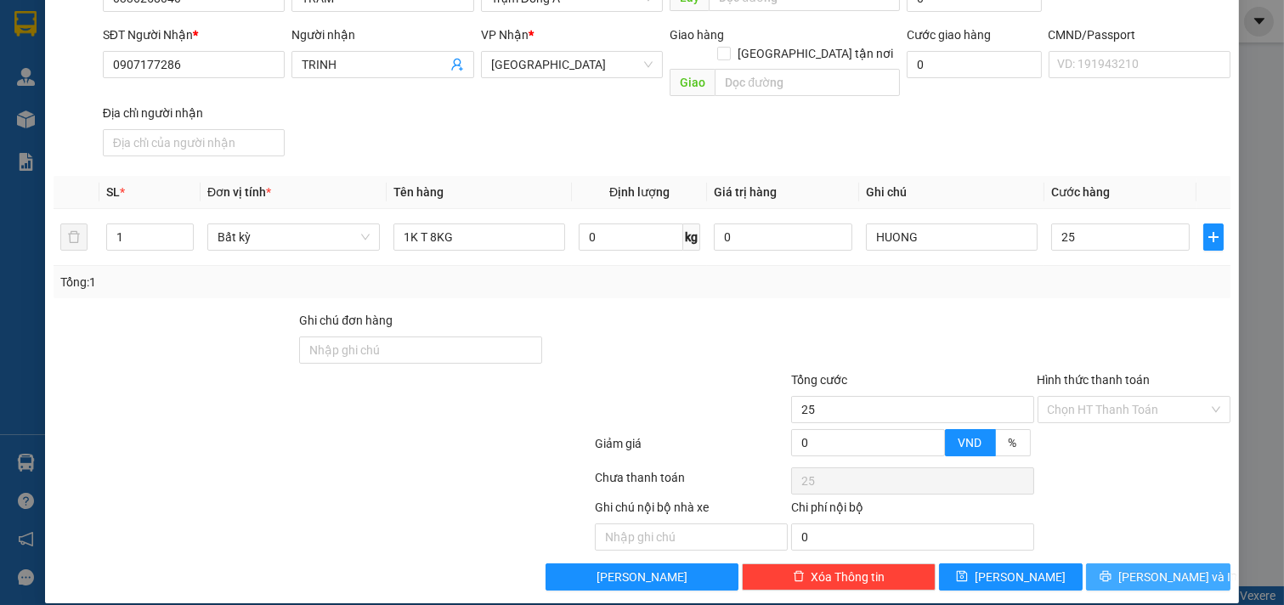
type input "25.000"
click at [1166, 568] on span "[PERSON_NAME] và In" at bounding box center [1178, 577] width 119 height 19
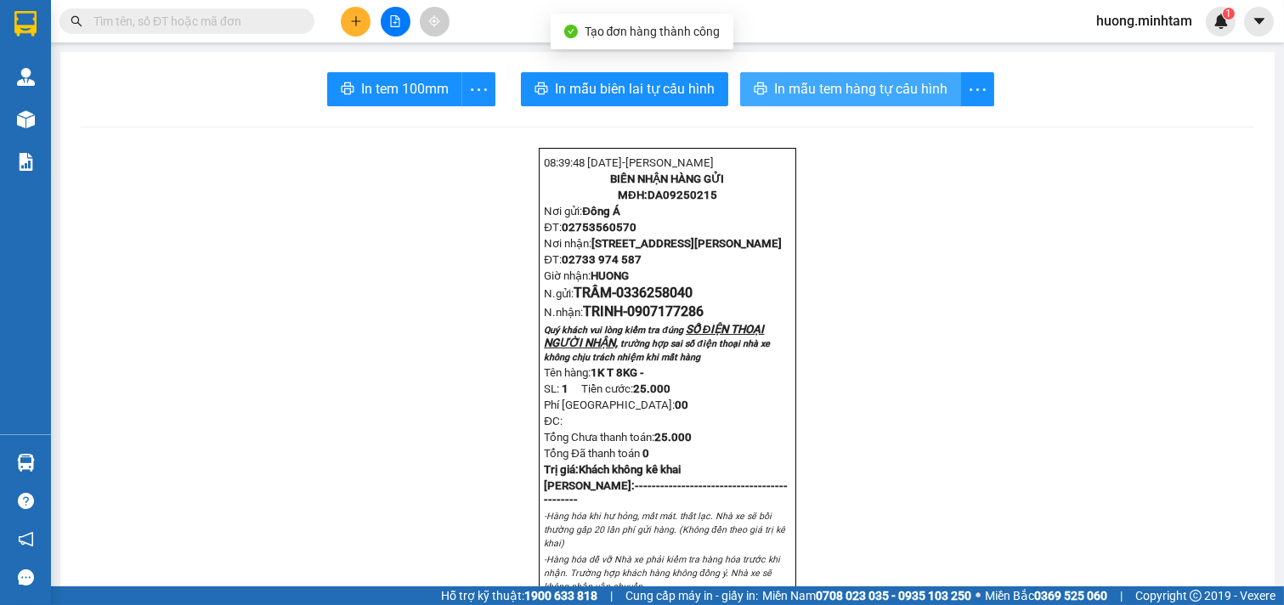
click at [898, 95] on span "In mẫu tem hàng tự cấu hình" at bounding box center [860, 88] width 173 height 21
click at [399, 91] on div "In tem 100mm" at bounding box center [411, 89] width 168 height 34
click at [399, 91] on span "In tem 100mm" at bounding box center [405, 88] width 88 height 21
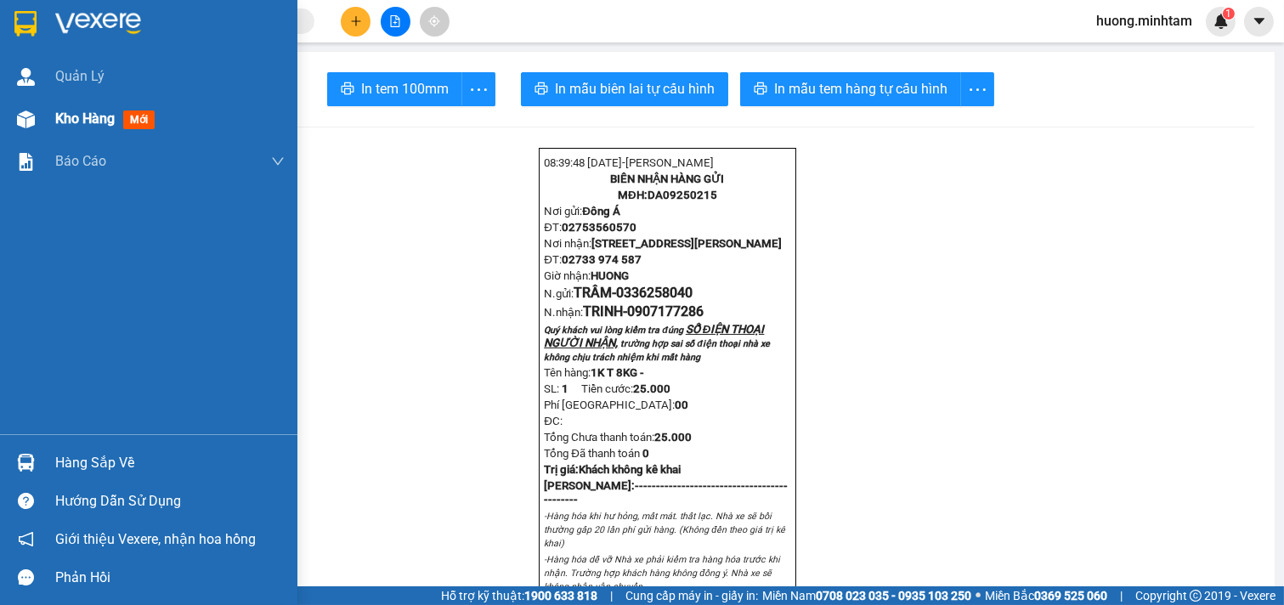
click at [82, 116] on span "Kho hàng" at bounding box center [84, 118] width 59 height 16
